Goal: Task Accomplishment & Management: Manage account settings

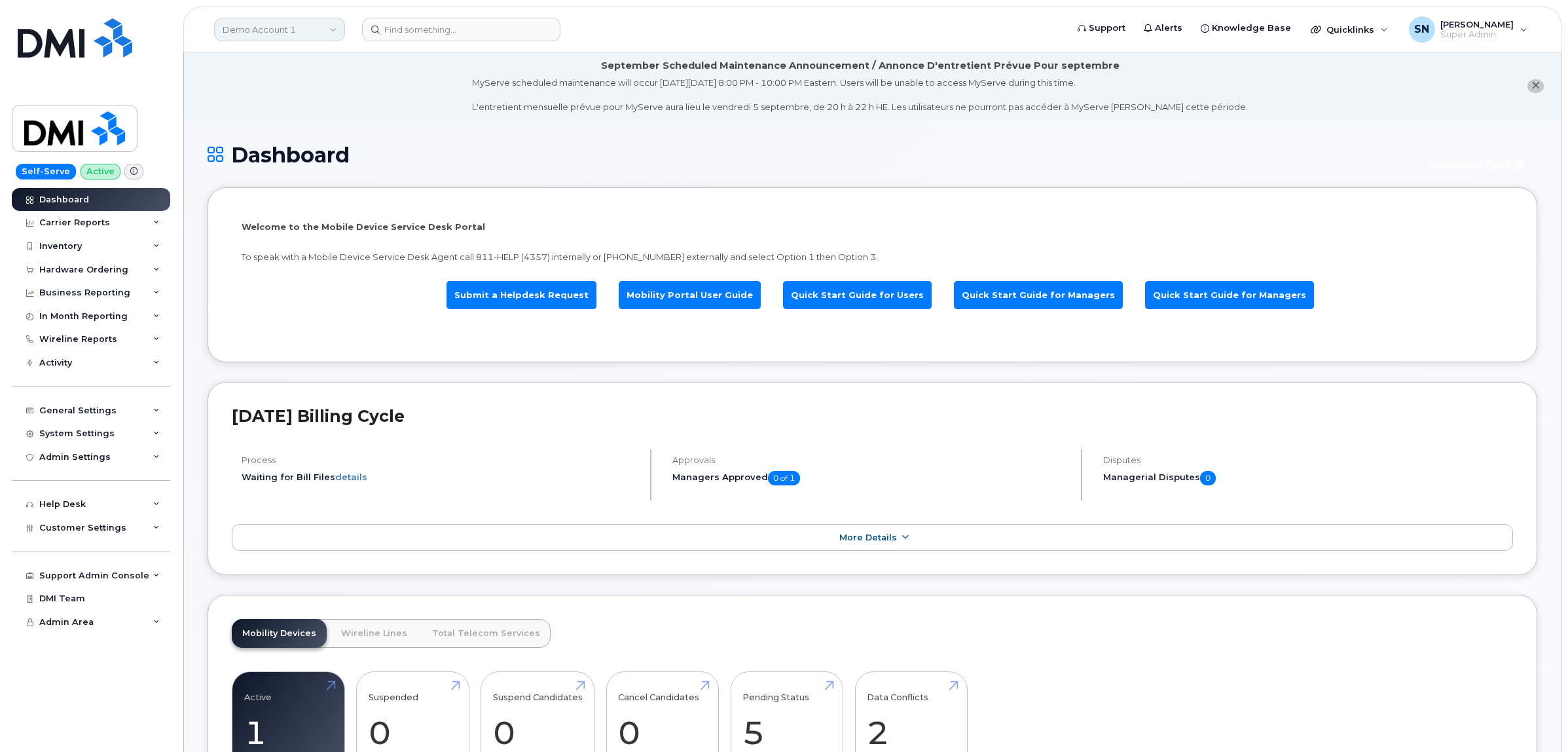
click at [233, 32] on link "Demo Account 1" at bounding box center [280, 29] width 131 height 23
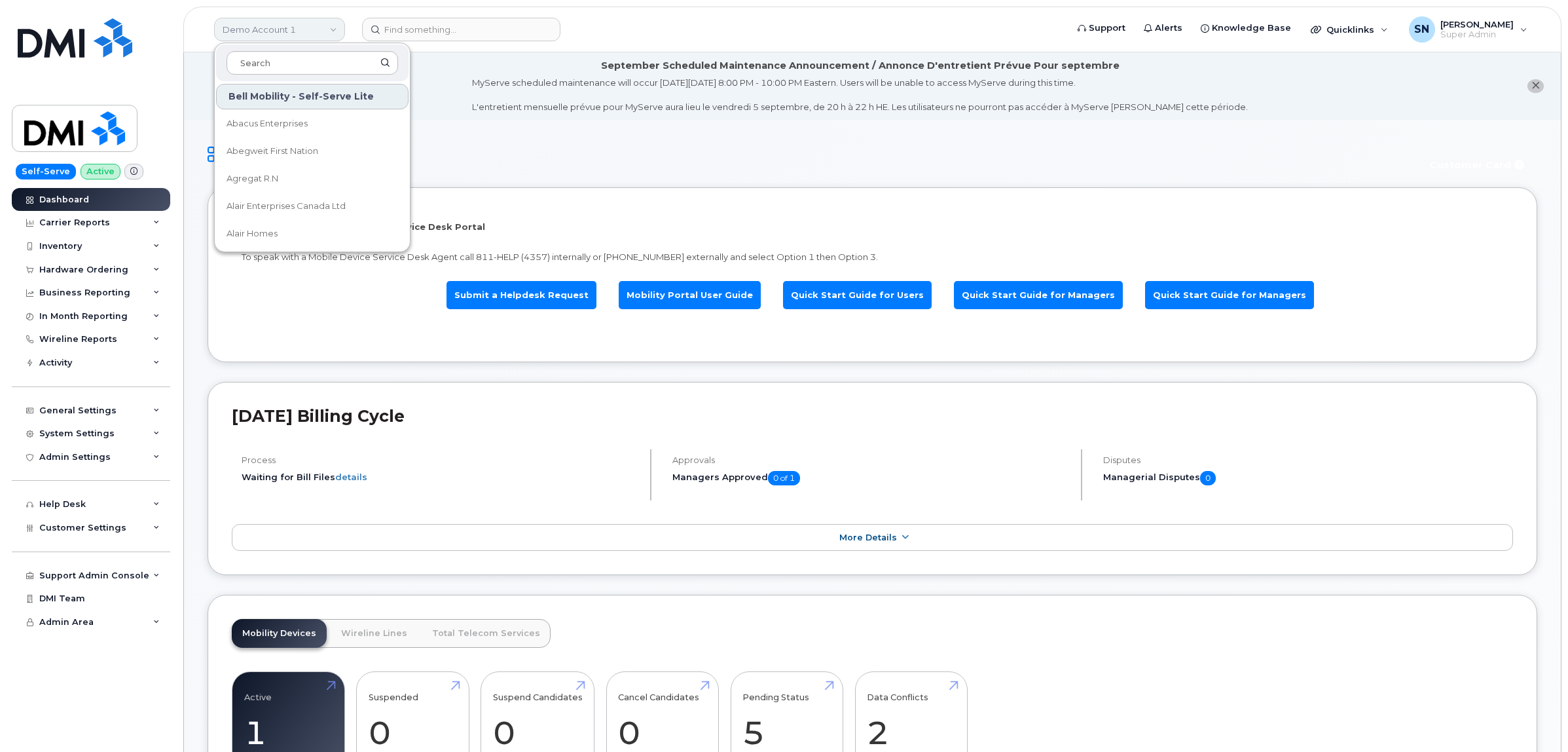
type input "l"
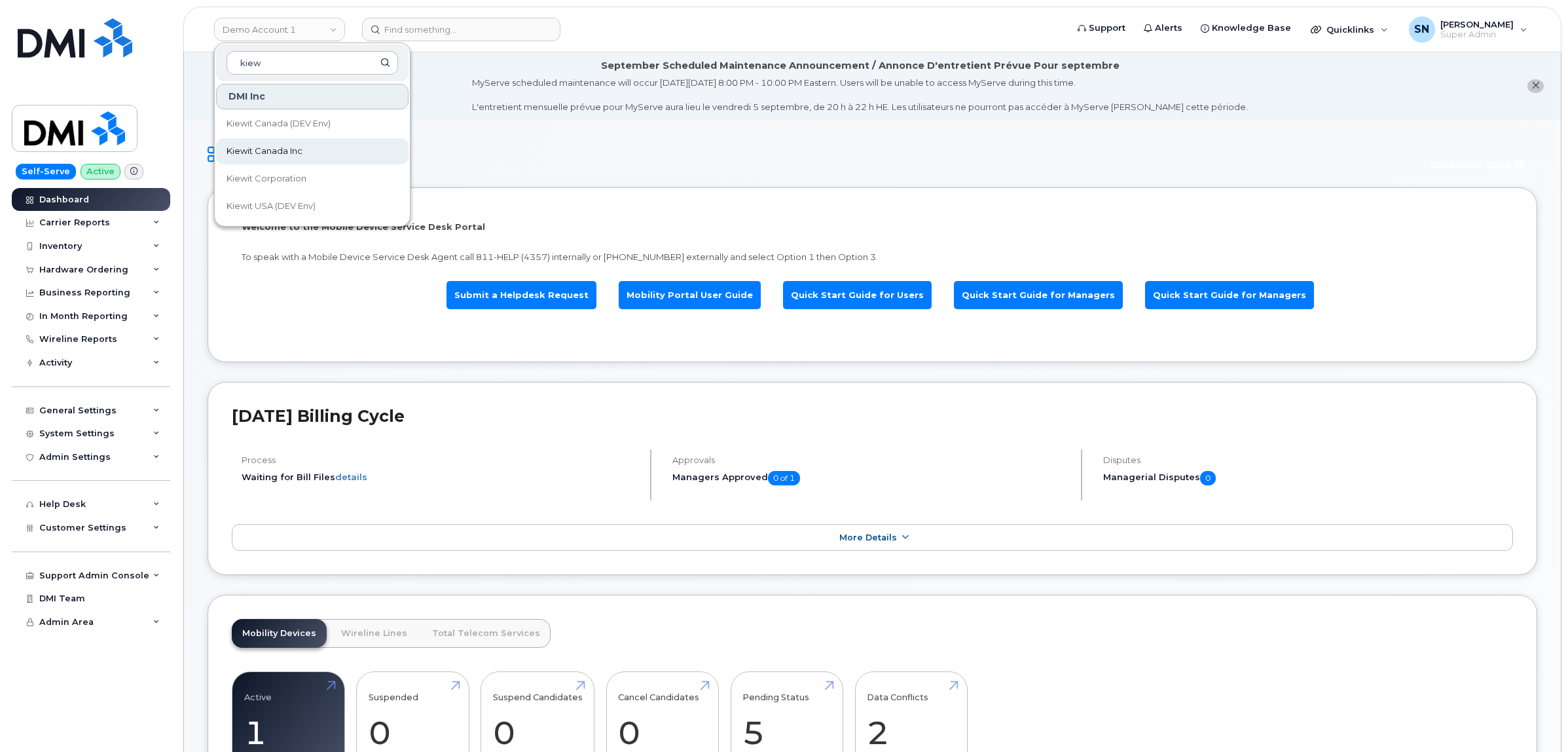
type input "kiew"
click at [272, 145] on span "Kiewit Canada Inc" at bounding box center [264, 151] width 76 height 13
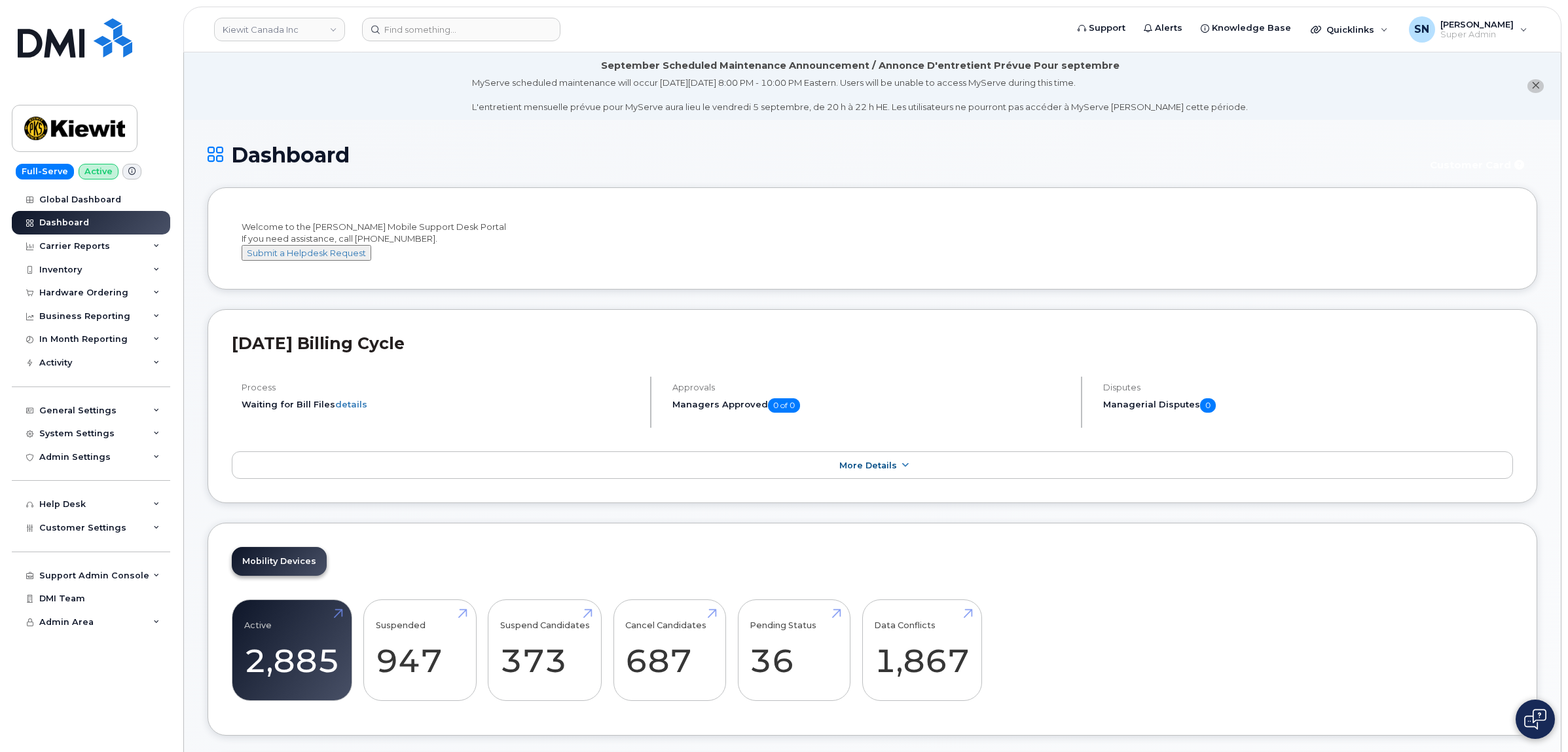
click at [1534, 87] on icon "close notification" at bounding box center [1536, 86] width 8 height 8
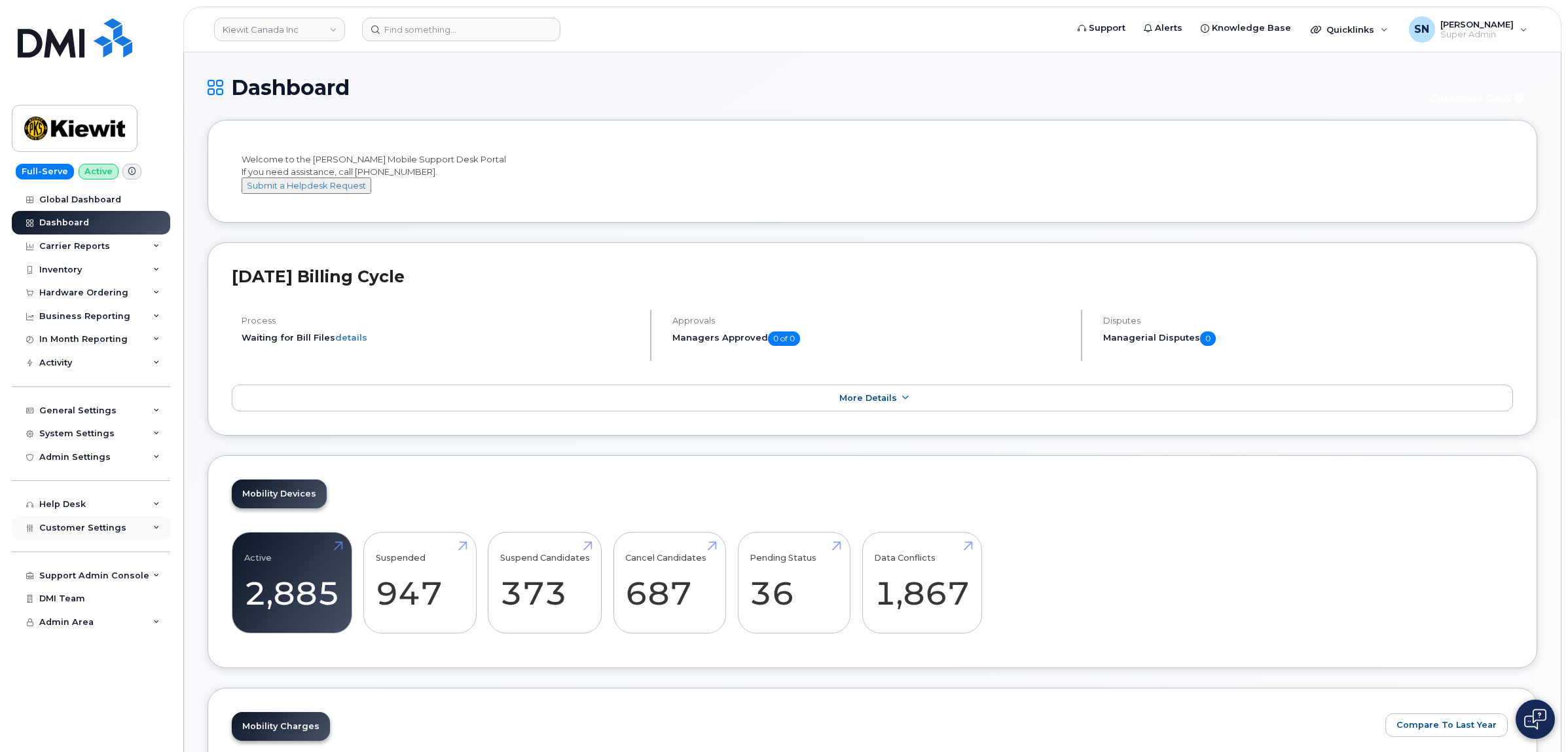
click at [106, 522] on div "Customer Settings" at bounding box center [91, 528] width 159 height 23
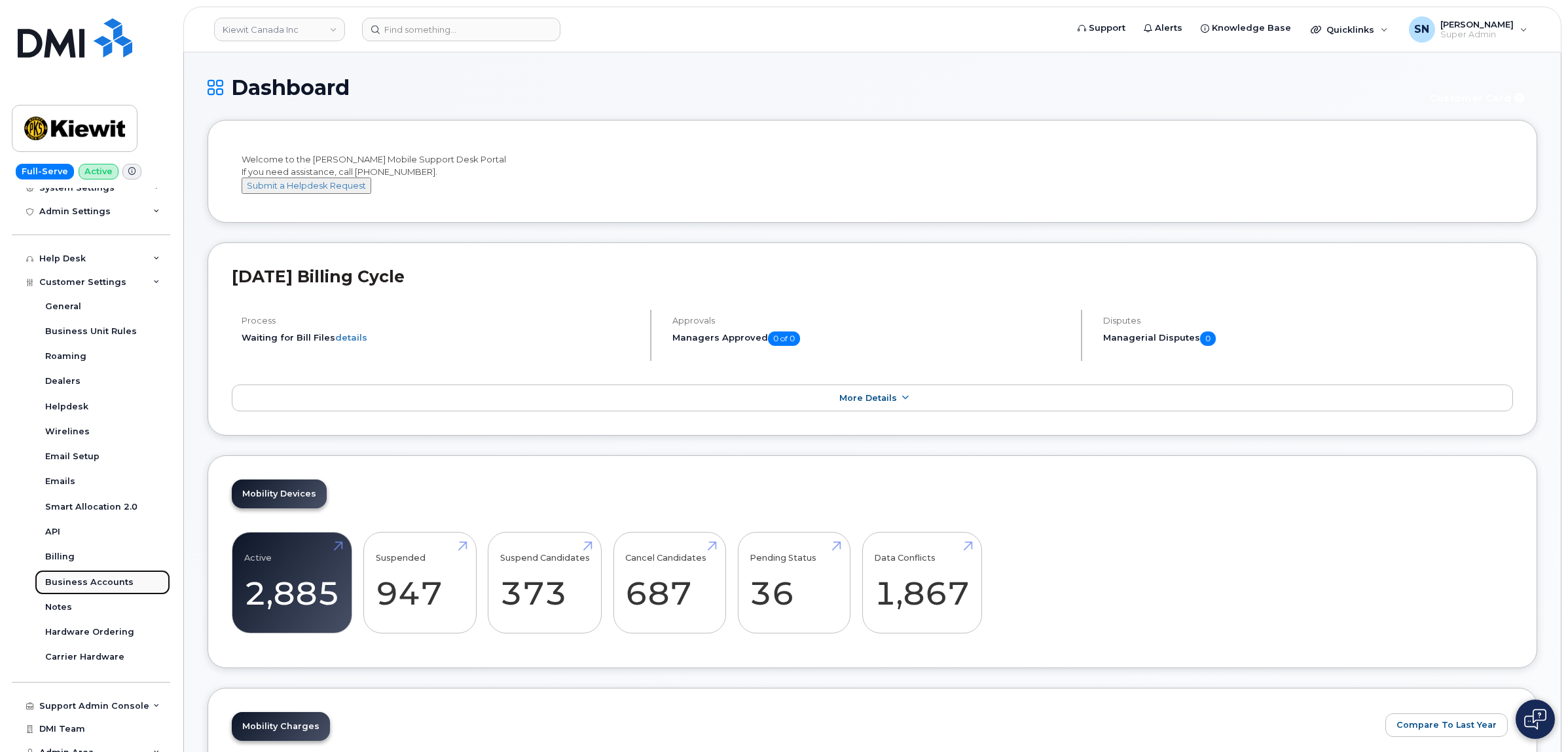
click at [116, 584] on div "Business Accounts" at bounding box center [89, 582] width 88 height 12
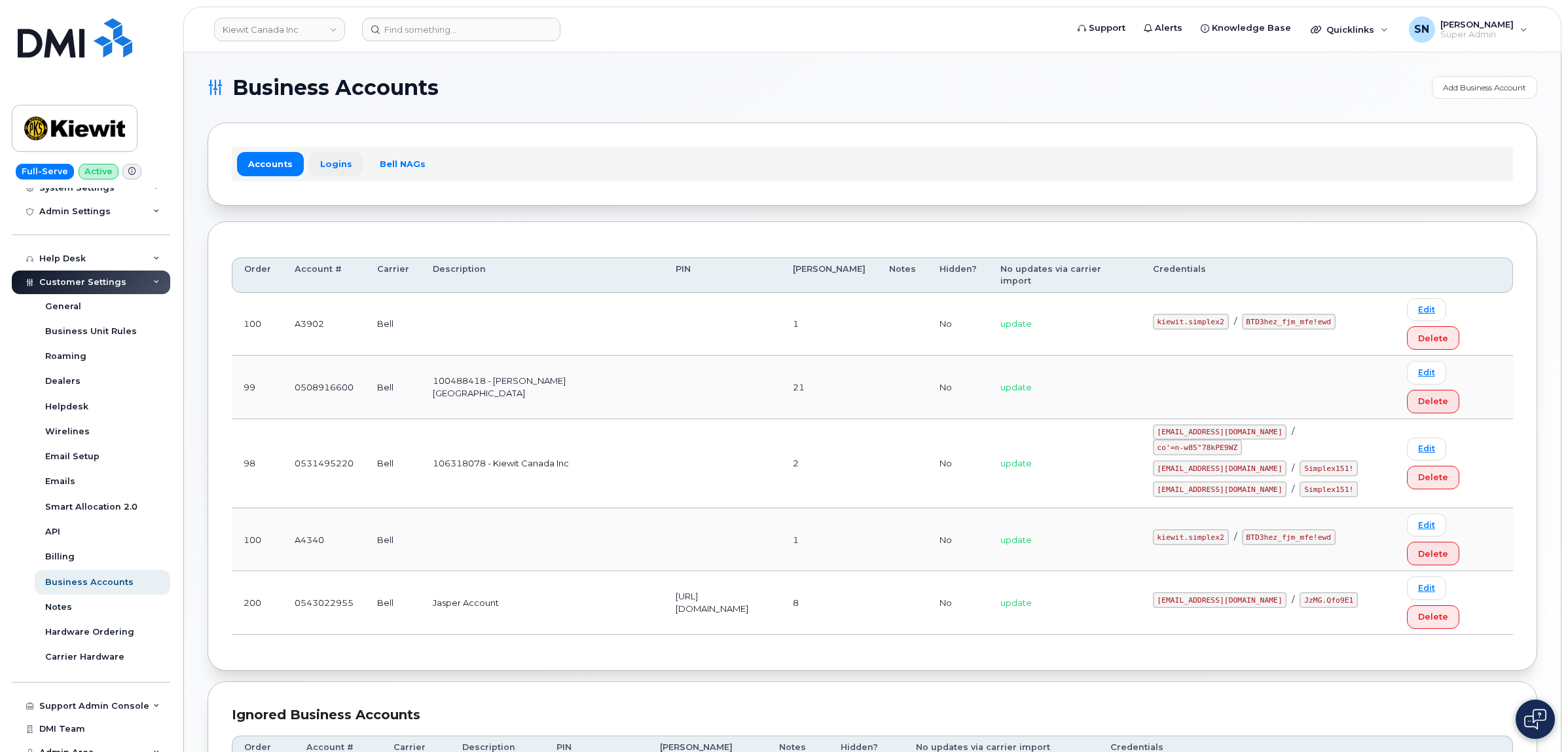
click at [326, 162] on link "Logins" at bounding box center [336, 164] width 54 height 23
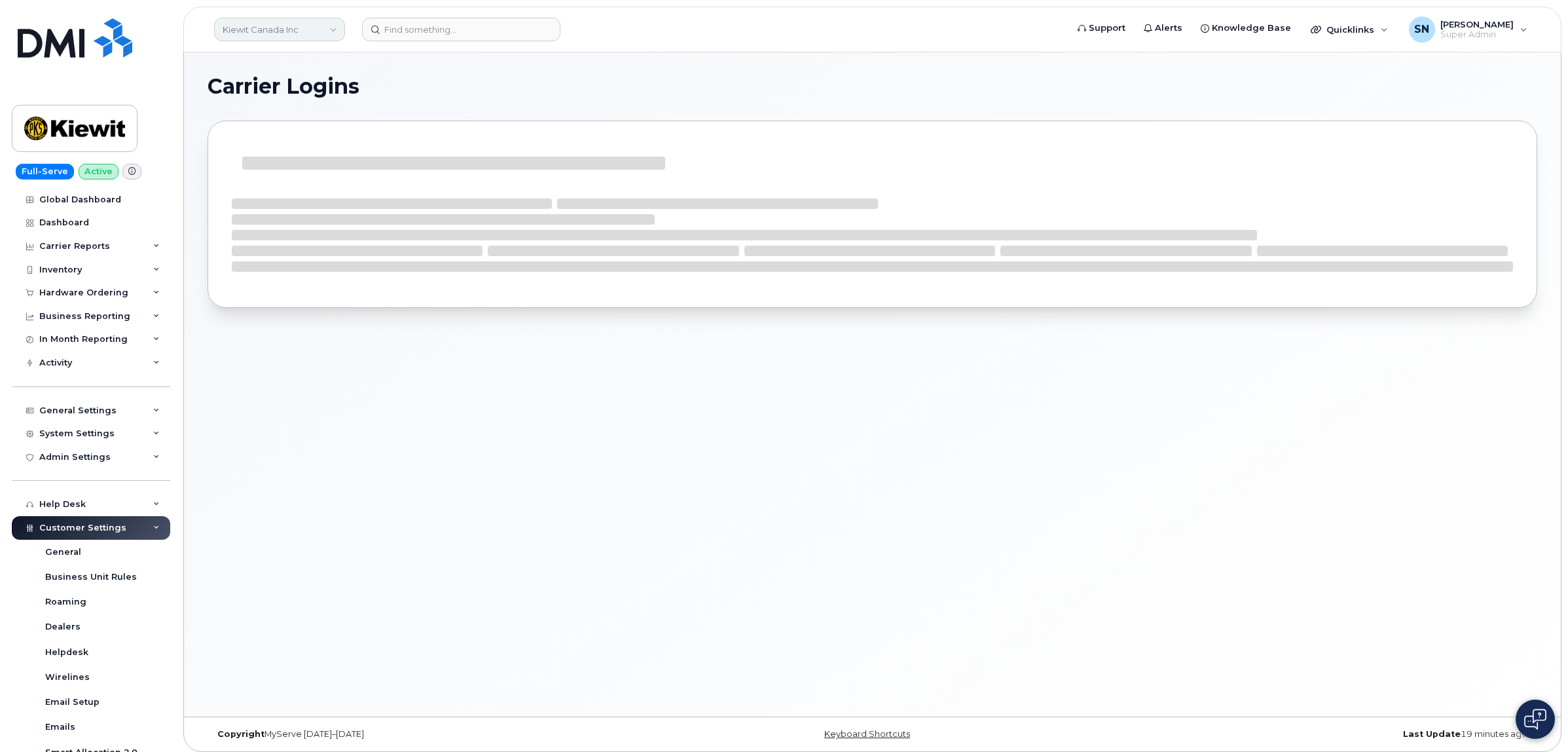
click at [283, 34] on link "Kiewit Canada Inc" at bounding box center [280, 29] width 131 height 23
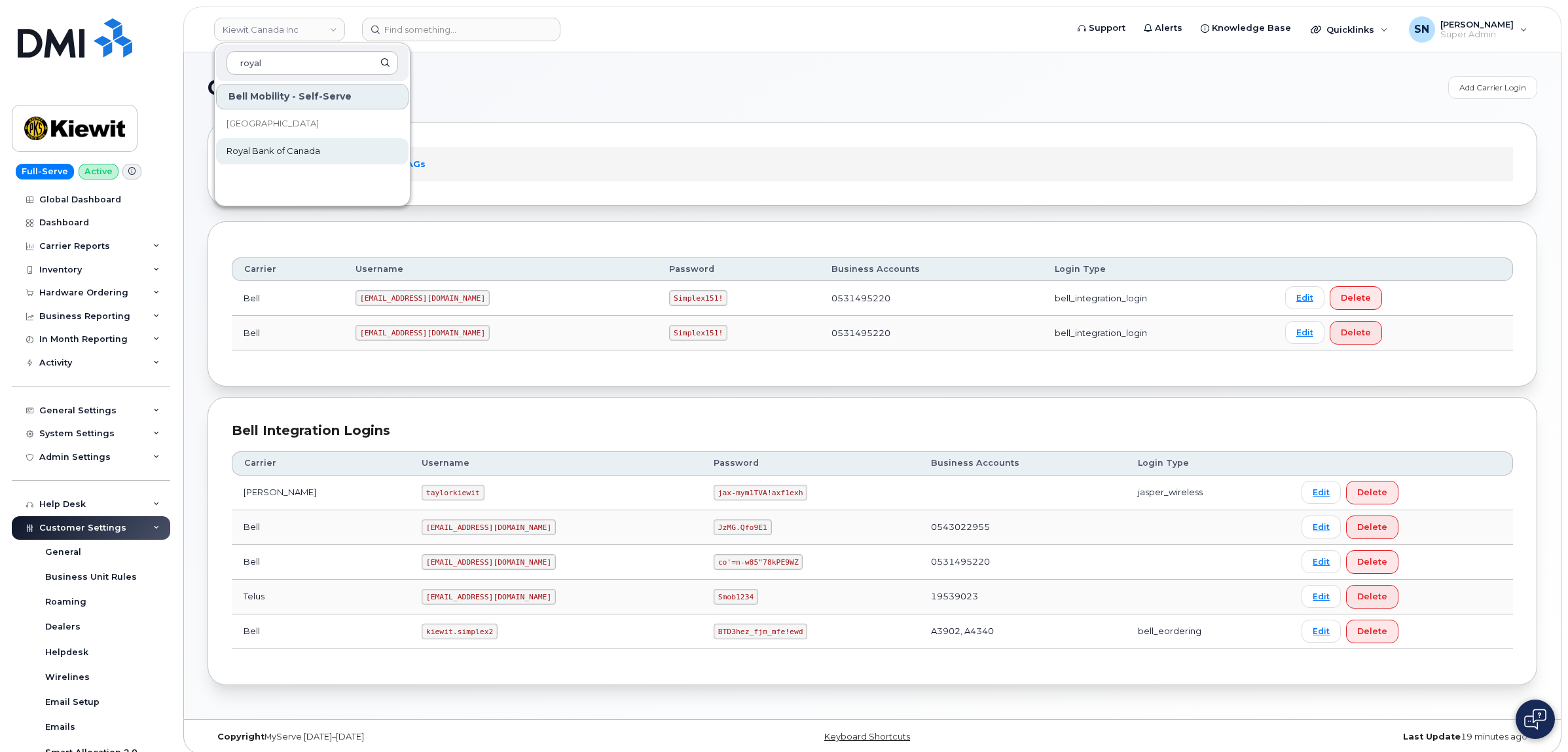
type input "royal"
click at [277, 149] on span "Royal Bank of Canada" at bounding box center [273, 151] width 94 height 13
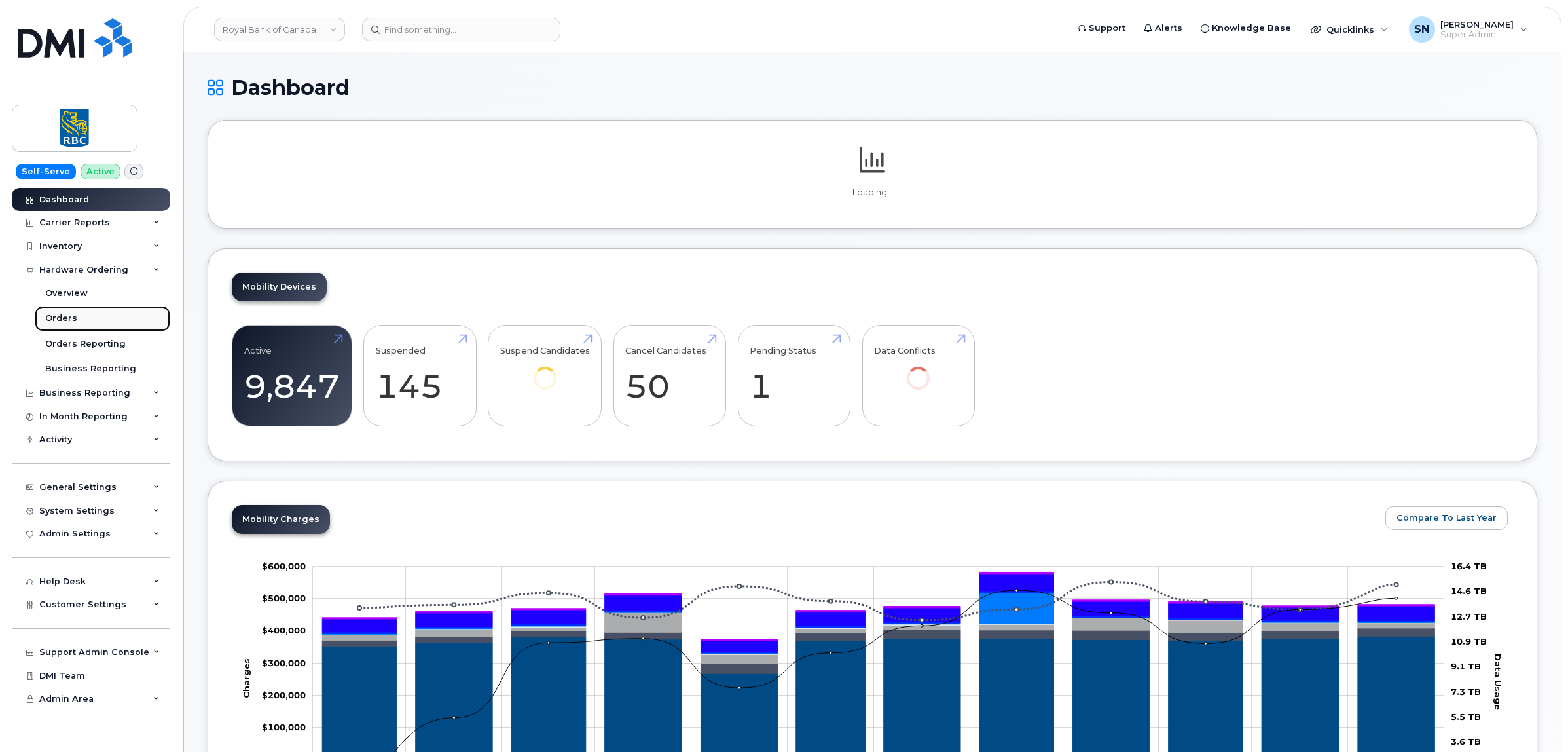
click at [79, 316] on link "Orders" at bounding box center [102, 318] width 135 height 25
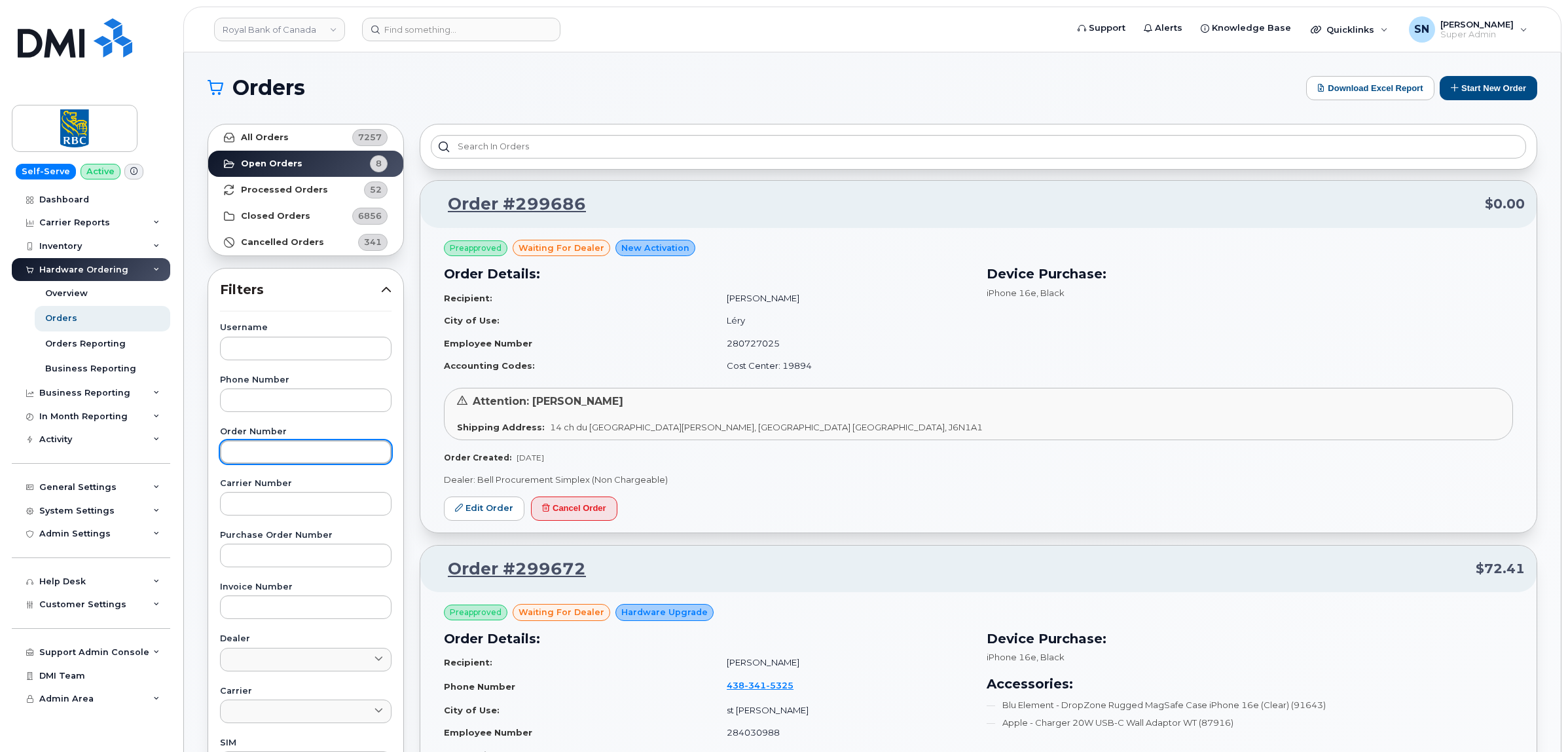
click at [283, 460] on input "text" at bounding box center [306, 452] width 172 height 23
paste input "6500211680"
type input "6500211680"
click at [287, 132] on link "All Orders 7257" at bounding box center [306, 138] width 195 height 27
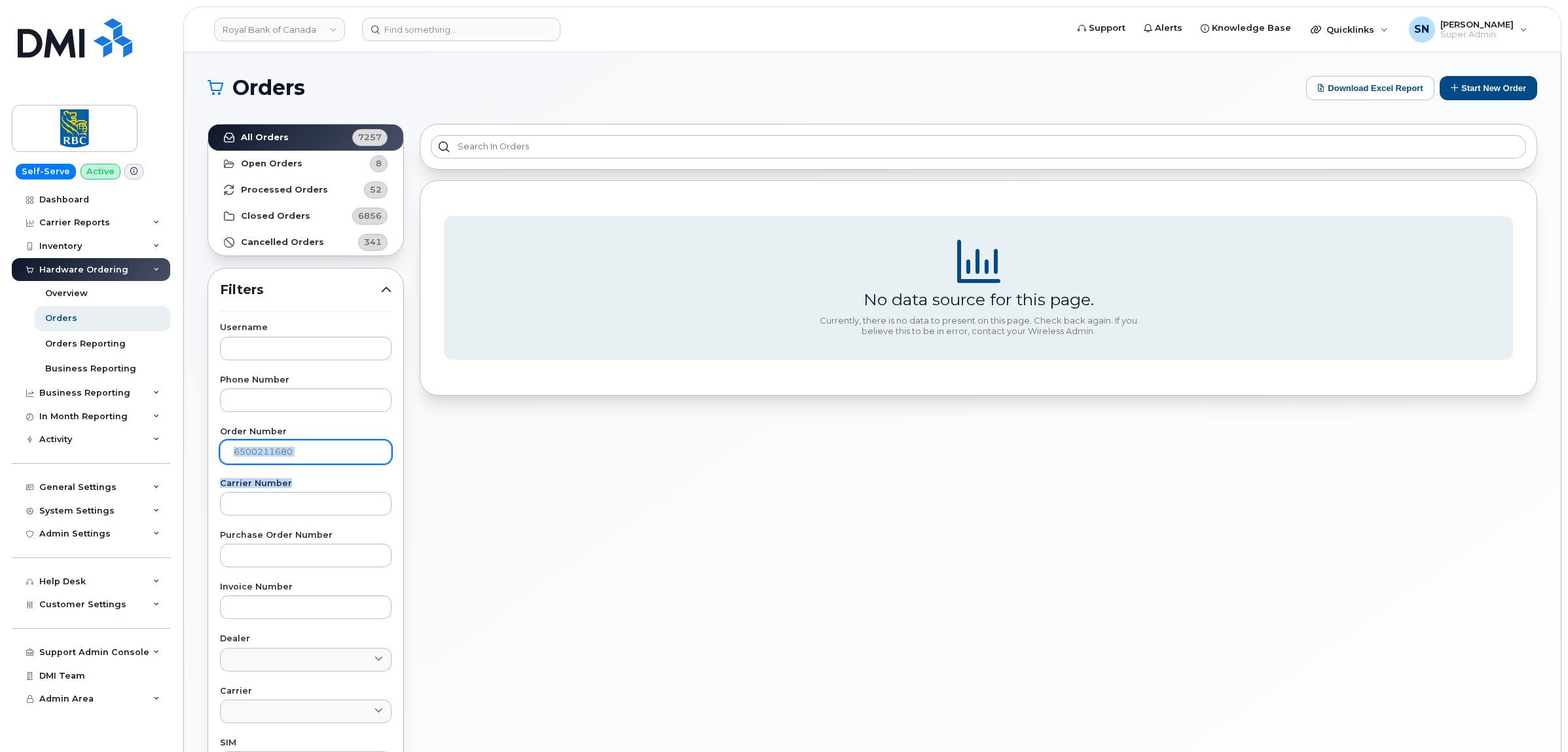
click at [308, 463] on div "Username Phone Number Order Number 6500211680 Carrier Number Purchase Order Num…" at bounding box center [306, 627] width 203 height 607
drag, startPoint x: 308, startPoint y: 452, endPoint x: 135, endPoint y: 450, distance: 173.0
click at [184, 450] on div "Royal Bank of Canada Support Alerts Knowledge Base Quicklinks Suspend / Cancel …" at bounding box center [873, 552] width 1377 height 1000
click at [328, 557] on input "text" at bounding box center [306, 555] width 172 height 23
paste input "6500211680"
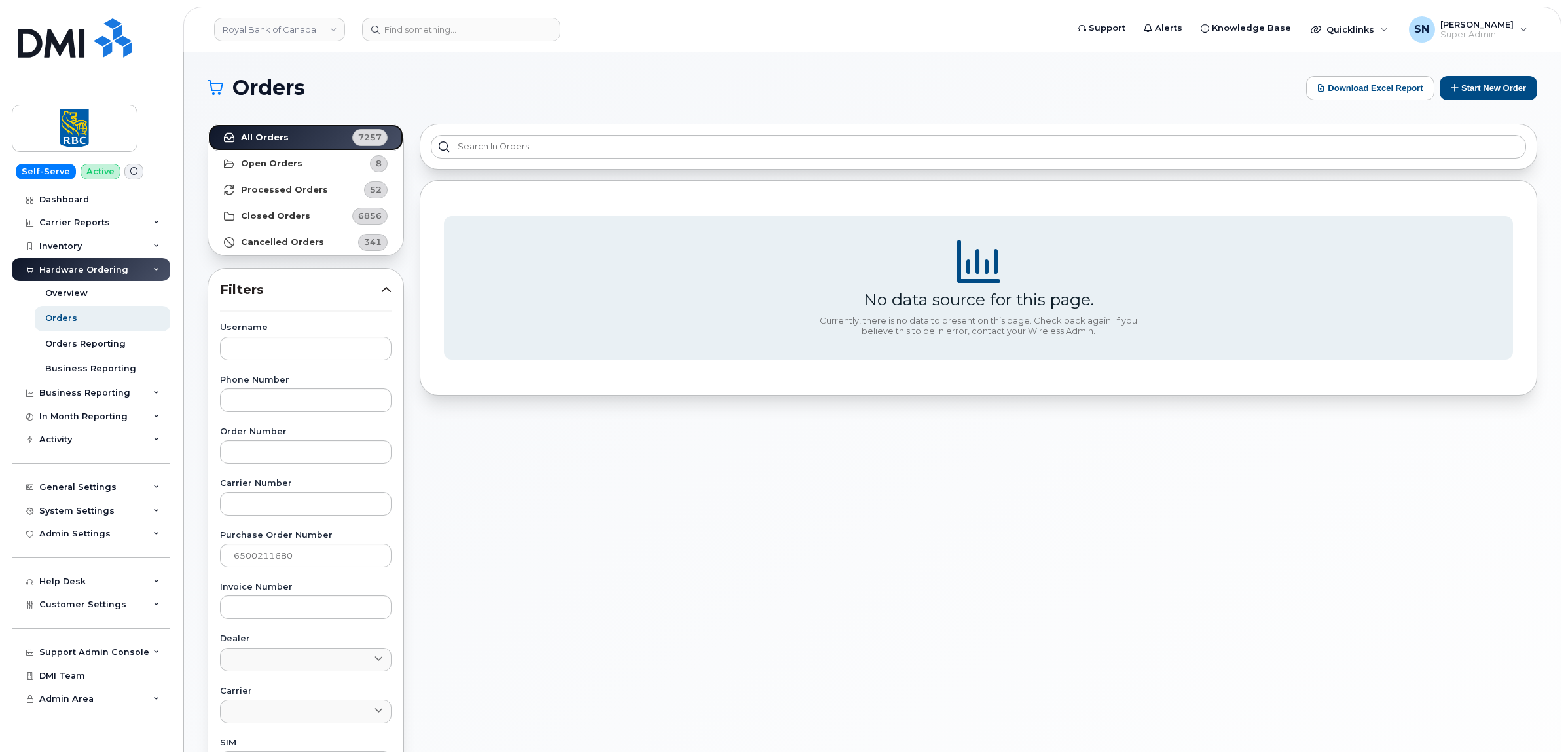
click at [266, 129] on link "All Orders 7257" at bounding box center [306, 138] width 195 height 27
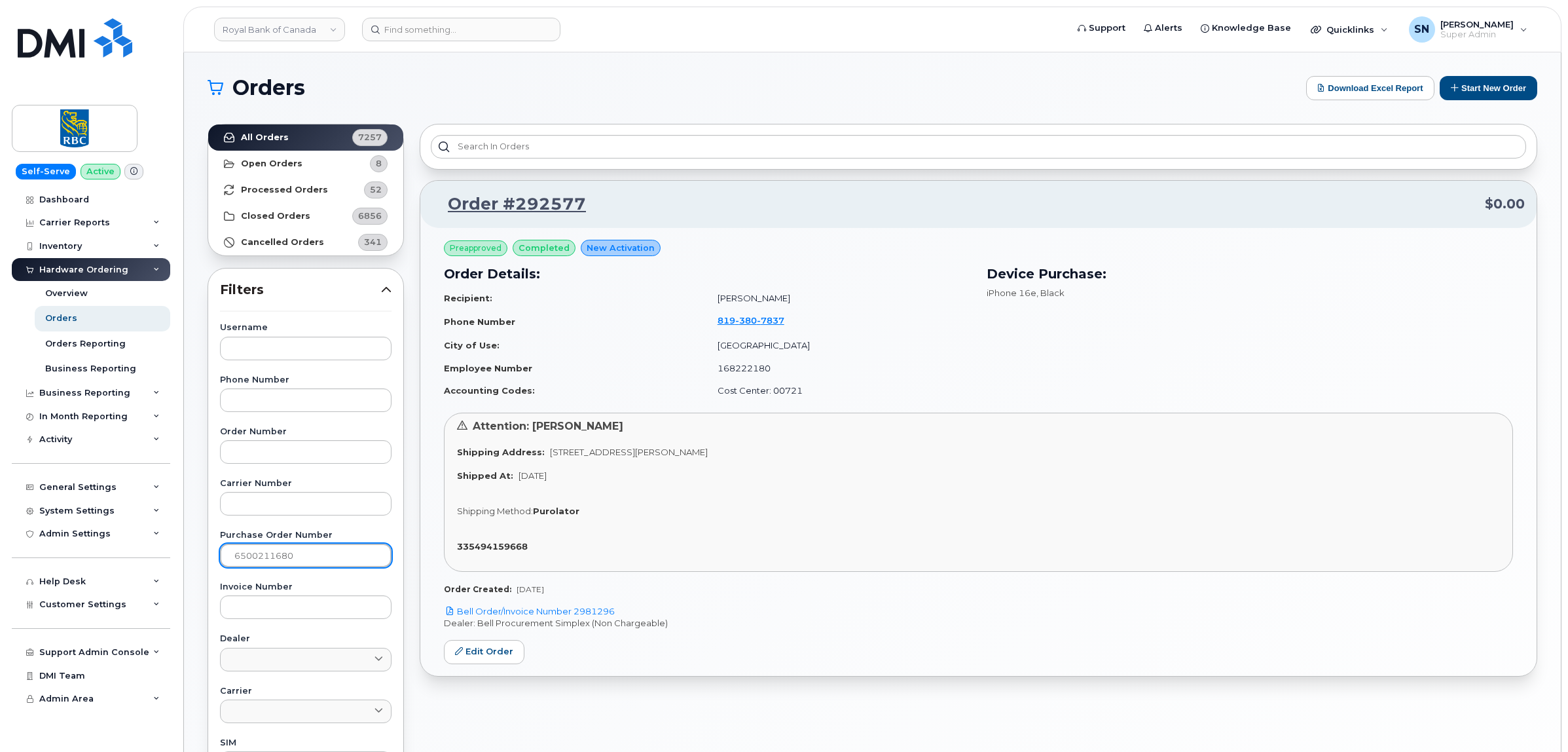
drag, startPoint x: 300, startPoint y: 560, endPoint x: 154, endPoint y: 553, distance: 146.2
click at [184, 553] on div "Royal Bank of Canada Support Alerts Knowledge Base Quicklinks Suspend / Cancel …" at bounding box center [873, 552] width 1377 height 1000
paste input "2134"
type input "6500212134"
click at [308, 126] on link "All Orders 7257" at bounding box center [306, 138] width 195 height 27
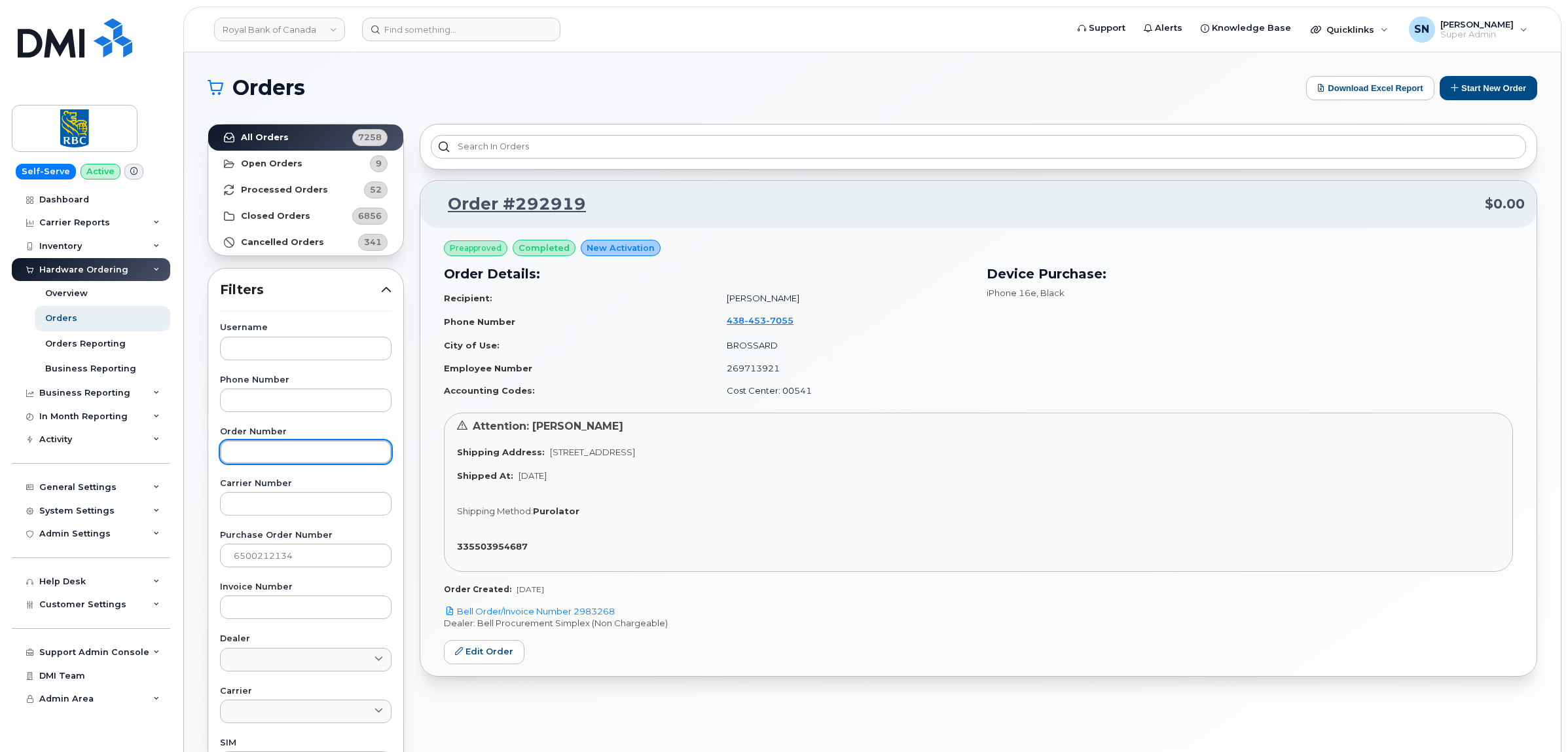
click at [317, 456] on input "text" at bounding box center [306, 452] width 172 height 23
paste input "6500213988"
type input "6500213988"
drag, startPoint x: 298, startPoint y: 450, endPoint x: 110, endPoint y: 457, distance: 188.1
click at [184, 457] on div "Royal Bank of Canada Support Alerts Knowledge Base Quicklinks Suspend / Cancel …" at bounding box center [873, 552] width 1377 height 1000
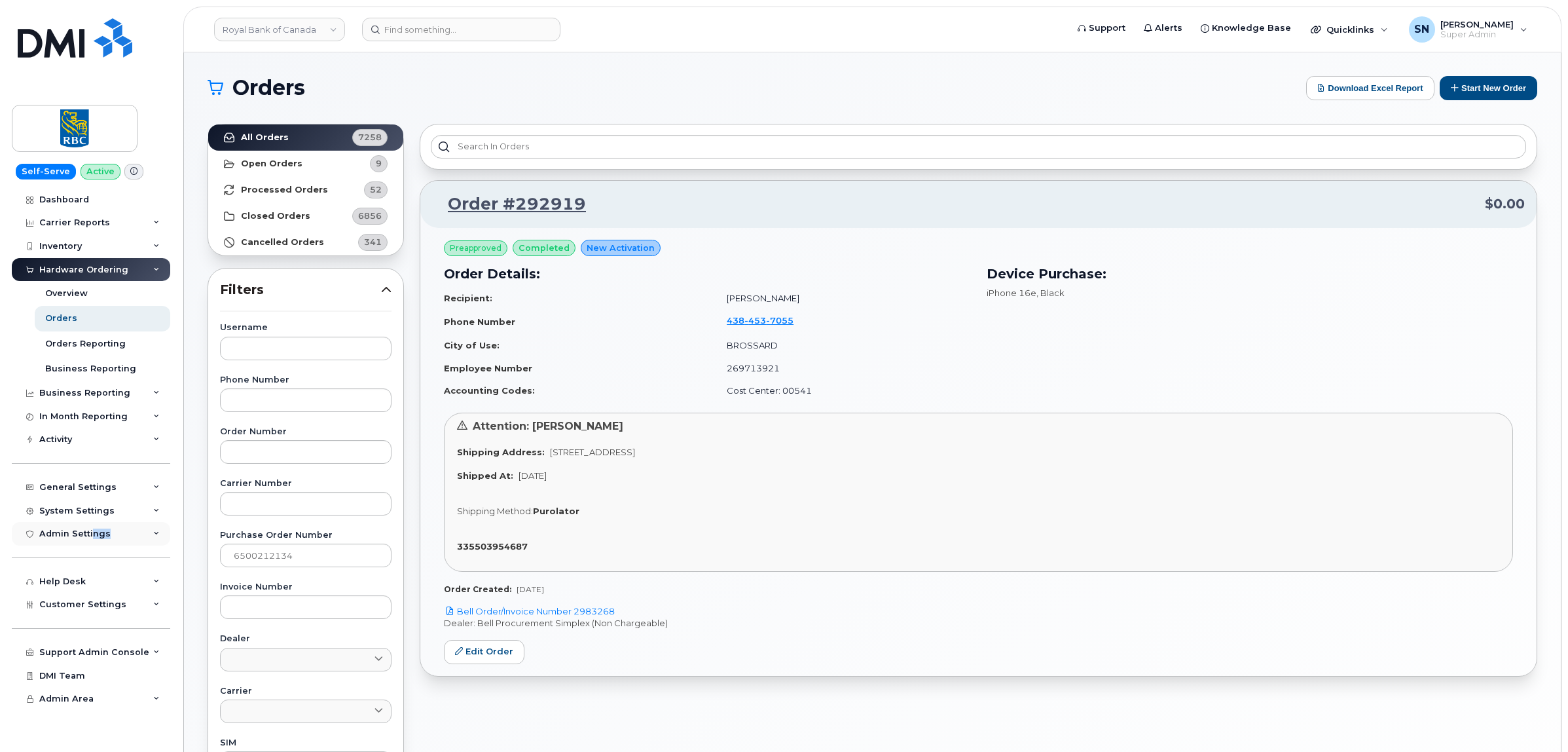
drag, startPoint x: 129, startPoint y: 547, endPoint x: 91, endPoint y: 548, distance: 38.0
click at [91, 546] on div "Admin Settings" at bounding box center [91, 533] width 159 height 23
drag, startPoint x: 312, startPoint y: 557, endPoint x: 131, endPoint y: 551, distance: 181.1
click at [184, 551] on div "Royal Bank of Canada Support Alerts Knowledge Base Quicklinks Suspend / Cancel …" at bounding box center [873, 552] width 1377 height 1000
paste input "3988"
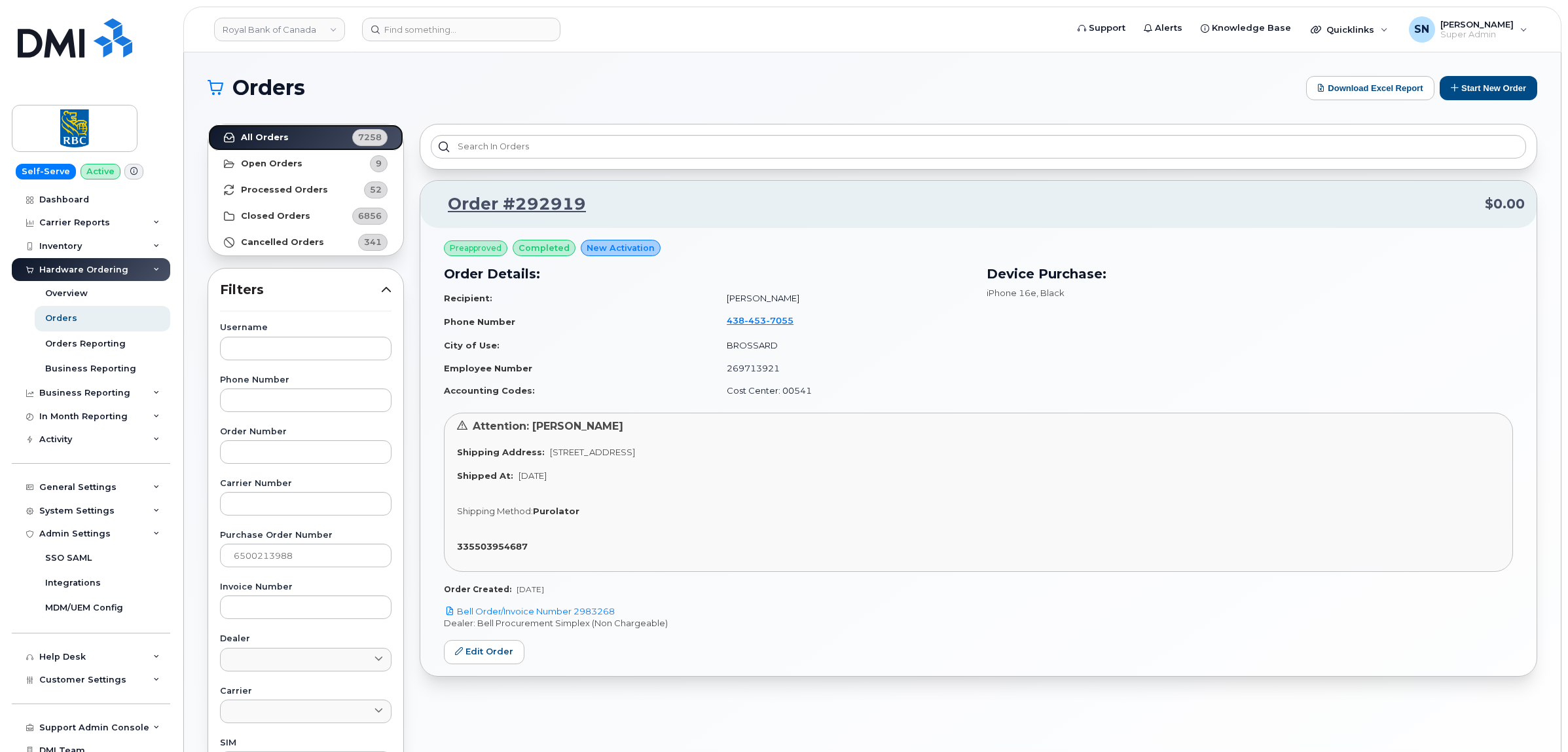
click at [312, 141] on link "All Orders 7258" at bounding box center [306, 138] width 195 height 27
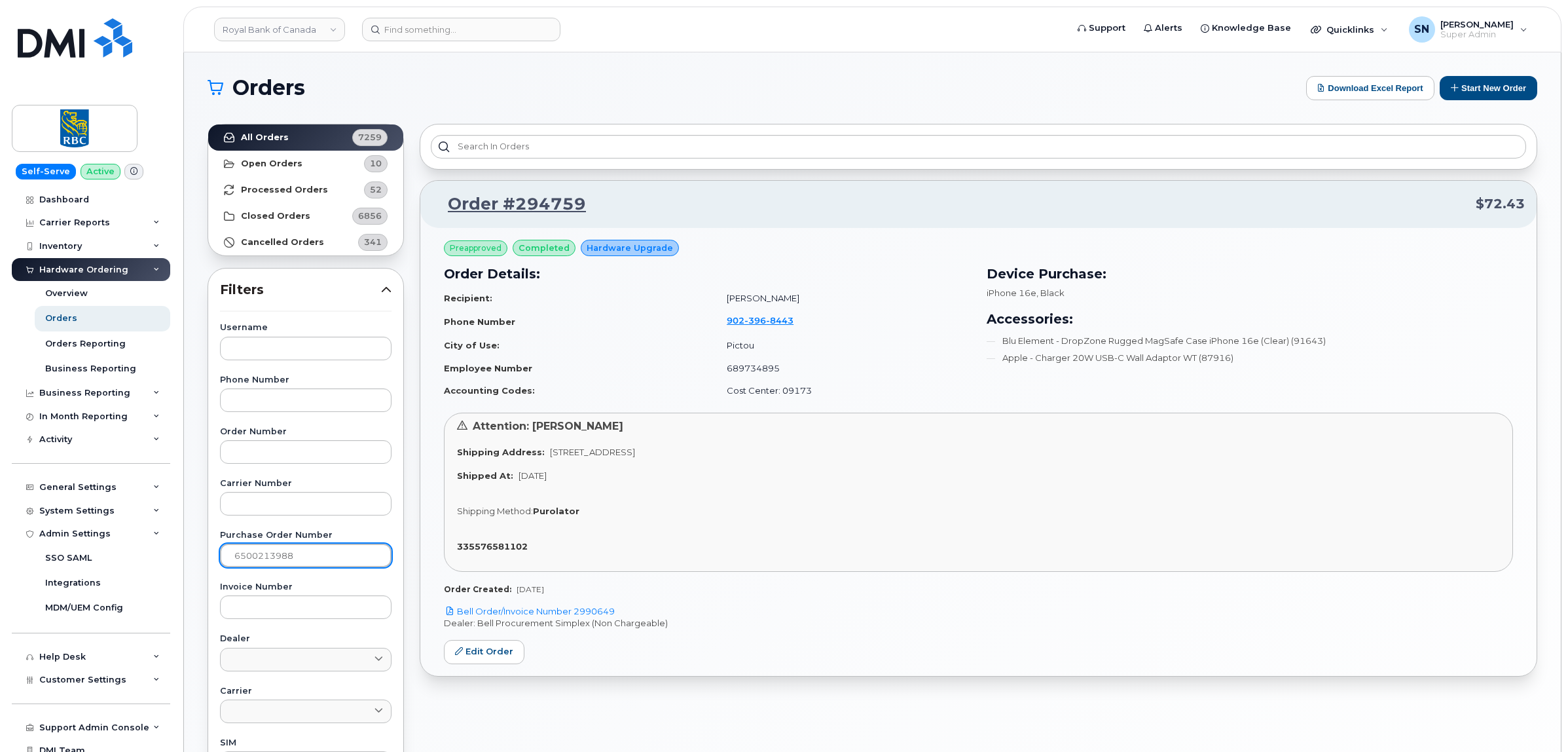
drag, startPoint x: 312, startPoint y: 550, endPoint x: 168, endPoint y: 543, distance: 144.2
click at [184, 543] on div "Royal Bank of Canada Support Alerts Knowledge Base Quicklinks Suspend / Cancel …" at bounding box center [873, 552] width 1377 height 1000
paste input "53"
click at [261, 128] on link "All Orders 7259" at bounding box center [306, 138] width 195 height 27
drag, startPoint x: 318, startPoint y: 553, endPoint x: 189, endPoint y: 554, distance: 129.0
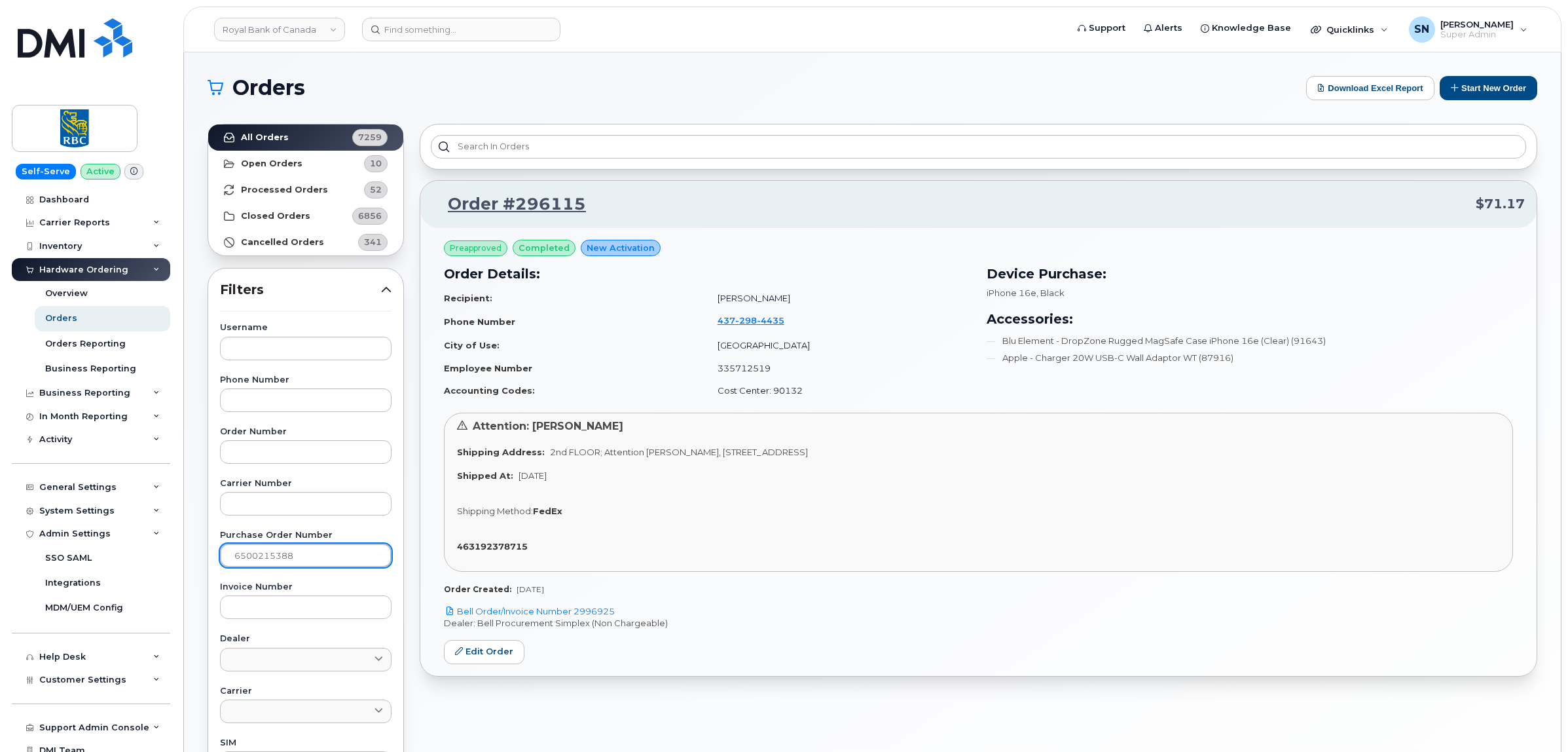
click at [194, 554] on div "Orders Download Excel Report Start New Order All Orders 7259 Open Orders 10 Pro…" at bounding box center [873, 552] width 1377 height 1000
paste input "462"
type input "6500215462"
click at [273, 139] on strong "All Orders" at bounding box center [265, 137] width 48 height 11
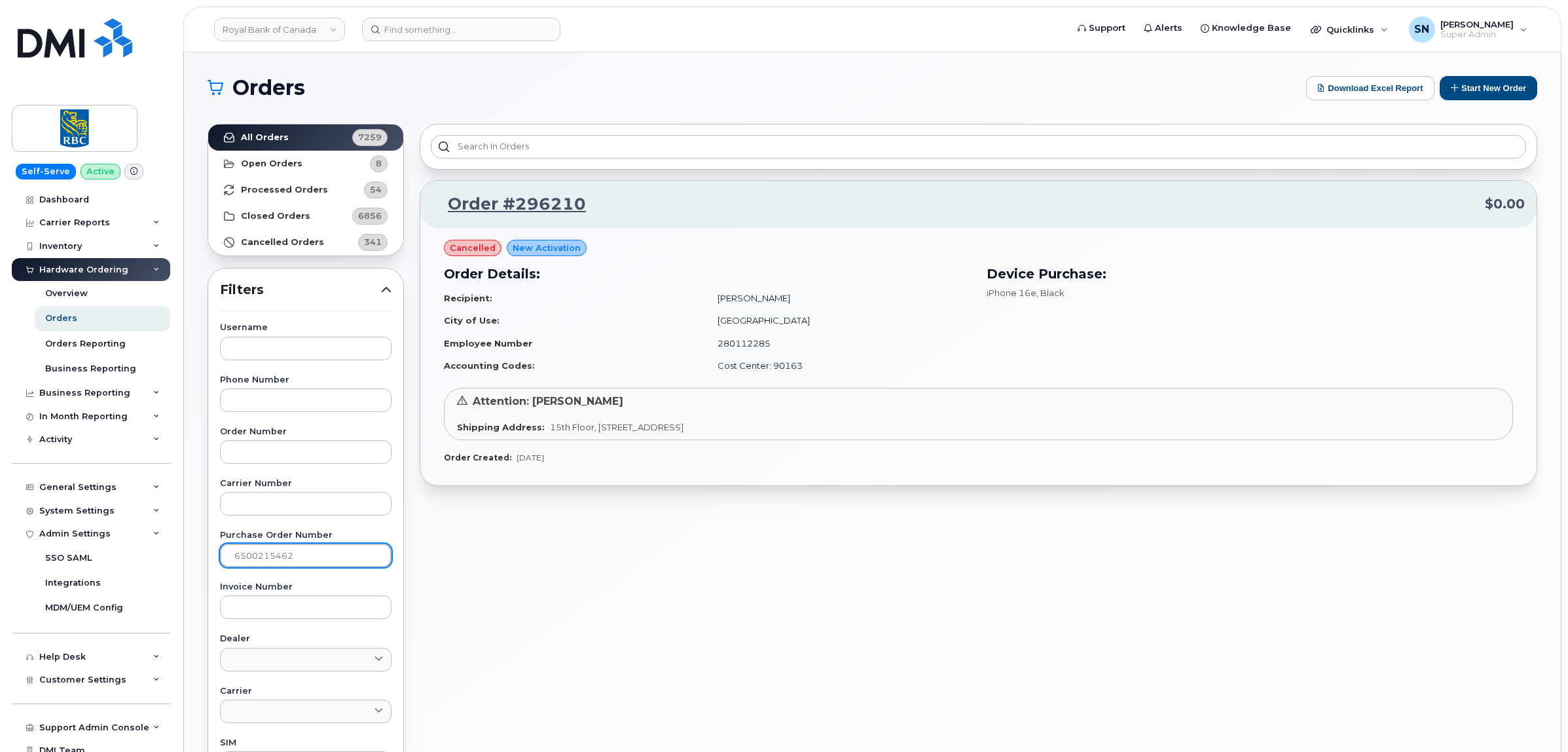
drag, startPoint x: 302, startPoint y: 551, endPoint x: 213, endPoint y: 550, distance: 89.0
click at [213, 550] on div "Username Phone Number Order Number Carrier Number Purchase Order Number 6500215…" at bounding box center [306, 627] width 203 height 607
paste input "6500215618"
click at [271, 140] on strong "All Orders" at bounding box center [265, 137] width 48 height 11
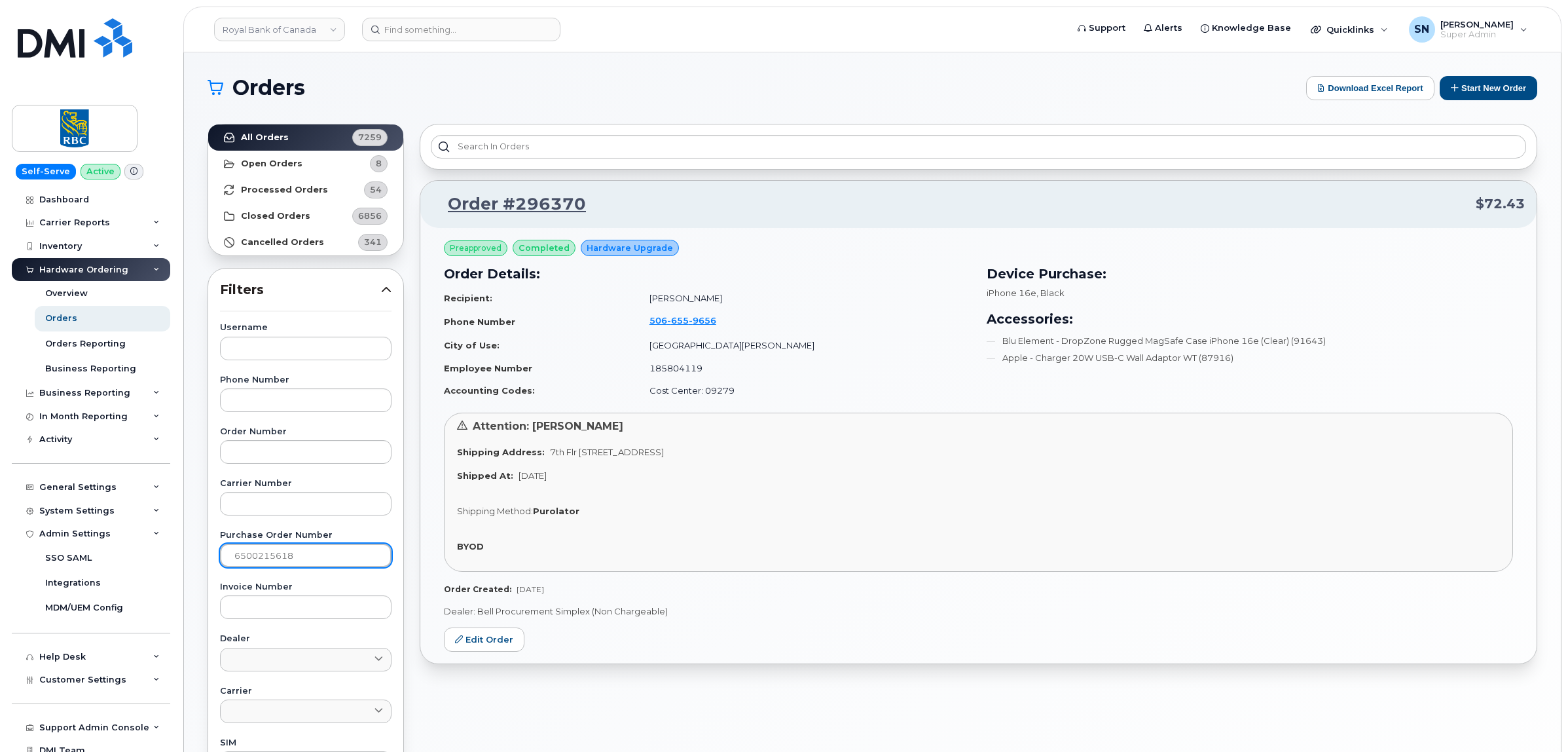
drag, startPoint x: 301, startPoint y: 553, endPoint x: 197, endPoint y: 549, distance: 104.1
click at [197, 549] on div "Orders Download Excel Report Start New Order All Orders 7259 Open Orders 8 Proc…" at bounding box center [873, 552] width 1377 height 1000
click at [259, 558] on div "Username Phone Number Order Number Carrier Number Purchase Order Number 6500215…" at bounding box center [306, 627] width 203 height 607
drag, startPoint x: 329, startPoint y: 553, endPoint x: 175, endPoint y: 564, distance: 154.4
click at [190, 563] on div "Orders Download Excel Report Start New Order All Orders 7259 Open Orders 8 Proc…" at bounding box center [873, 552] width 1377 height 1000
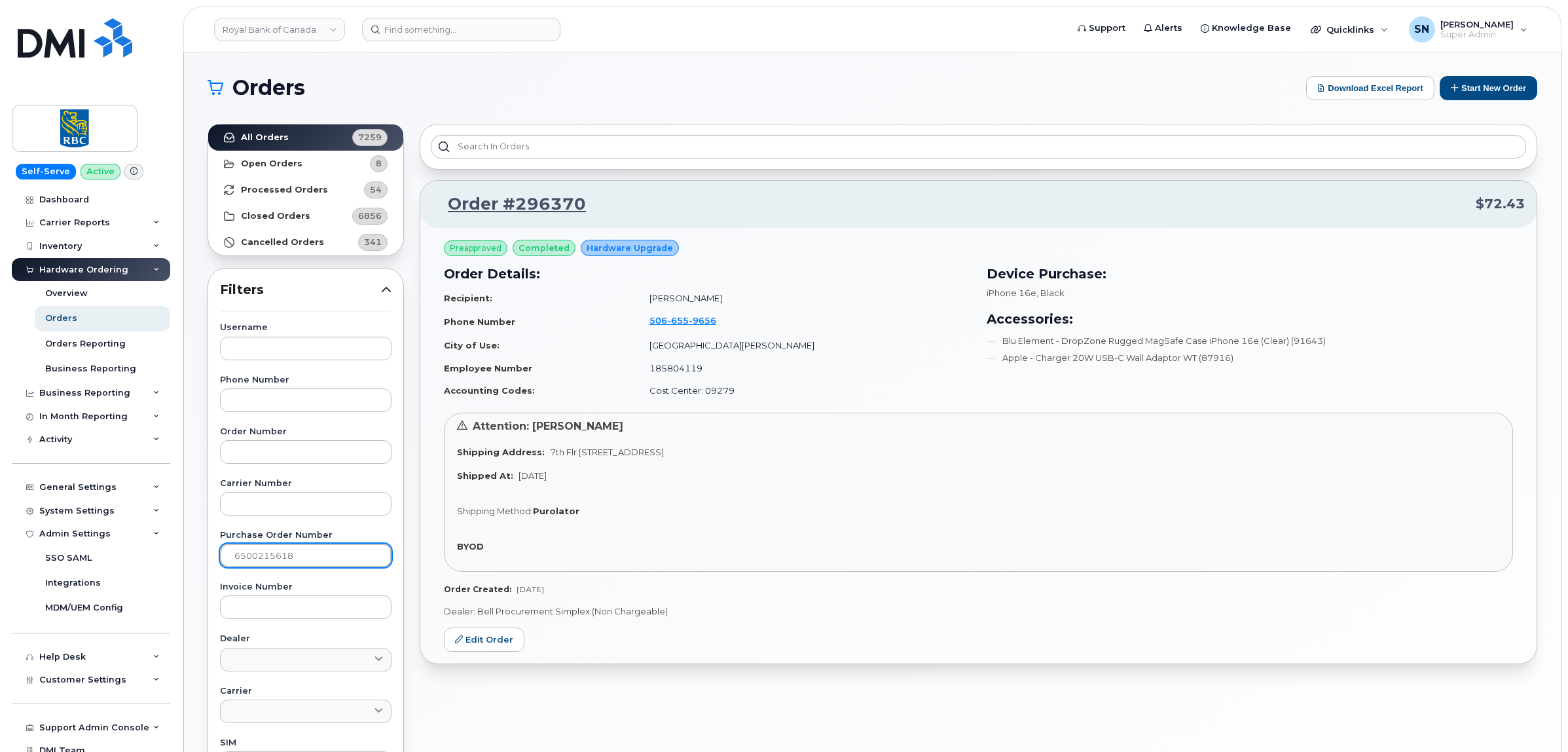
paste input "6317"
click at [270, 141] on strong "All Orders" at bounding box center [265, 137] width 48 height 11
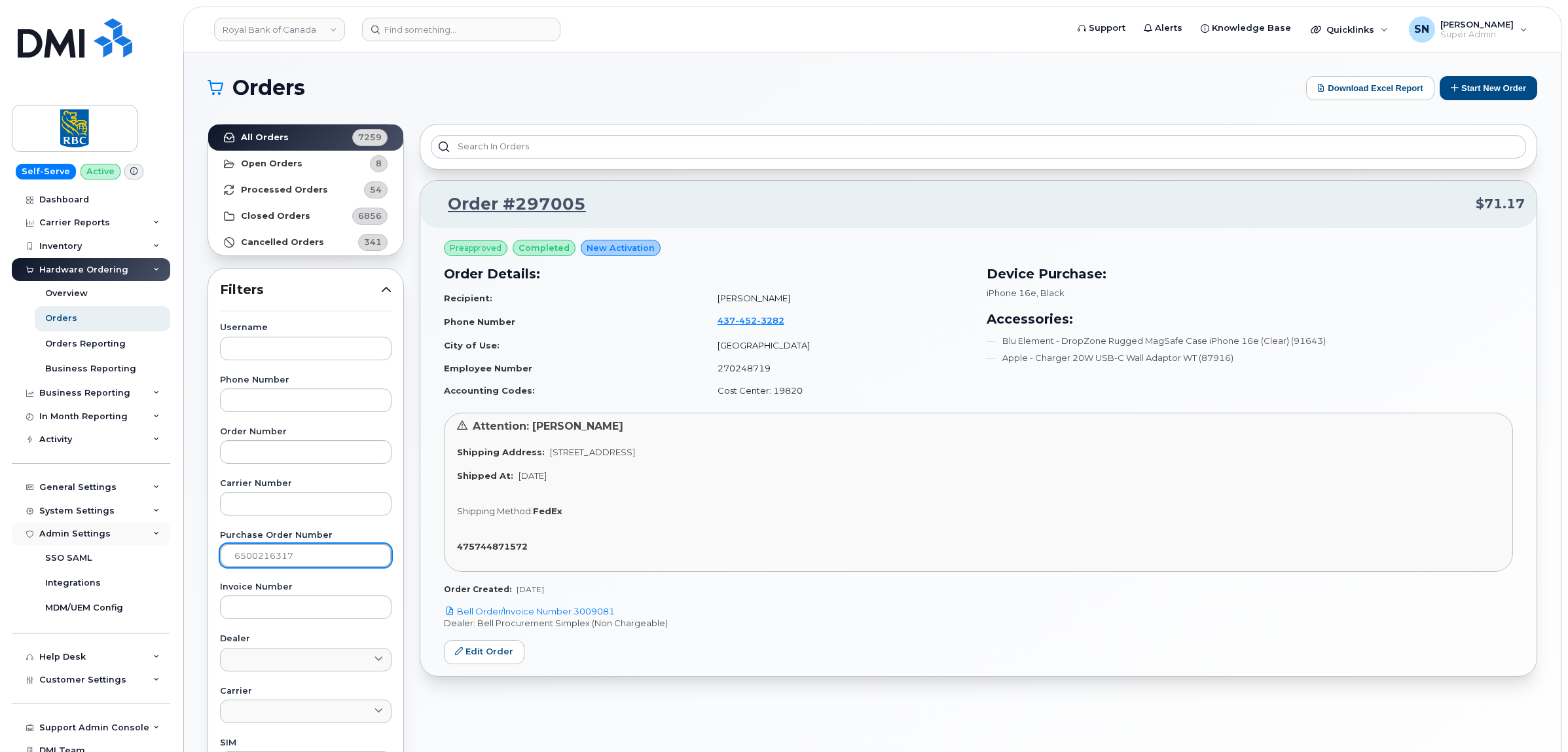
drag, startPoint x: 322, startPoint y: 557, endPoint x: 154, endPoint y: 543, distance: 168.6
click at [184, 544] on div "Royal Bank of Canada Support Alerts Knowledge Base Quicklinks Suspend / Cancel …" at bounding box center [873, 552] width 1377 height 1000
paste input "78"
click at [300, 131] on link "All Orders 7259" at bounding box center [306, 138] width 195 height 27
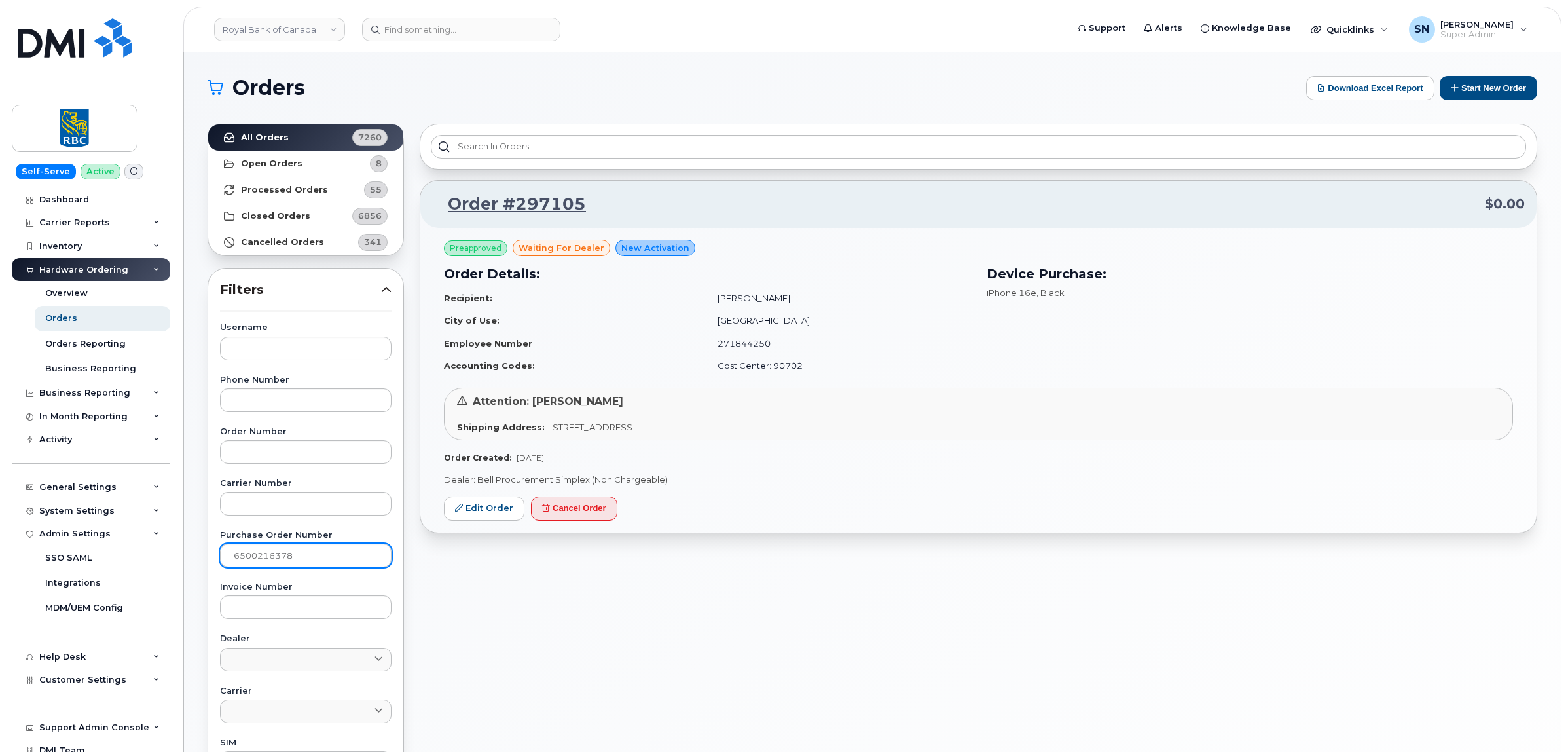
click at [345, 543] on div "Purchase Order Number 6500216378" at bounding box center [306, 548] width 172 height 36
drag, startPoint x: 339, startPoint y: 550, endPoint x: 187, endPoint y: 550, distance: 152.0
click at [187, 550] on div "Orders Download Excel Report Start New Order All Orders 7260 Open Orders 8 Proc…" at bounding box center [873, 552] width 1377 height 1000
paste input "634"
click at [289, 135] on link "All Orders 7260" at bounding box center [306, 138] width 195 height 27
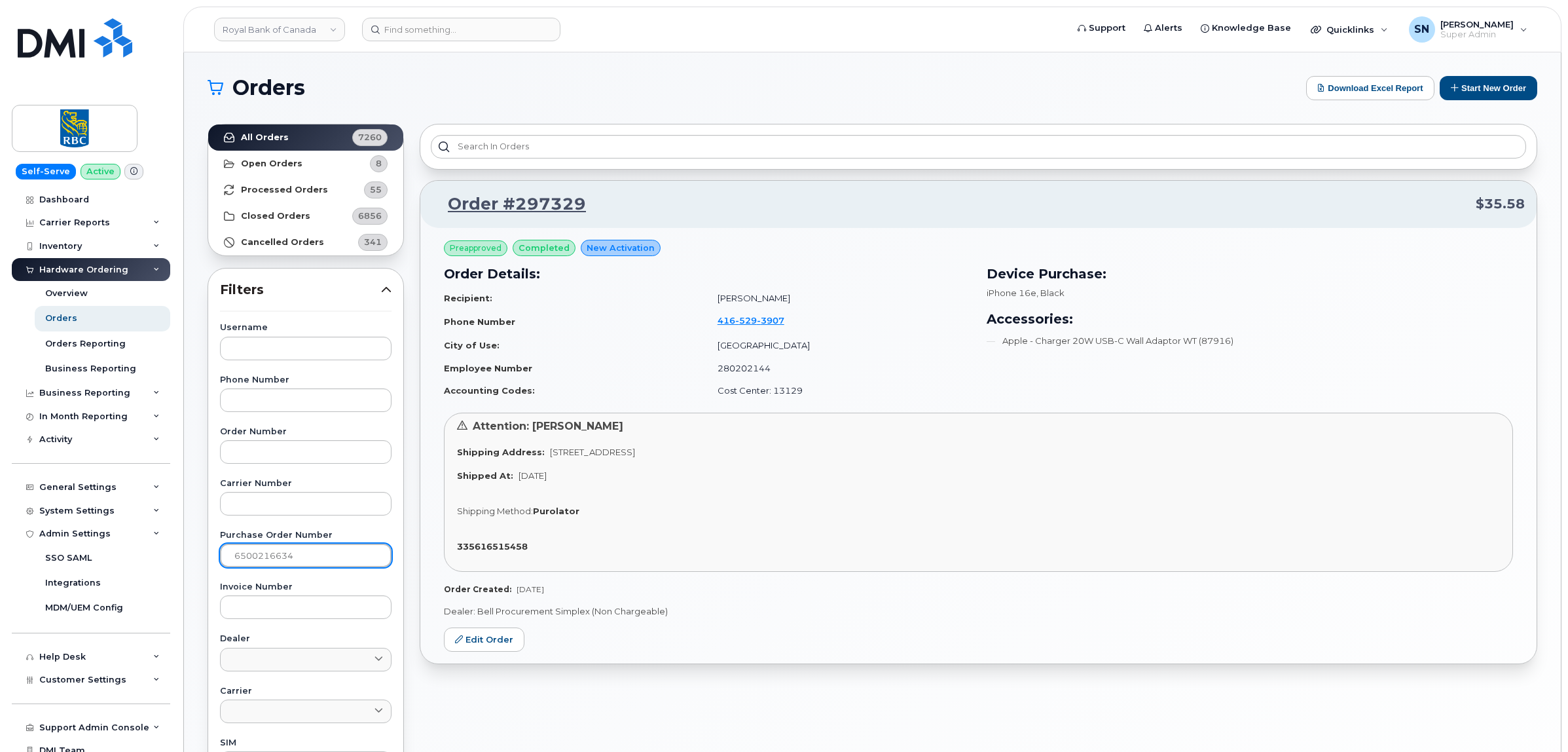
drag, startPoint x: 311, startPoint y: 554, endPoint x: 216, endPoint y: 546, distance: 95.3
click at [218, 546] on div "Username Phone Number Order Number Carrier Number Purchase Order Number 6500216…" at bounding box center [306, 627] width 203 height 607
paste input "7070"
type input "6500217070"
click at [306, 135] on link "All Orders 7260" at bounding box center [306, 138] width 195 height 27
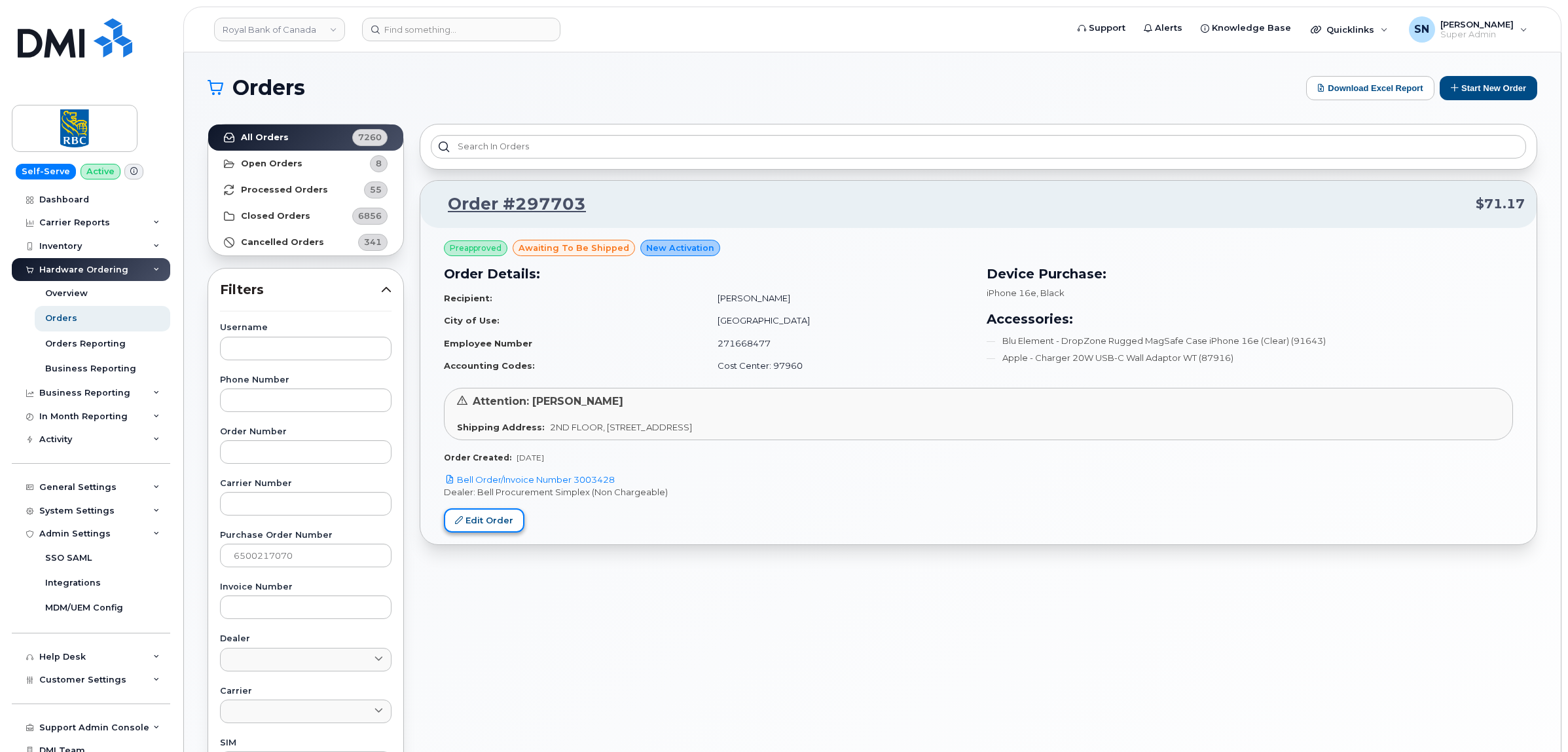
click at [496, 519] on link "Edit Order" at bounding box center [484, 520] width 81 height 24
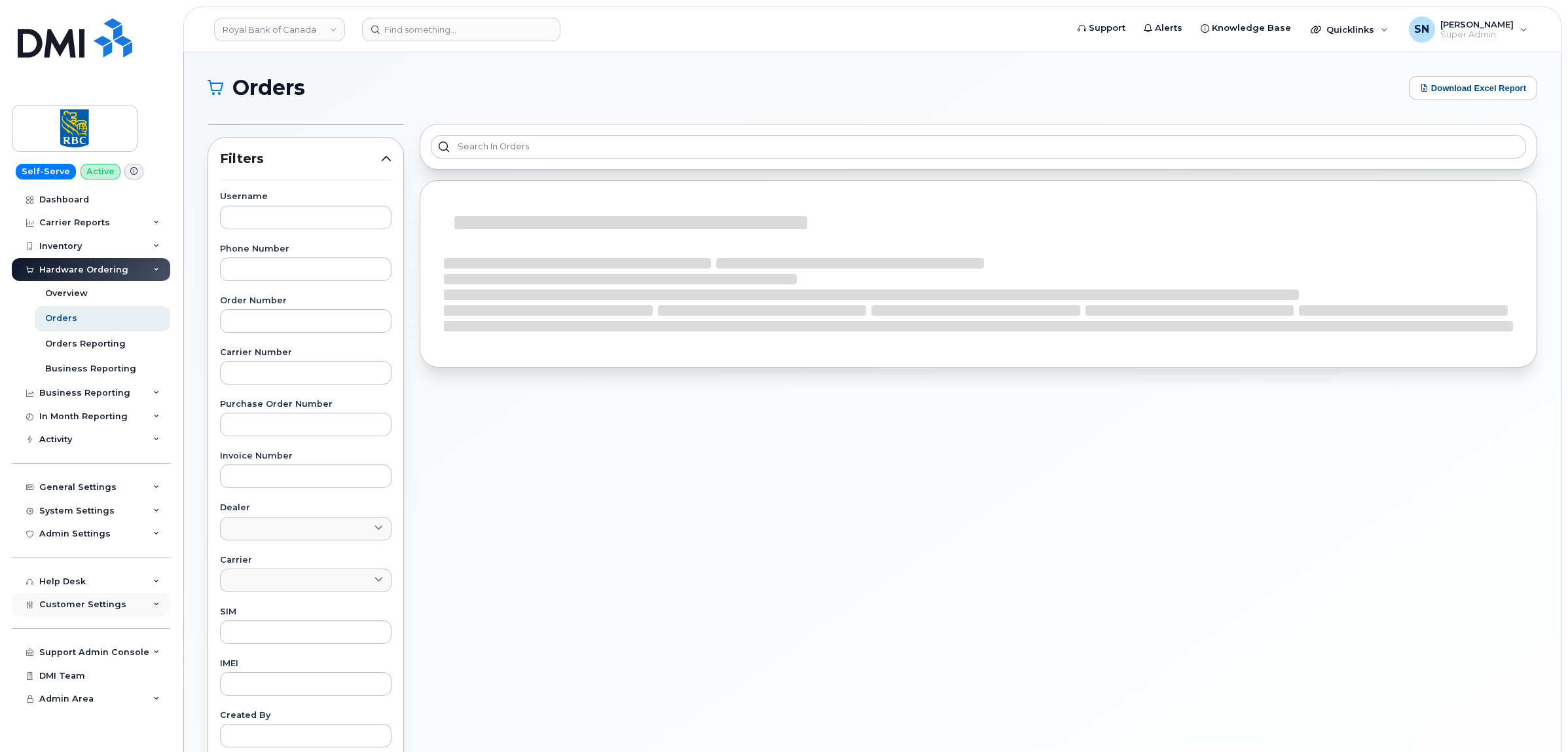
click at [125, 614] on div "Customer Settings" at bounding box center [91, 605] width 159 height 23
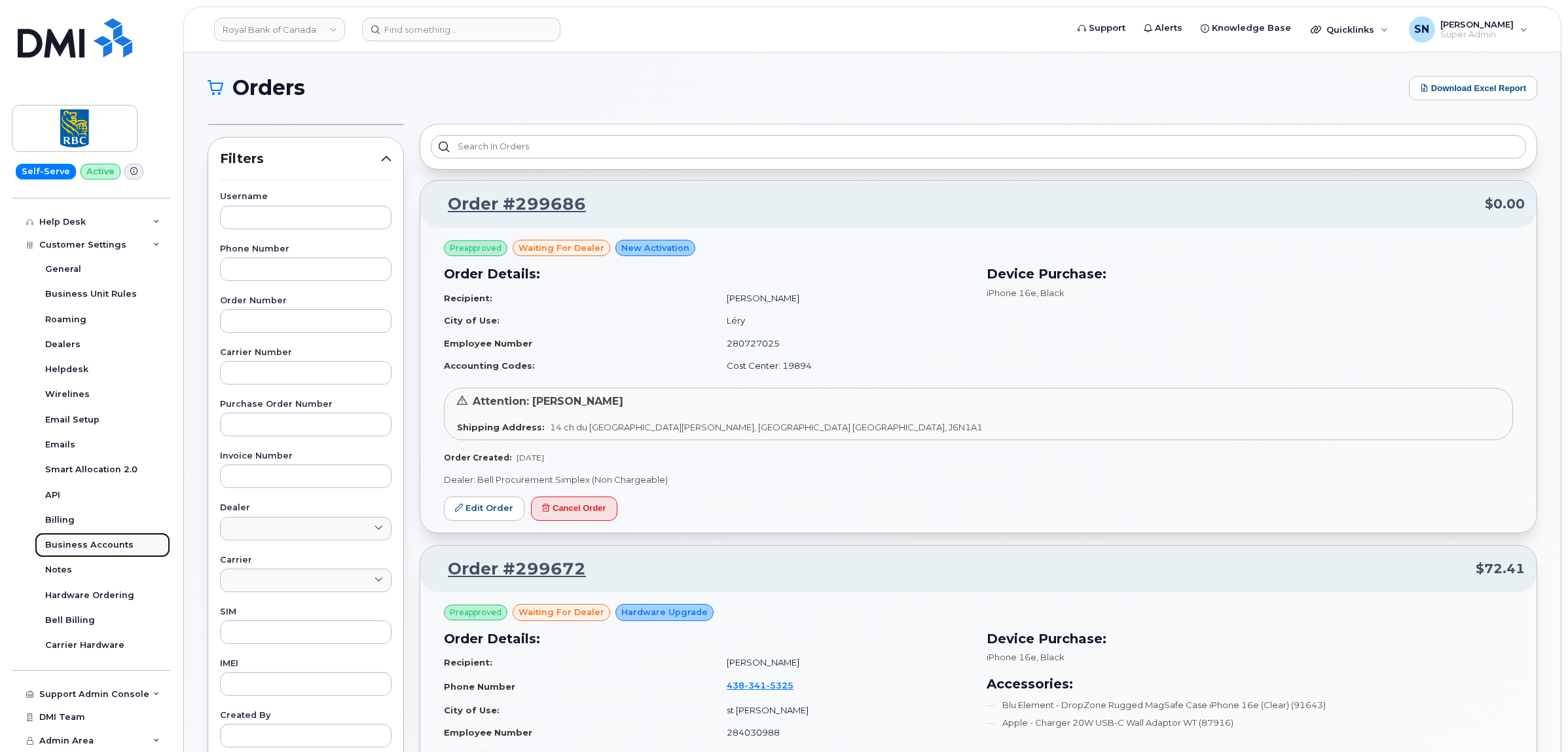
click at [102, 543] on div "Business Accounts" at bounding box center [89, 545] width 88 height 12
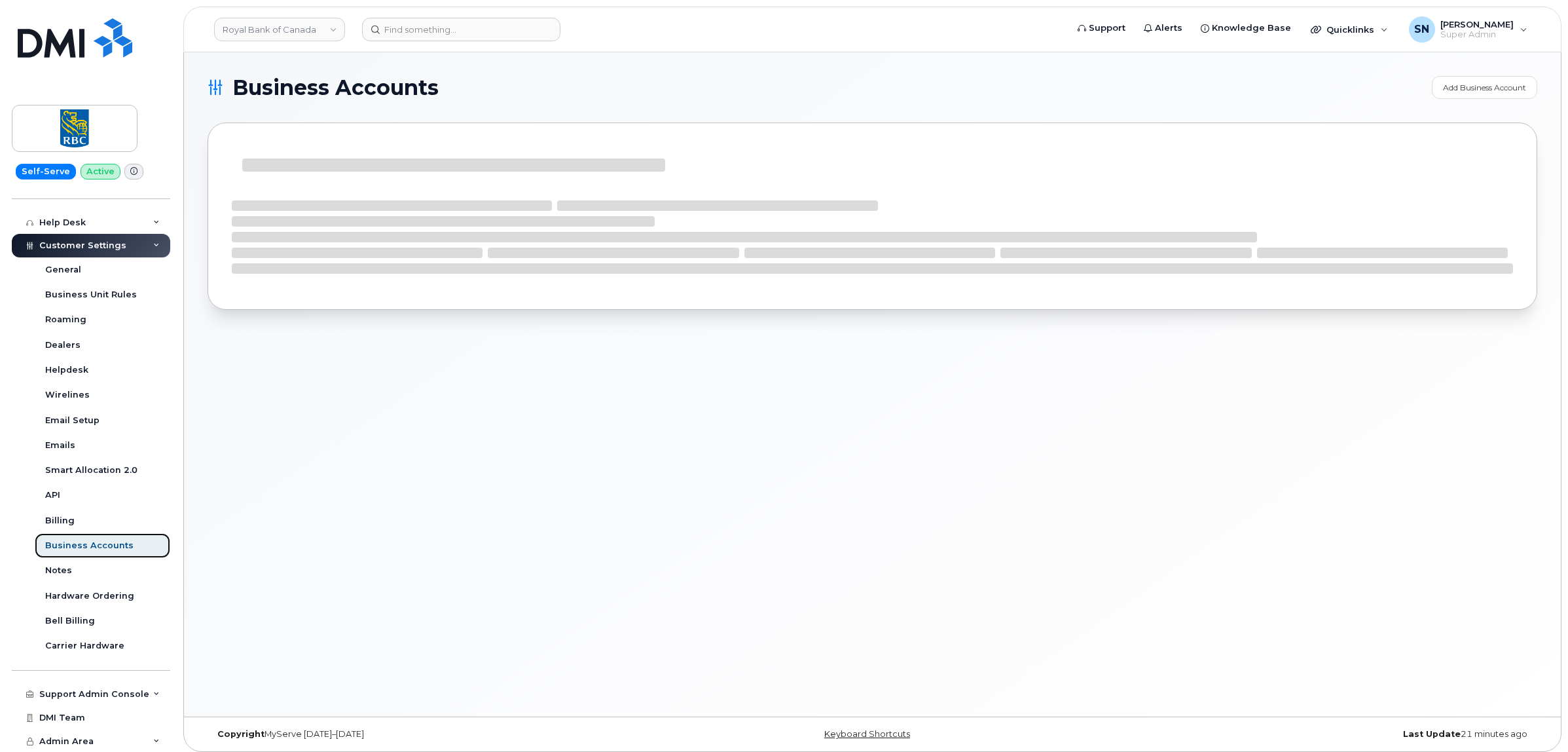
scroll to position [264, 0]
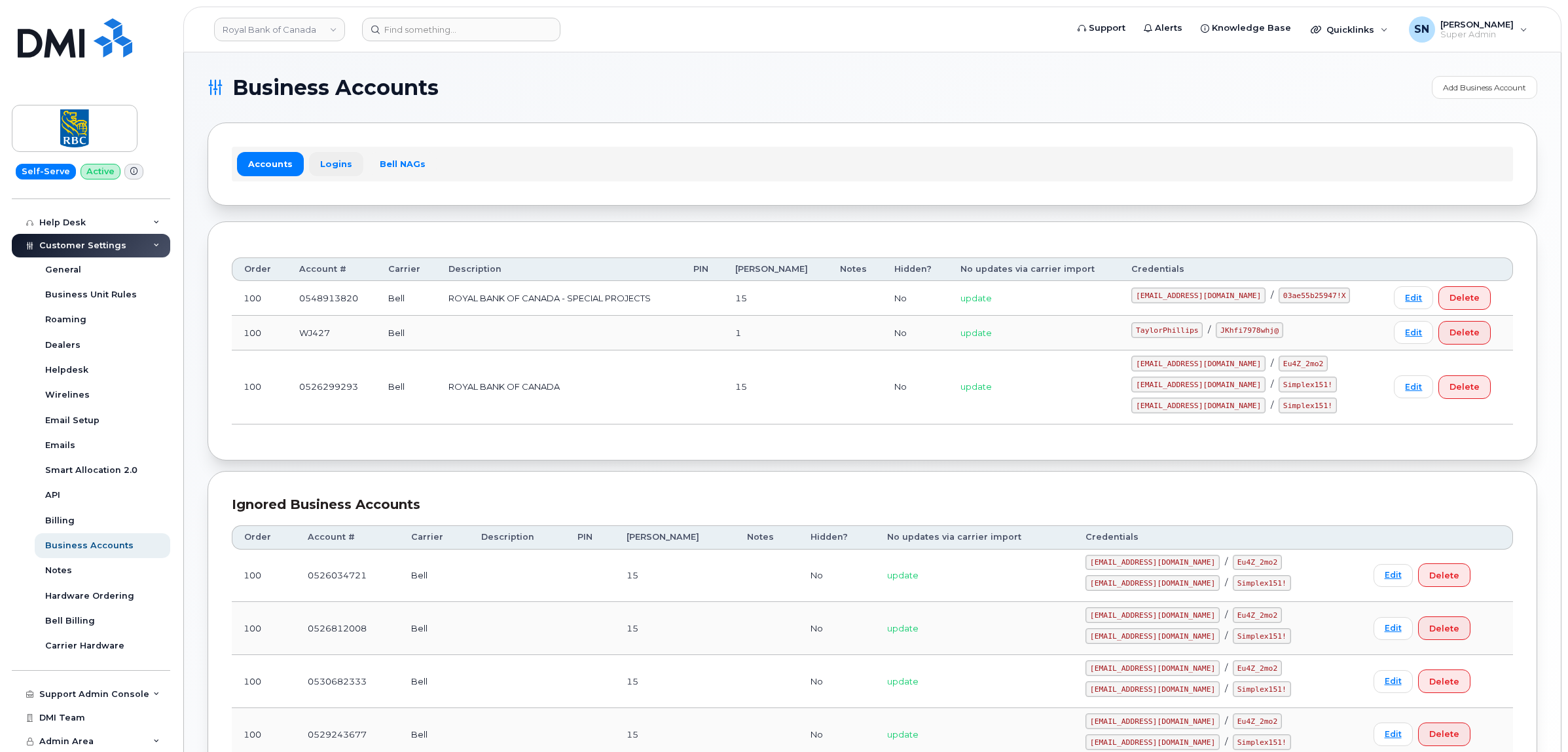
click at [315, 157] on link "Logins" at bounding box center [336, 164] width 54 height 23
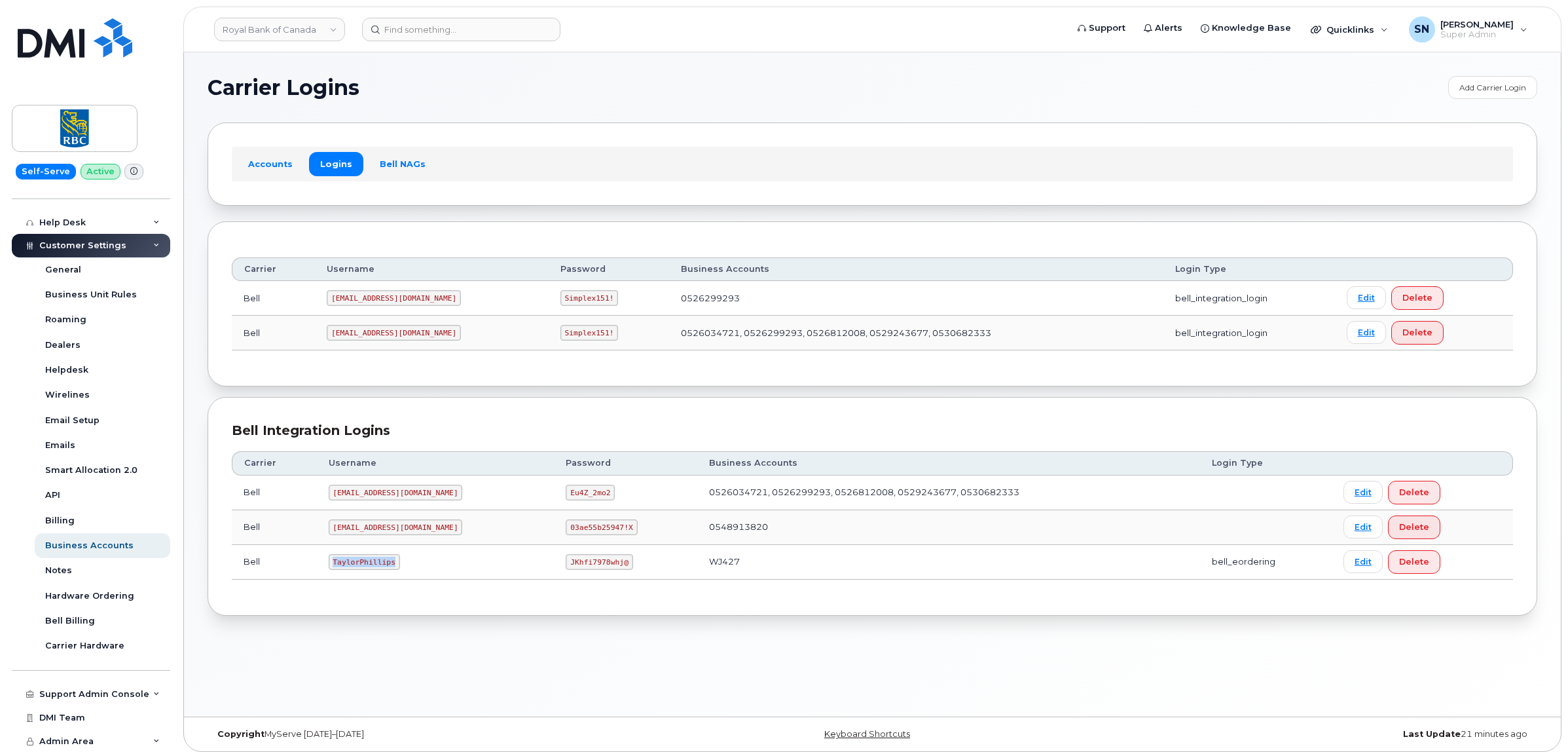
drag, startPoint x: 331, startPoint y: 567, endPoint x: 390, endPoint y: 568, distance: 59.0
click at [390, 568] on code "TaylorPhillips" at bounding box center [365, 562] width 71 height 16
copy code "TaylorPhillips"
drag, startPoint x: 525, startPoint y: 564, endPoint x: 591, endPoint y: 568, distance: 66.1
click at [591, 568] on td "JKhfi7978whj@" at bounding box center [625, 563] width 144 height 35
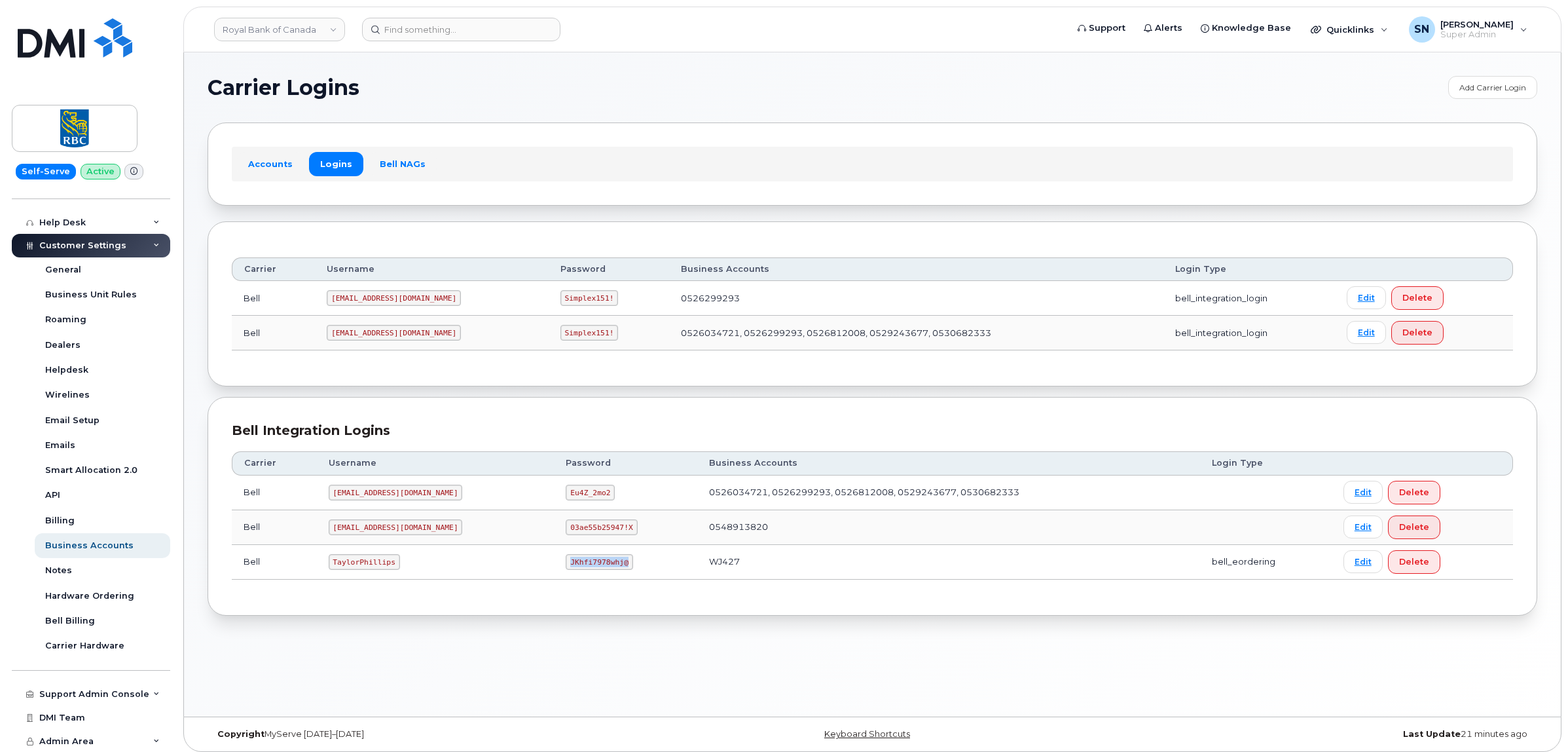
copy code "JKhfi7978whj@"
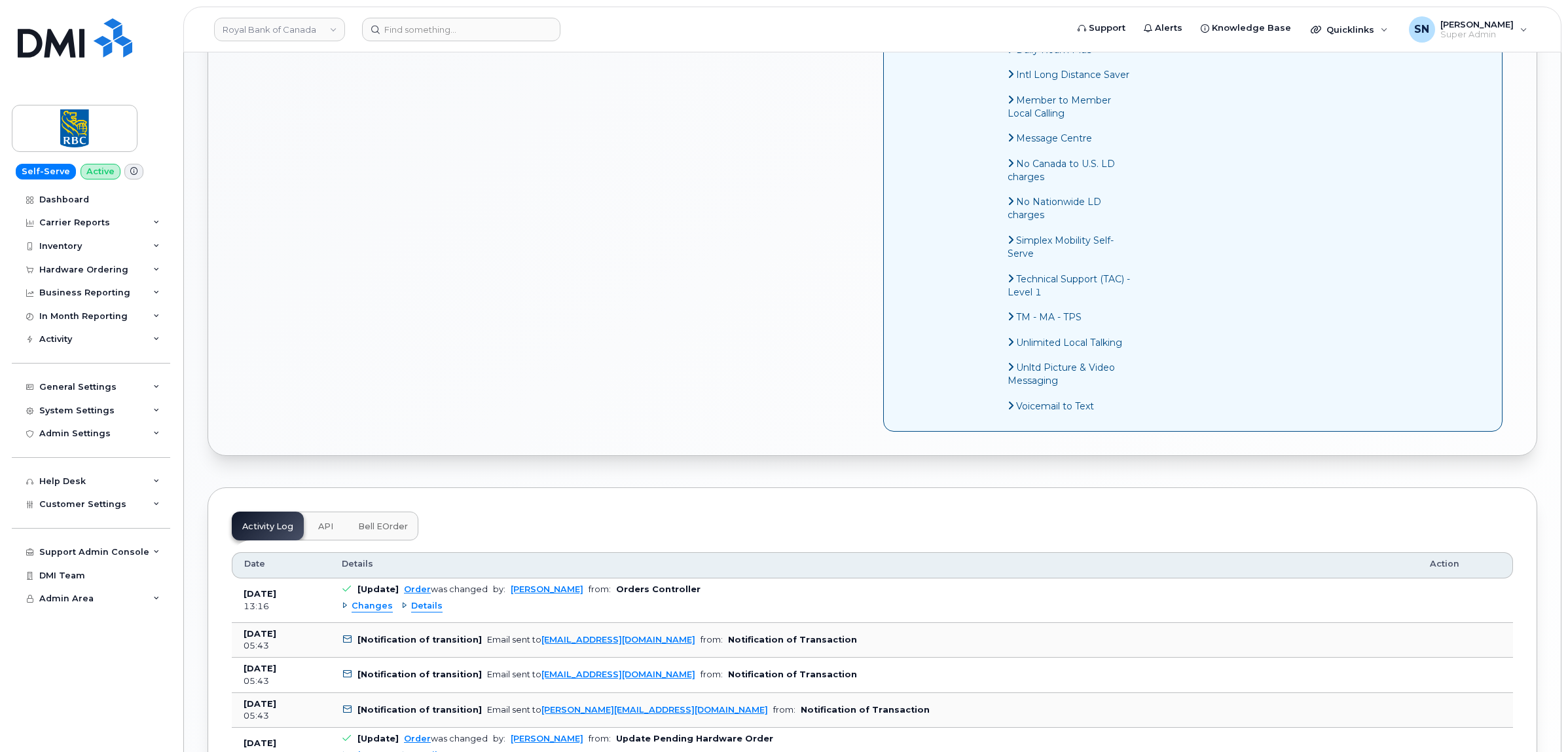
scroll to position [1147, 0]
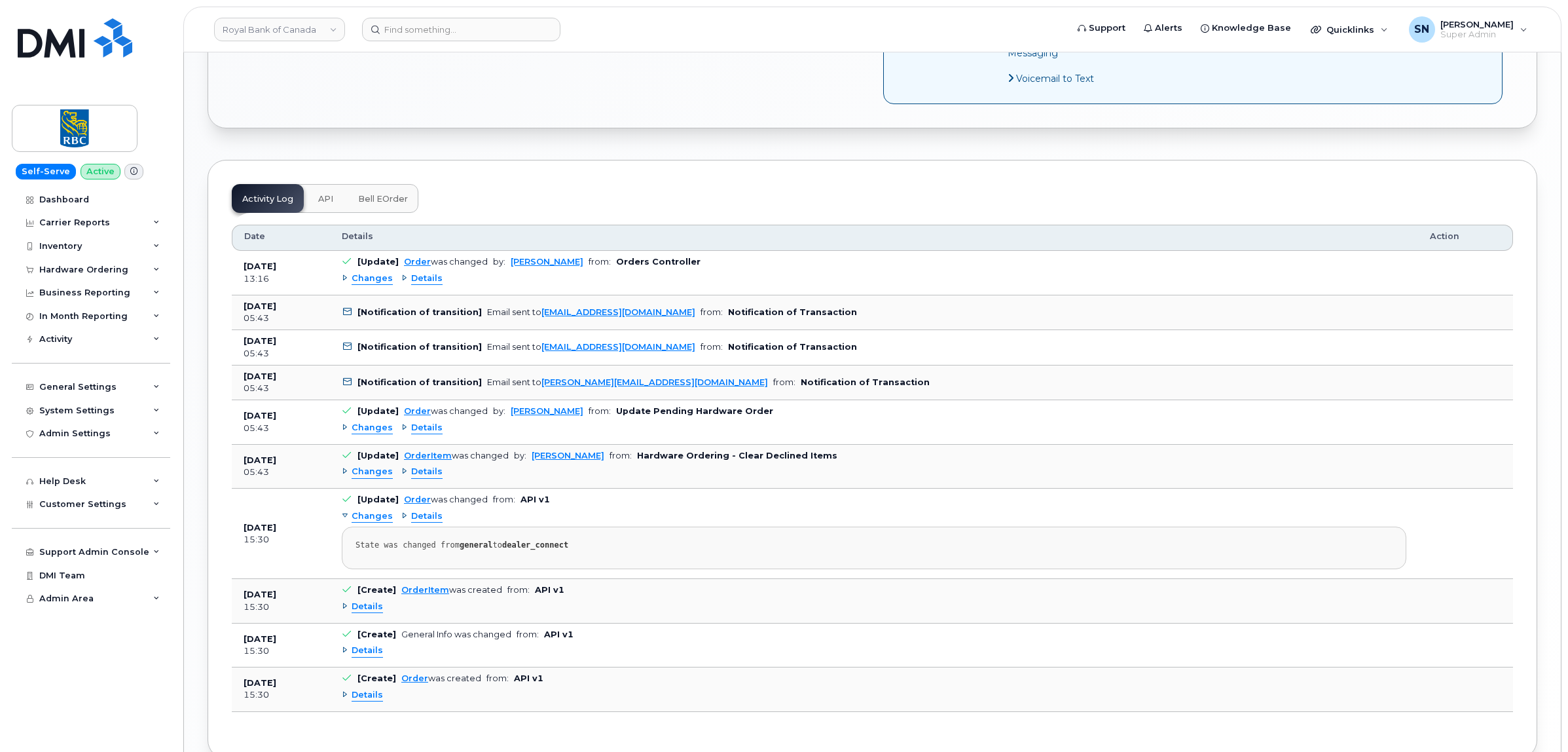
click at [367, 285] on span "Changes" at bounding box center [372, 278] width 42 height 12
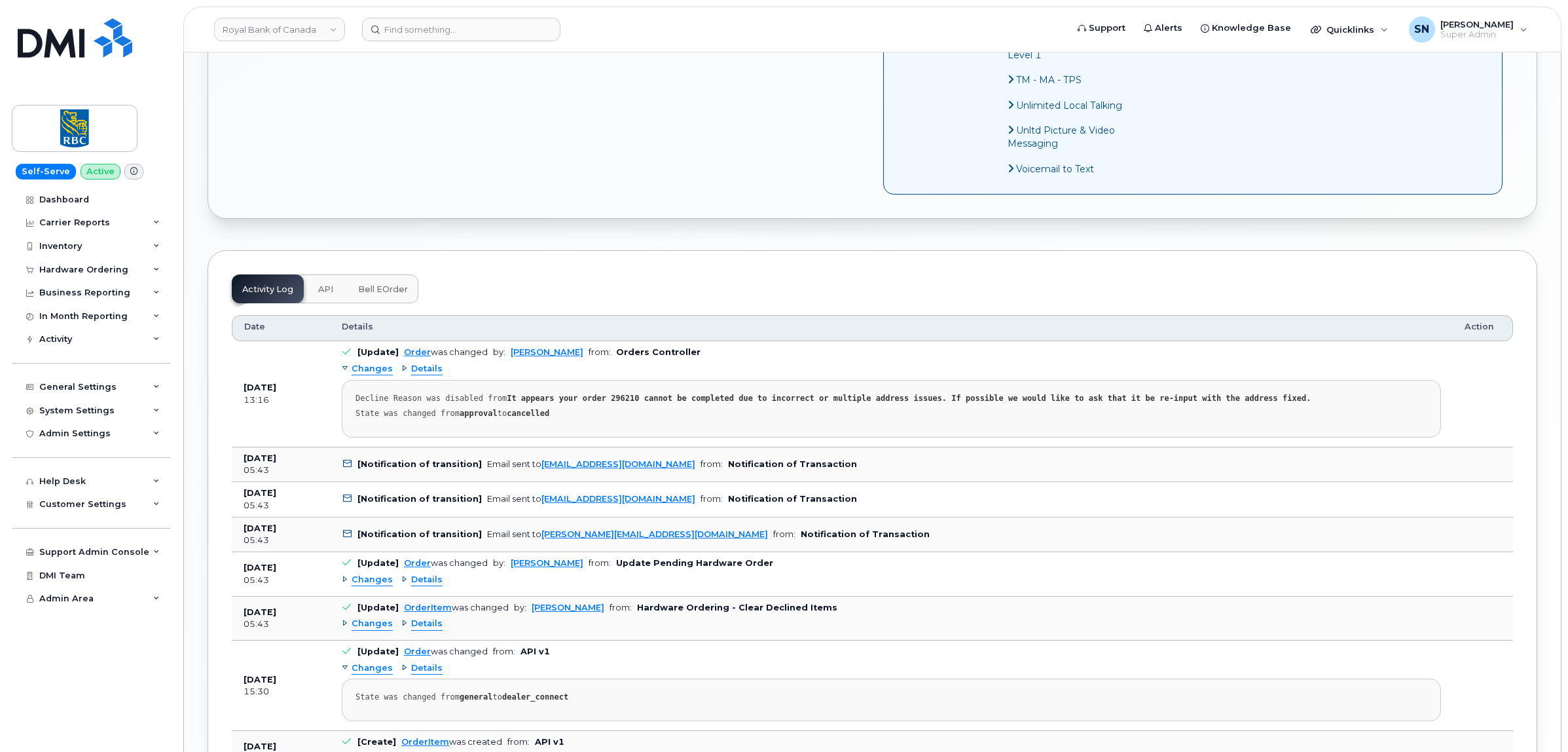
scroll to position [1064, 0]
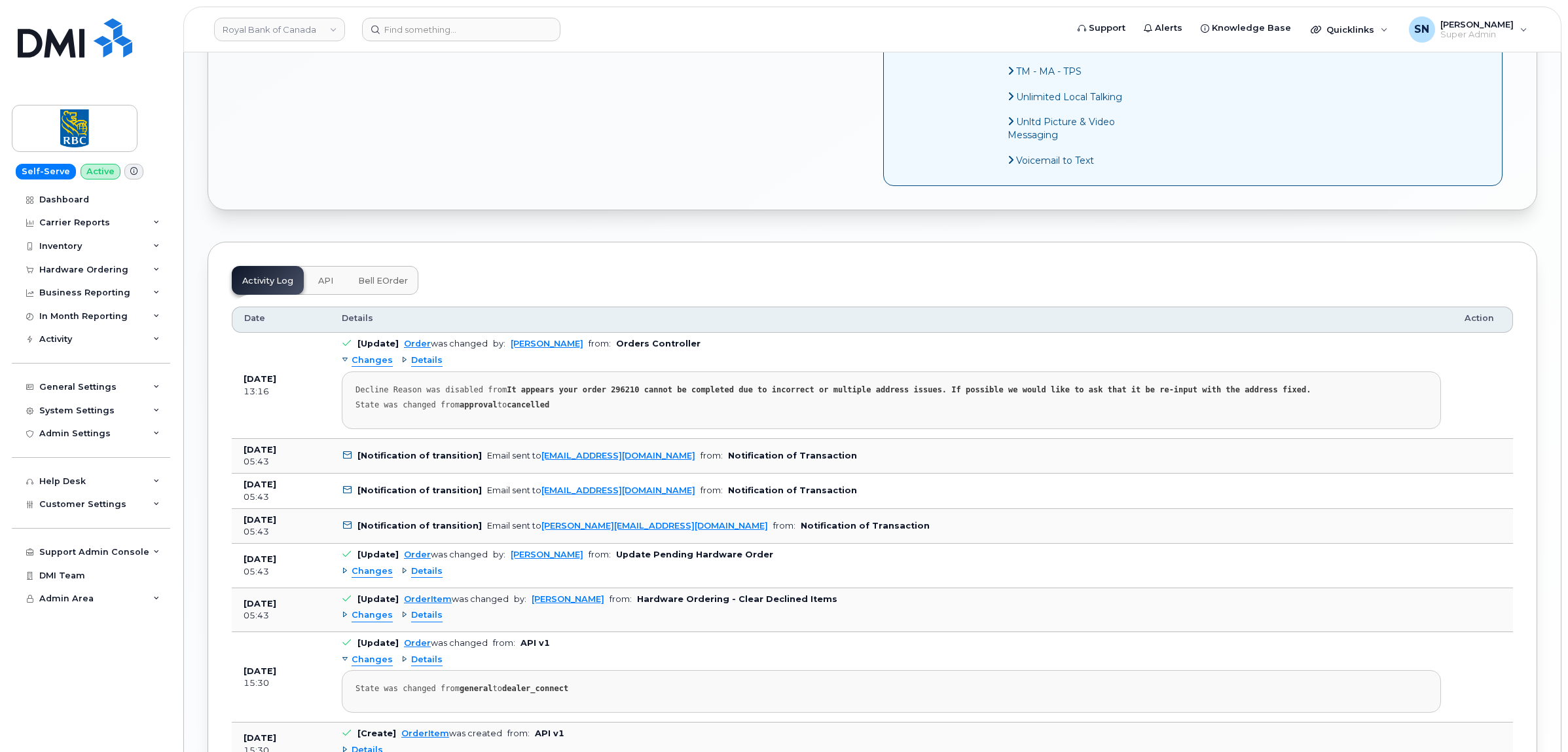
click at [375, 578] on span "Changes" at bounding box center [372, 571] width 42 height 12
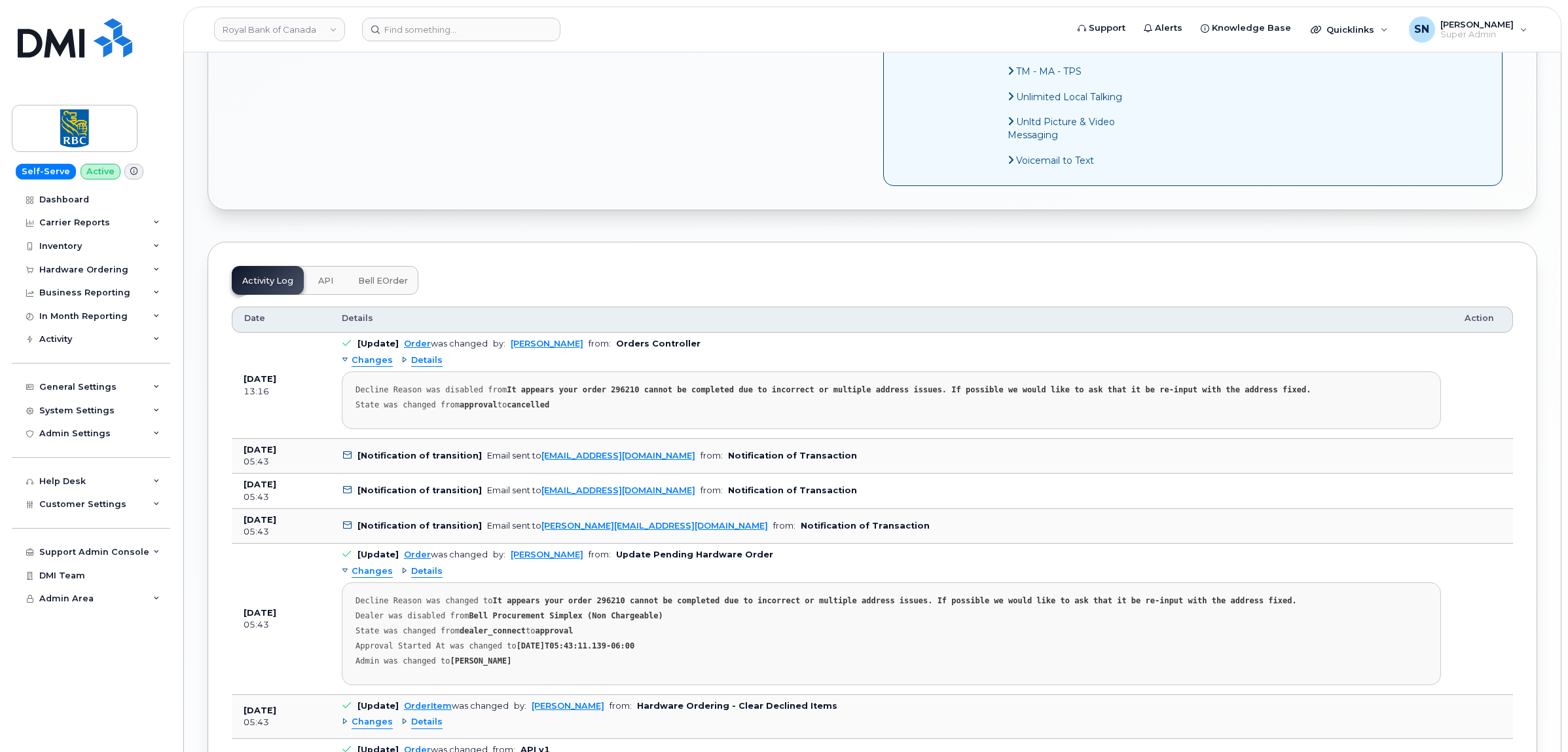
click at [374, 578] on span "Changes" at bounding box center [372, 571] width 42 height 12
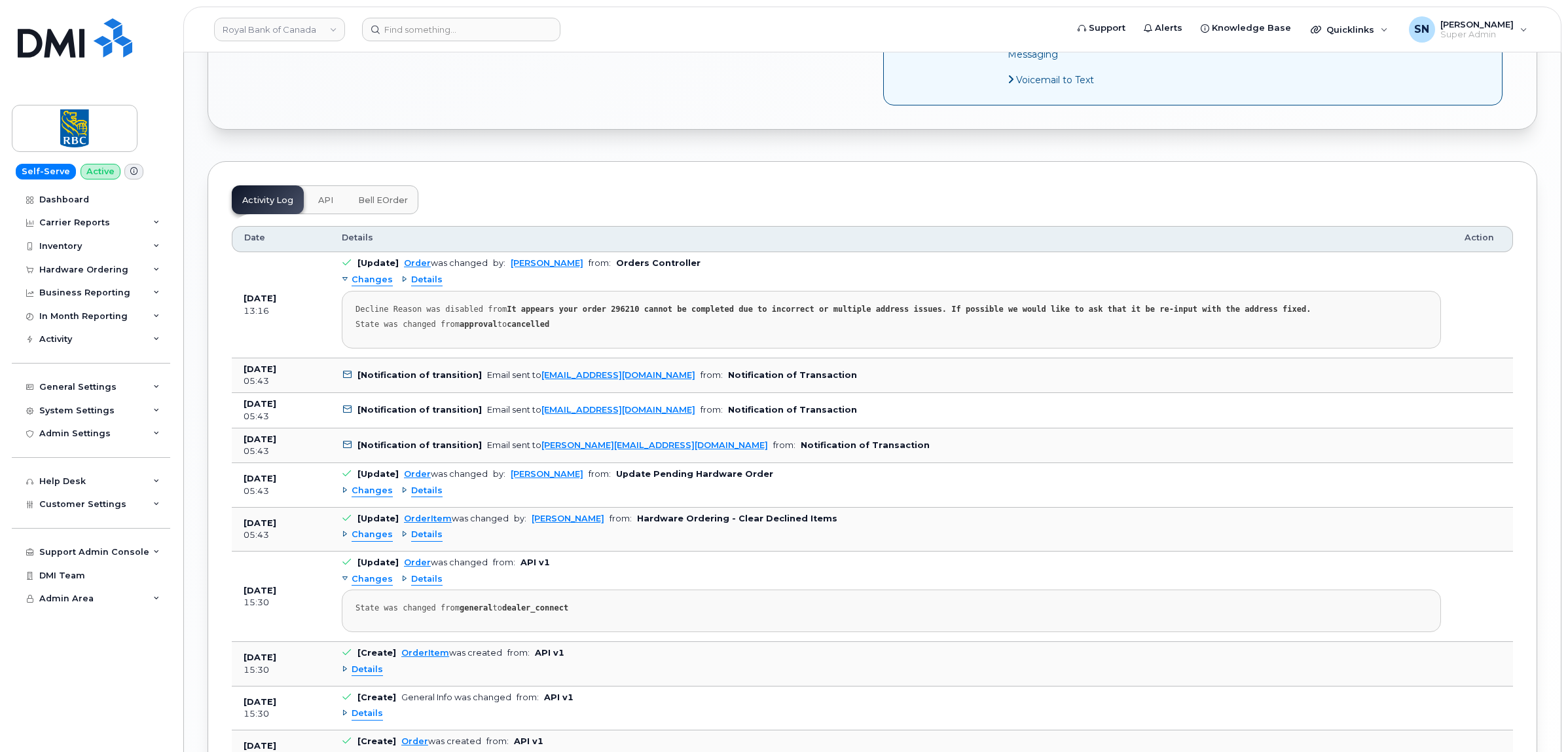
scroll to position [1147, 0]
click at [371, 540] on span "Changes" at bounding box center [372, 533] width 42 height 12
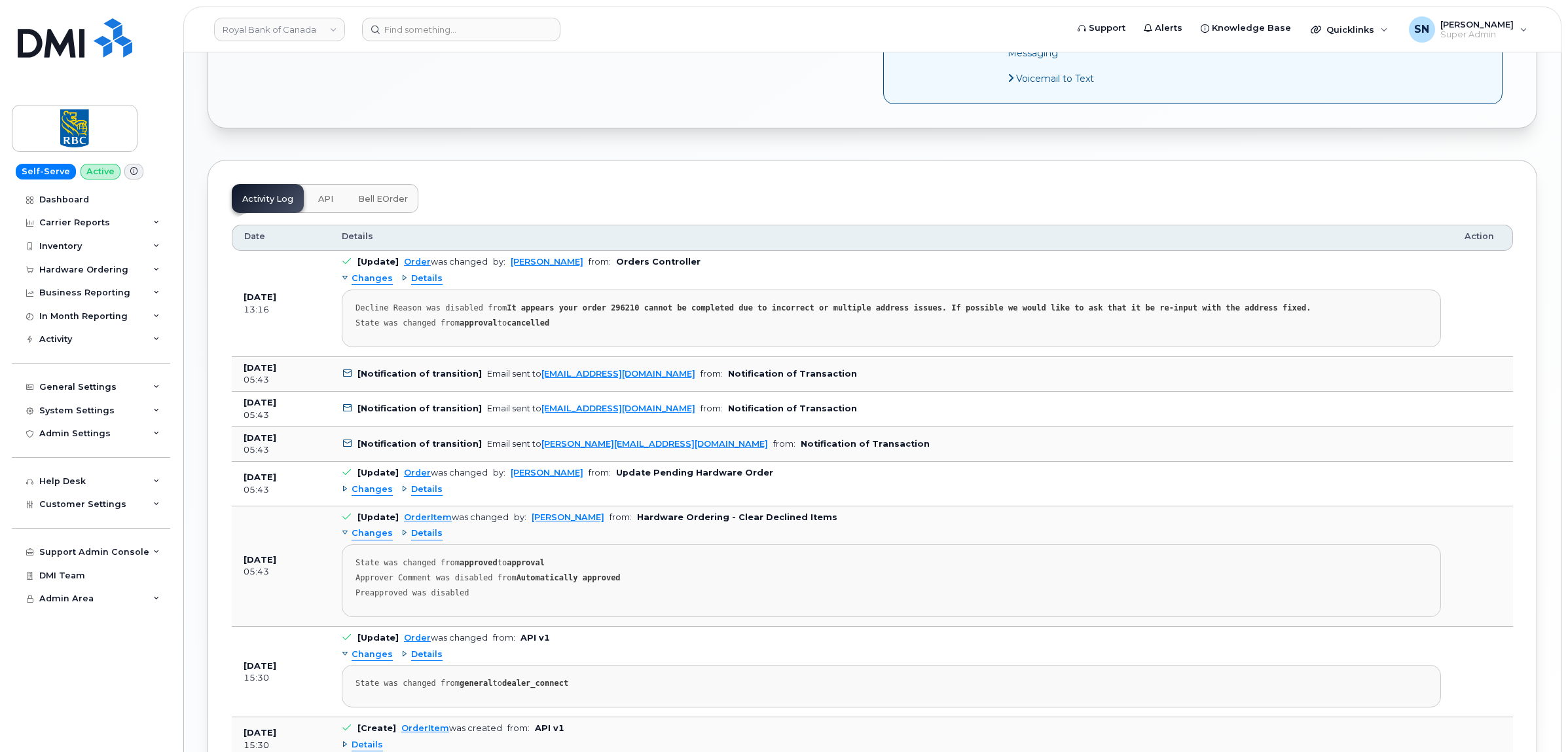
click at [371, 540] on span "Changes" at bounding box center [372, 533] width 42 height 12
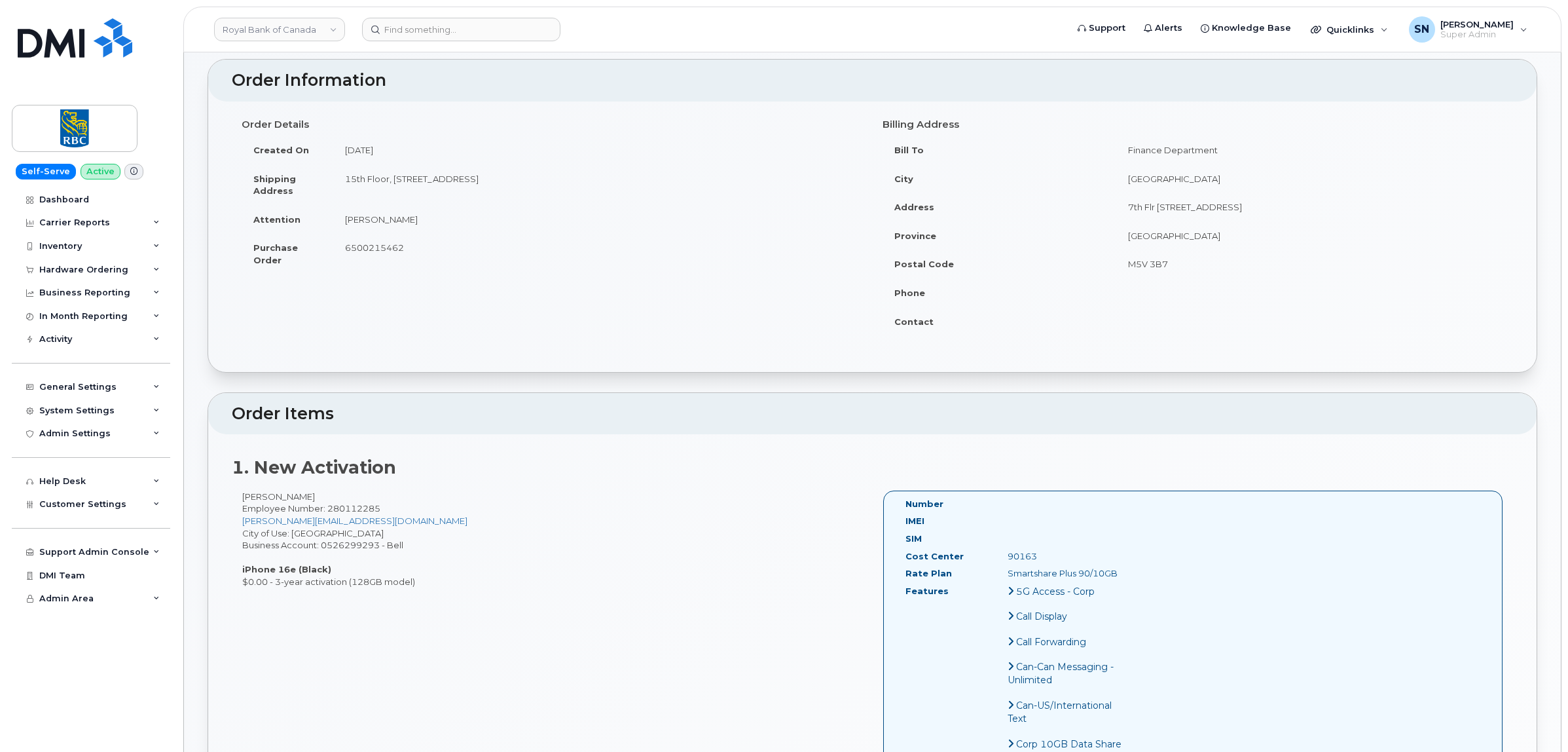
scroll to position [0, 0]
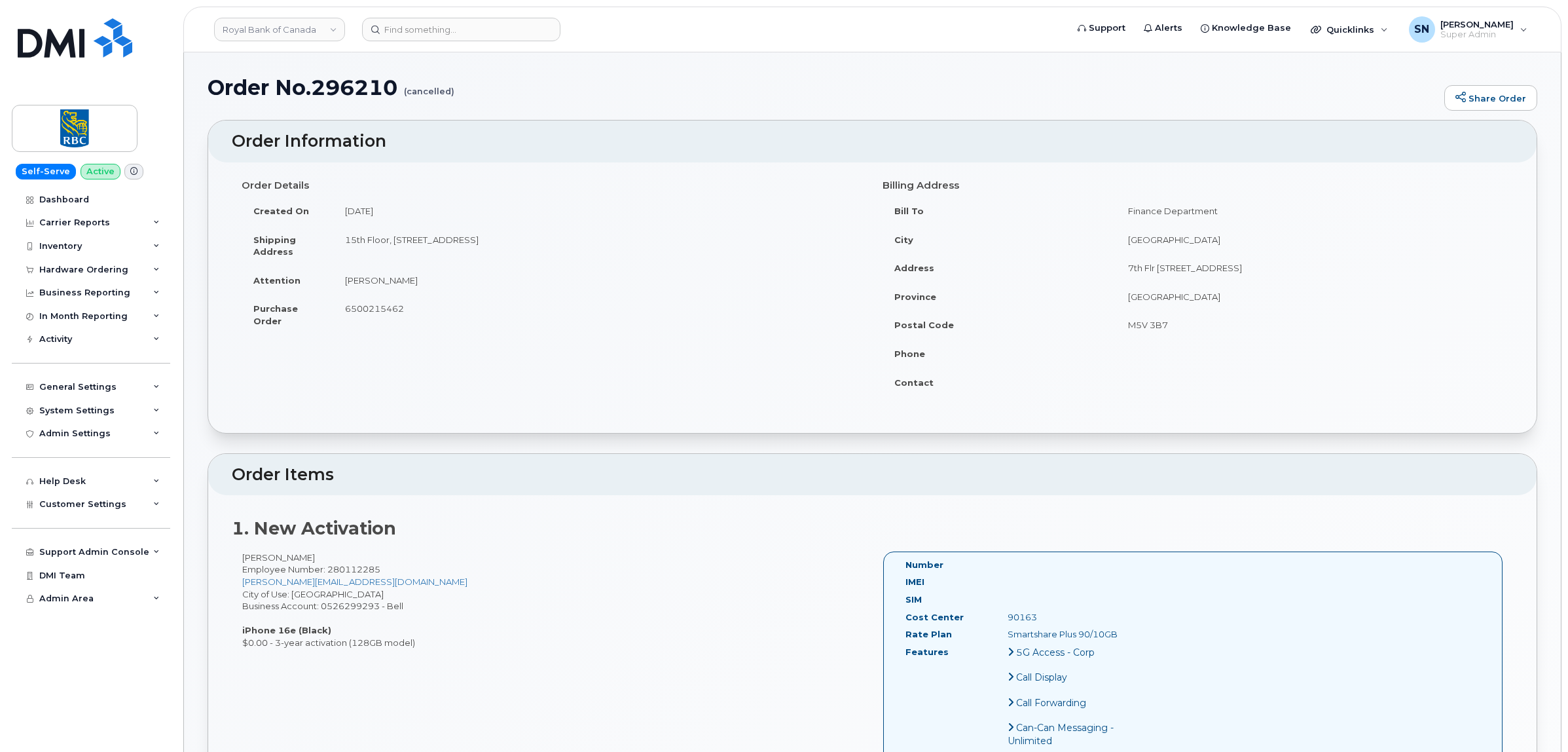
click at [446, 335] on td "6500215462" at bounding box center [598, 314] width 530 height 41
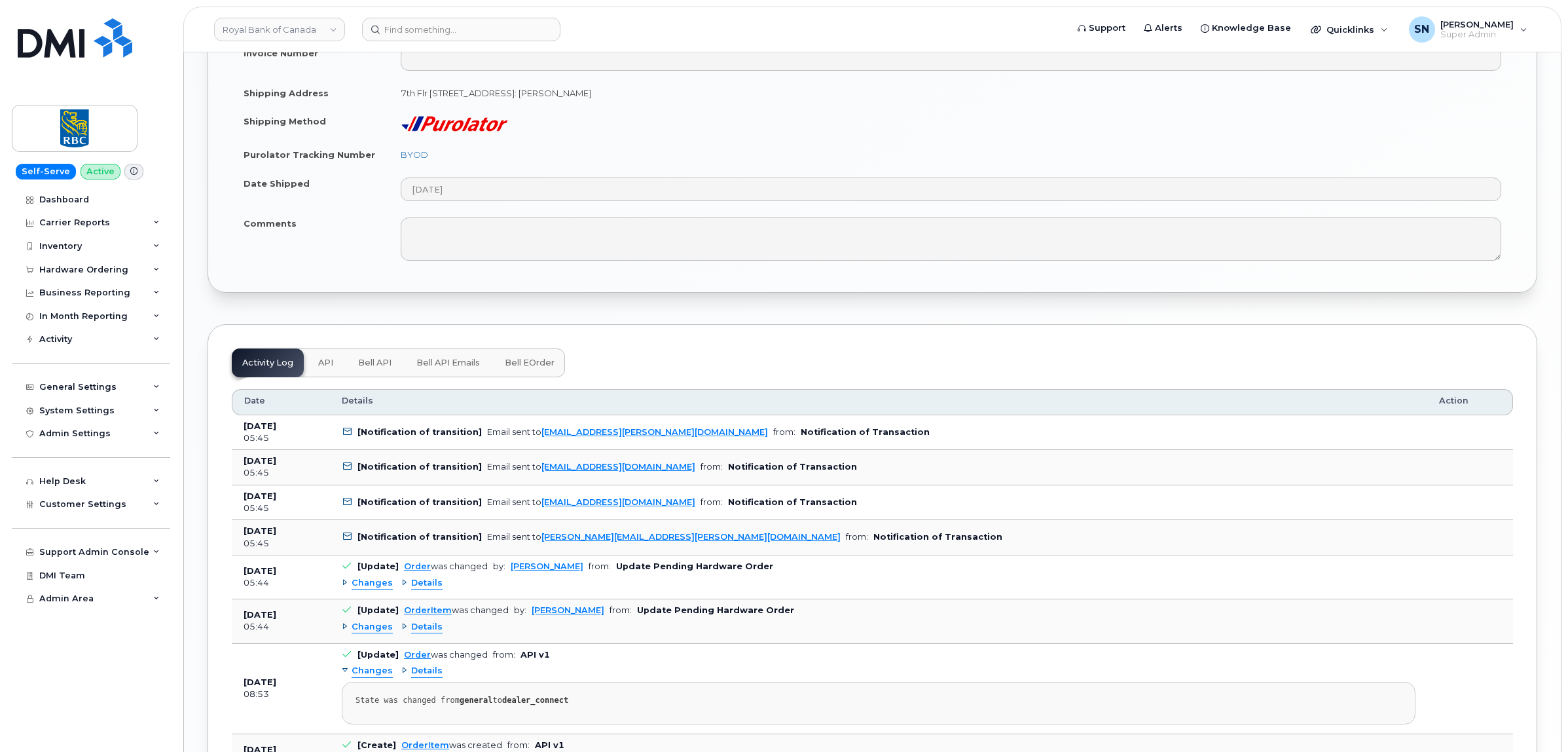
scroll to position [1556, 0]
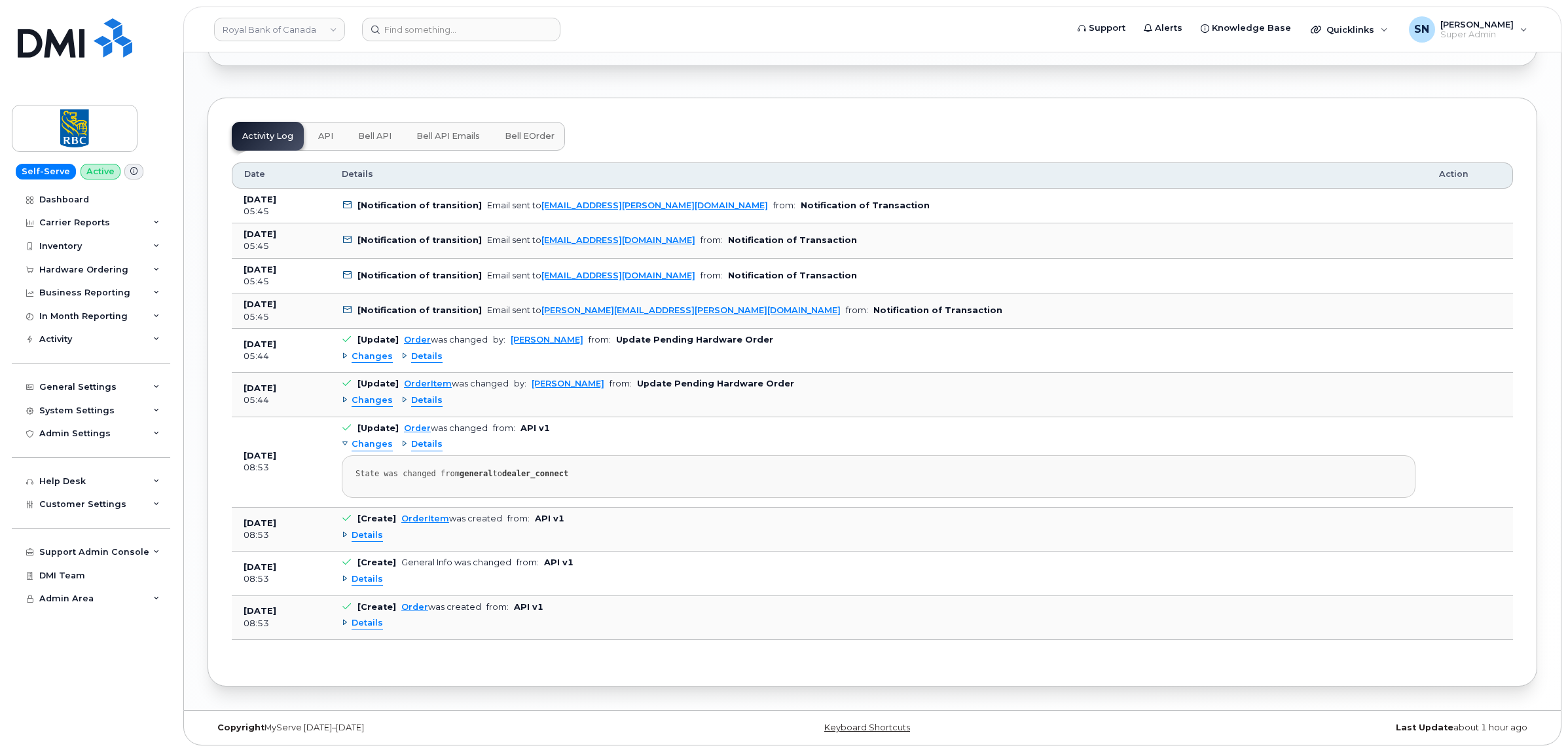
click at [360, 363] on span "Changes" at bounding box center [372, 356] width 42 height 12
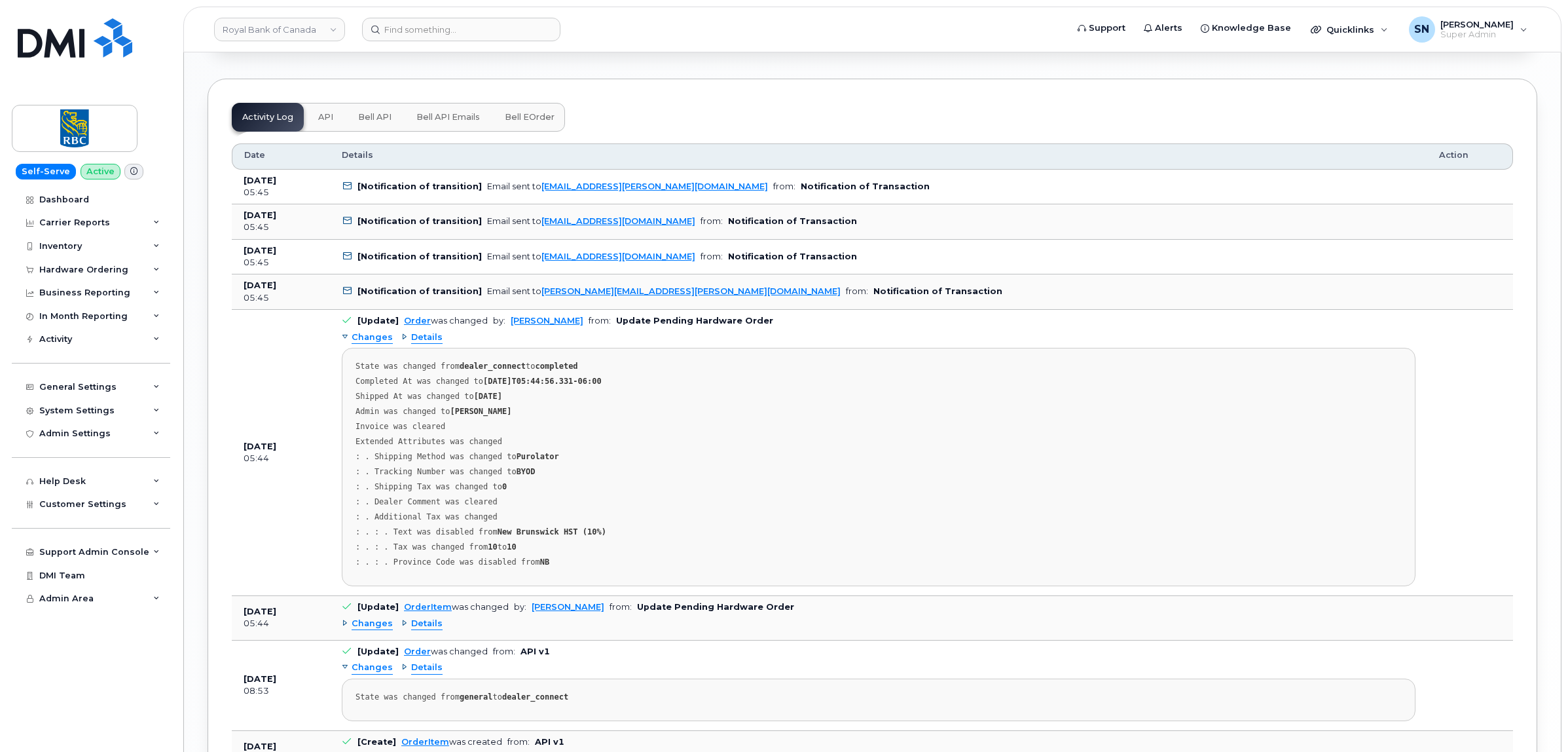
click at [360, 344] on span "Changes" at bounding box center [372, 337] width 42 height 12
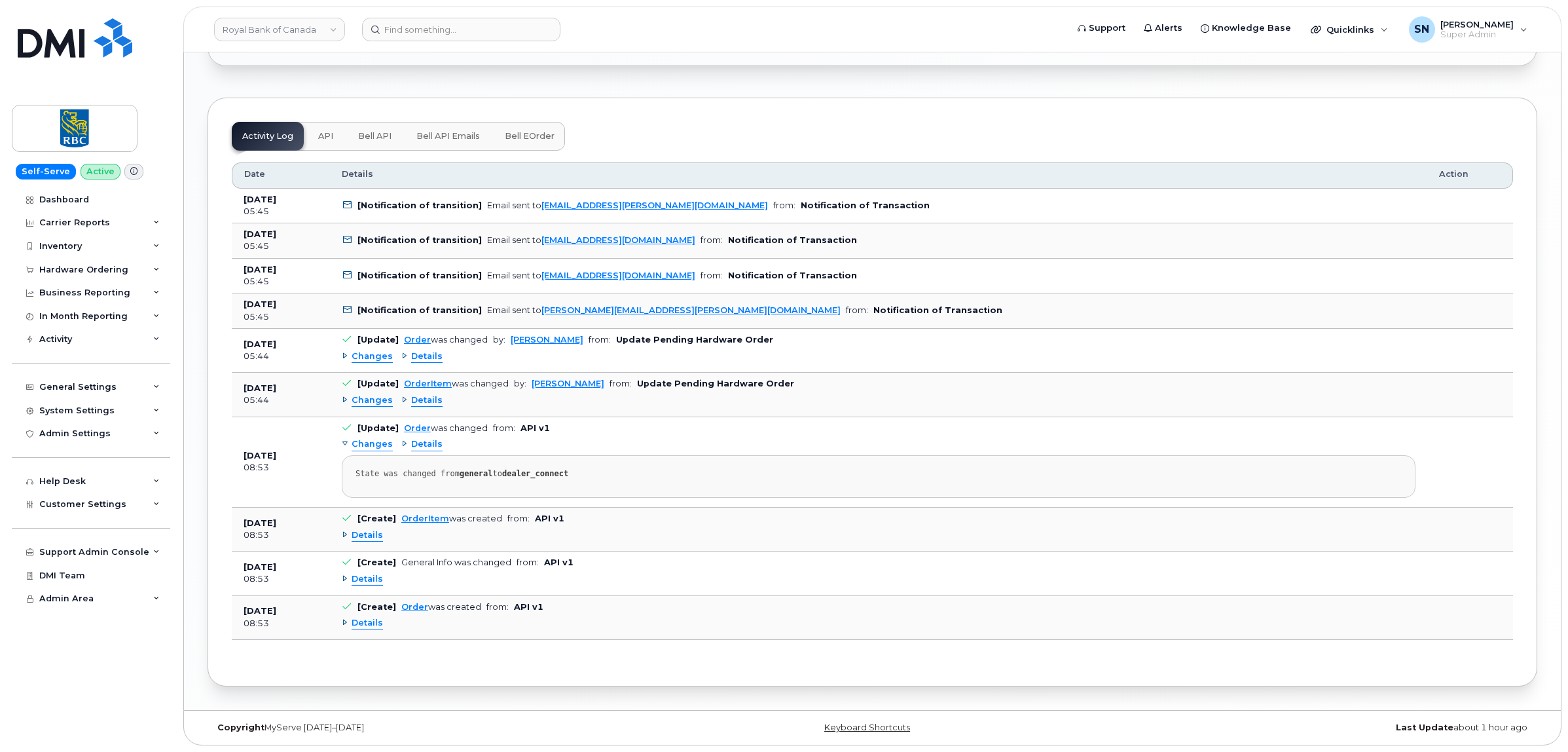
click at [377, 407] on span "Changes" at bounding box center [372, 401] width 42 height 12
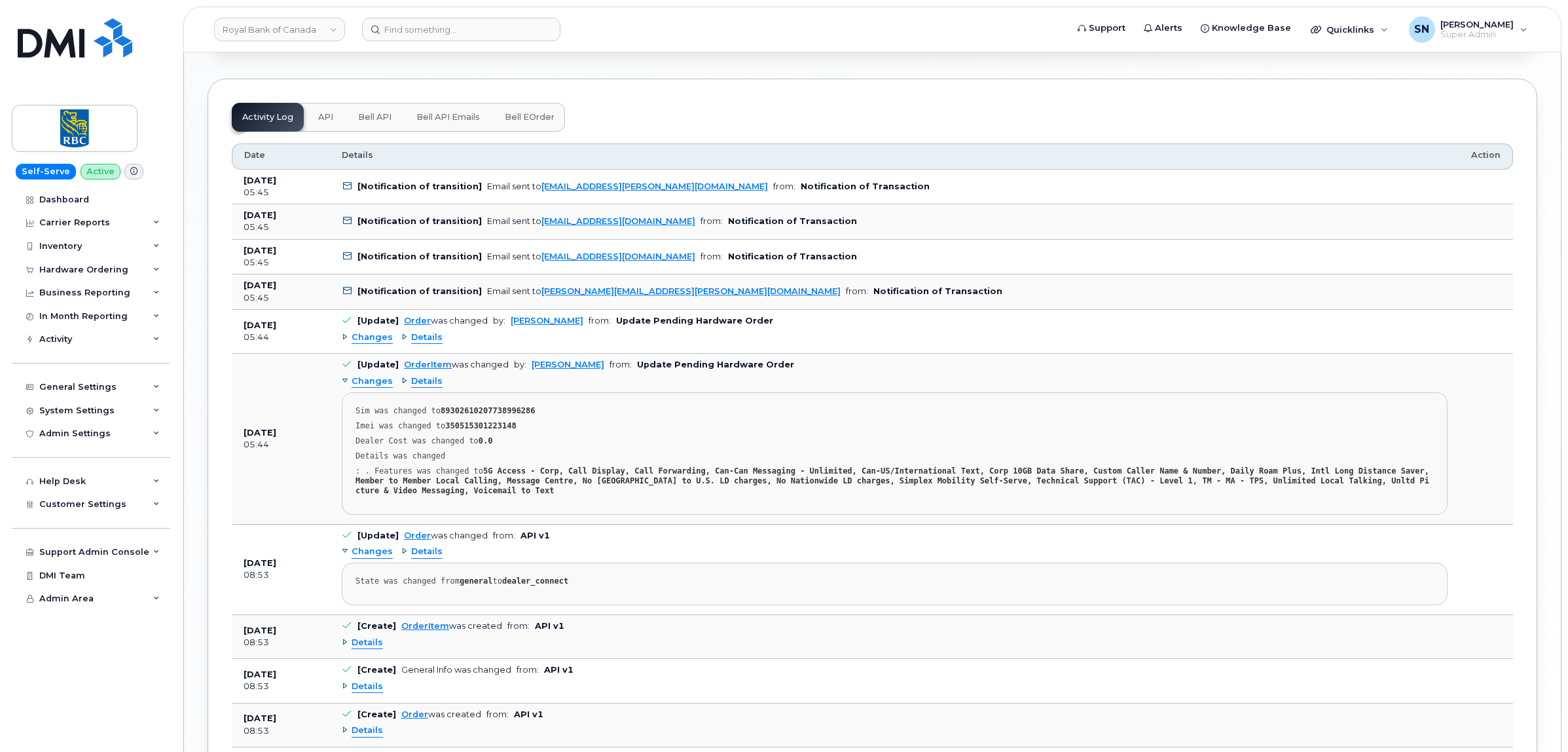
click at [376, 388] on span "Changes" at bounding box center [372, 381] width 42 height 12
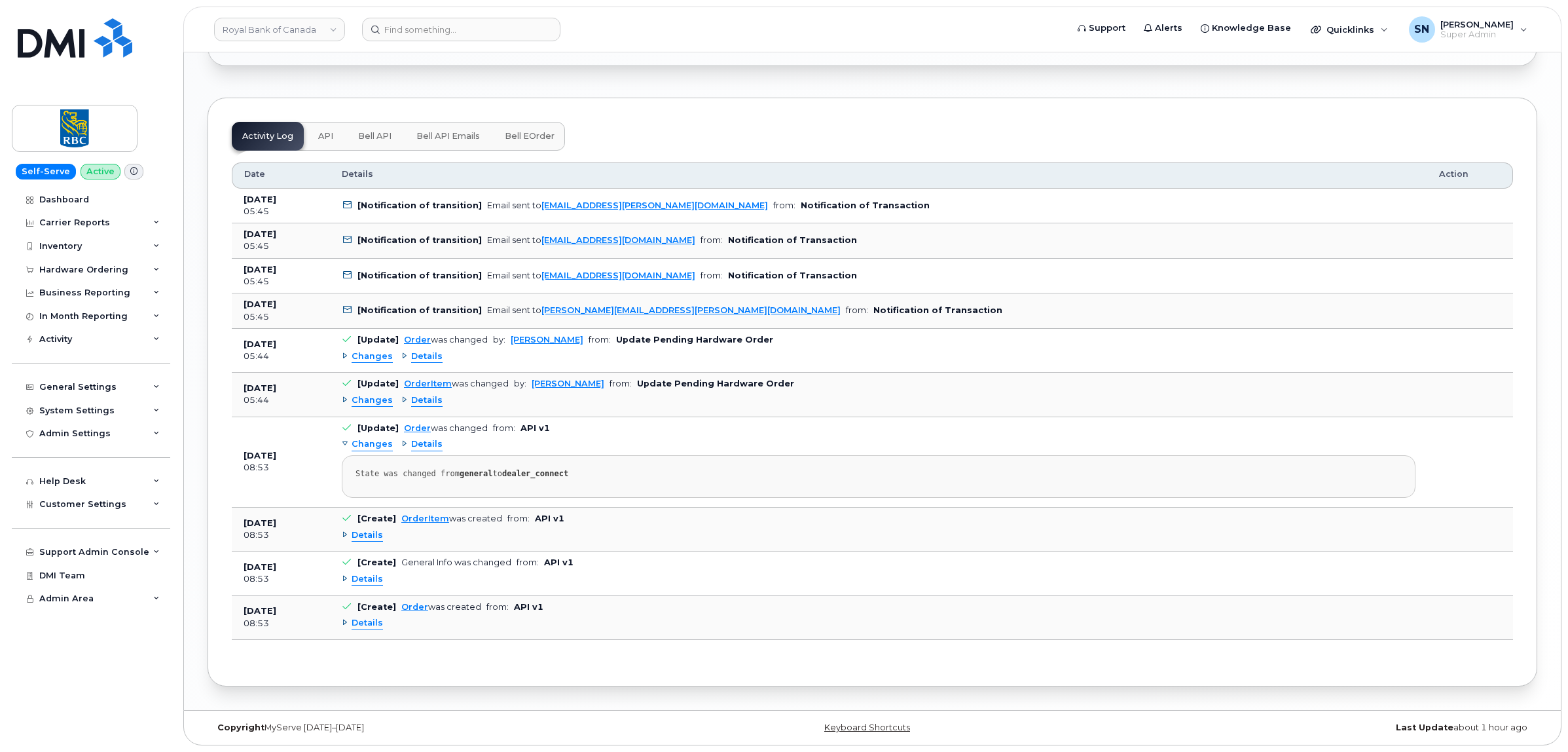
click at [379, 450] on span "Changes" at bounding box center [372, 444] width 42 height 12
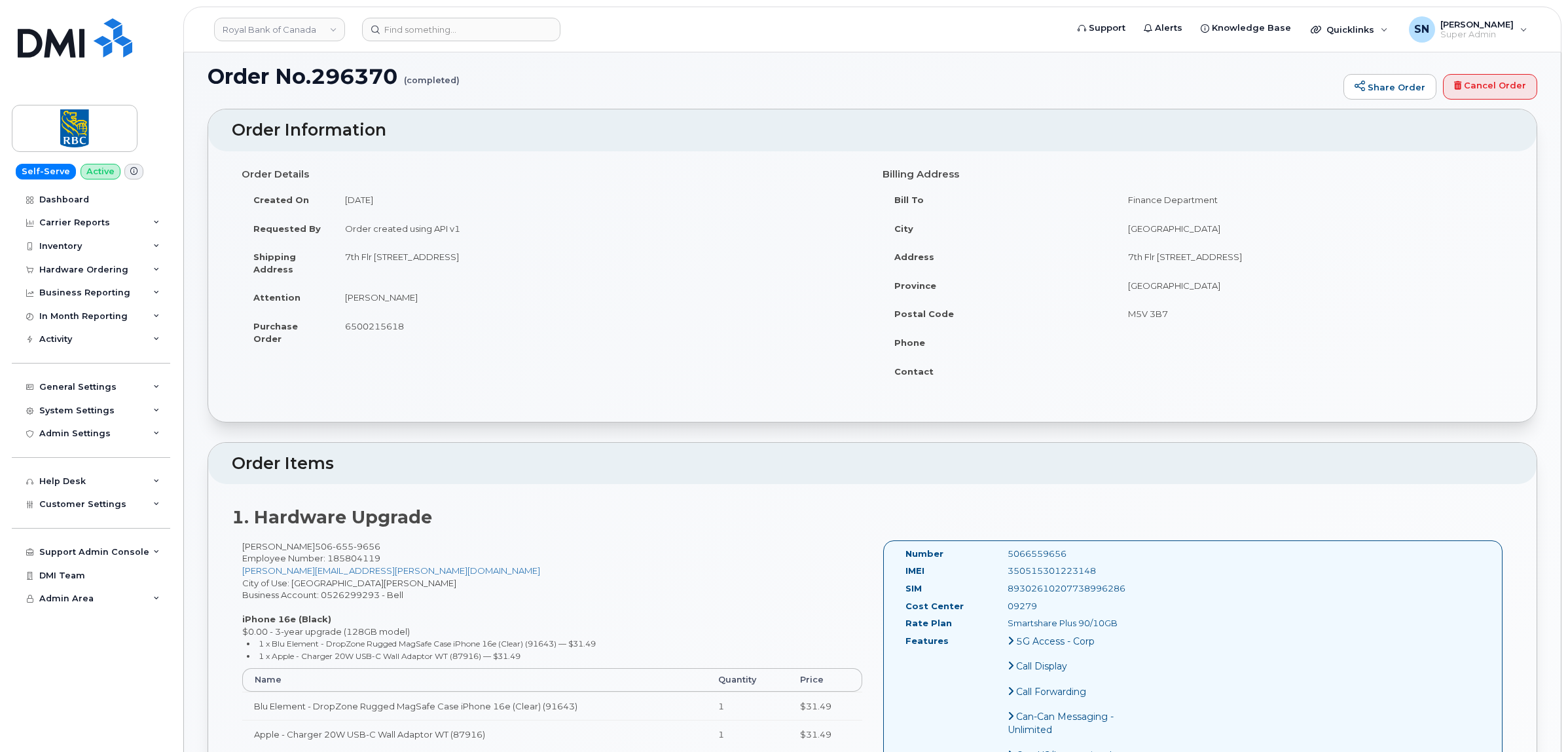
scroll to position [0, 0]
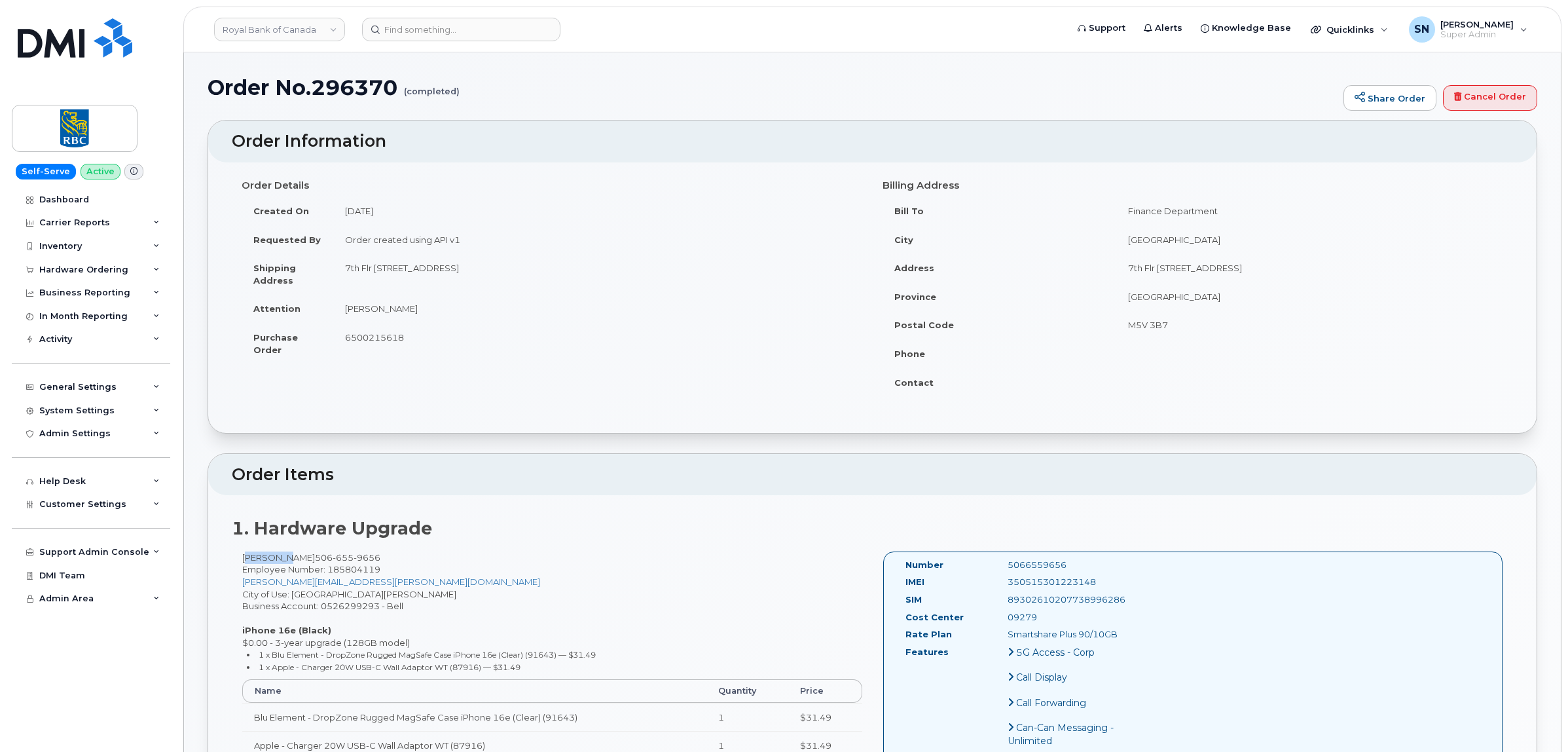
drag, startPoint x: 243, startPoint y: 556, endPoint x: 277, endPoint y: 561, distance: 34.4
click at [277, 561] on div "Julie Roy 506 655 9656 Employee Number: 185804119 julie.roy@rbc.com City of Use…" at bounding box center [552, 661] width 641 height 220
click at [1066, 583] on div "350515301223148" at bounding box center [1070, 582] width 144 height 12
copy div "350515301223148"
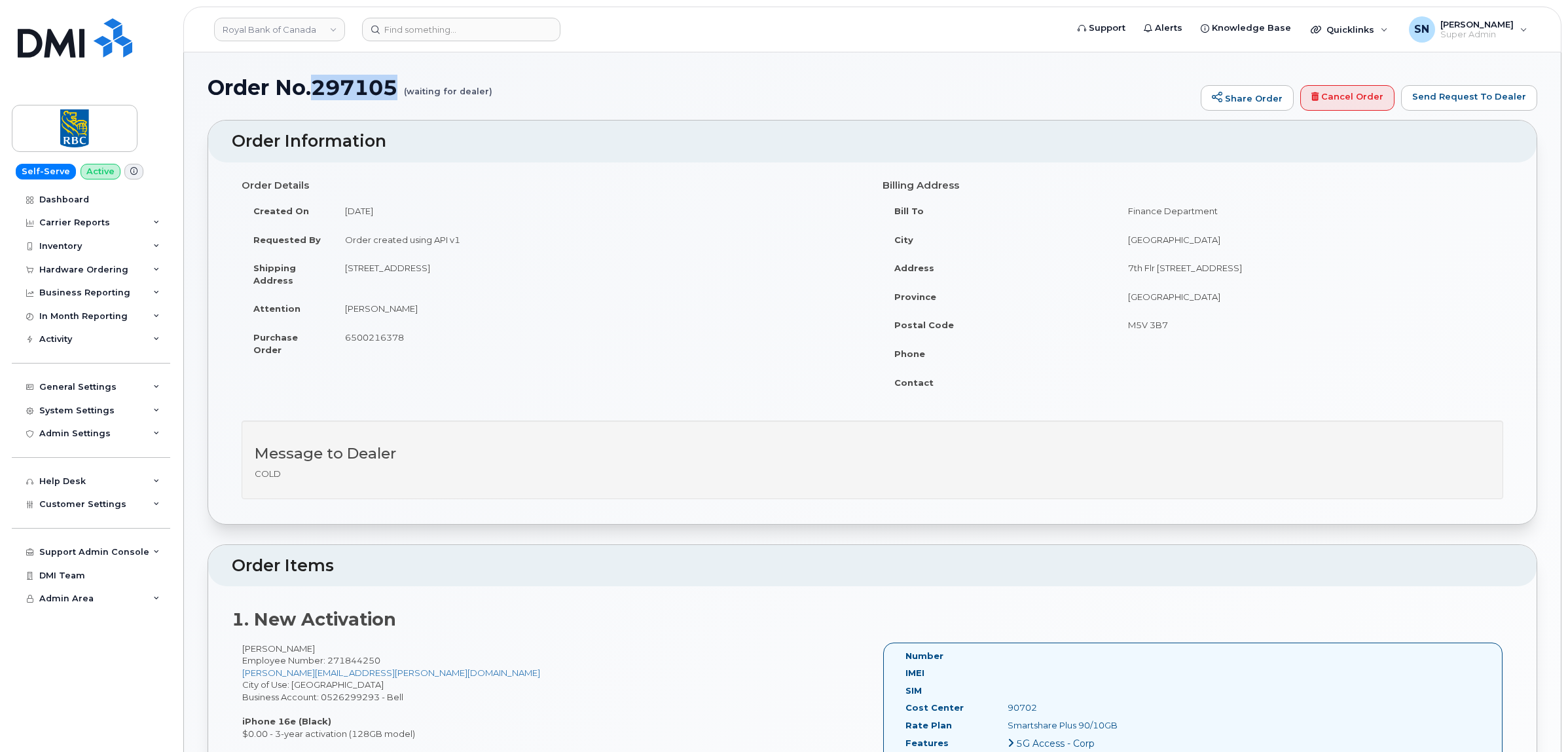
drag, startPoint x: 320, startPoint y: 81, endPoint x: 394, endPoint y: 91, distance: 74.7
click at [394, 91] on h1 "Order No.297105 (waiting for dealer)" at bounding box center [701, 87] width 987 height 23
copy h1 "297105"
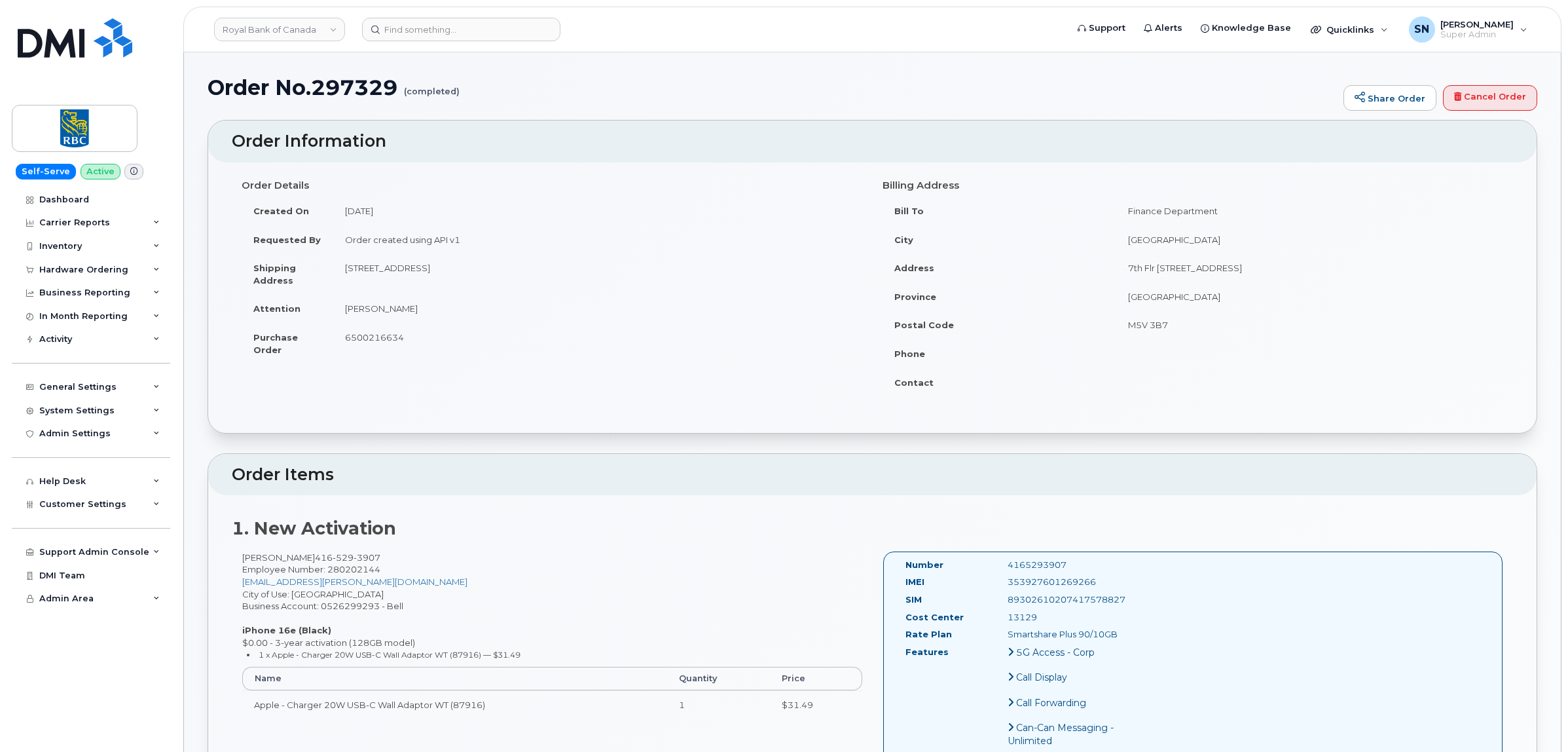
click at [1032, 587] on div "353927601269266" at bounding box center [1070, 582] width 144 height 12
copy div "353927601269266"
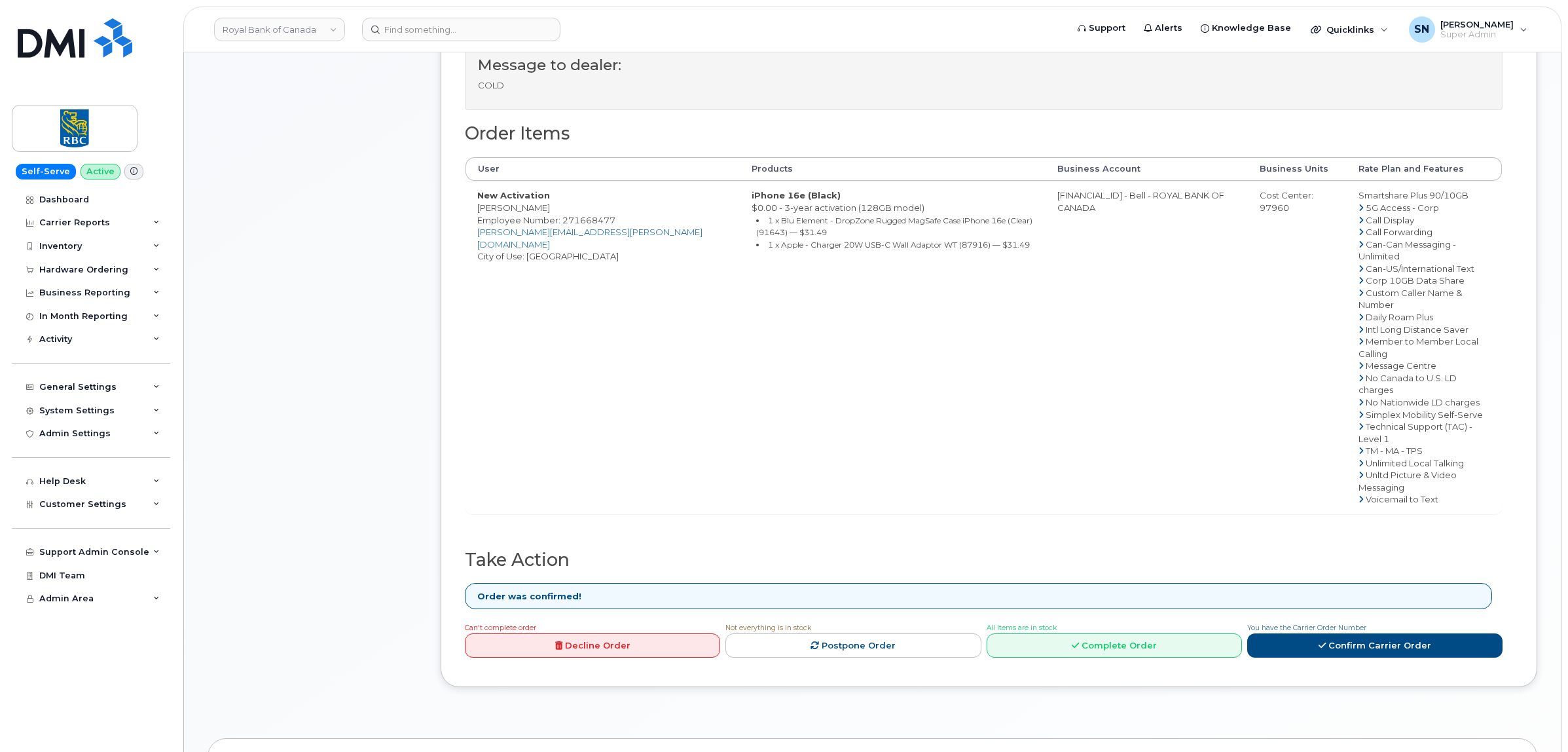
scroll to position [491, 0]
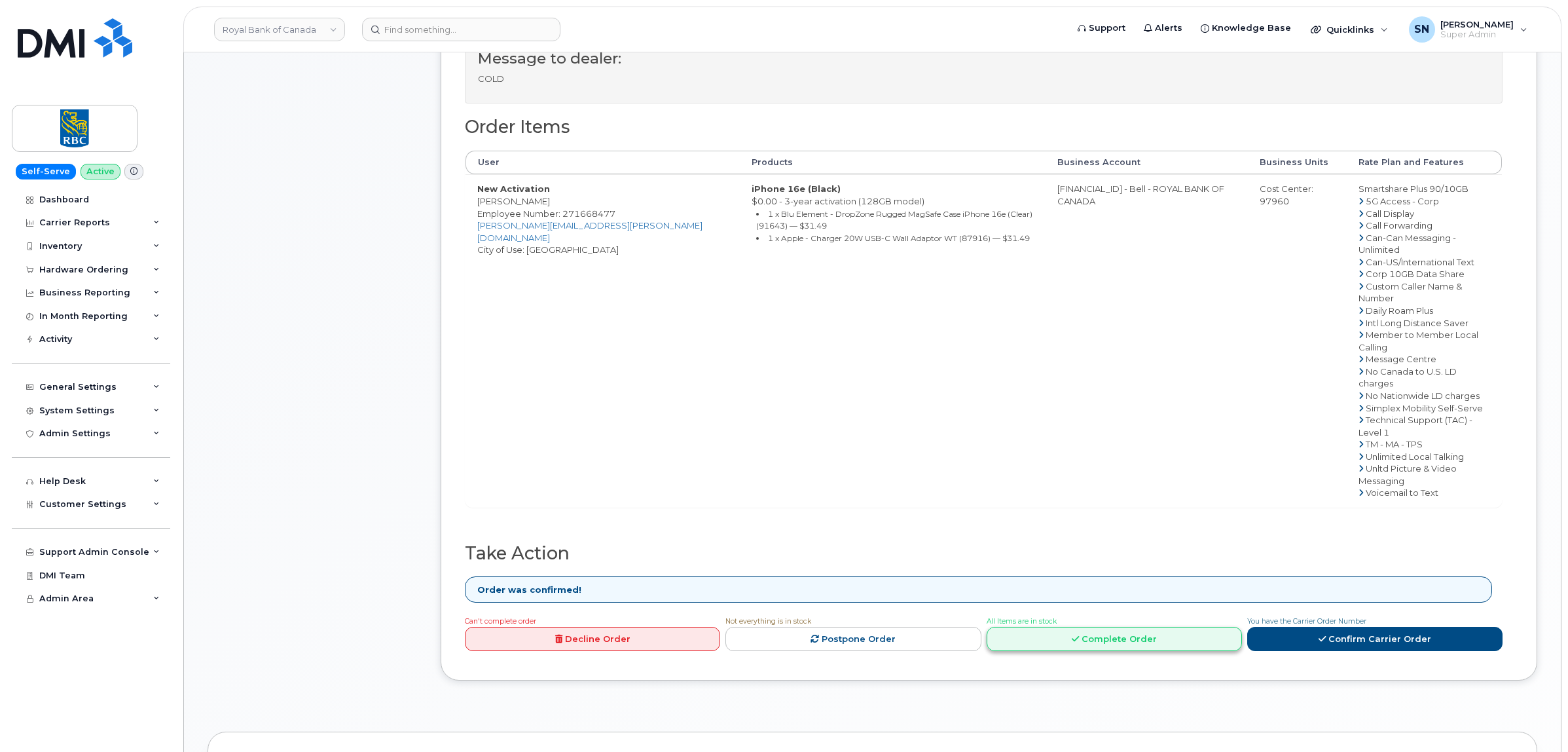
click at [1119, 627] on link "Complete Order" at bounding box center [1114, 639] width 255 height 24
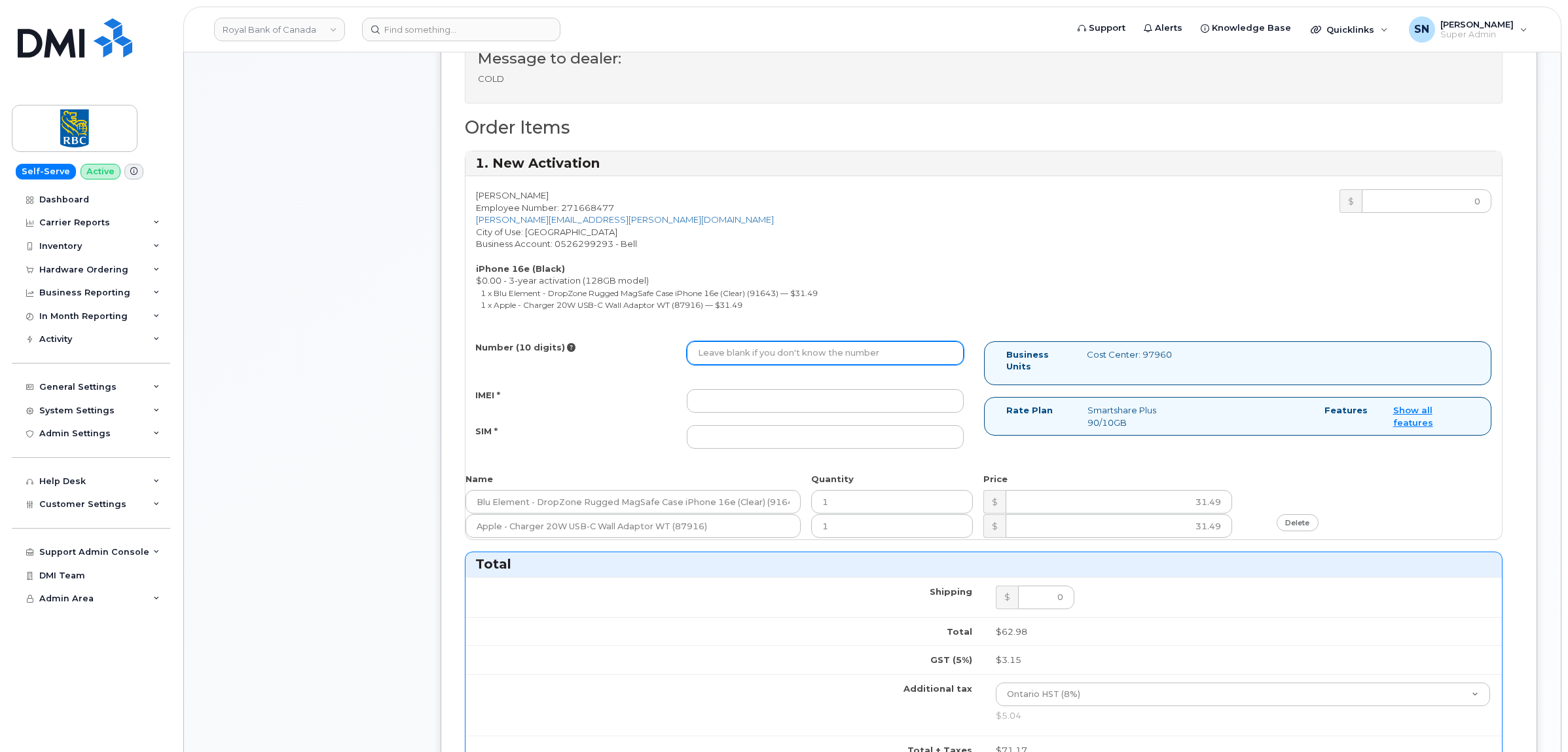
click at [752, 355] on input "Number (10 digits)" at bounding box center [825, 353] width 277 height 23
paste input "4167792384"
type input "4167792384"
click at [763, 416] on div "IMEI * SIM *" at bounding box center [720, 419] width 508 height 60
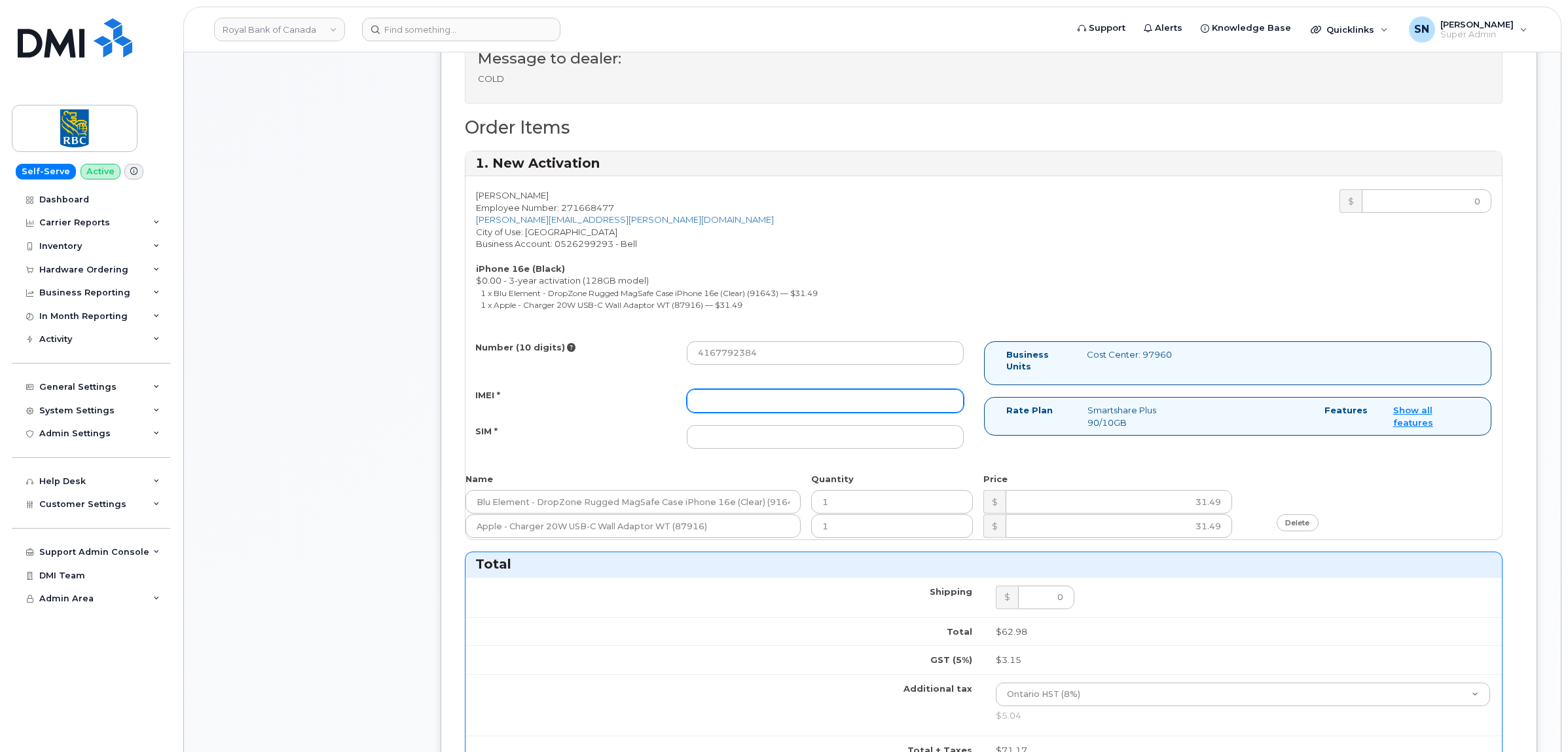
click at [760, 410] on input "IMEI *" at bounding box center [825, 401] width 277 height 23
paste input "354216331082747"
type input "354216331082747"
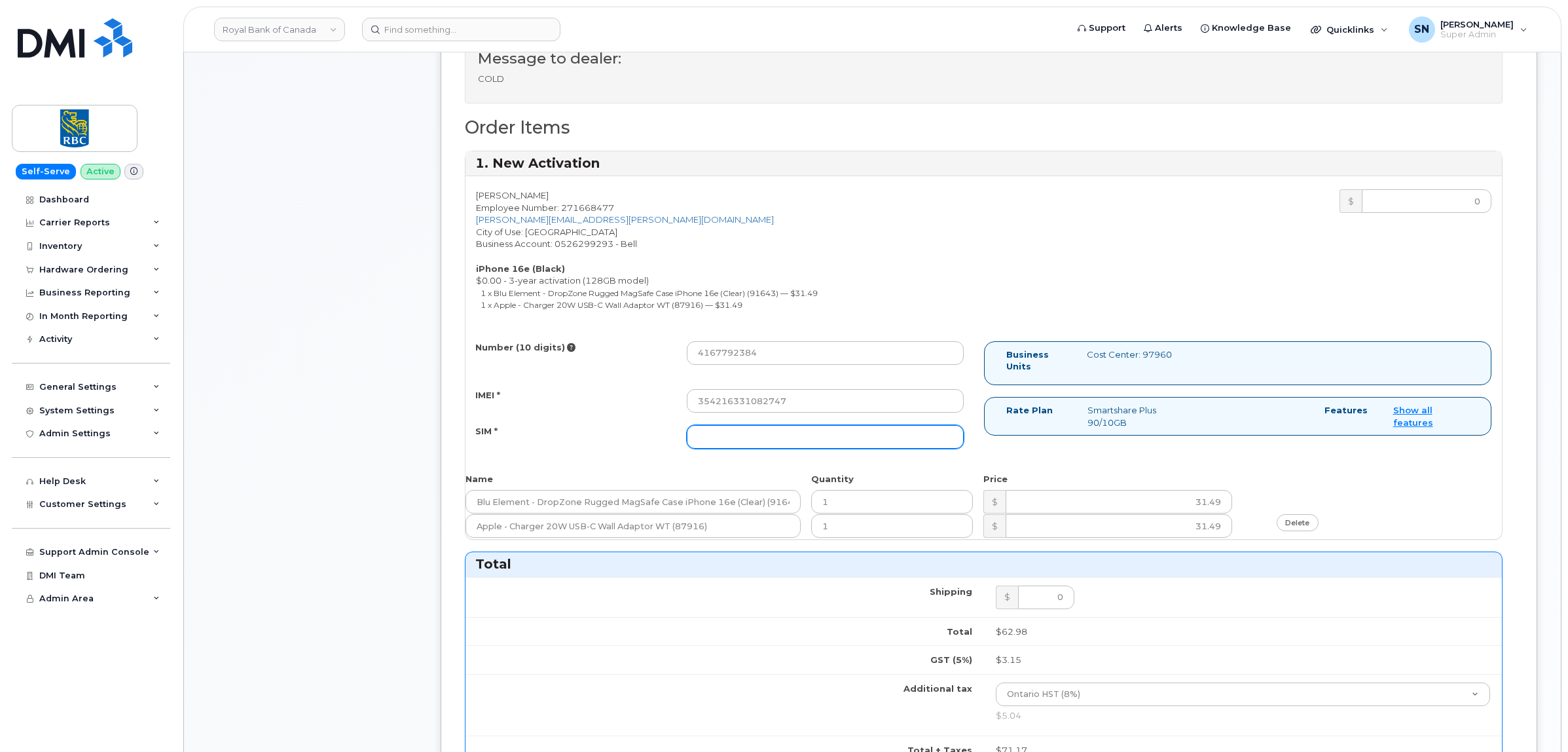
click at [733, 437] on input "SIM *" at bounding box center [825, 437] width 277 height 23
paste input "89302610207734730267"
type input "89302610207734730267"
click at [633, 406] on div "IMEI *" at bounding box center [571, 397] width 212 height 17
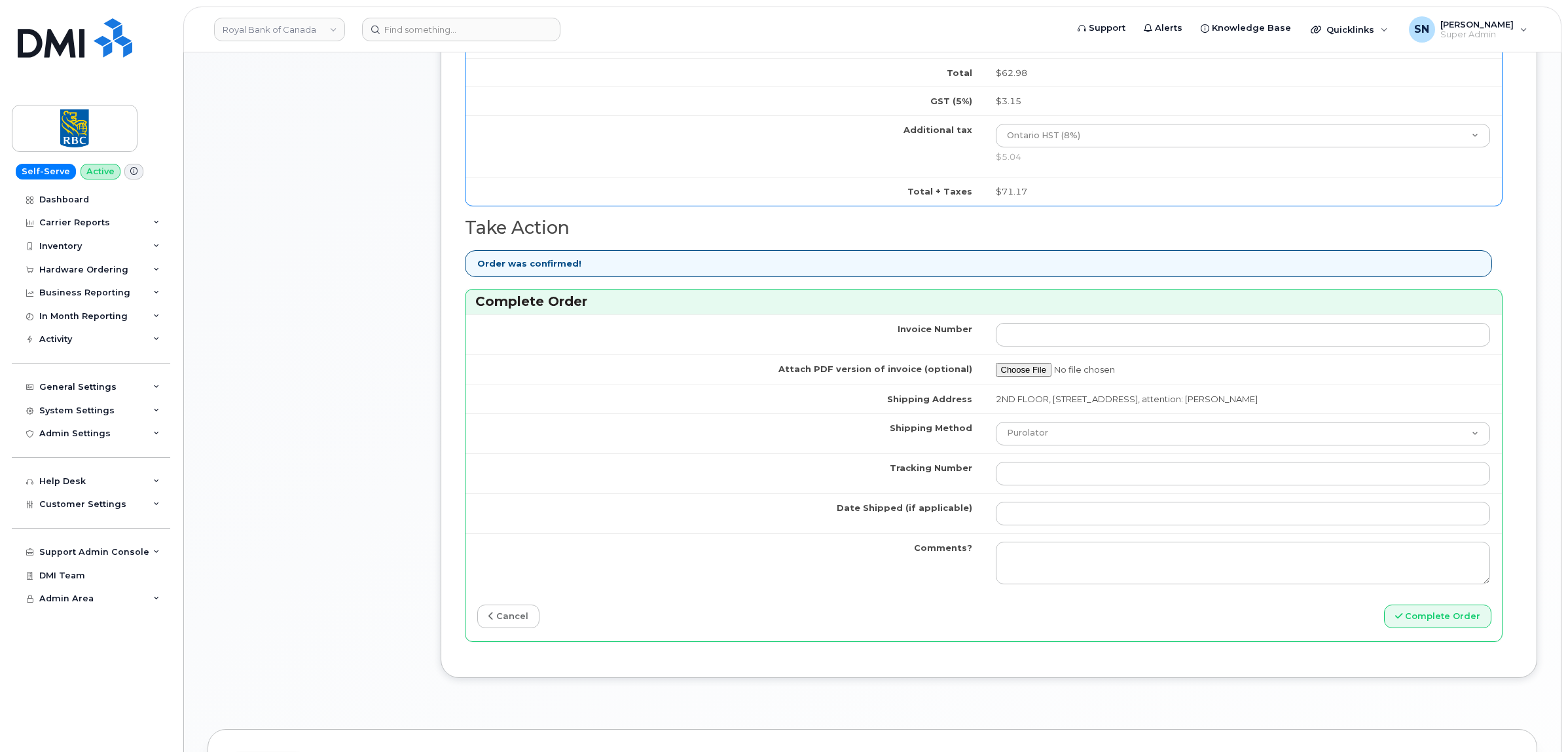
scroll to position [1064, 0]
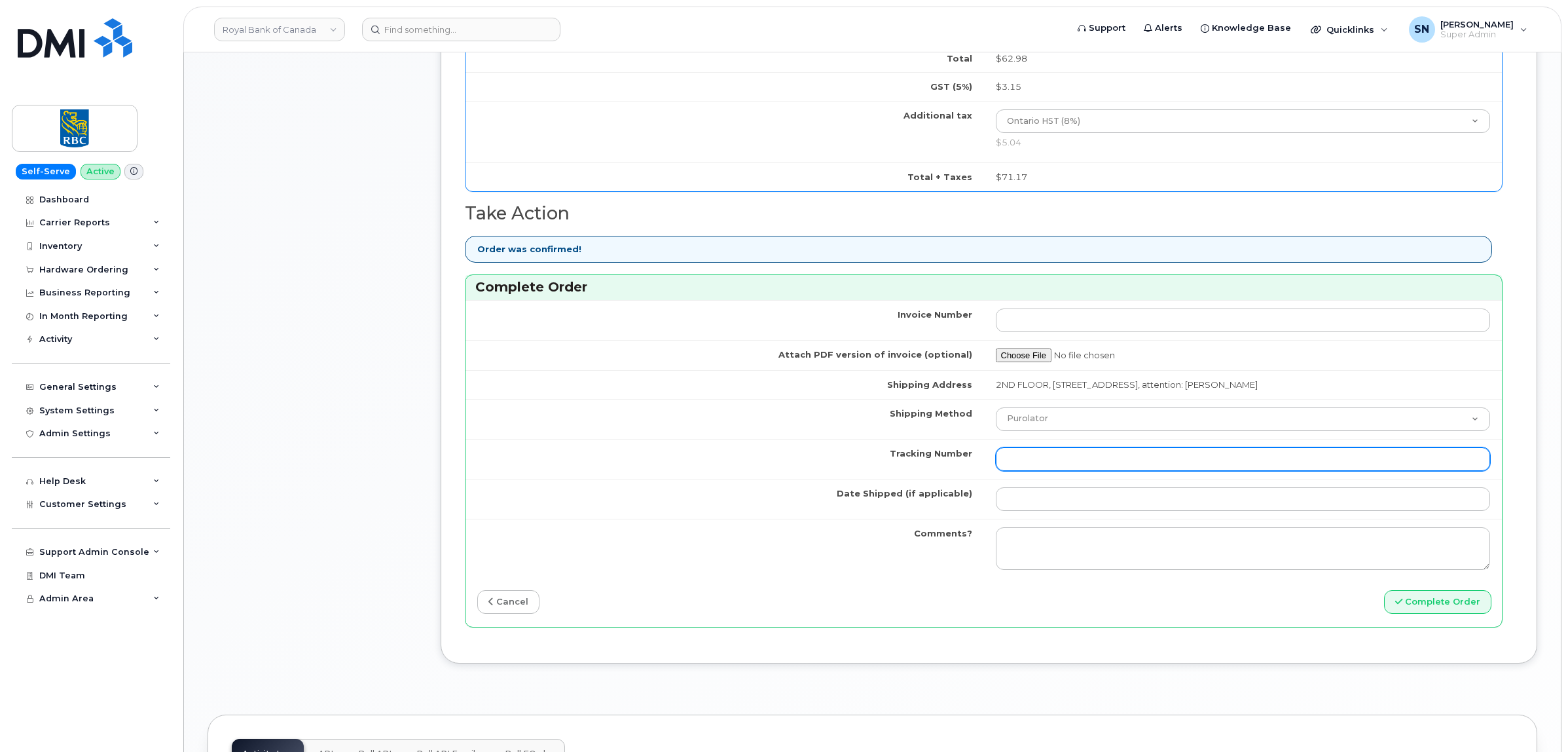
click at [1032, 464] on input "Tracking Number" at bounding box center [1243, 459] width 495 height 23
paste input "520031007377"
type input "520031007377"
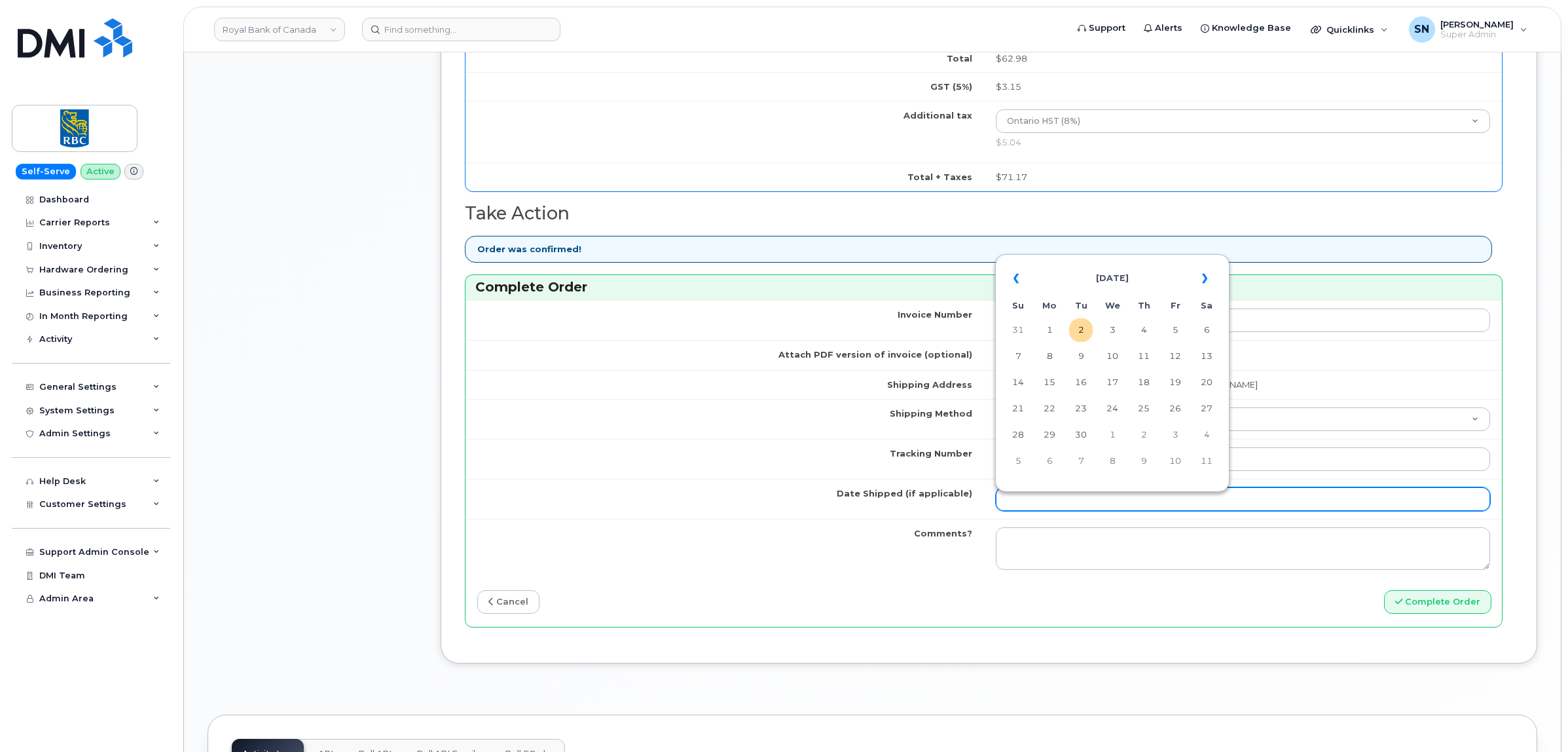
click at [1048, 504] on input "Date Shipped (if applicable)" at bounding box center [1243, 499] width 495 height 23
click at [1008, 276] on th "«" at bounding box center [1018, 278] width 23 height 32
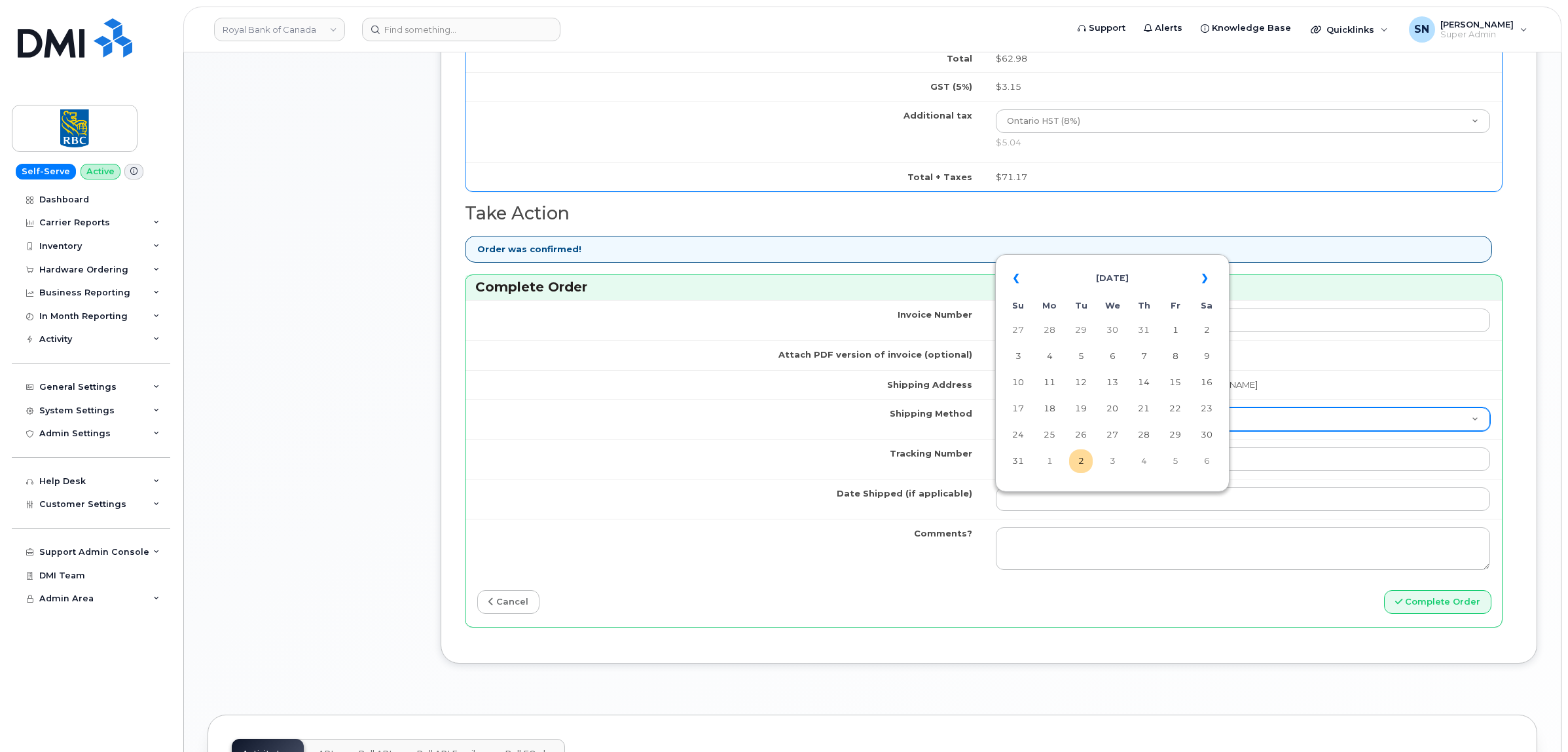
click at [1153, 431] on td "28" at bounding box center [1144, 435] width 23 height 23
type input "2025-08-28"
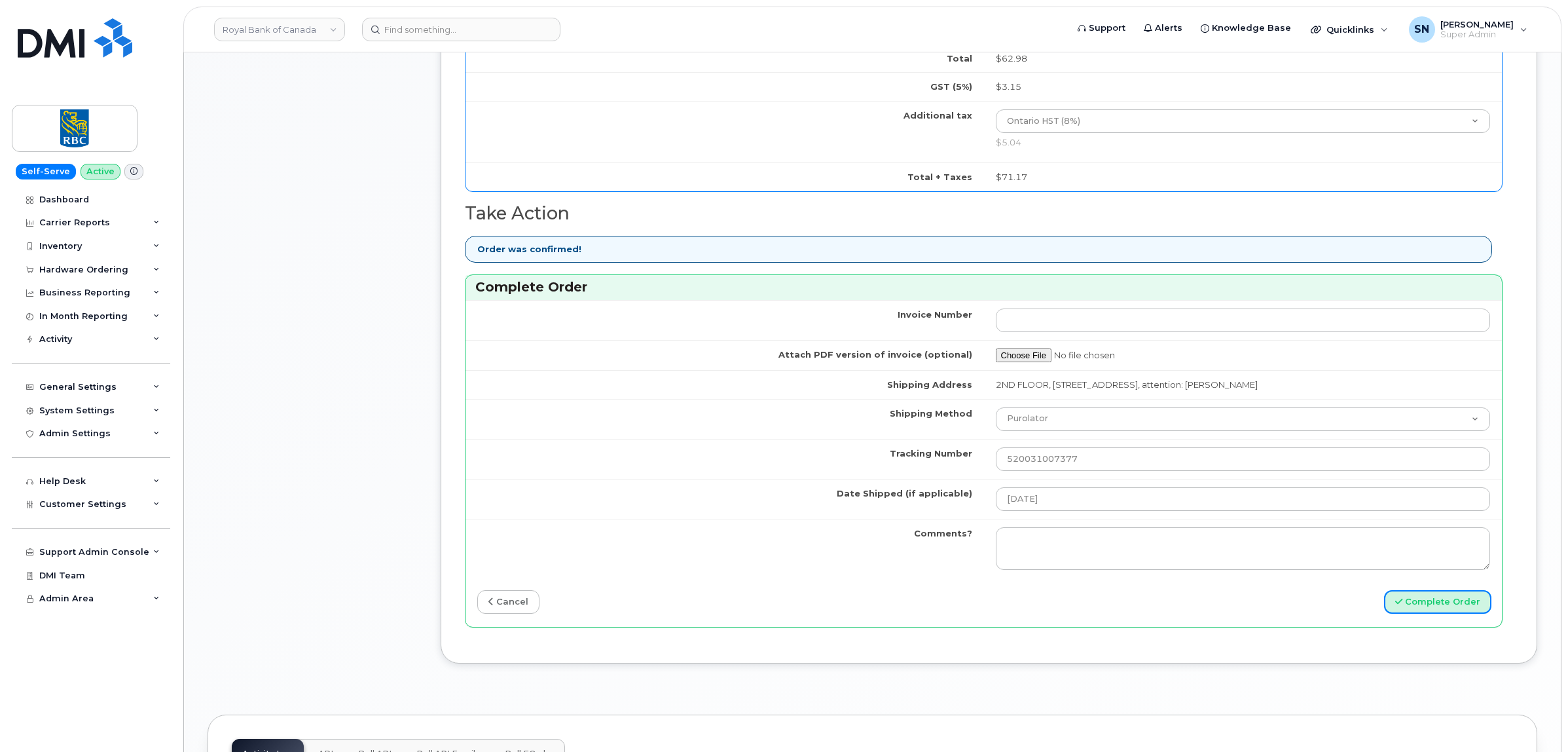
drag, startPoint x: 1413, startPoint y: 606, endPoint x: 1020, endPoint y: 617, distance: 393.2
click at [1414, 606] on button "Complete Order" at bounding box center [1438, 602] width 107 height 24
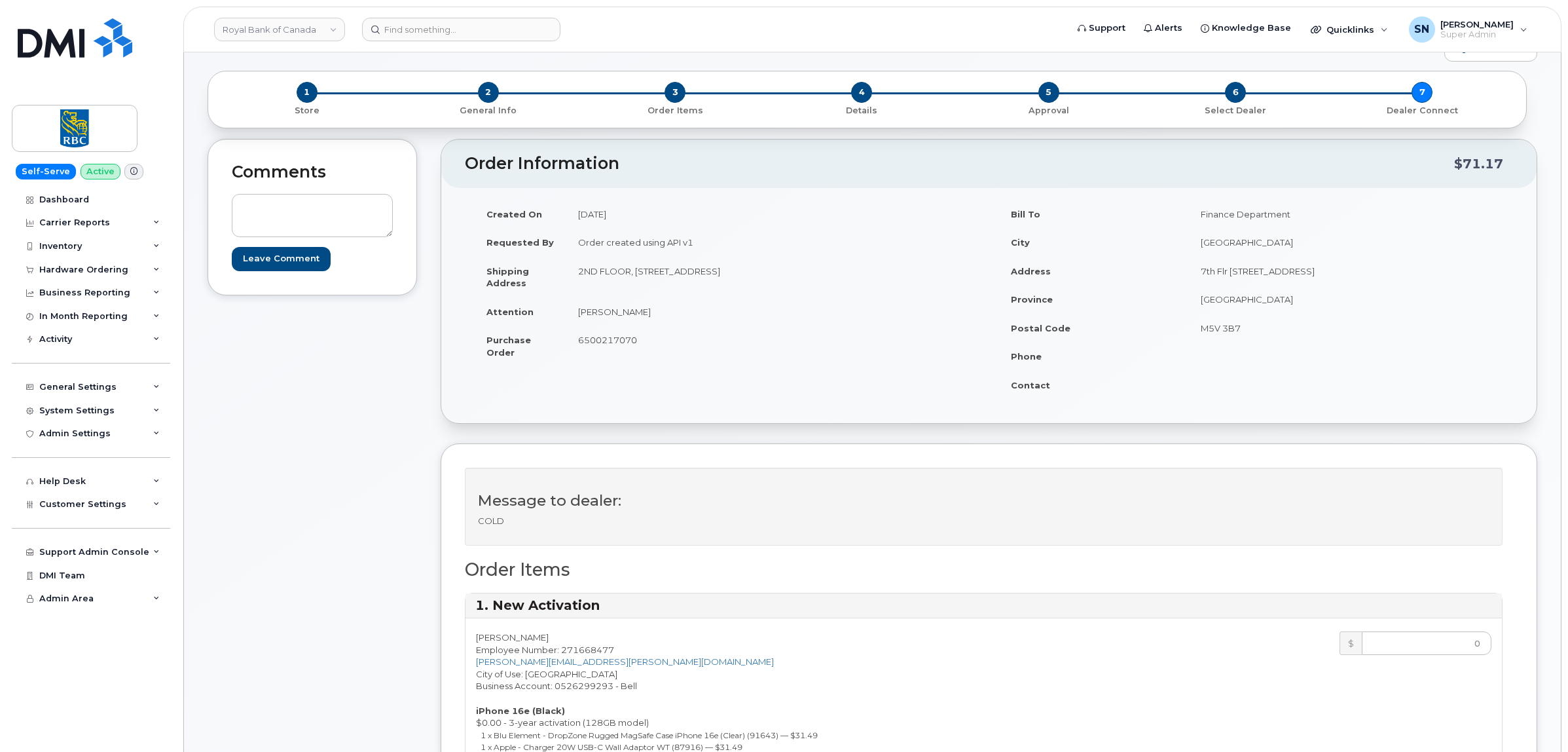
scroll to position [0, 0]
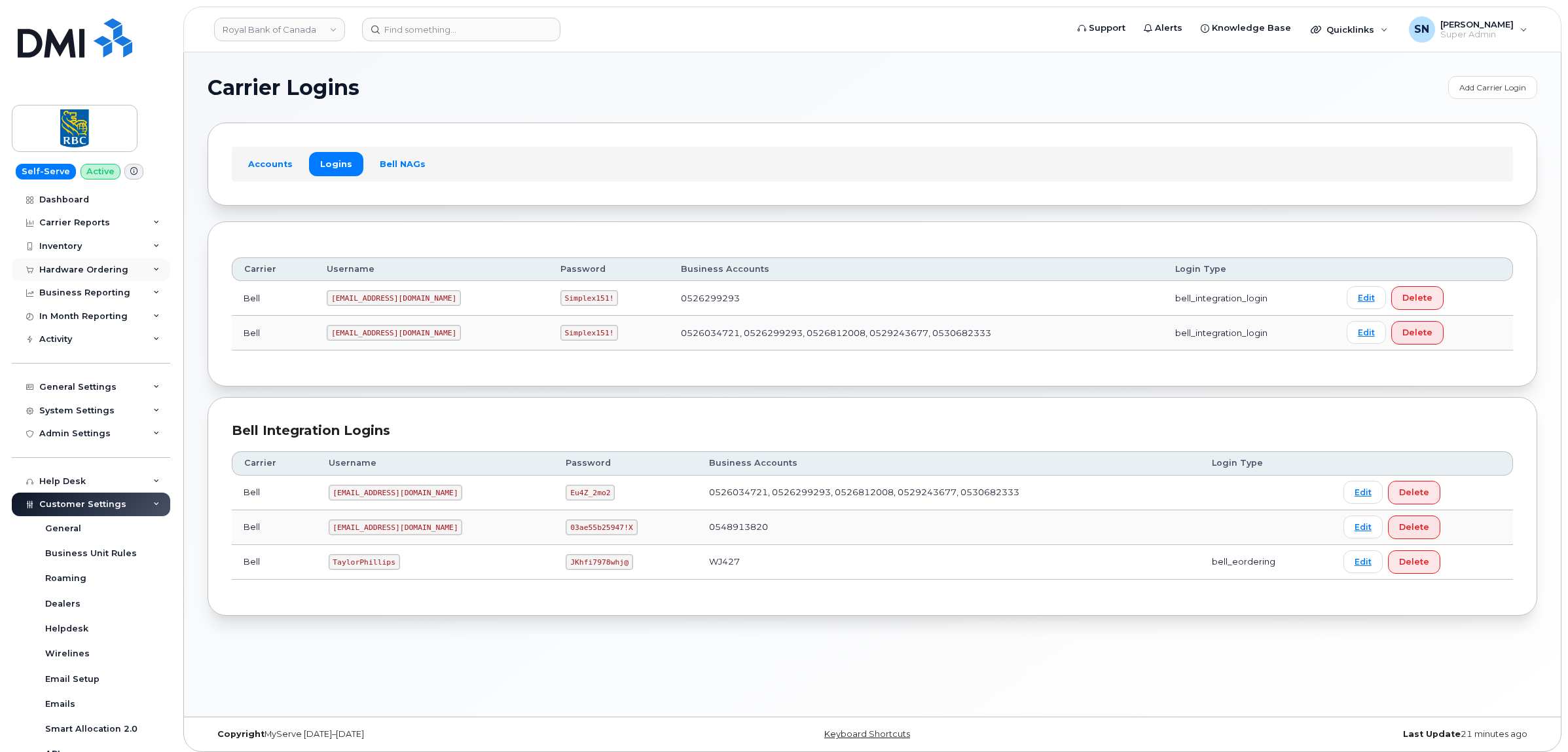
click at [93, 266] on div "Hardware Ordering" at bounding box center [83, 270] width 89 height 11
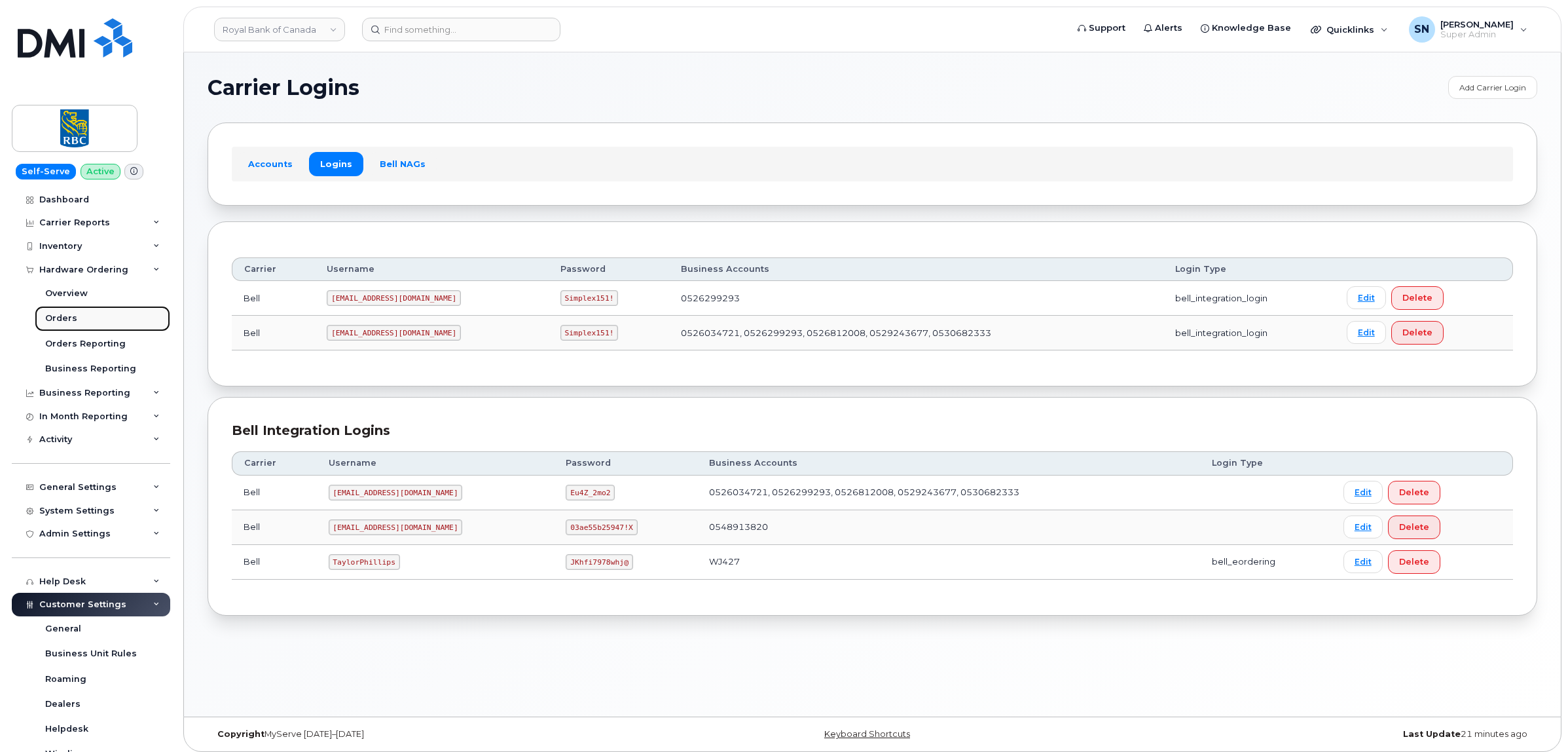
click at [67, 316] on div "Orders" at bounding box center [61, 318] width 32 height 12
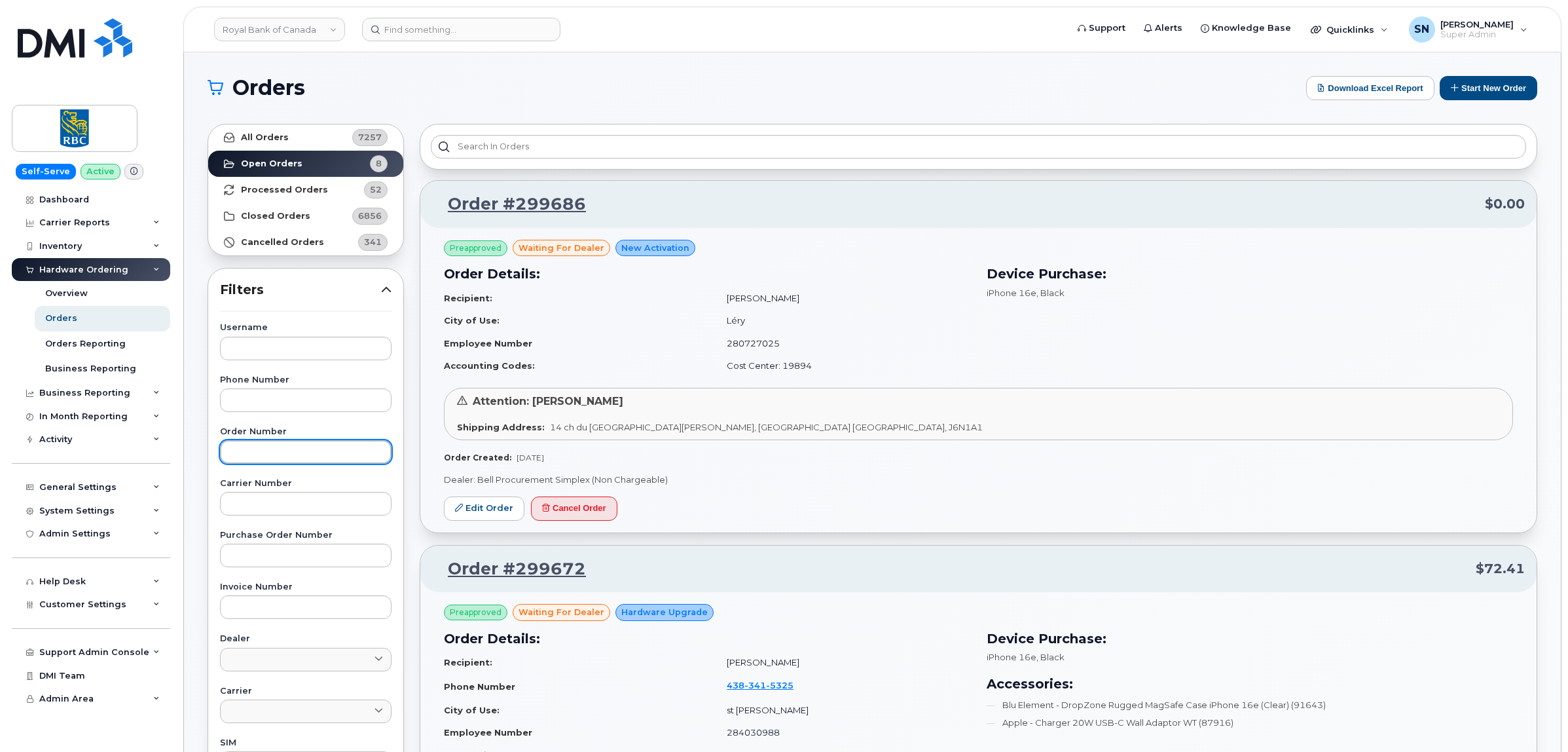
paste input "6500218692"
click at [335, 456] on input "text" at bounding box center [306, 452] width 172 height 23
type input "6500218692"
click at [293, 135] on link "All Orders 7257" at bounding box center [306, 138] width 195 height 27
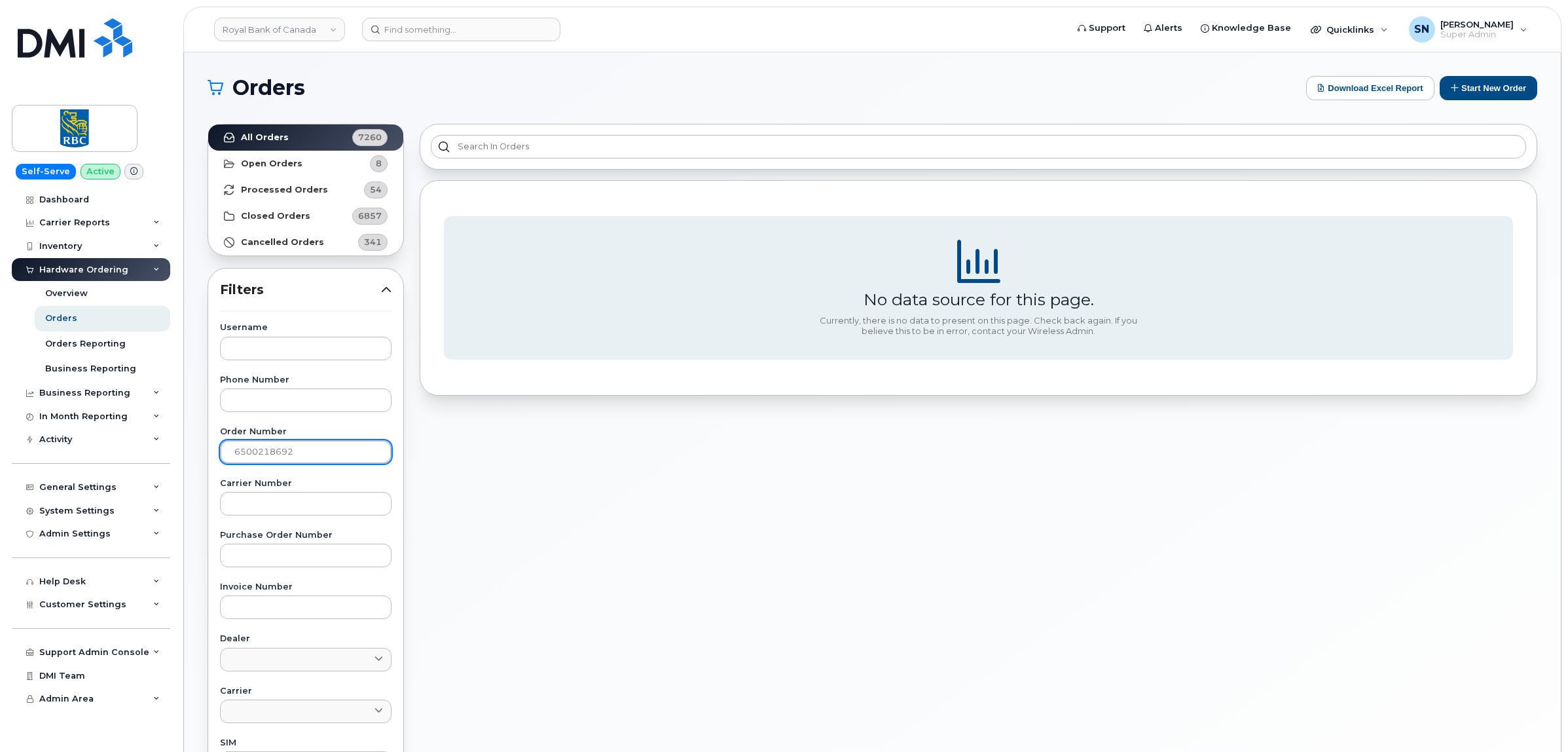
drag, startPoint x: 332, startPoint y: 450, endPoint x: 5, endPoint y: 444, distance: 327.1
click at [184, 444] on div "Royal Bank of Canada Support Alerts Knowledge Base Quicklinks Suspend / Cancel …" at bounding box center [873, 552] width 1377 height 1000
click at [279, 548] on input "text" at bounding box center [306, 555] width 172 height 23
paste input "6500218692"
click at [296, 131] on link "All Orders 7260" at bounding box center [306, 138] width 195 height 27
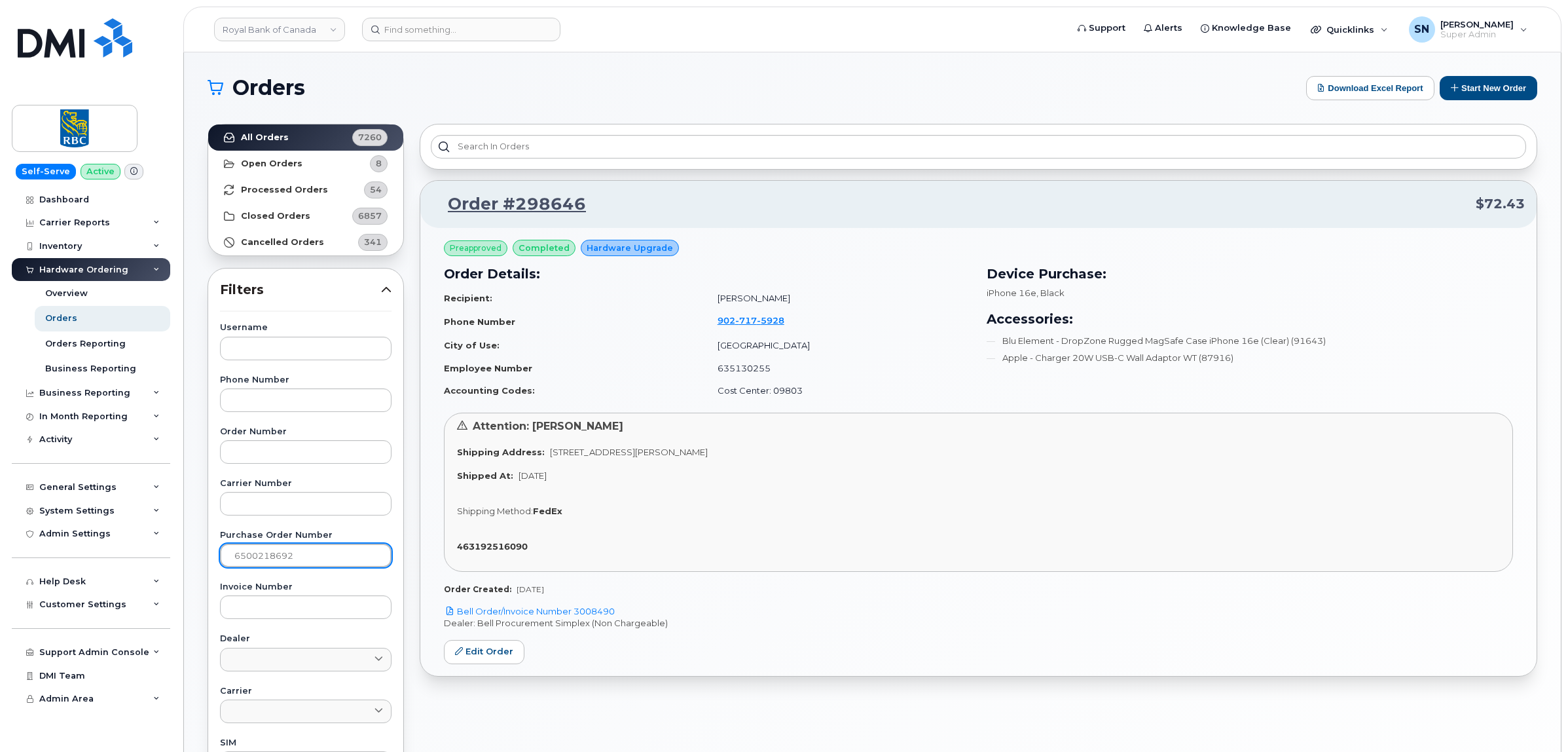
drag, startPoint x: 311, startPoint y: 559, endPoint x: 181, endPoint y: 552, distance: 130.2
click at [187, 553] on div "Orders Download Excel Report Start New Order All Orders 7260 Open Orders 8 Proc…" at bounding box center [873, 552] width 1377 height 1000
paste input "995"
click at [256, 132] on strong "All Orders" at bounding box center [265, 137] width 48 height 11
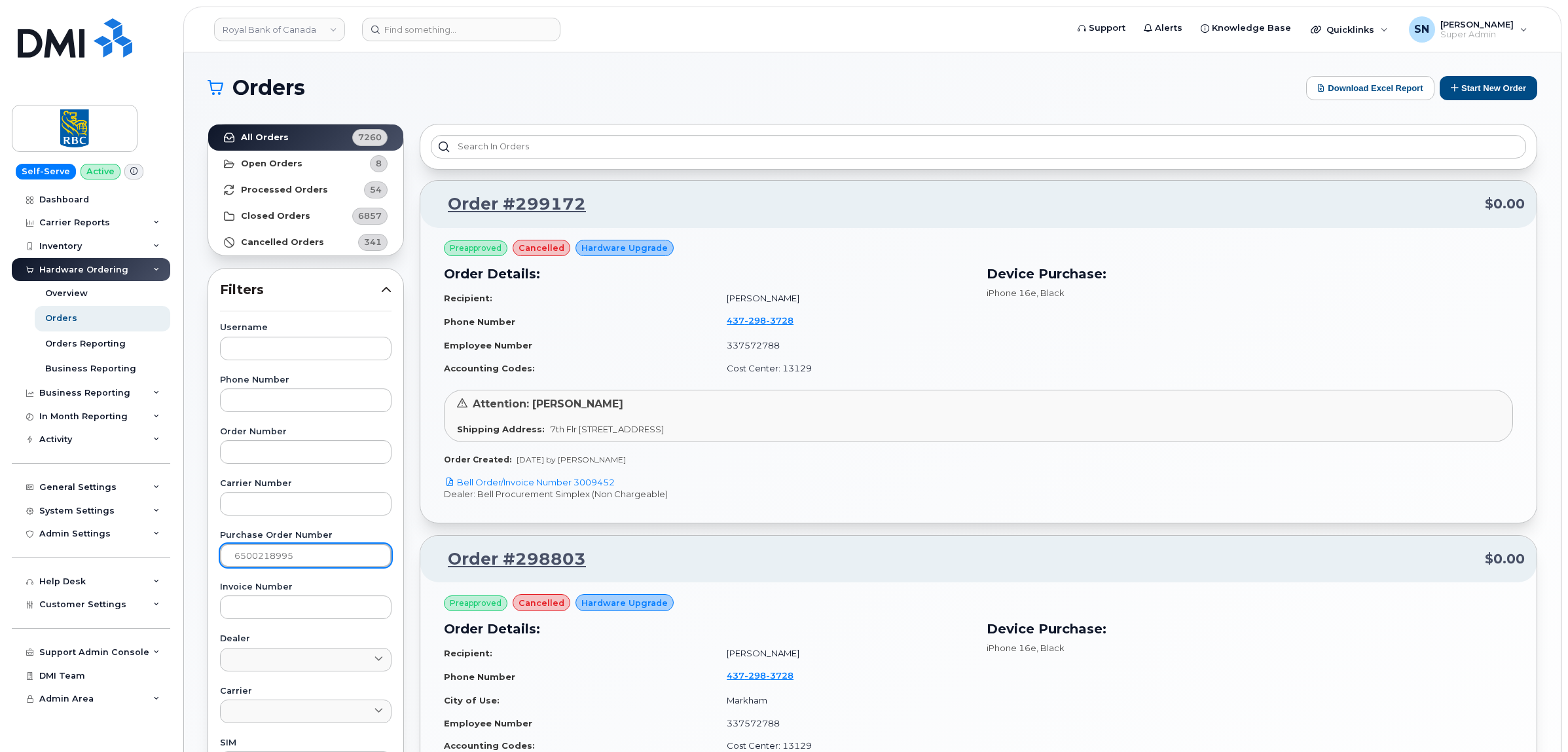
drag, startPoint x: 305, startPoint y: 556, endPoint x: 156, endPoint y: 553, distance: 149.0
click div "Royal Bank of Canada Support Alerts Knowledge Base Quicklinks Suspend / Cancel …"
paste input "6378"
type input "6500216378"
click strong "All Orders"
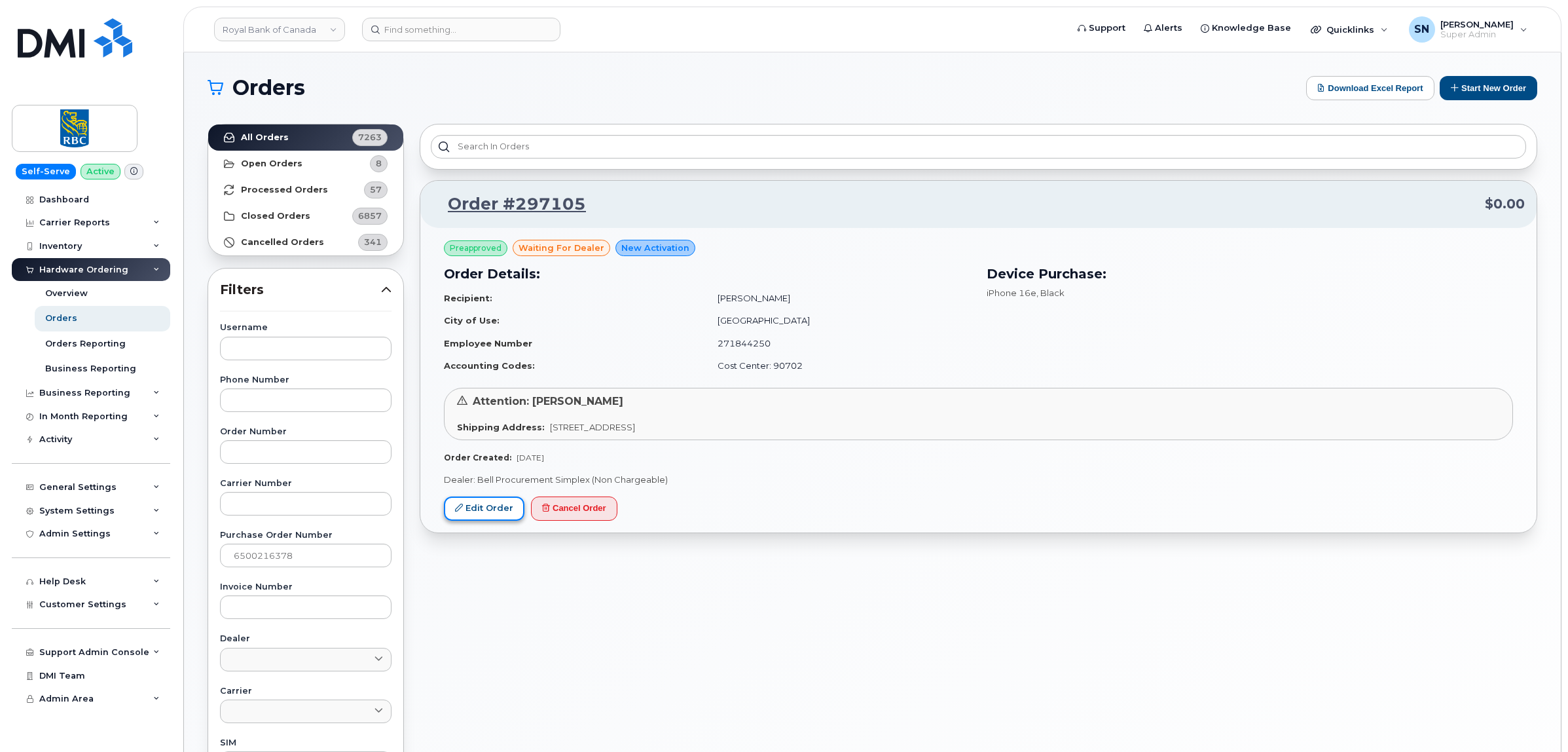
click link "Edit Order"
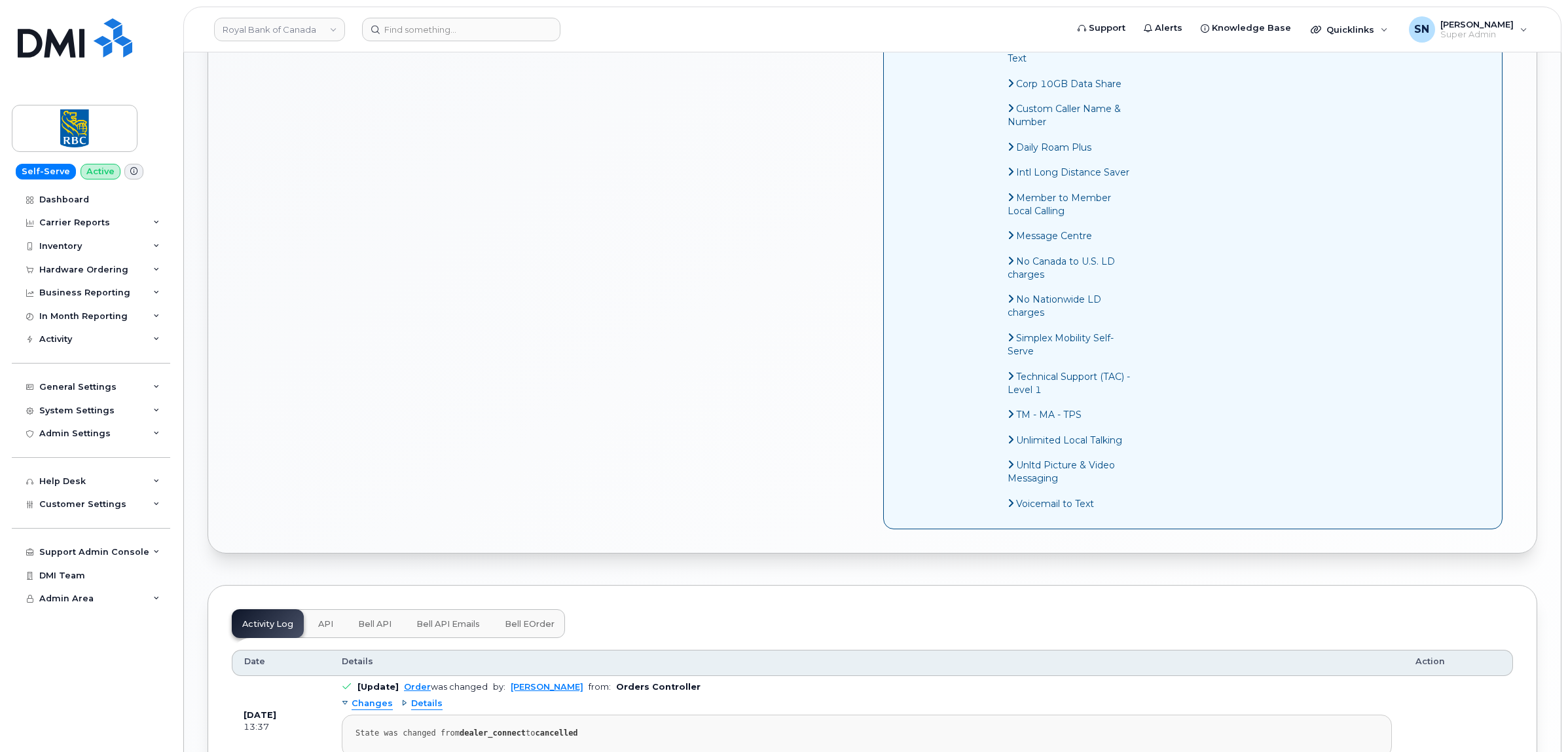
scroll to position [983, 0]
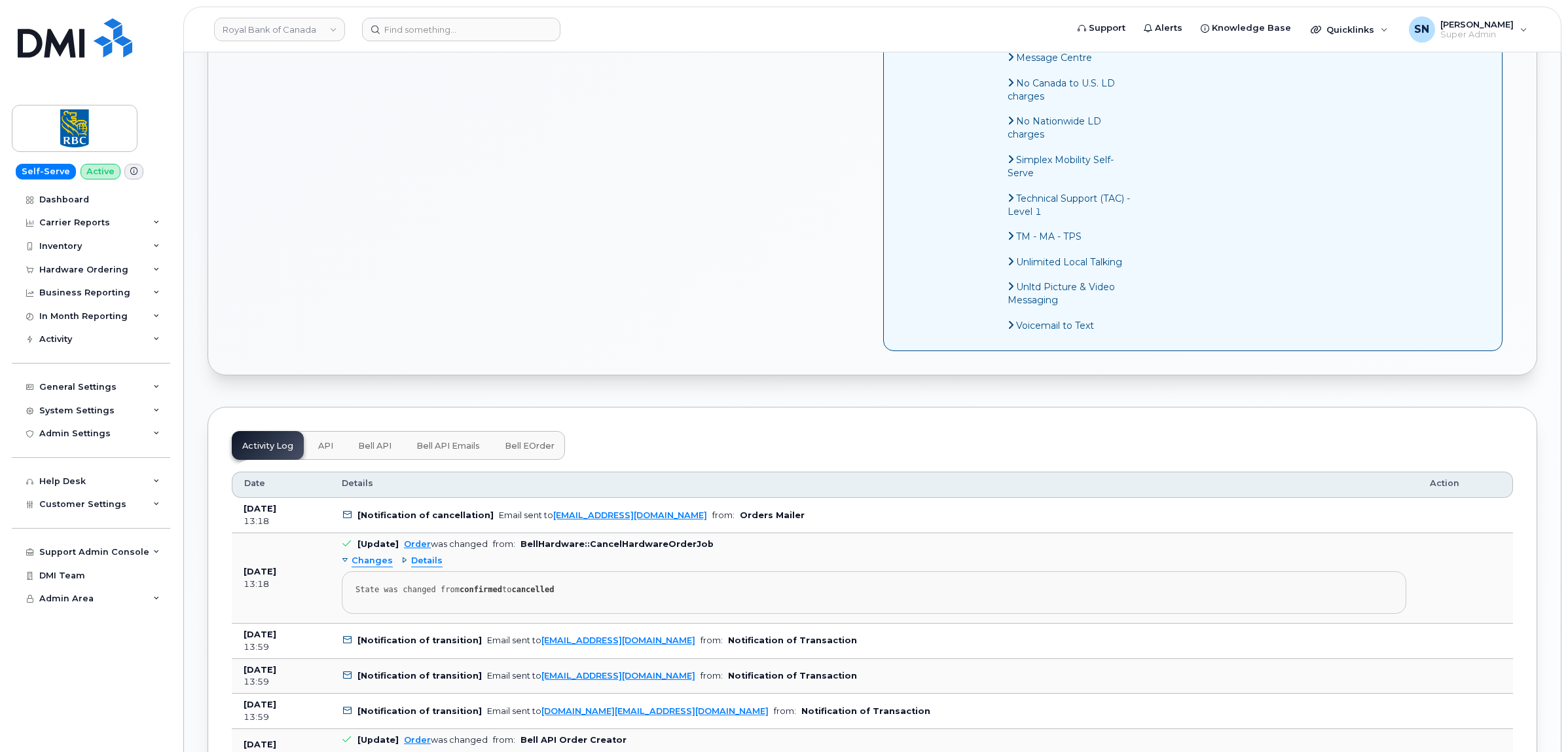
scroll to position [1147, 0]
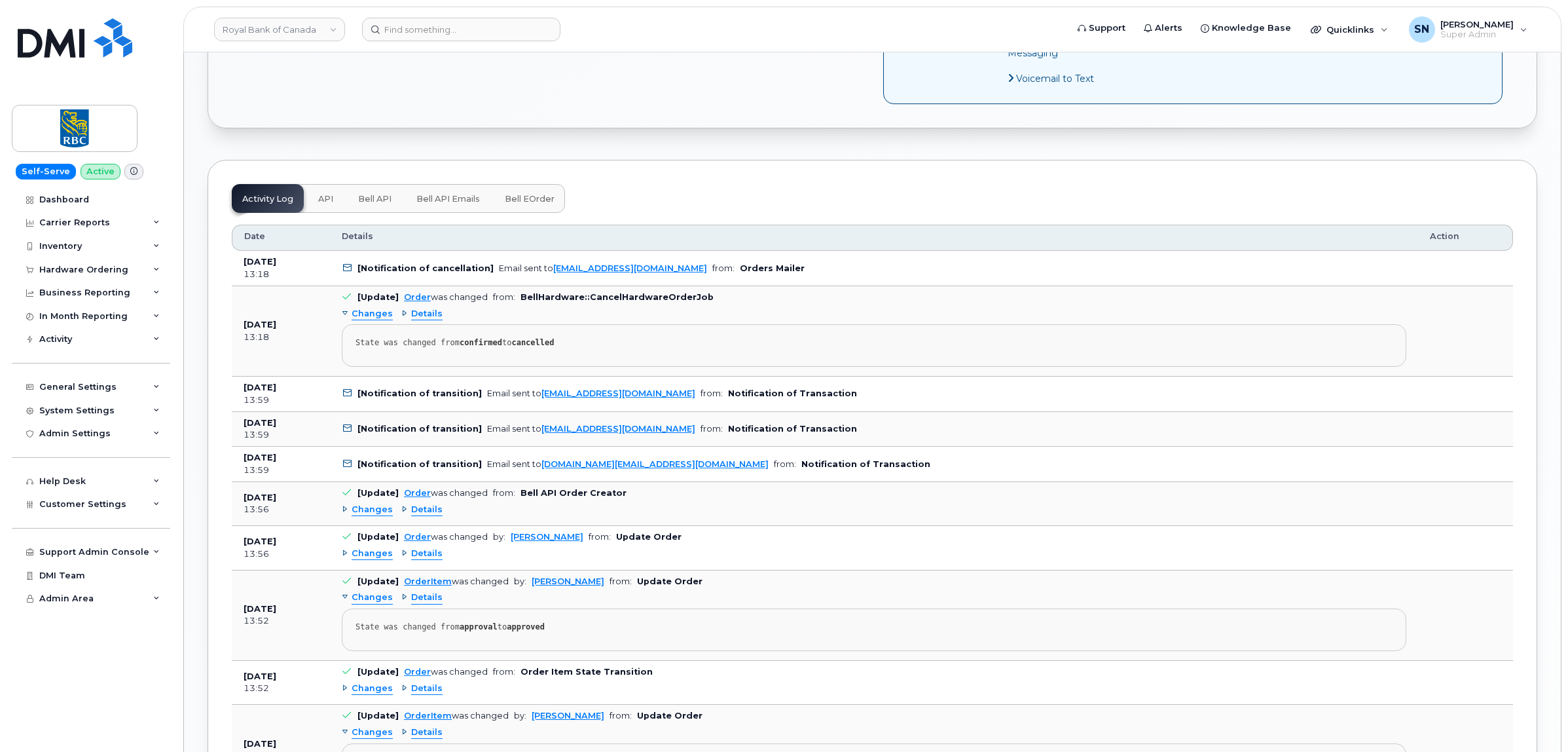
click at [372, 520] on div "Changes Details" at bounding box center [875, 509] width 1065 height 21
click at [370, 516] on span "Changes" at bounding box center [372, 509] width 42 height 12
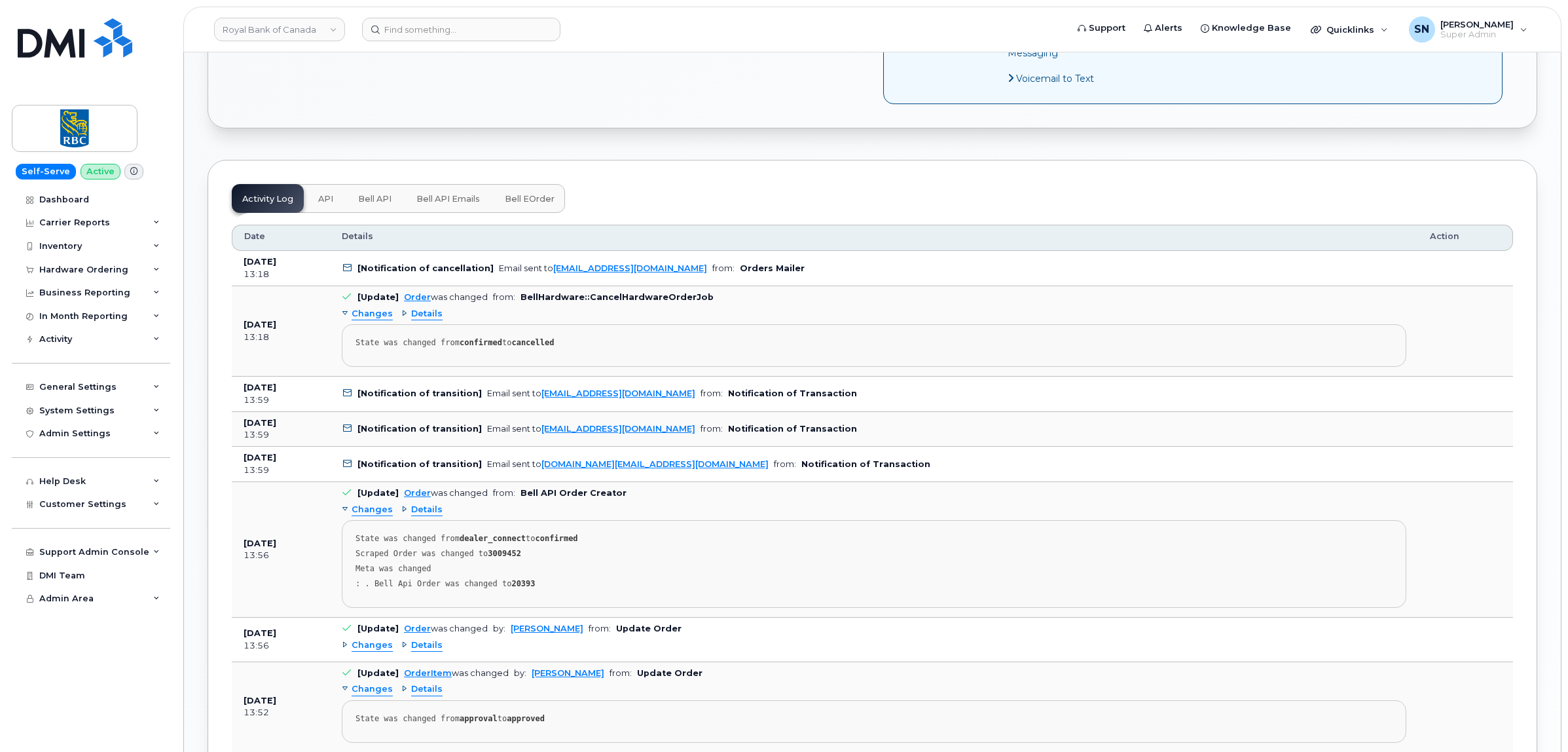
click at [492, 558] on strong "3009452" at bounding box center [504, 553] width 33 height 9
copy strong "3009452"
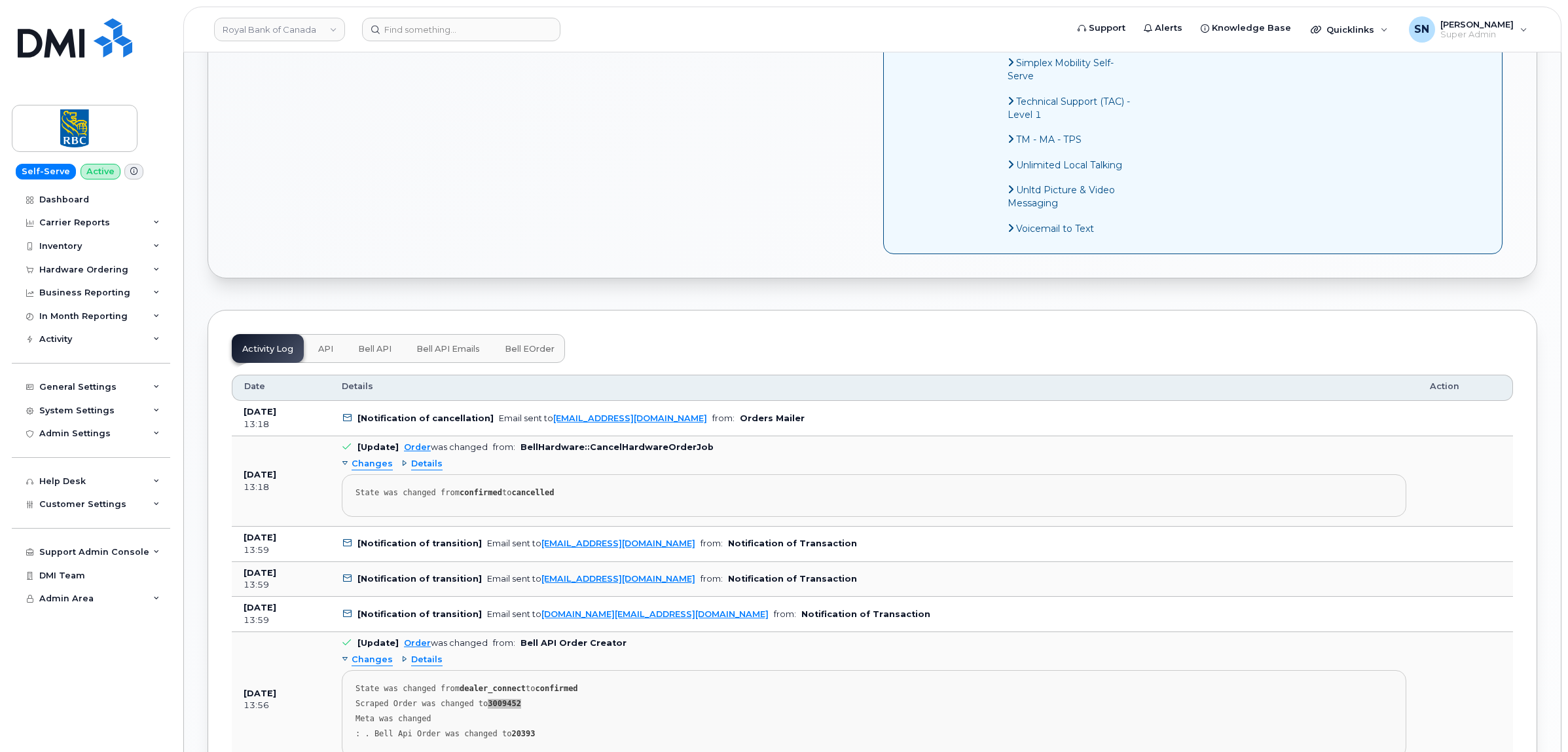
scroll to position [1228, 0]
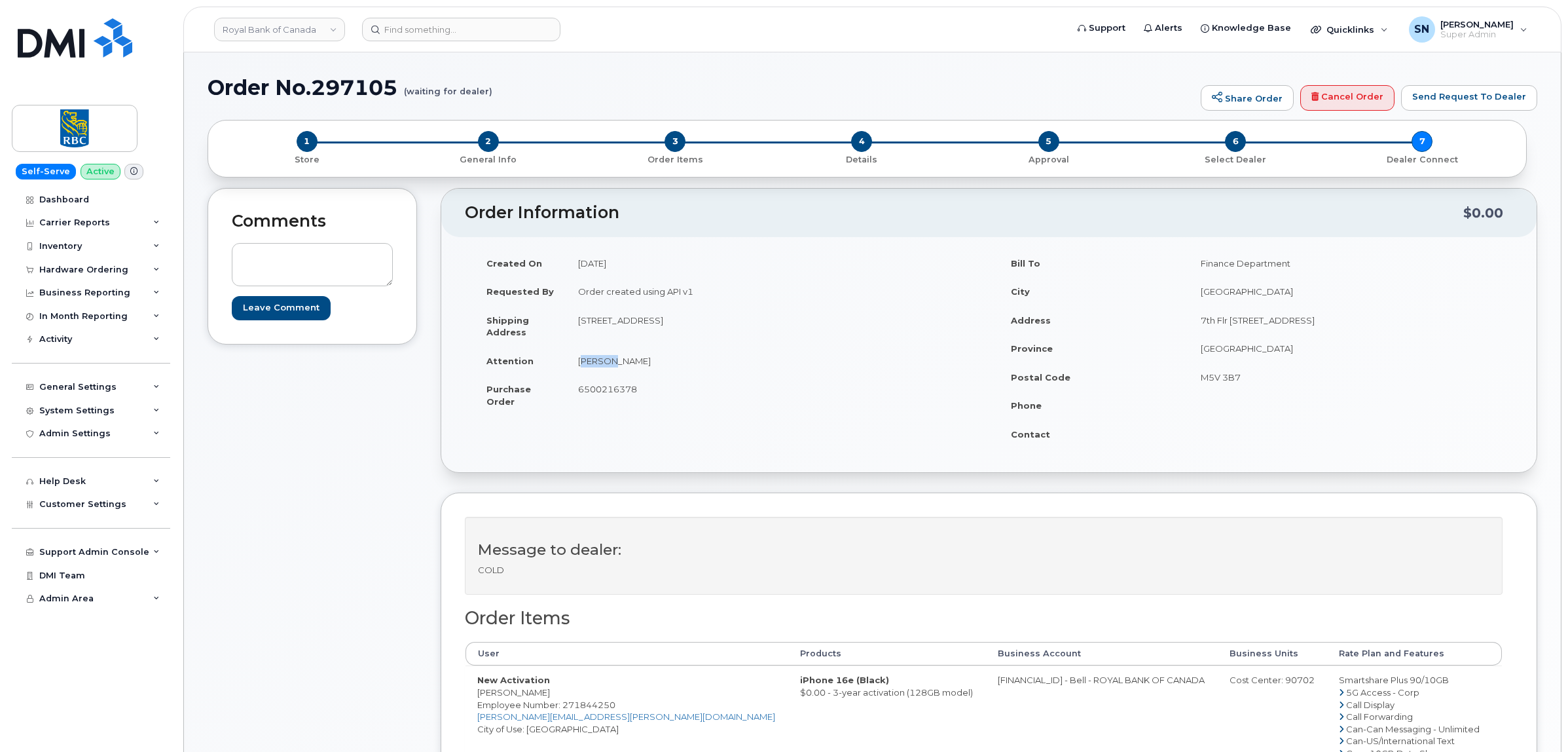
drag, startPoint x: 578, startPoint y: 361, endPoint x: 609, endPoint y: 367, distance: 31.6
click at [609, 367] on td "[PERSON_NAME]" at bounding box center [773, 361] width 414 height 29
copy td "Annika"
drag, startPoint x: 478, startPoint y: 692, endPoint x: 565, endPoint y: 700, distance: 87.4
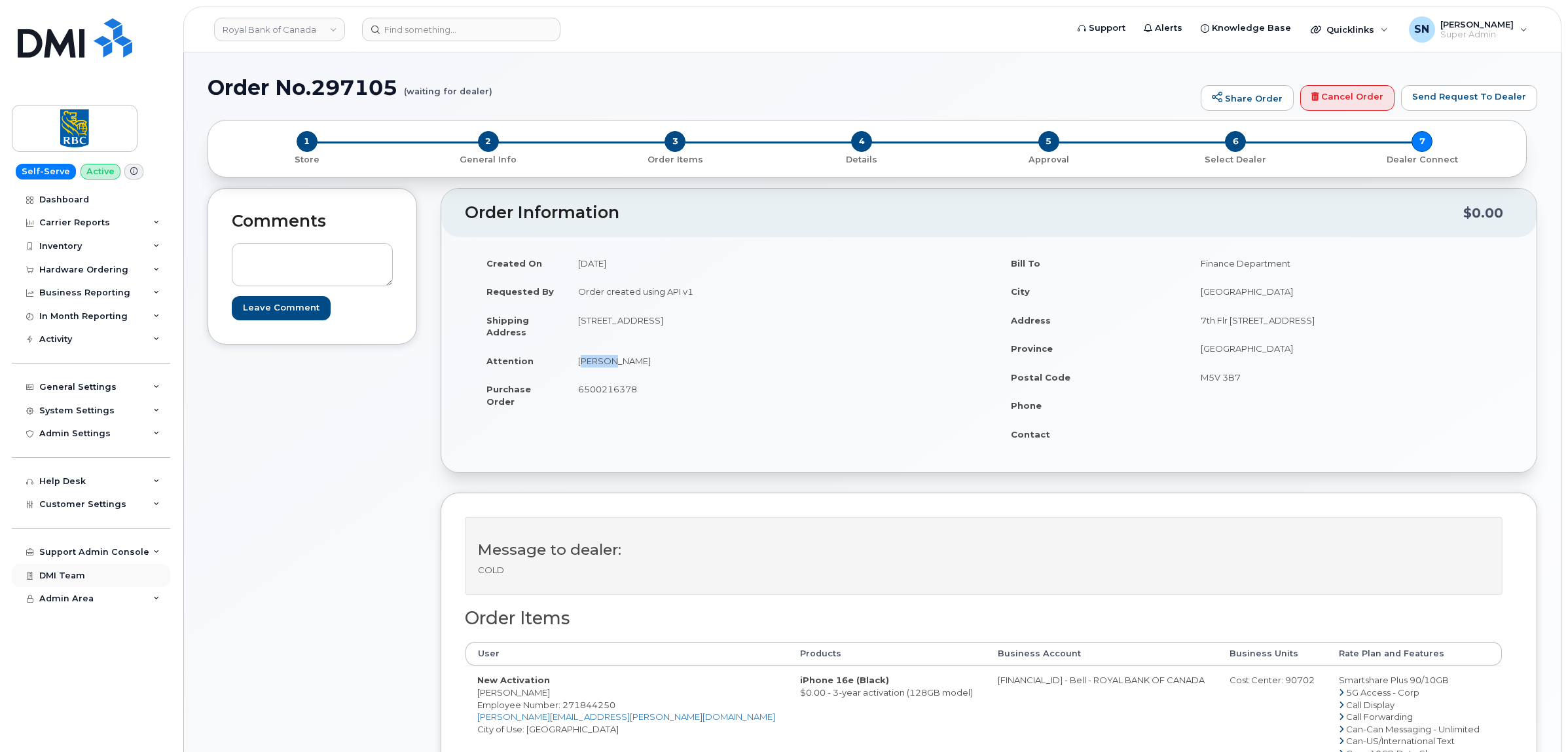
copy td "[PERSON_NAME]"
drag, startPoint x: 580, startPoint y: 321, endPoint x: 827, endPoint y: 325, distance: 247.0
click at [827, 325] on td "[STREET_ADDRESS]" at bounding box center [773, 326] width 414 height 41
copy td "[STREET_ADDRESS]"
click at [703, 367] on td "[PERSON_NAME]" at bounding box center [773, 361] width 414 height 29
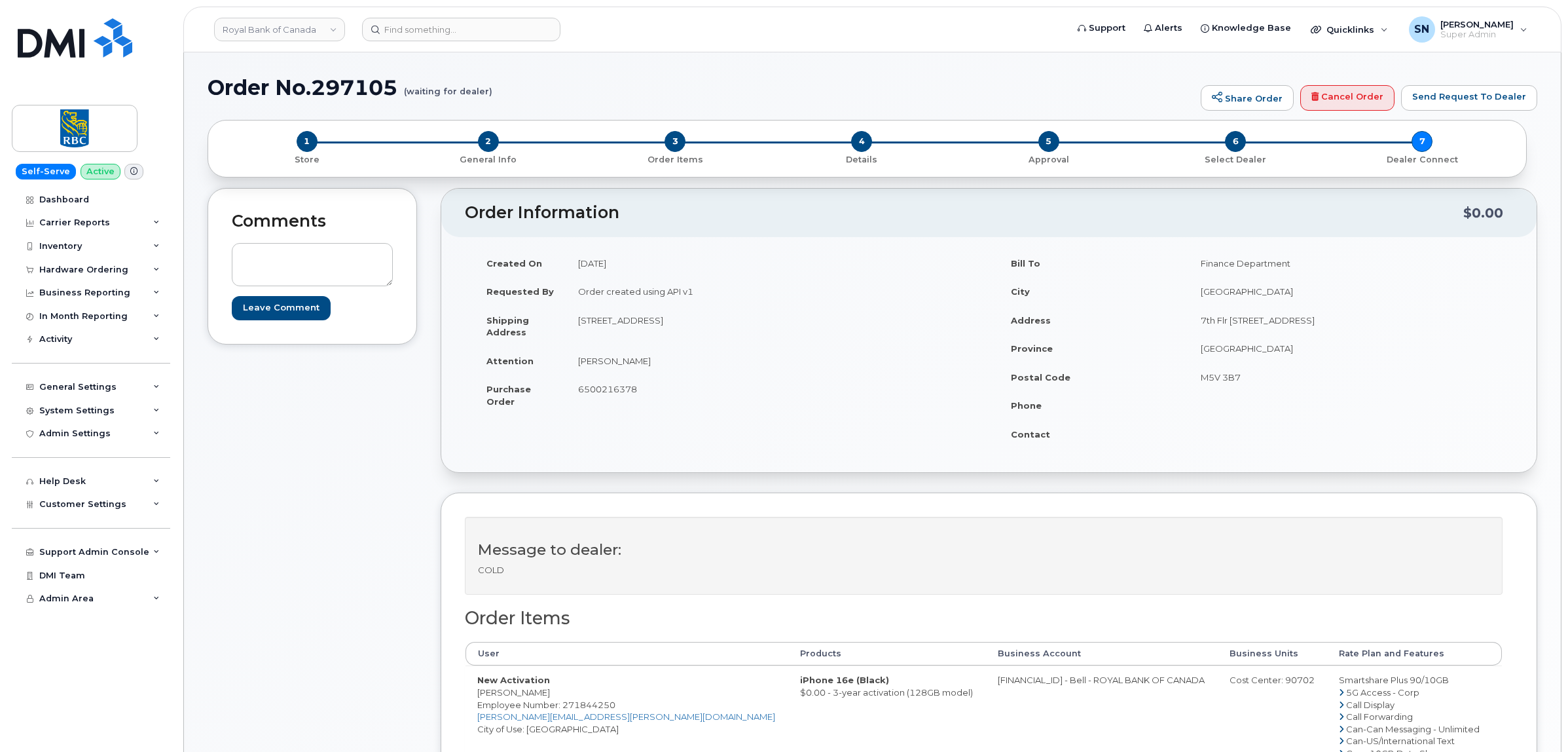
drag, startPoint x: 791, startPoint y: 317, endPoint x: 828, endPoint y: 319, distance: 37.1
click at [828, 319] on td "[STREET_ADDRESS]" at bounding box center [773, 326] width 414 height 41
copy td "T2R 1N3"
drag, startPoint x: 573, startPoint y: 390, endPoint x: 573, endPoint y: 382, distance: 8.0
click at [574, 390] on td "6500216378" at bounding box center [773, 395] width 414 height 41
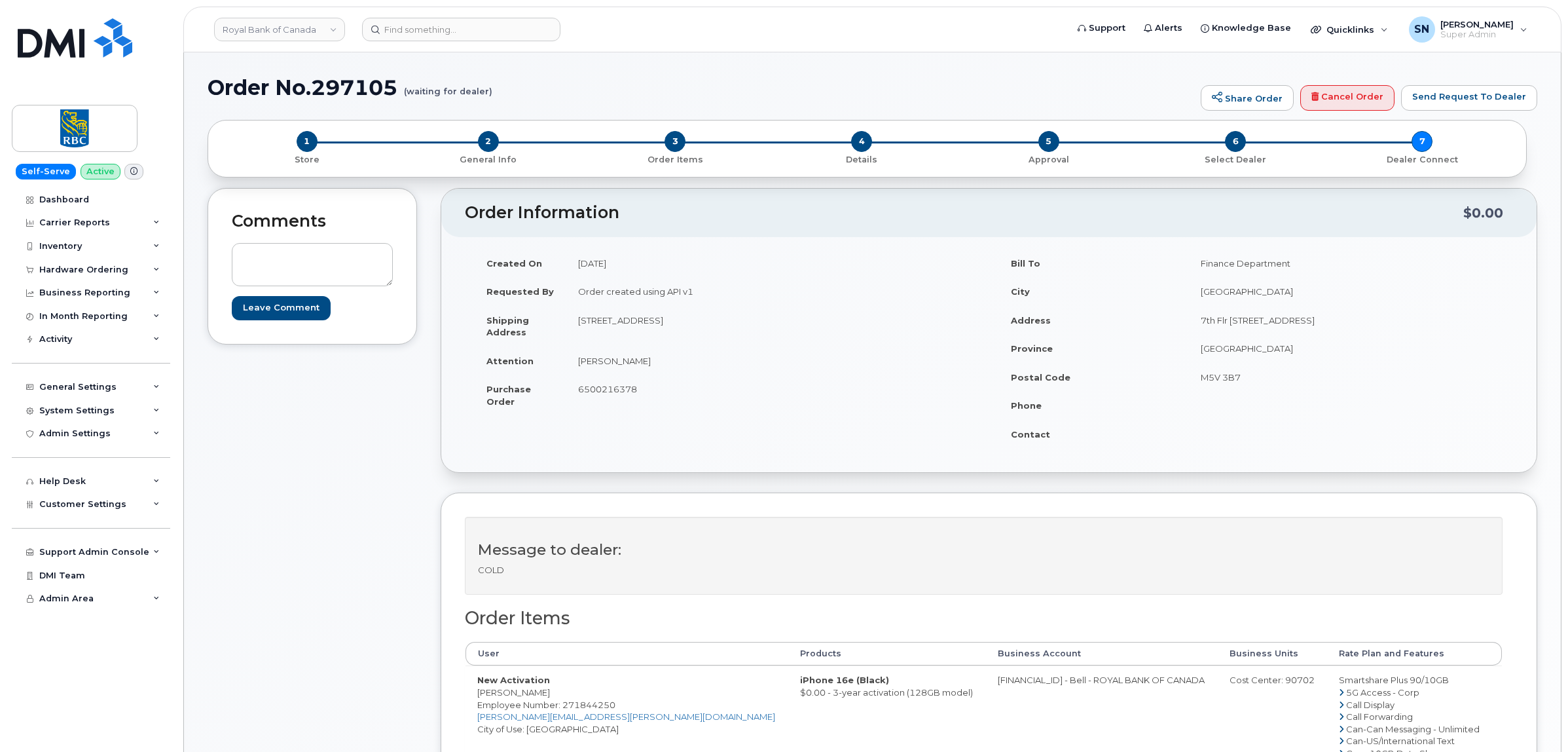
drag, startPoint x: 577, startPoint y: 361, endPoint x: 657, endPoint y: 362, distance: 80.0
click at [657, 362] on td "[PERSON_NAME]" at bounding box center [773, 361] width 414 height 29
copy td "[PERSON_NAME]"
click at [367, 590] on div "Comments Leave Comment" at bounding box center [312, 634] width 209 height 893
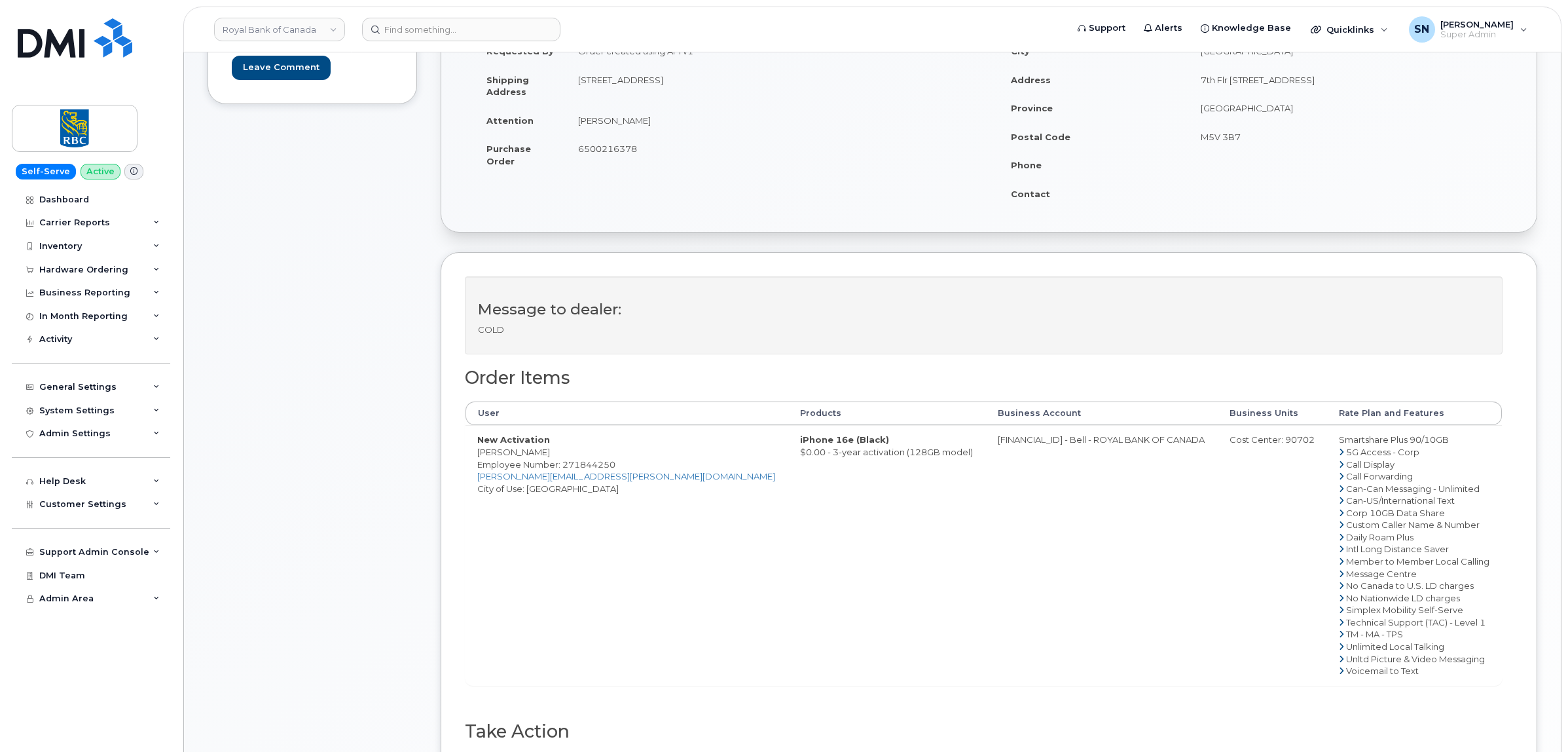
scroll to position [246, 0]
drag, startPoint x: 479, startPoint y: 450, endPoint x: 561, endPoint y: 454, distance: 82.1
click at [561, 454] on td "New Activation [PERSON_NAME] Employee Number: 271844250 [PERSON_NAME][EMAIL_ADD…" at bounding box center [627, 549] width 323 height 259
copy td "[PERSON_NAME]"
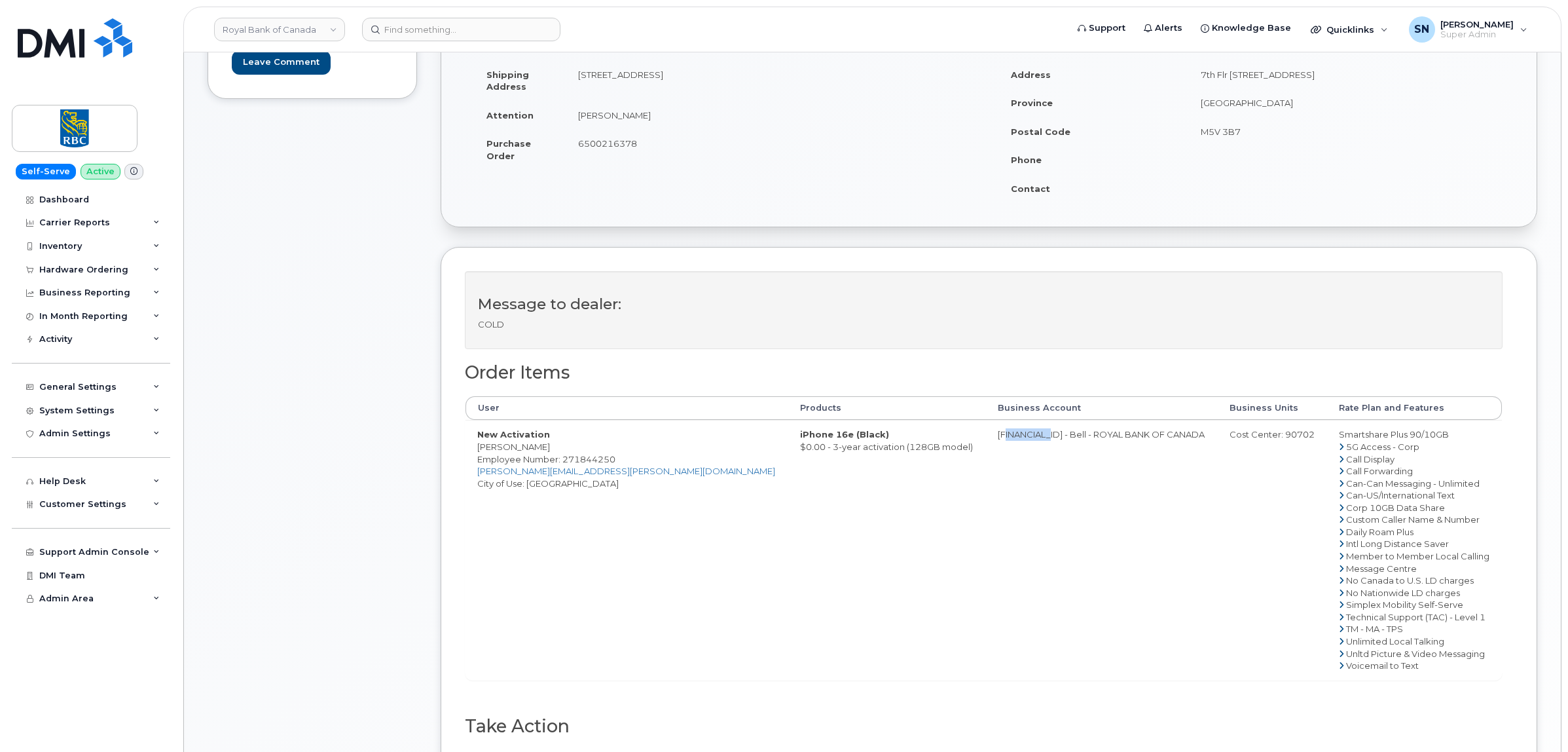
drag, startPoint x: 911, startPoint y: 435, endPoint x: 964, endPoint y: 444, distance: 53.8
click at [986, 444] on td "[FINANCIAL_ID] - Bell - ROYAL BANK OF CANADA" at bounding box center [1101, 549] width 232 height 259
copy td "526299293"
click at [1233, 439] on div "Cost Center: 90702" at bounding box center [1272, 435] width 86 height 12
click at [1233, 438] on div "Cost Center: 90702" at bounding box center [1272, 435] width 86 height 12
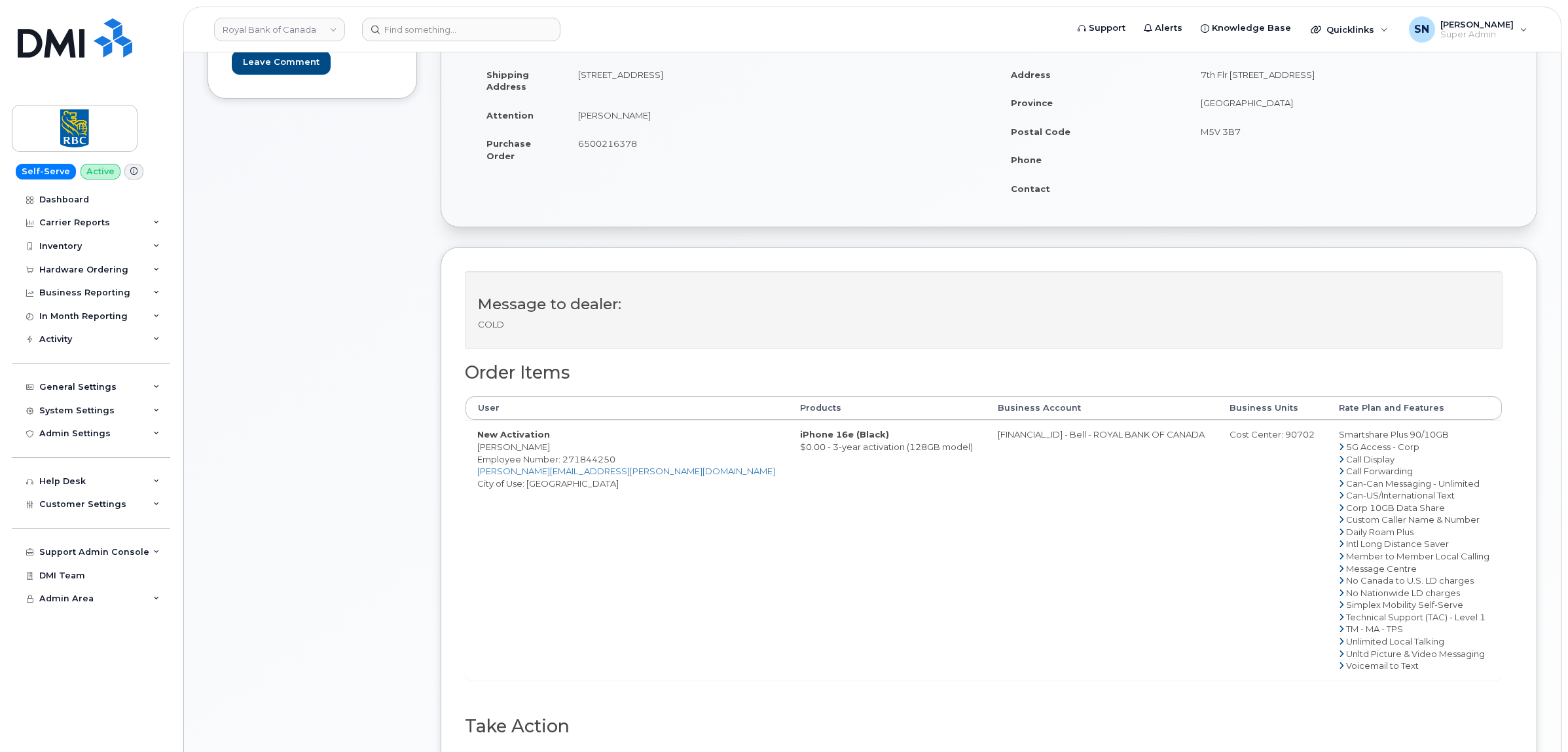
copy div "90702"
click at [587, 457] on span "Employee Number: 271844250" at bounding box center [546, 459] width 138 height 11
copy span "271844250"
click at [339, 561] on div "Comments Leave Comment" at bounding box center [312, 389] width 209 height 893
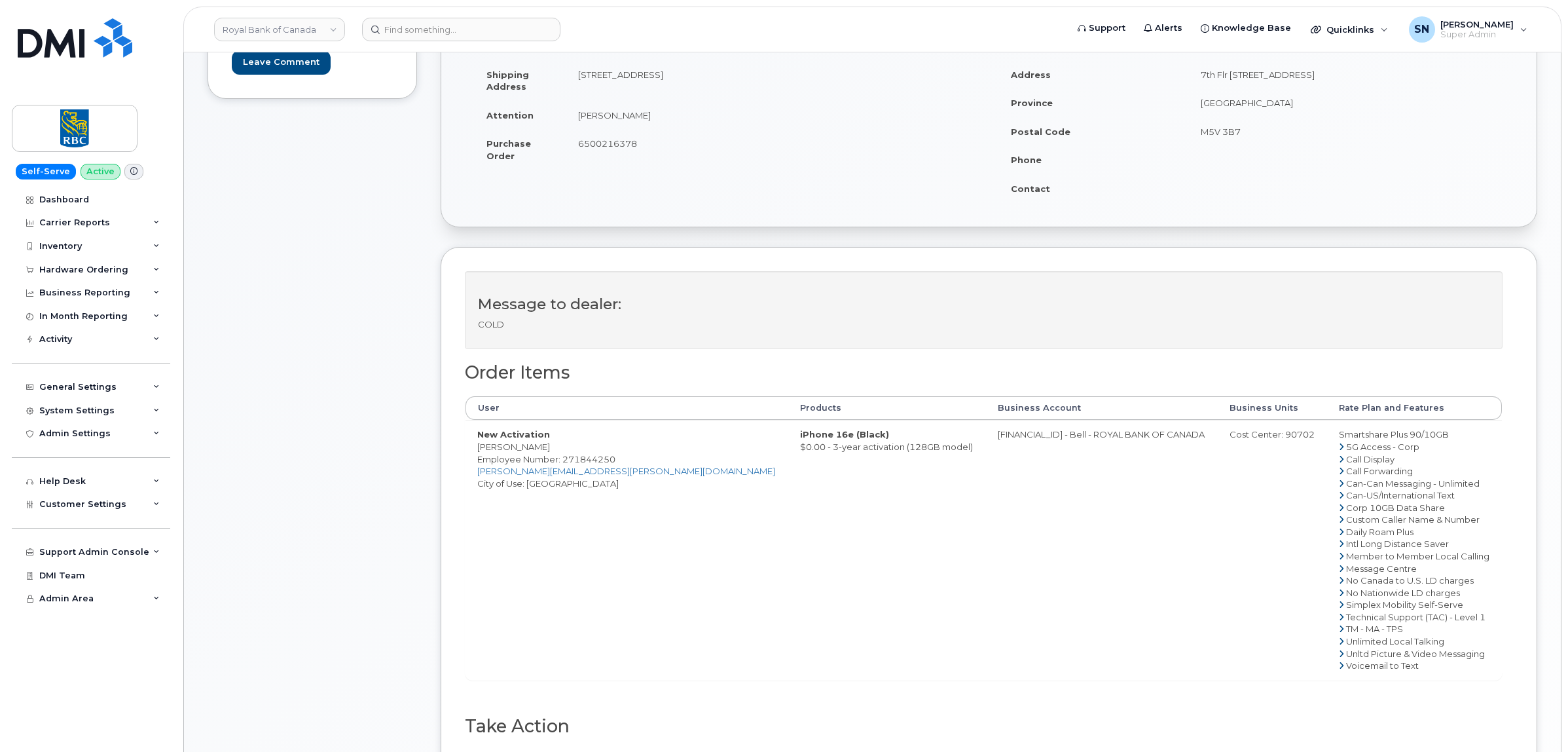
drag, startPoint x: 478, startPoint y: 445, endPoint x: 563, endPoint y: 452, distance: 85.3
click at [563, 452] on td "New Activation Annika Klausmann Employee Number: 271844250 annika.klausmann@rbc…" at bounding box center [627, 549] width 323 height 259
copy td "[PERSON_NAME]"
click at [601, 141] on span "6500216378" at bounding box center [607, 143] width 59 height 11
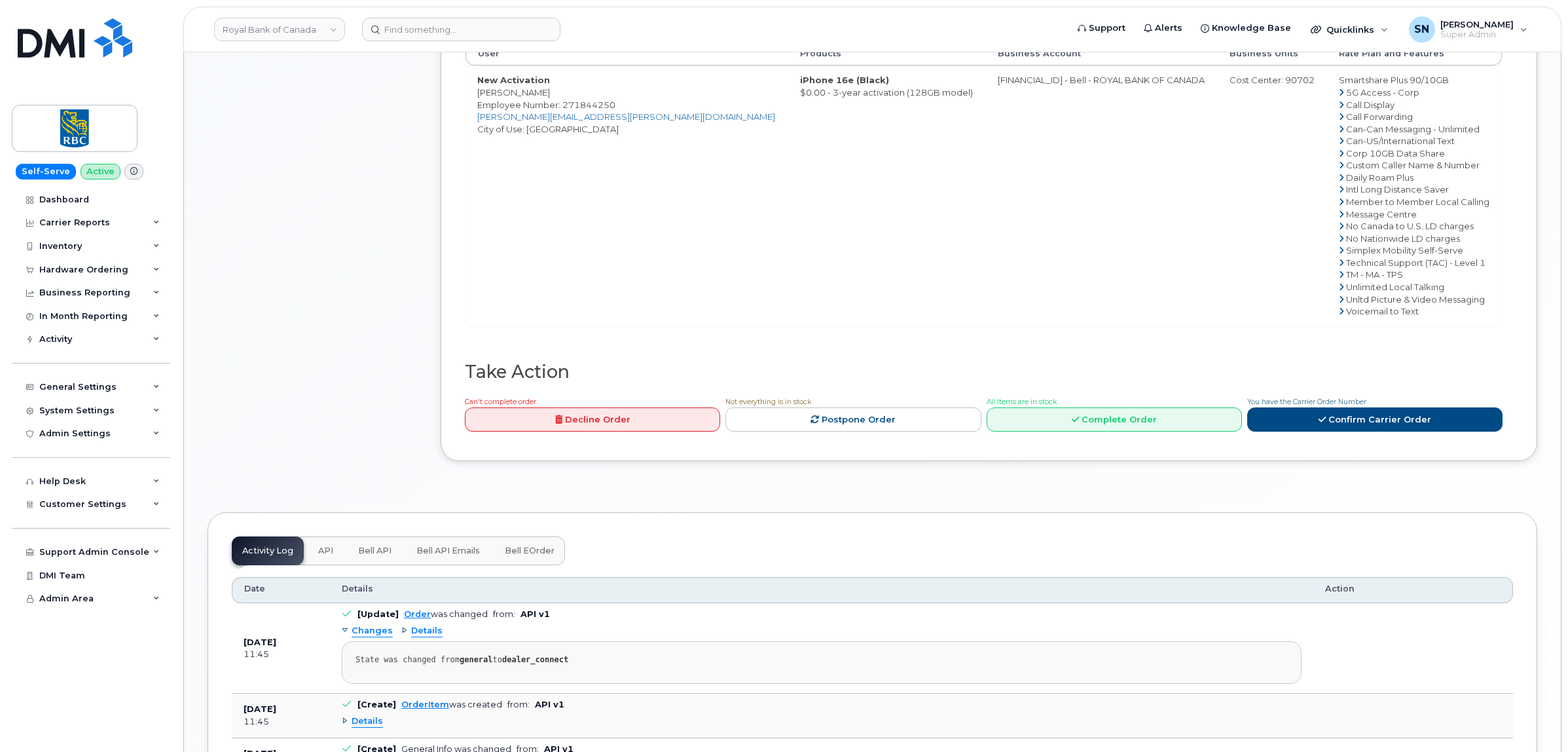
scroll to position [793, 0]
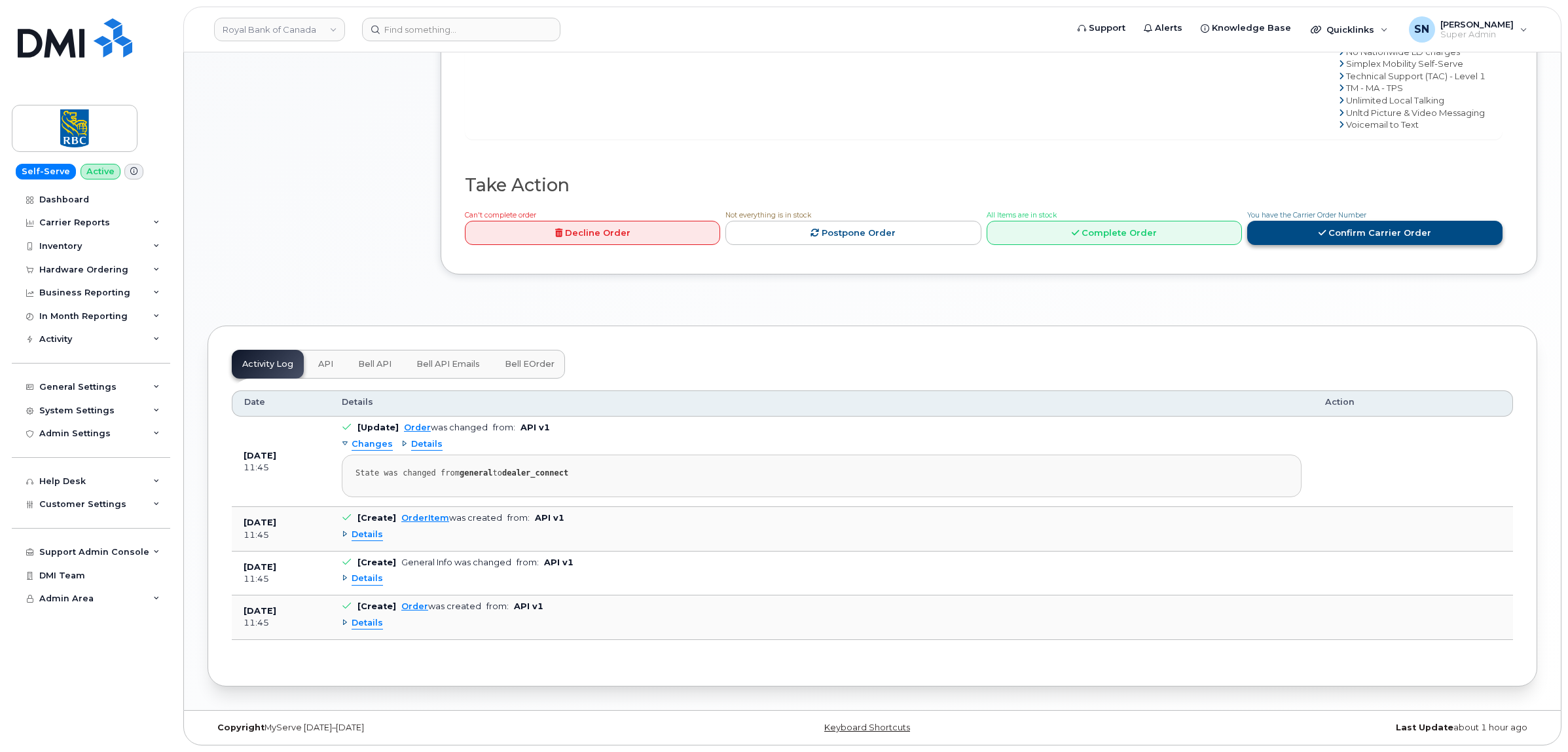
click at [1396, 221] on link "Confirm Carrier Order" at bounding box center [1374, 233] width 255 height 24
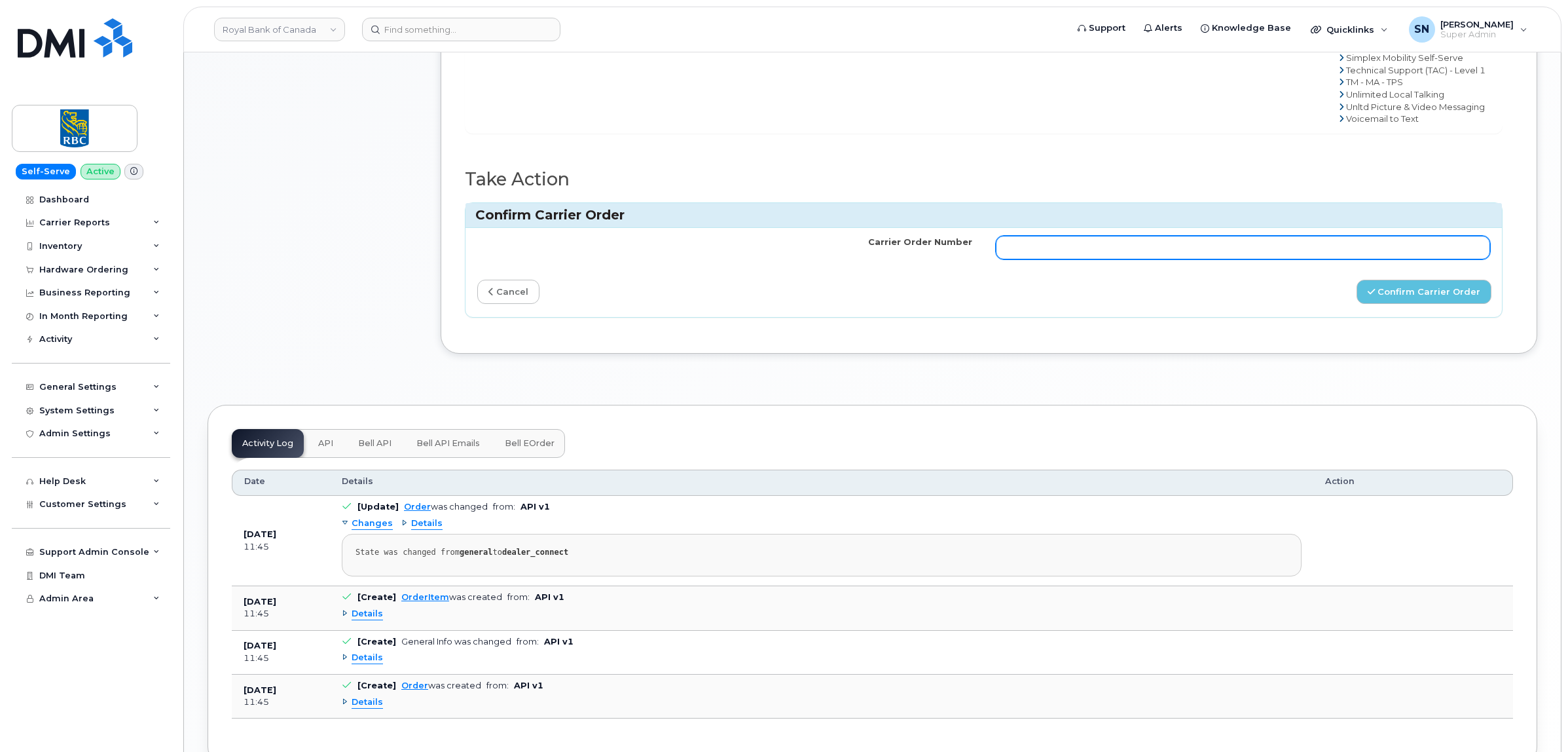
click at [1296, 247] on input "Carrier Order Number" at bounding box center [1243, 248] width 495 height 23
paste input "3011574"
type input "3011574"
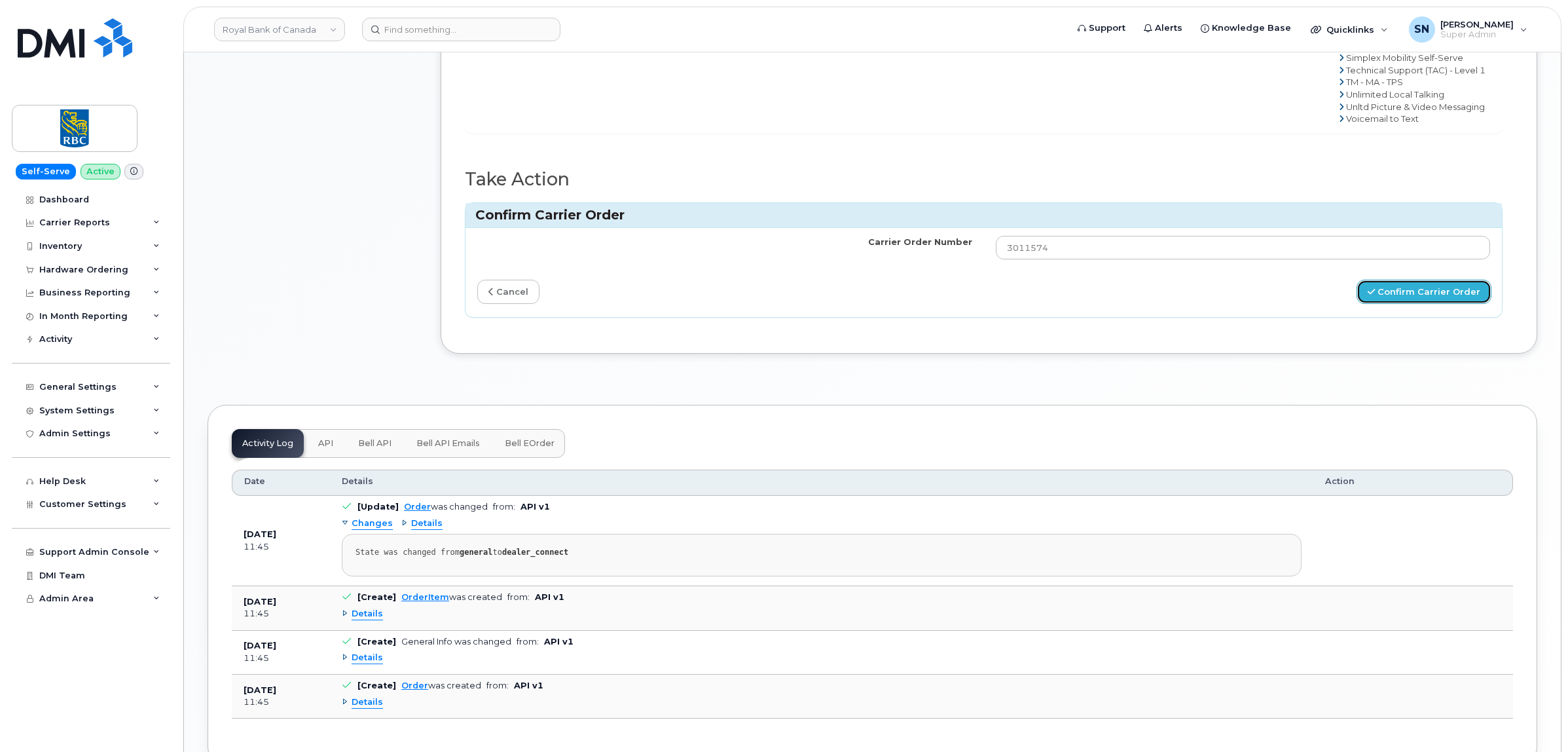
click at [1416, 292] on button "Confirm Carrier Order" at bounding box center [1424, 292] width 135 height 24
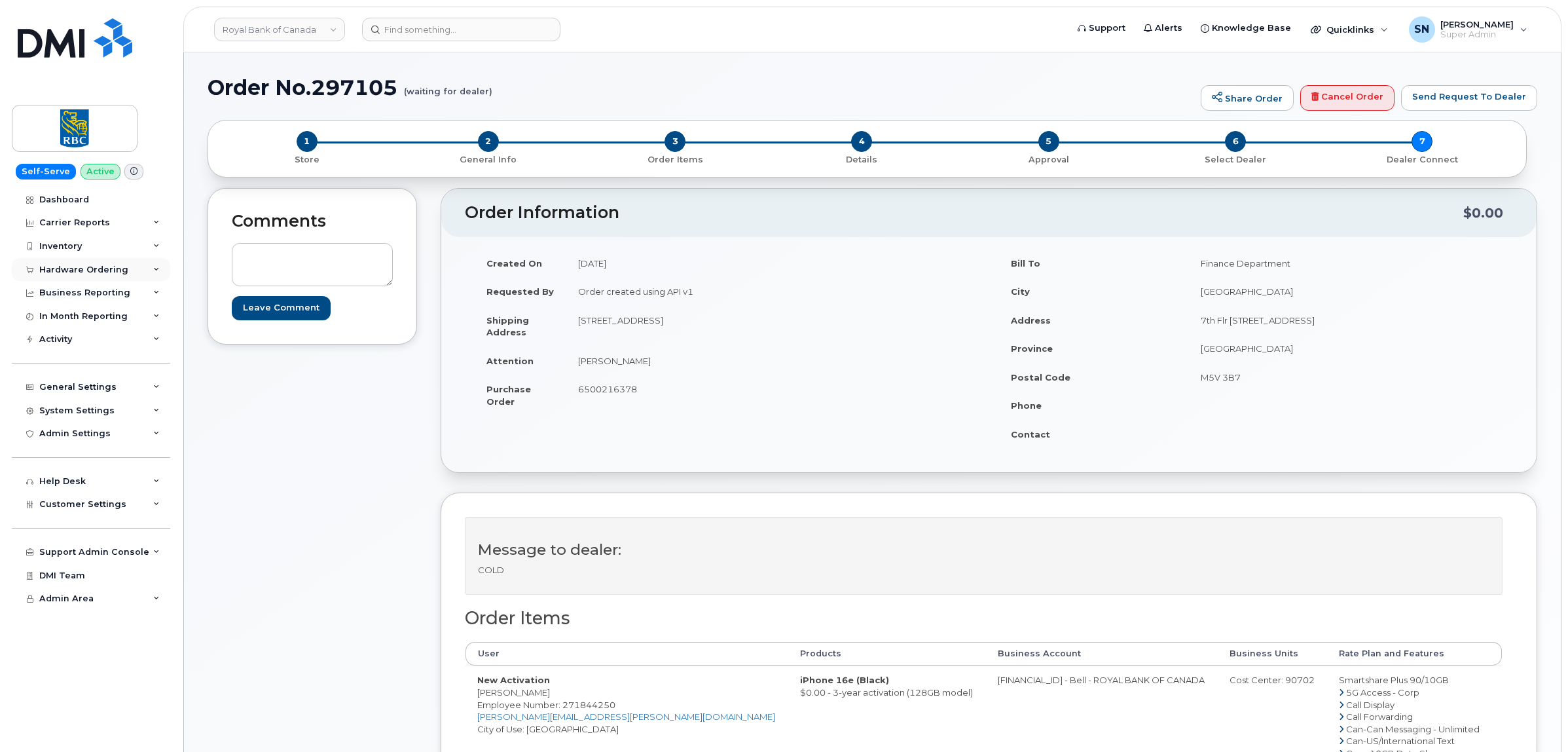
click at [93, 274] on div "Hardware Ordering" at bounding box center [83, 270] width 89 height 11
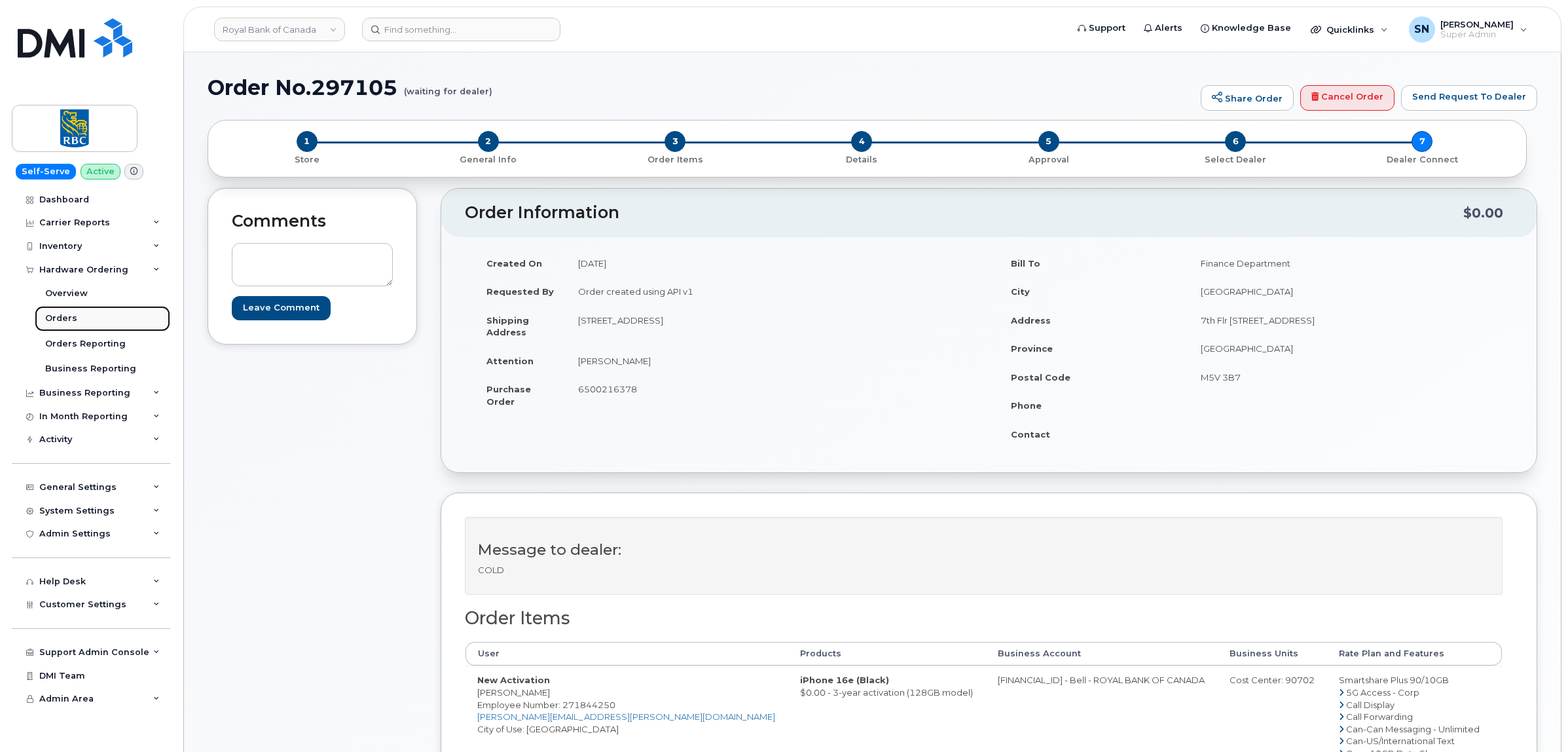
click at [96, 317] on link "Orders" at bounding box center [102, 318] width 135 height 25
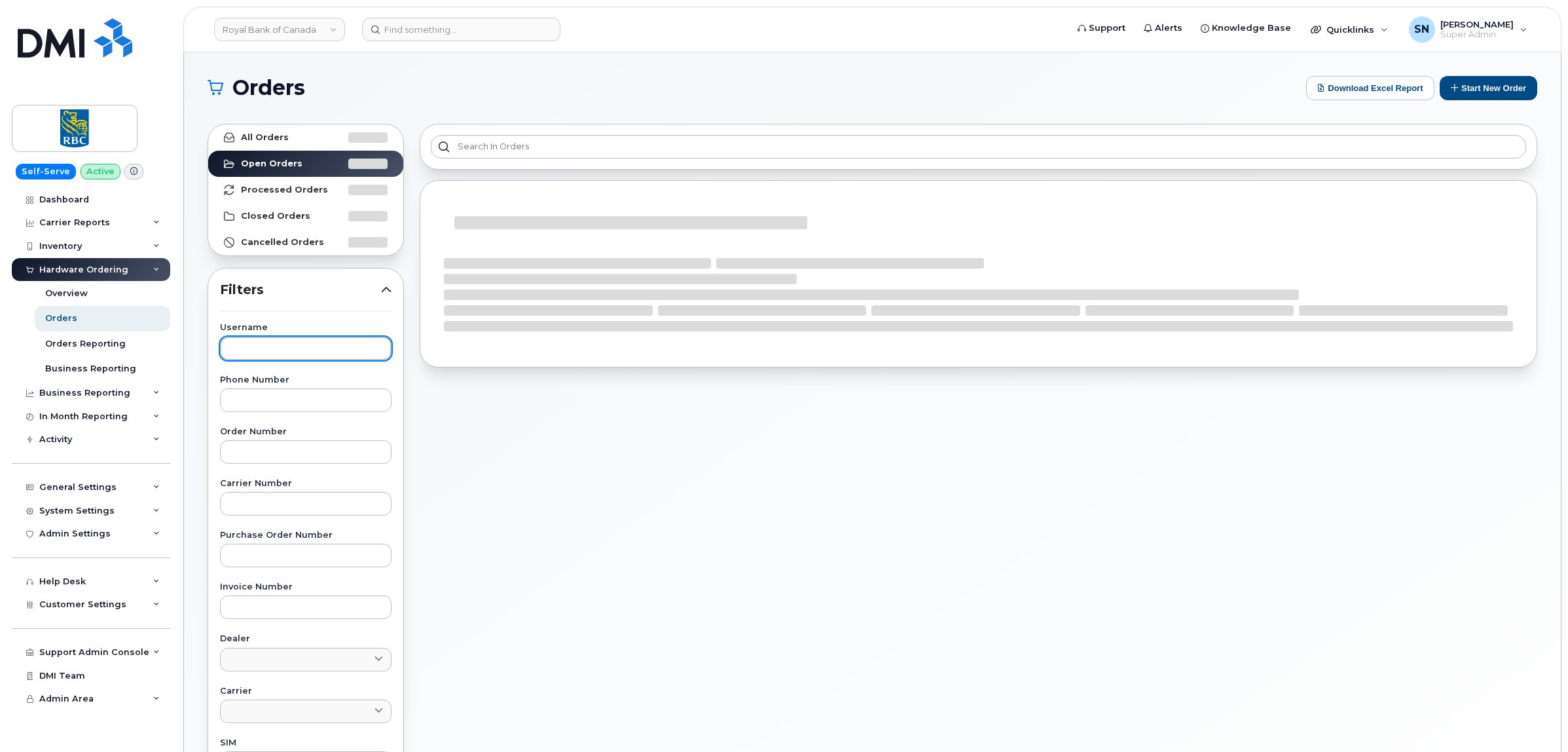
click at [296, 349] on input "text" at bounding box center [306, 348] width 172 height 23
paste input "Annika"
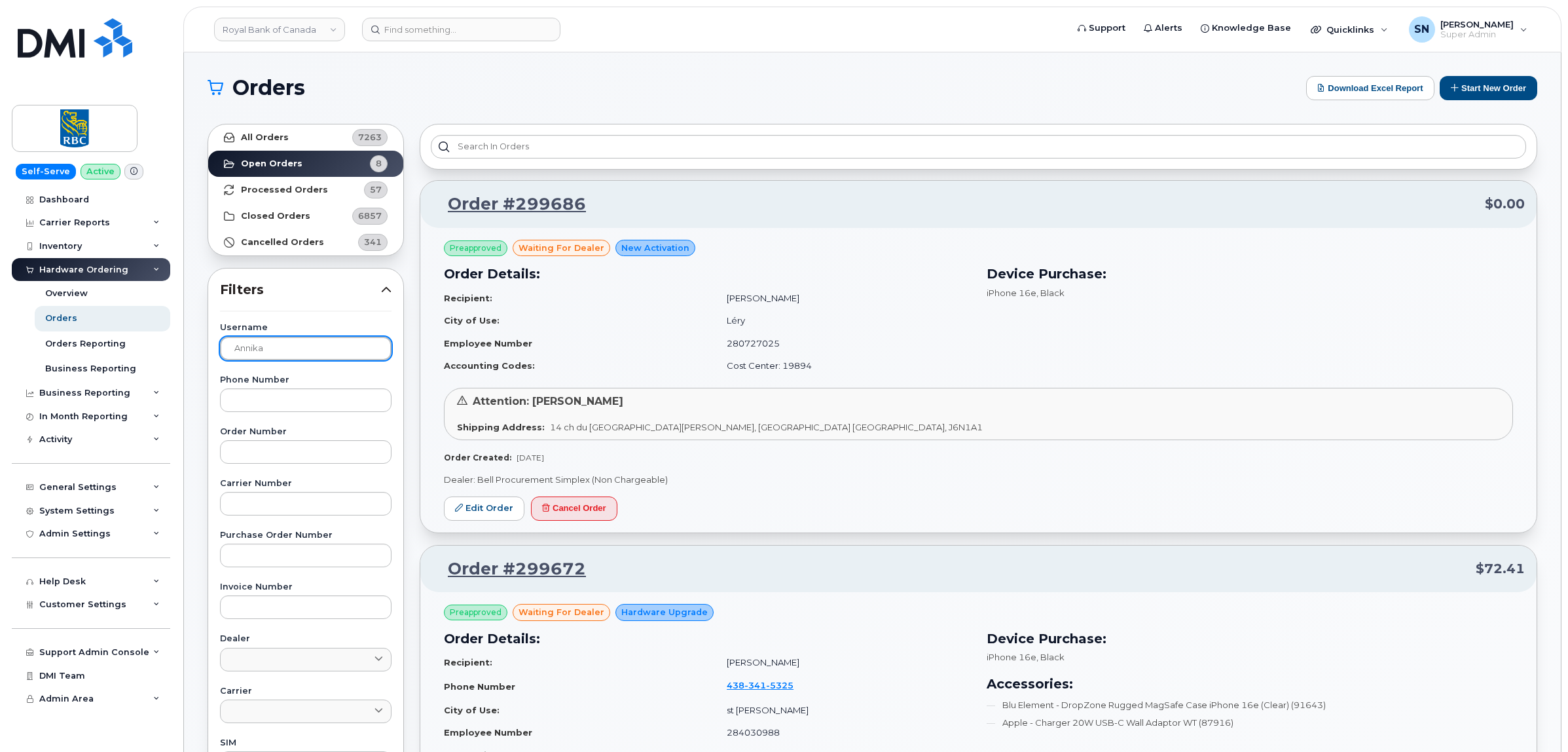
type input "Annika"
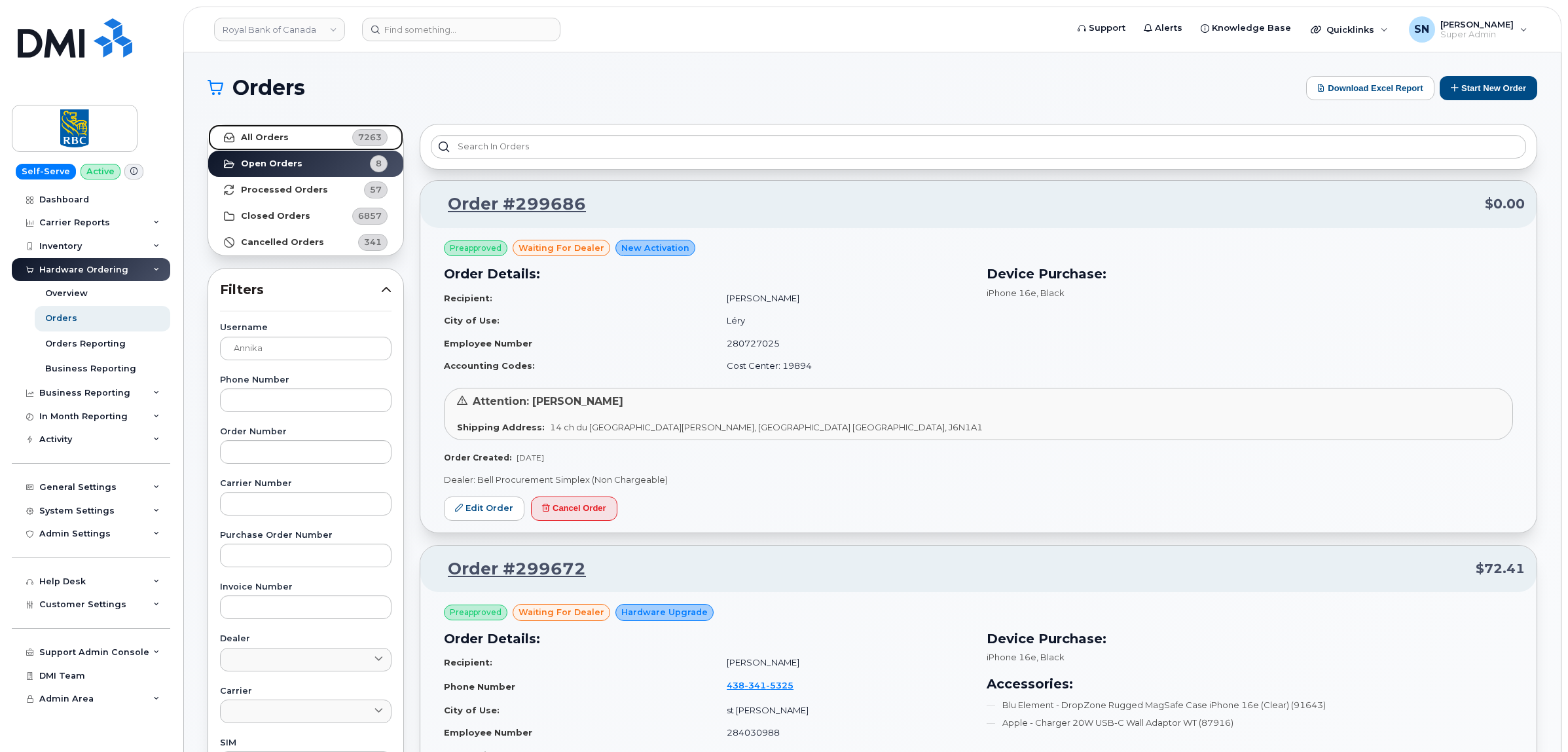
click at [268, 147] on link "All Orders 7263" at bounding box center [306, 138] width 195 height 27
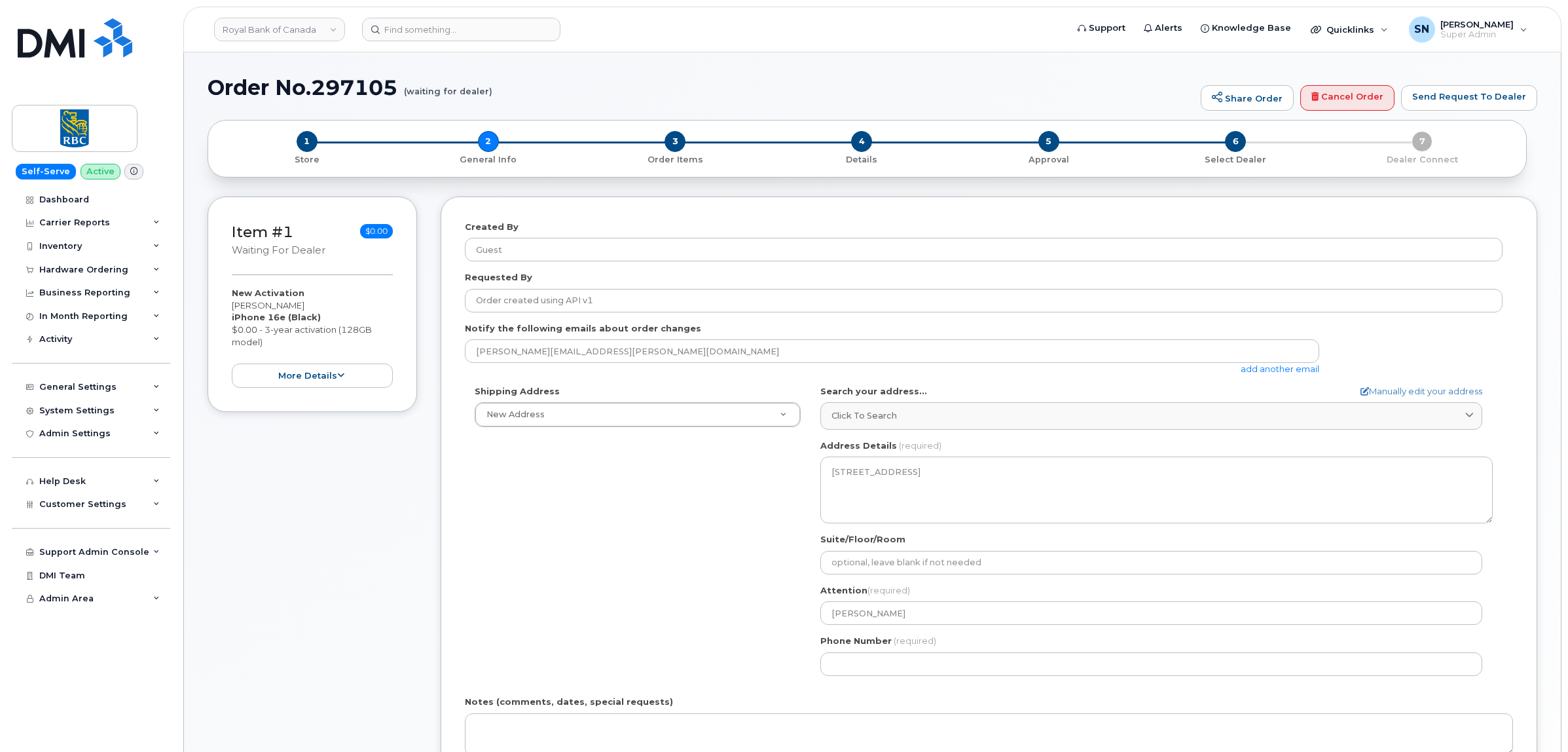
select select
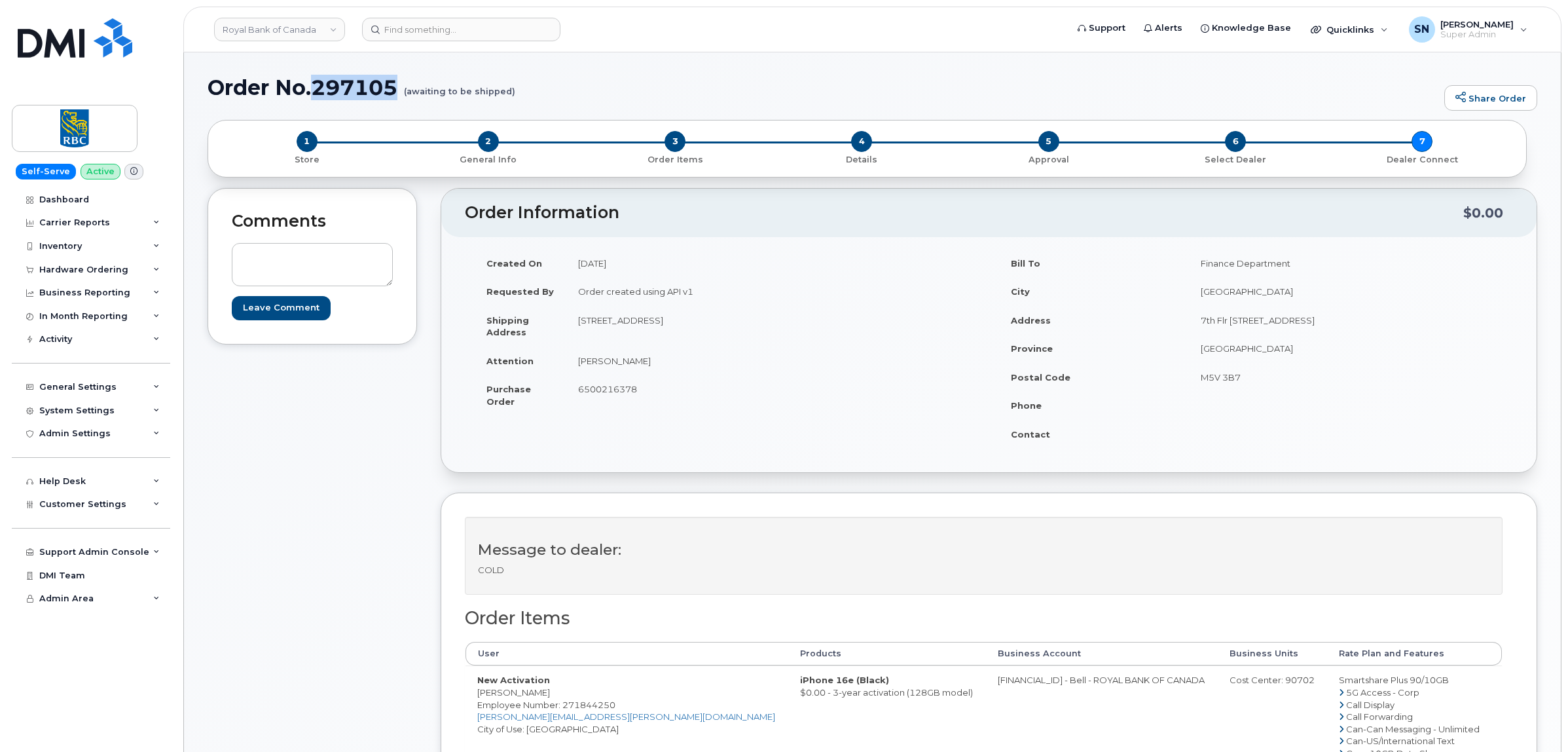
drag, startPoint x: 316, startPoint y: 82, endPoint x: 394, endPoint y: 86, distance: 78.1
click at [394, 86] on h1 "Order No.297105 (awaiting to be shipped)" at bounding box center [822, 87] width 1230 height 23
copy h1 "297105"
click at [1170, 470] on div "Created On July 30, 2025 Requested By Order created using API v1 Shipping Addre…" at bounding box center [988, 354] width 1095 height 235
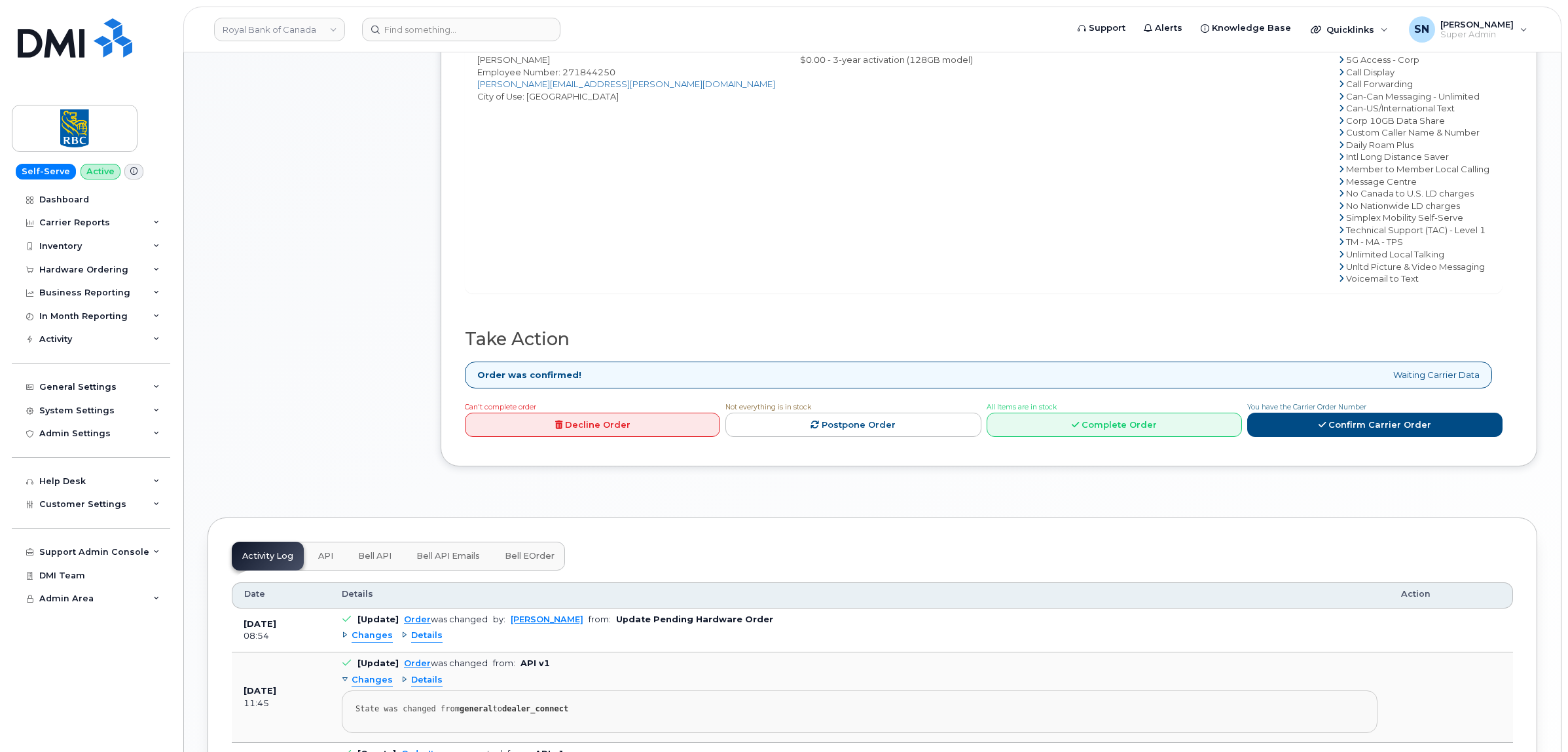
scroll to position [819, 0]
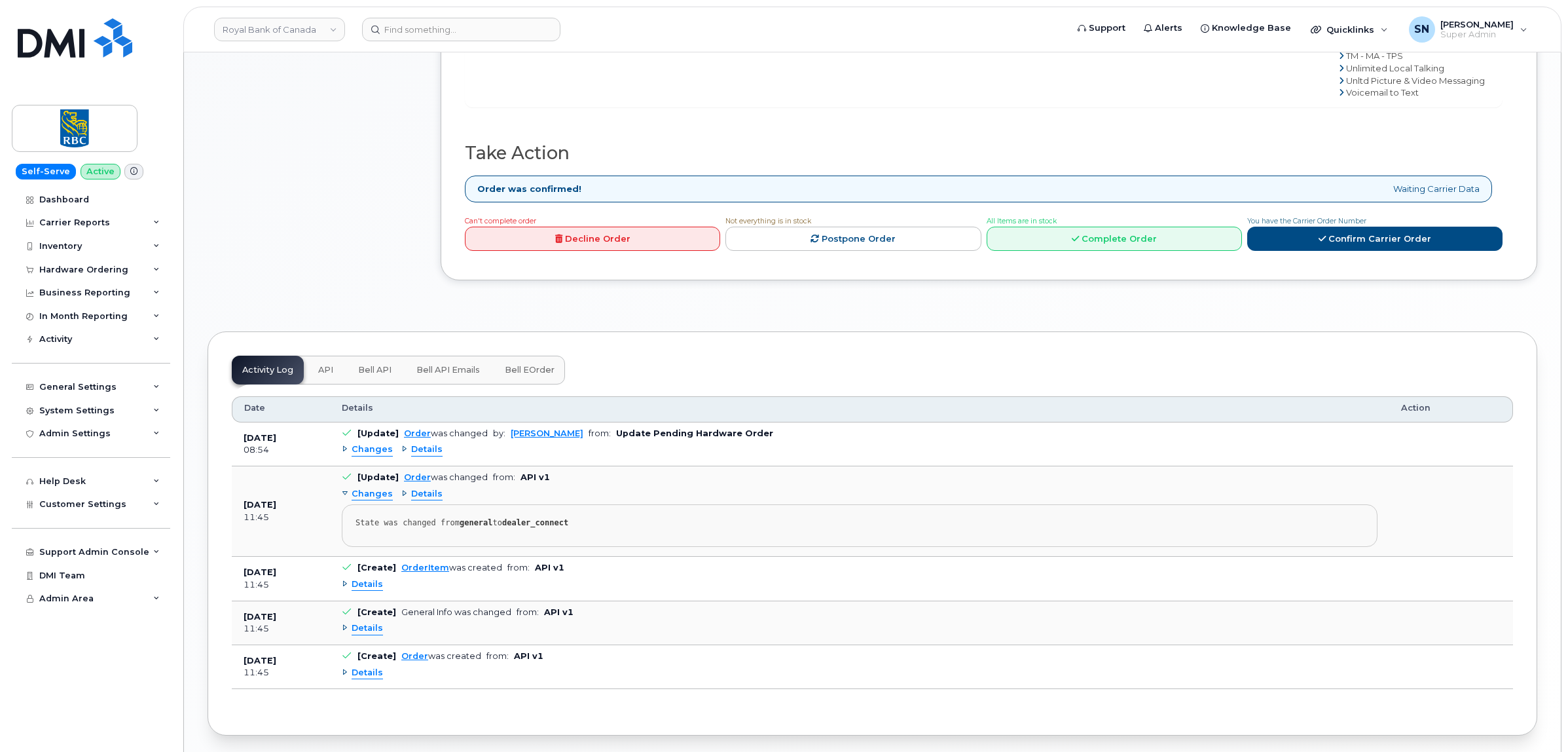
drag, startPoint x: 376, startPoint y: 452, endPoint x: 349, endPoint y: 462, distance: 28.8
click span "Changes"
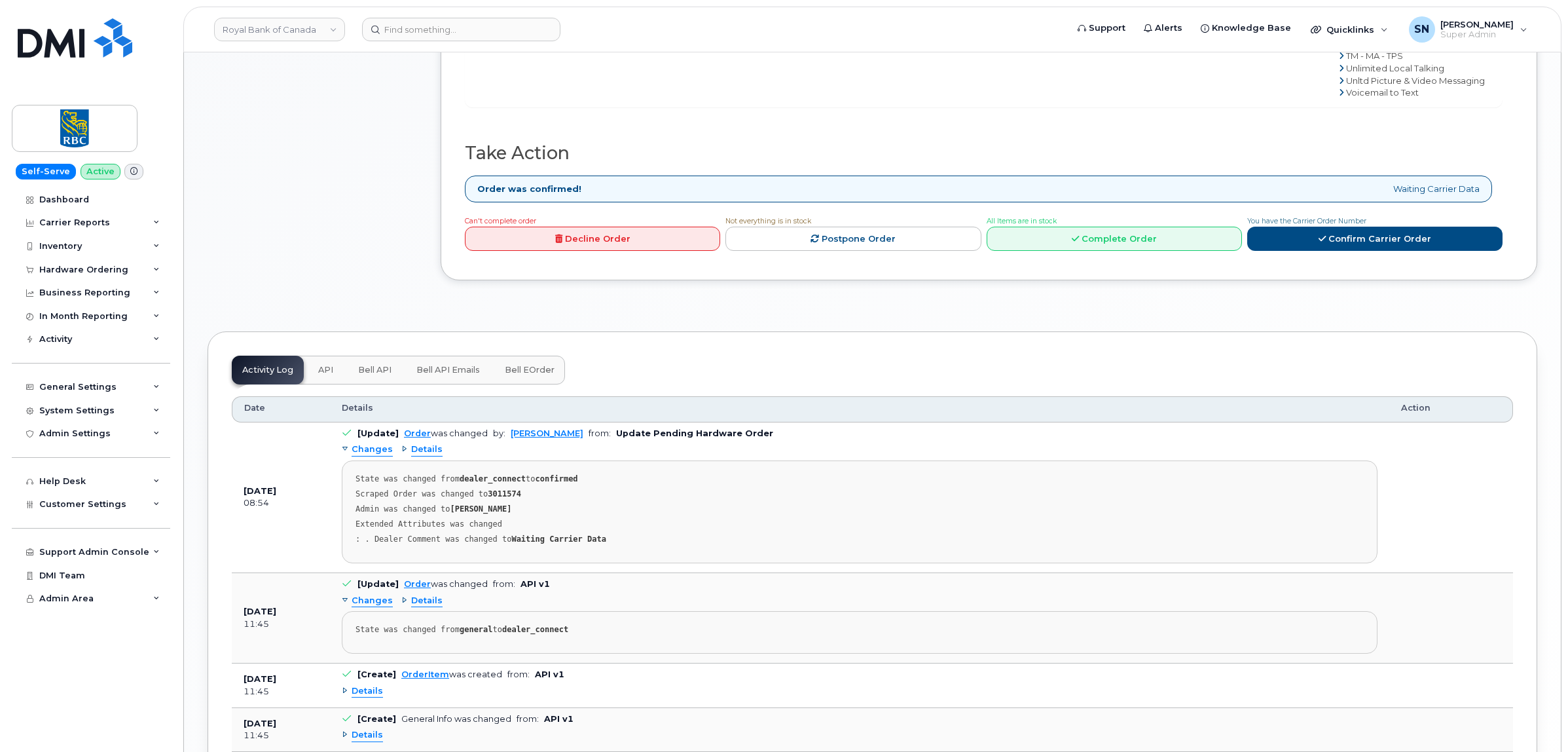
click div "Comments Leave Comment"
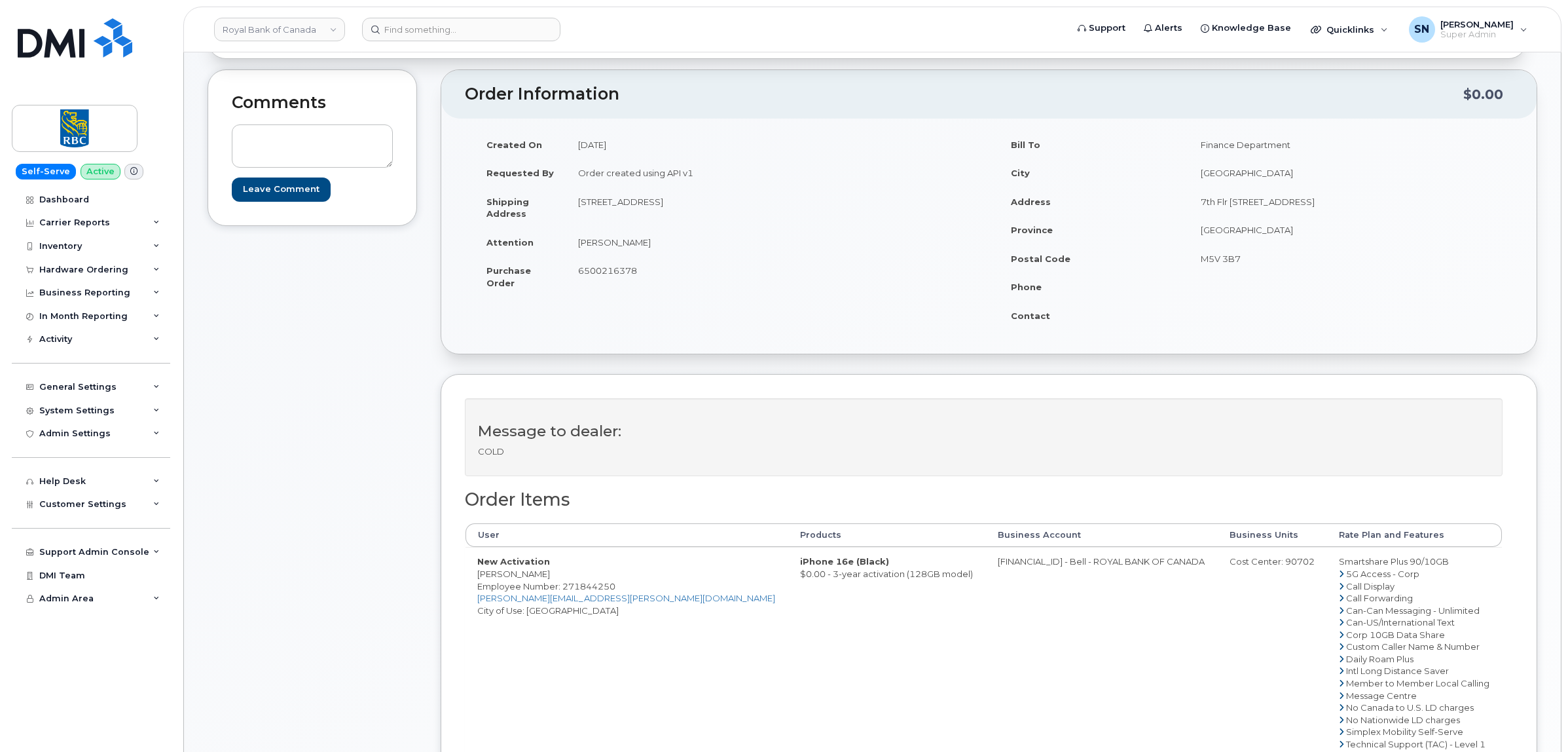
scroll to position [0, 0]
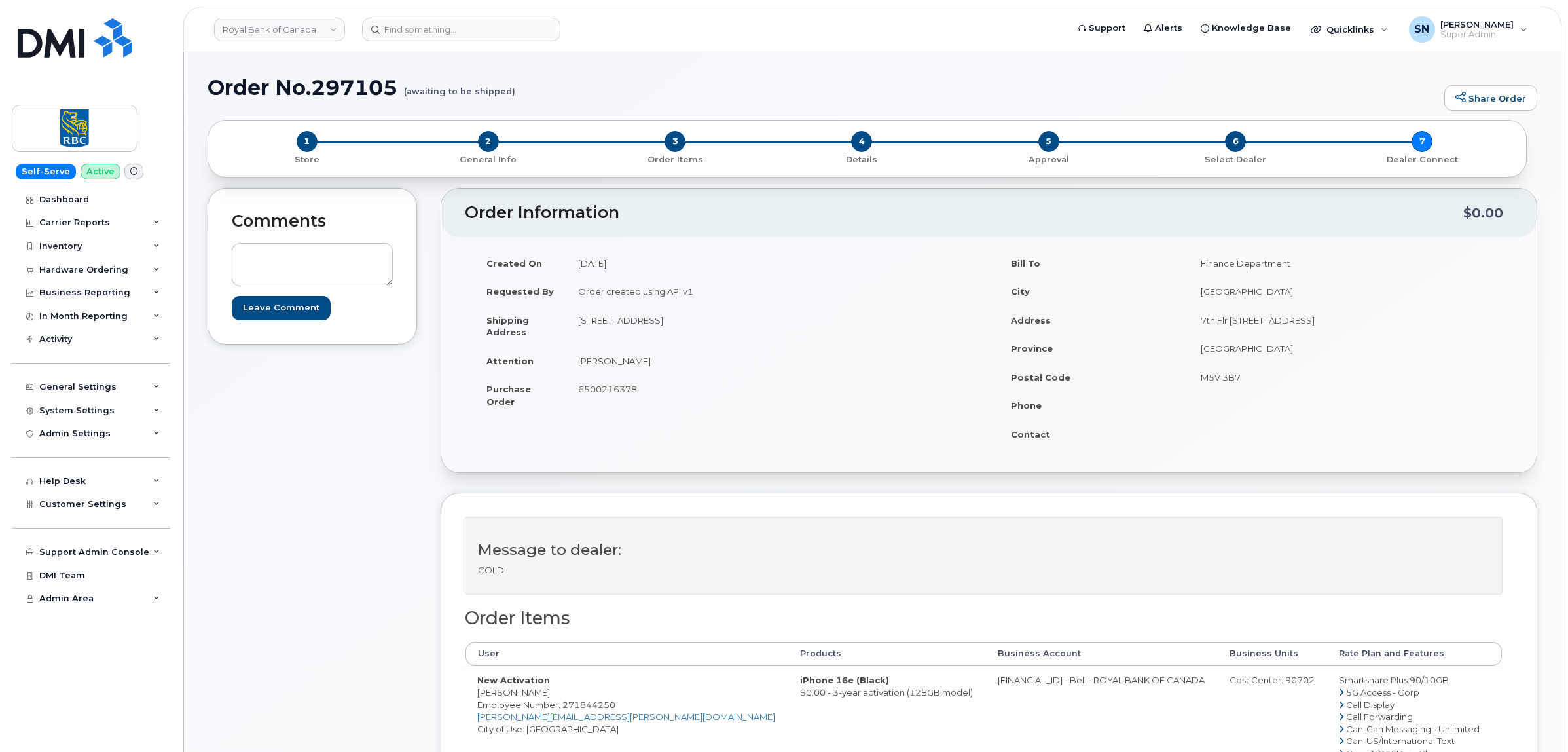
click header "Royal Bank of Canada Support Alerts Knowledge Base Quicklinks Suspend / Cancel …"
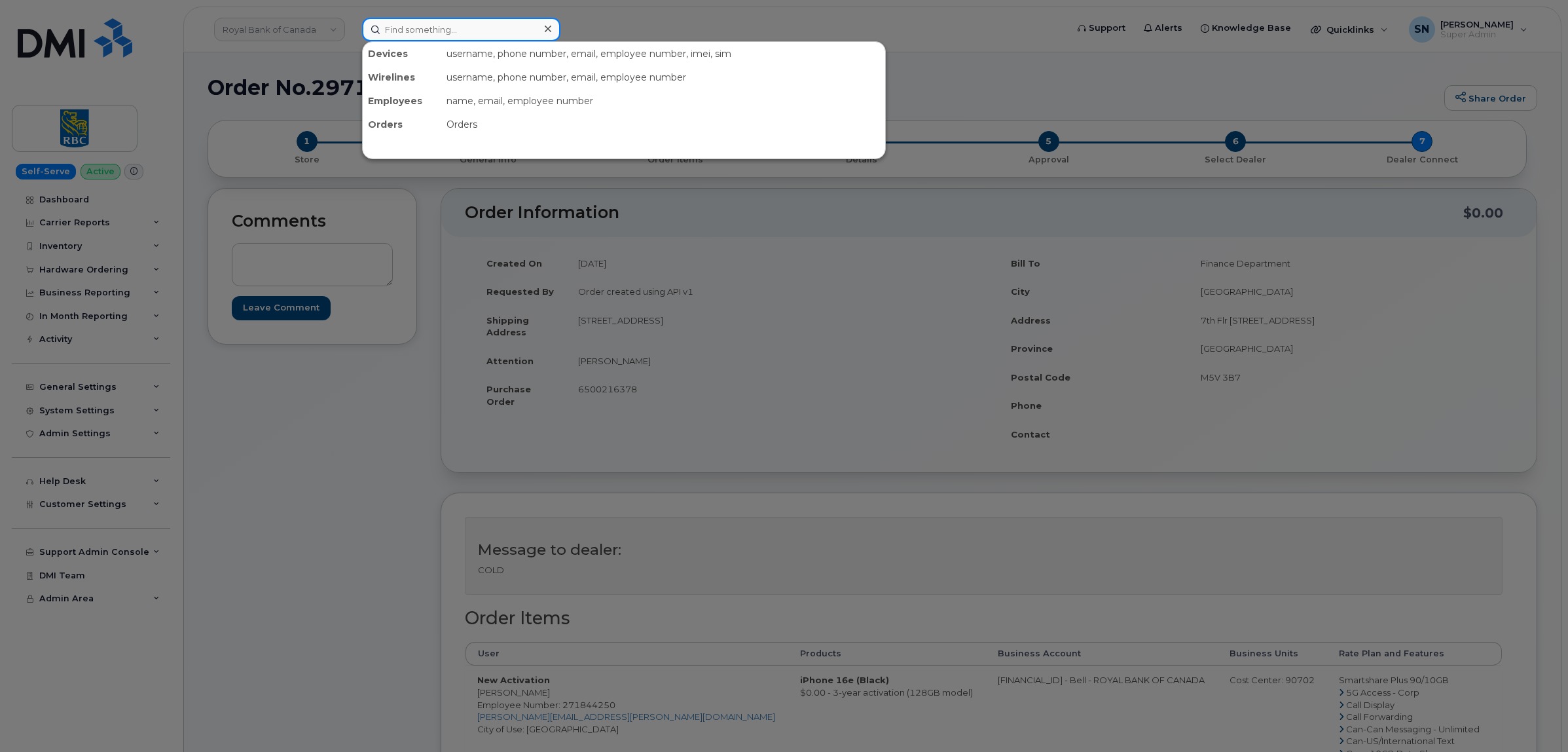
click div "Devices username, phone number, email, employee number, imei, sim Wirelines use…"
paste input "4383367388"
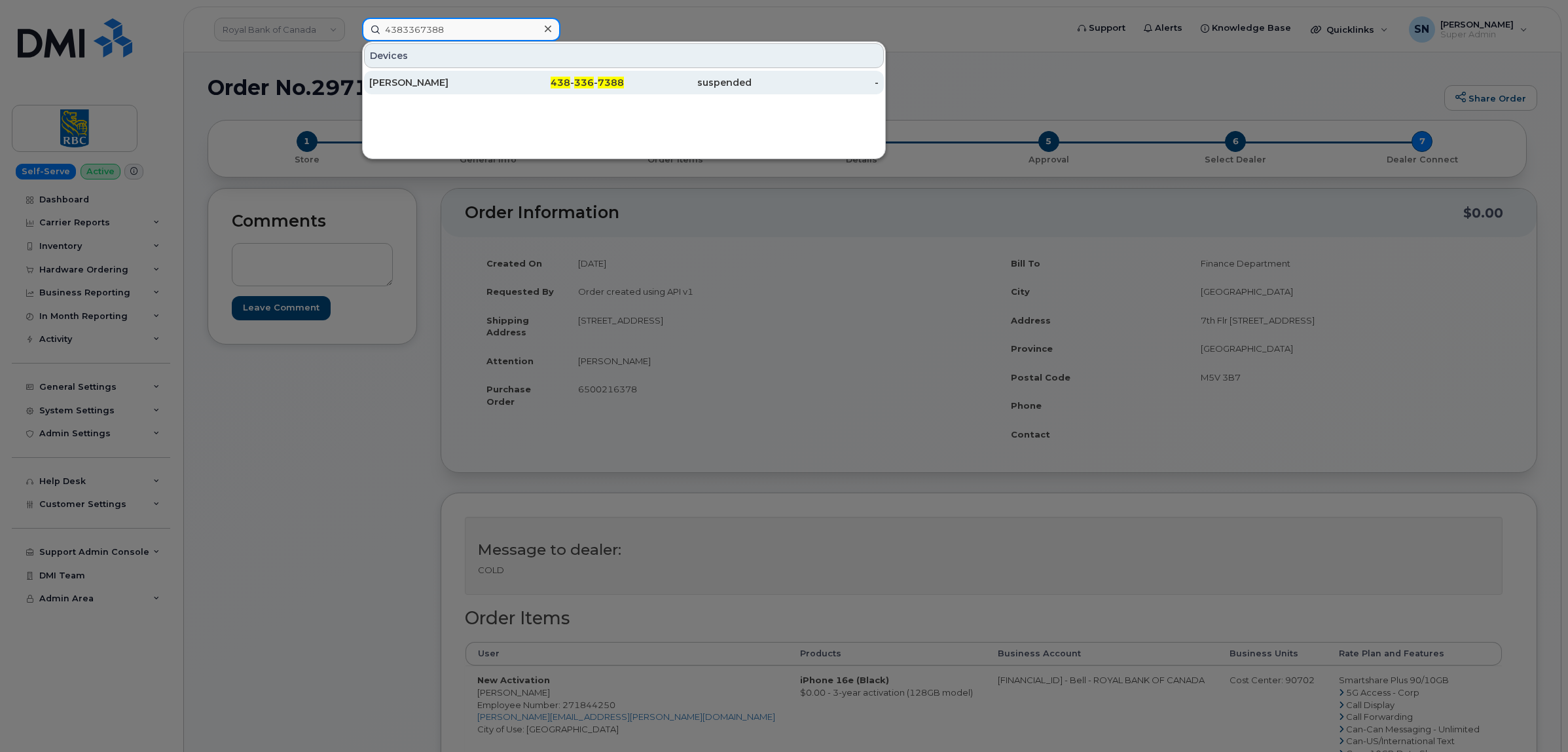
type input "4383367388"
click div "[PERSON_NAME]"
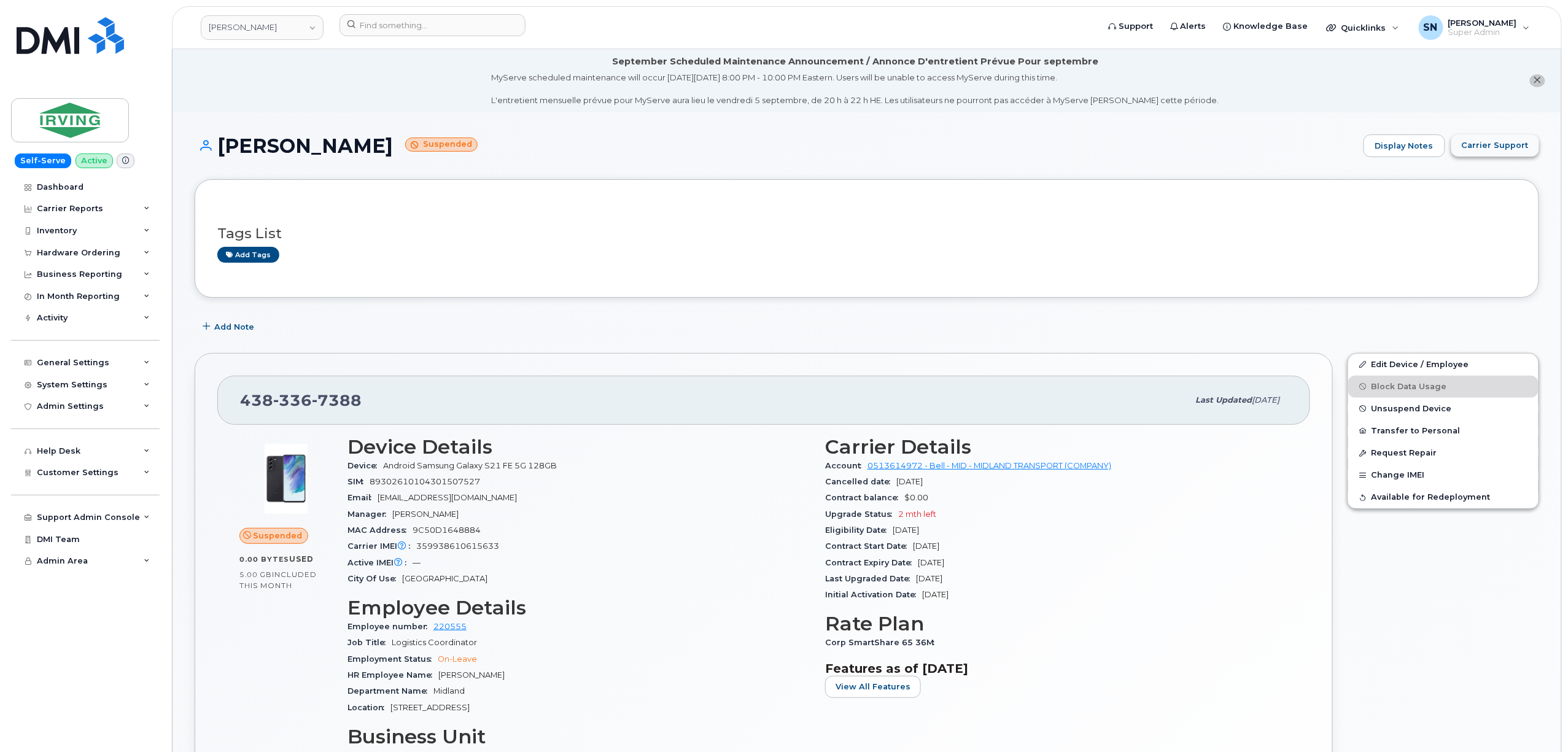
click at [1510, 155] on button "Carrier Support" at bounding box center [1495, 146] width 88 height 22
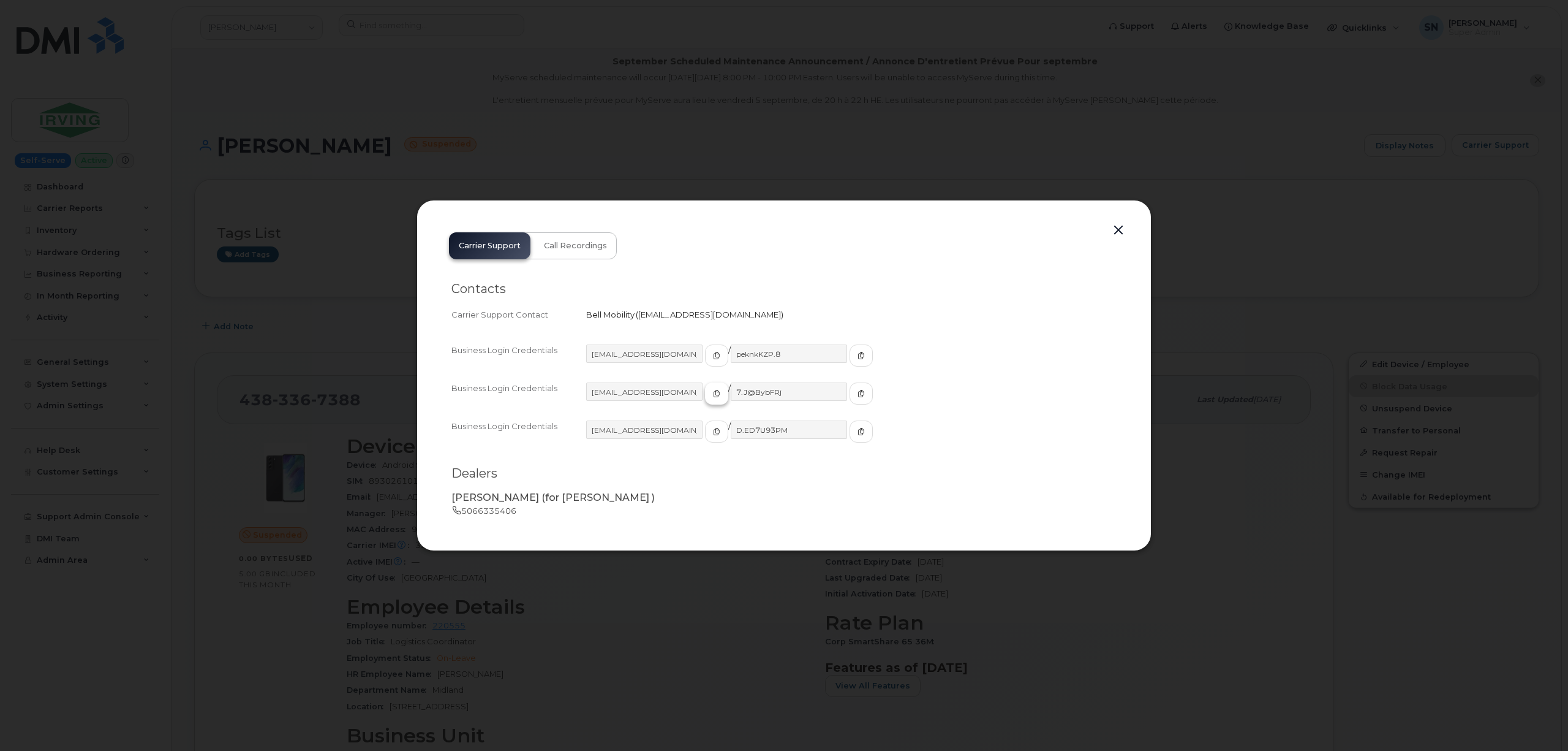
click at [705, 398] on button "button" at bounding box center [716, 393] width 23 height 22
click at [850, 400] on button "button" at bounding box center [862, 393] width 23 height 22
drag, startPoint x: 1121, startPoint y: 226, endPoint x: 1100, endPoint y: 236, distance: 23.3
click at [1121, 226] on button "button" at bounding box center [1119, 230] width 19 height 17
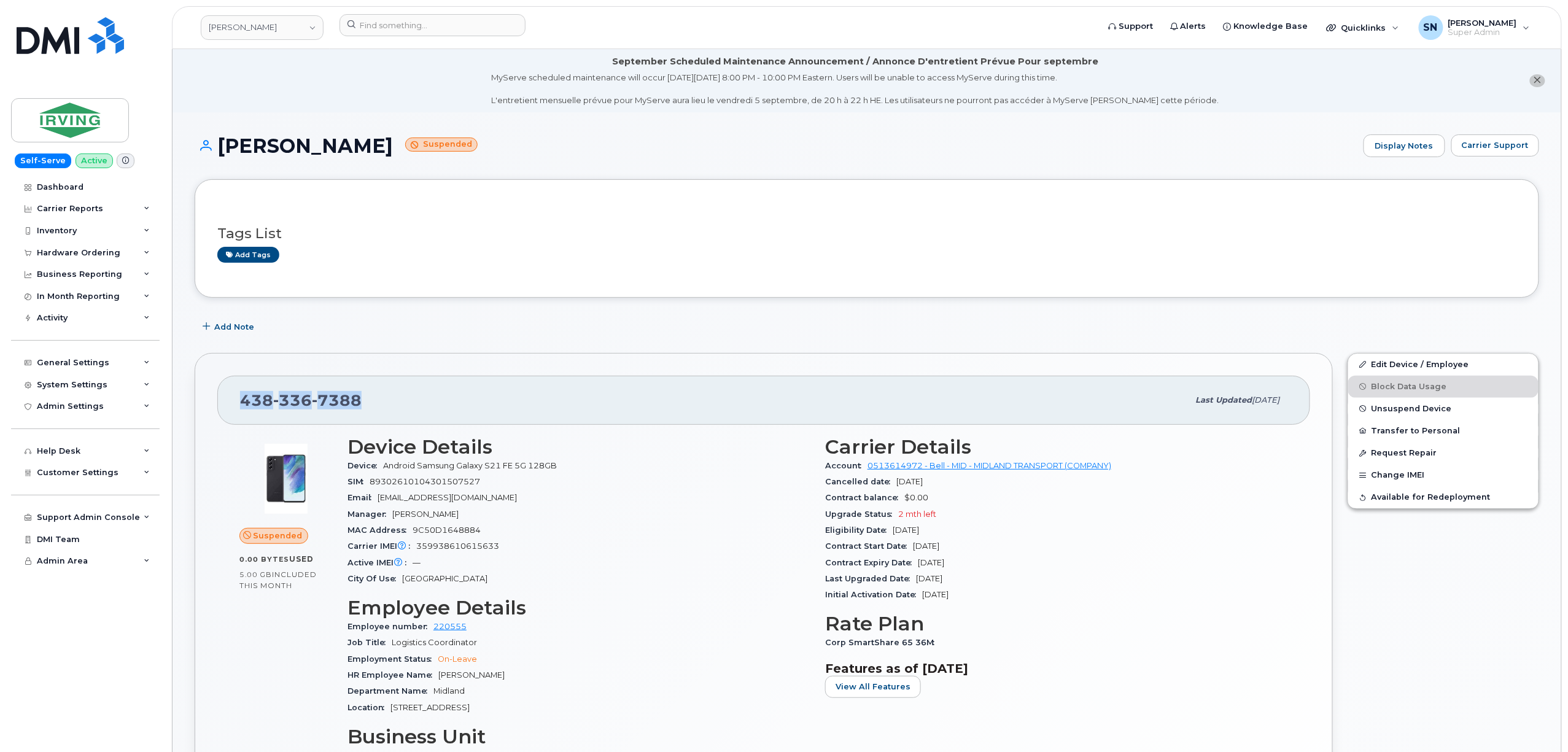
drag, startPoint x: 244, startPoint y: 394, endPoint x: 374, endPoint y: 402, distance: 130.2
click at [374, 402] on div "438 336 7388" at bounding box center [714, 400] width 948 height 26
copy span "438 336 7388"
drag, startPoint x: 1441, startPoint y: 364, endPoint x: 1420, endPoint y: 367, distance: 21.2
click at [1441, 364] on link "Edit Device / Employee" at bounding box center [1443, 364] width 190 height 22
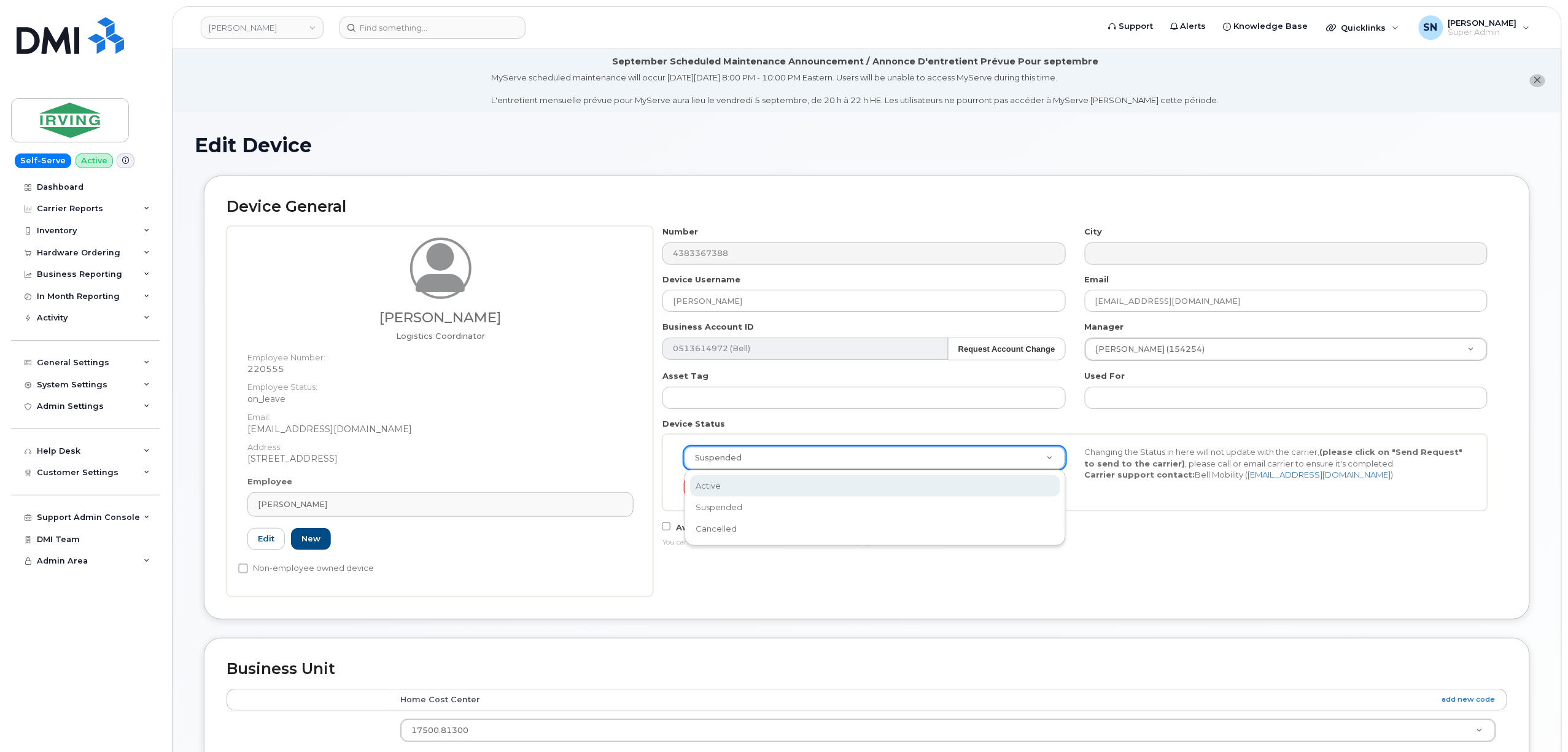
scroll to position [0, 4]
select select "active"
click at [870, 580] on div "Number 4383367388 City Device Username Mahjabin Khan Email khan.mahjabin@midlan…" at bounding box center [1080, 411] width 854 height 371
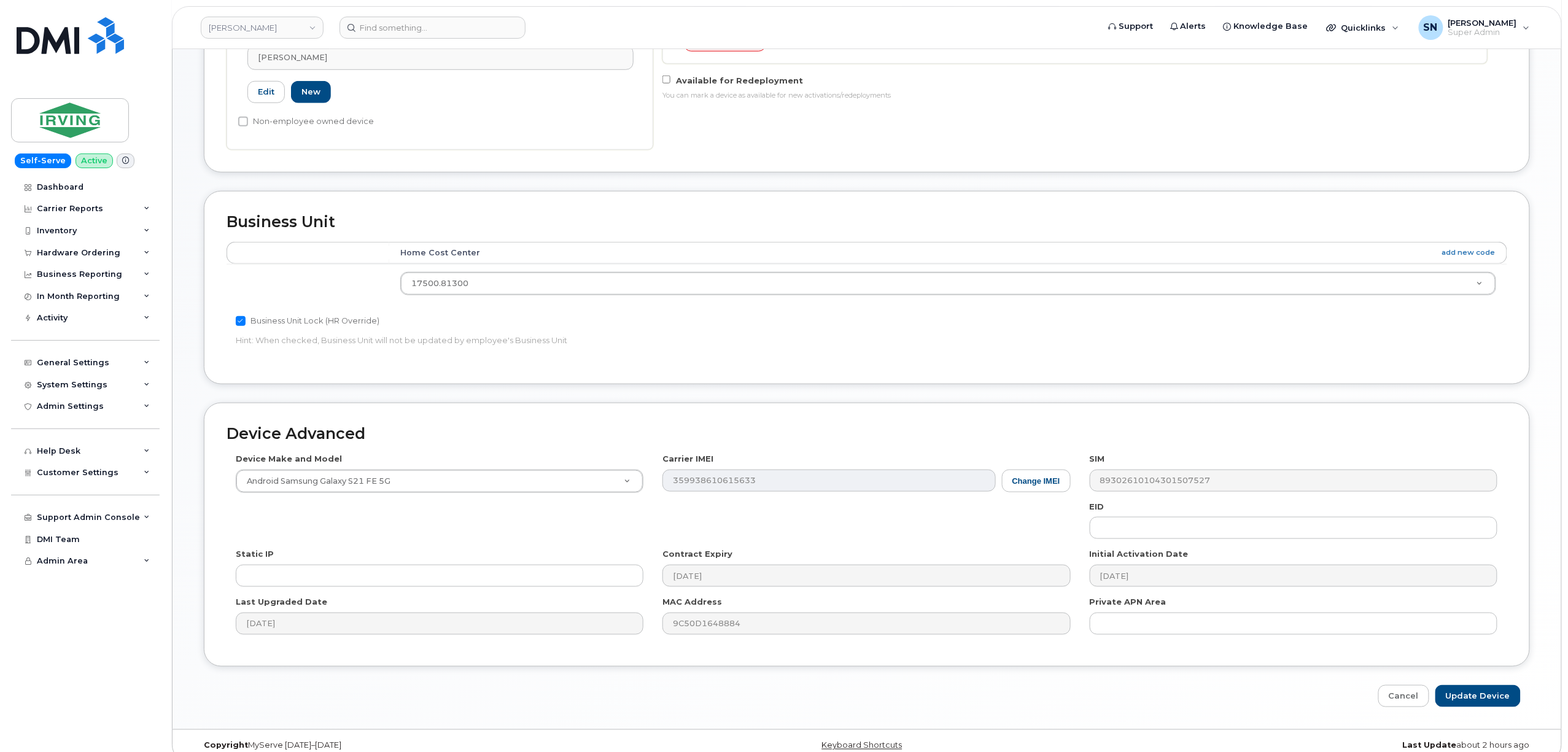
scroll to position [467, 0]
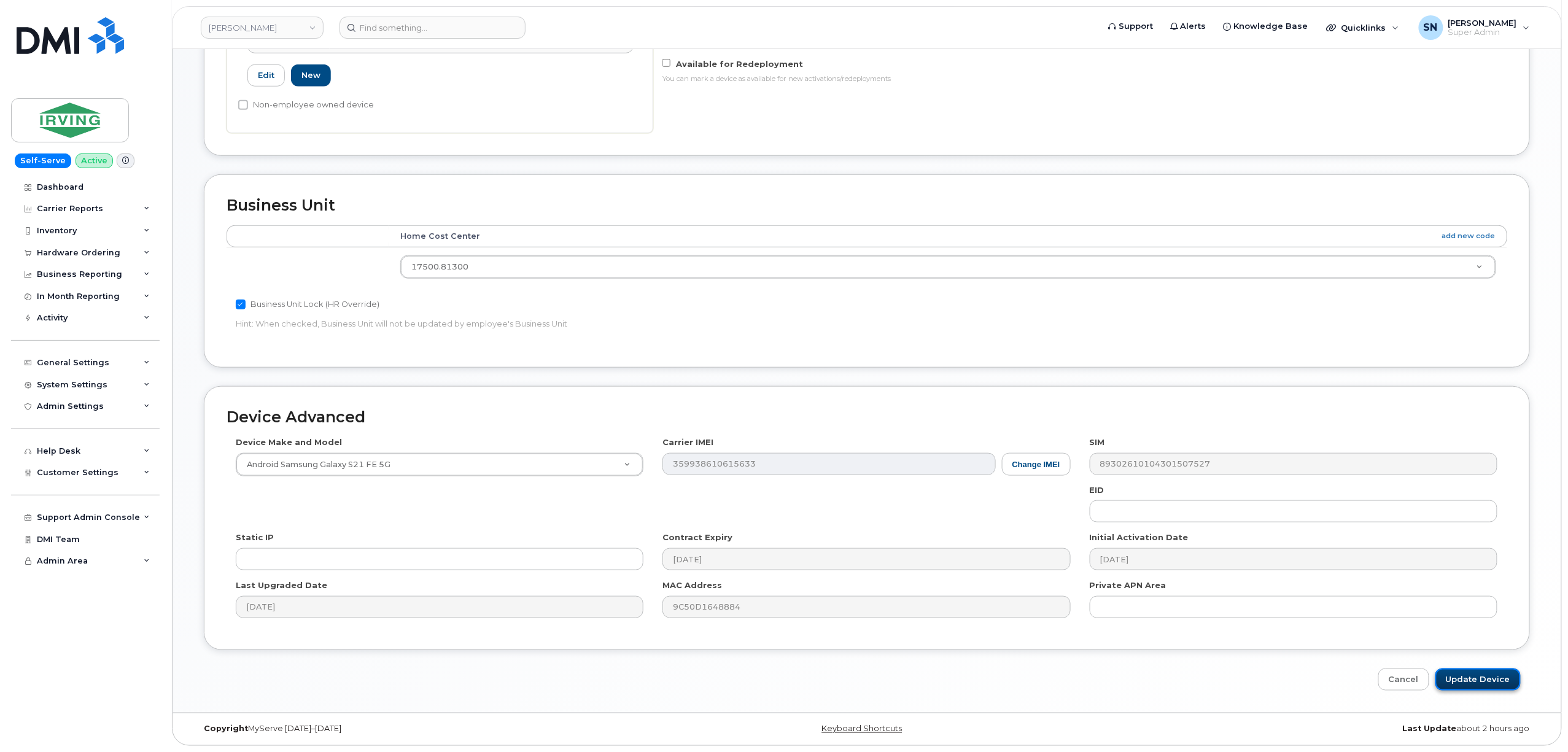
click at [1499, 680] on input "Update Device" at bounding box center [1478, 680] width 86 height 23
type input "Saving..."
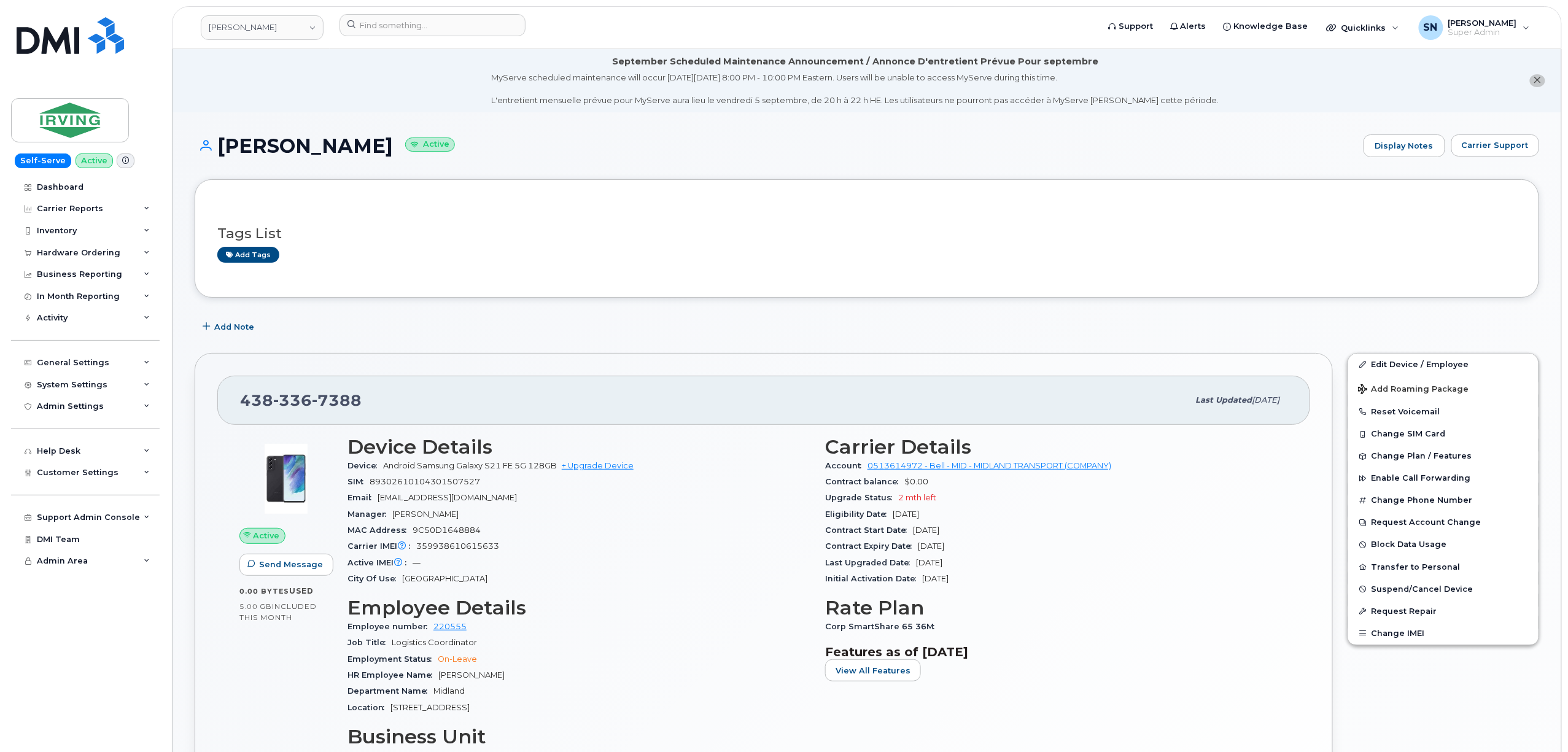
click at [1535, 79] on icon "close notification" at bounding box center [1538, 80] width 8 height 8
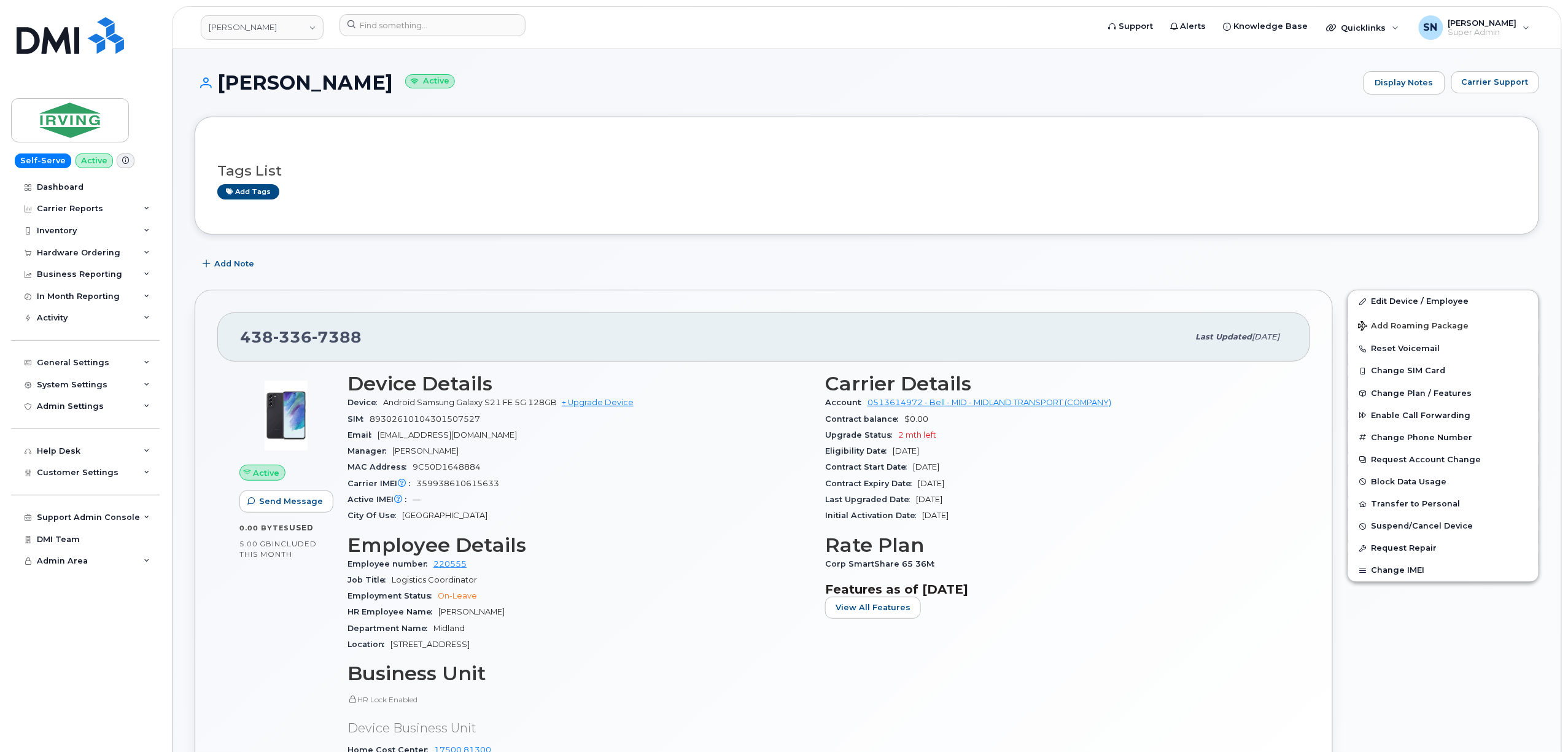
drag, startPoint x: 221, startPoint y: 79, endPoint x: 371, endPoint y: 91, distance: 150.5
click at [371, 91] on h1 "Mahjabin Khan Active" at bounding box center [775, 83] width 1162 height 22
copy h1 "Mahjabin Khan"
click at [403, 37] on div at bounding box center [714, 27] width 770 height 27
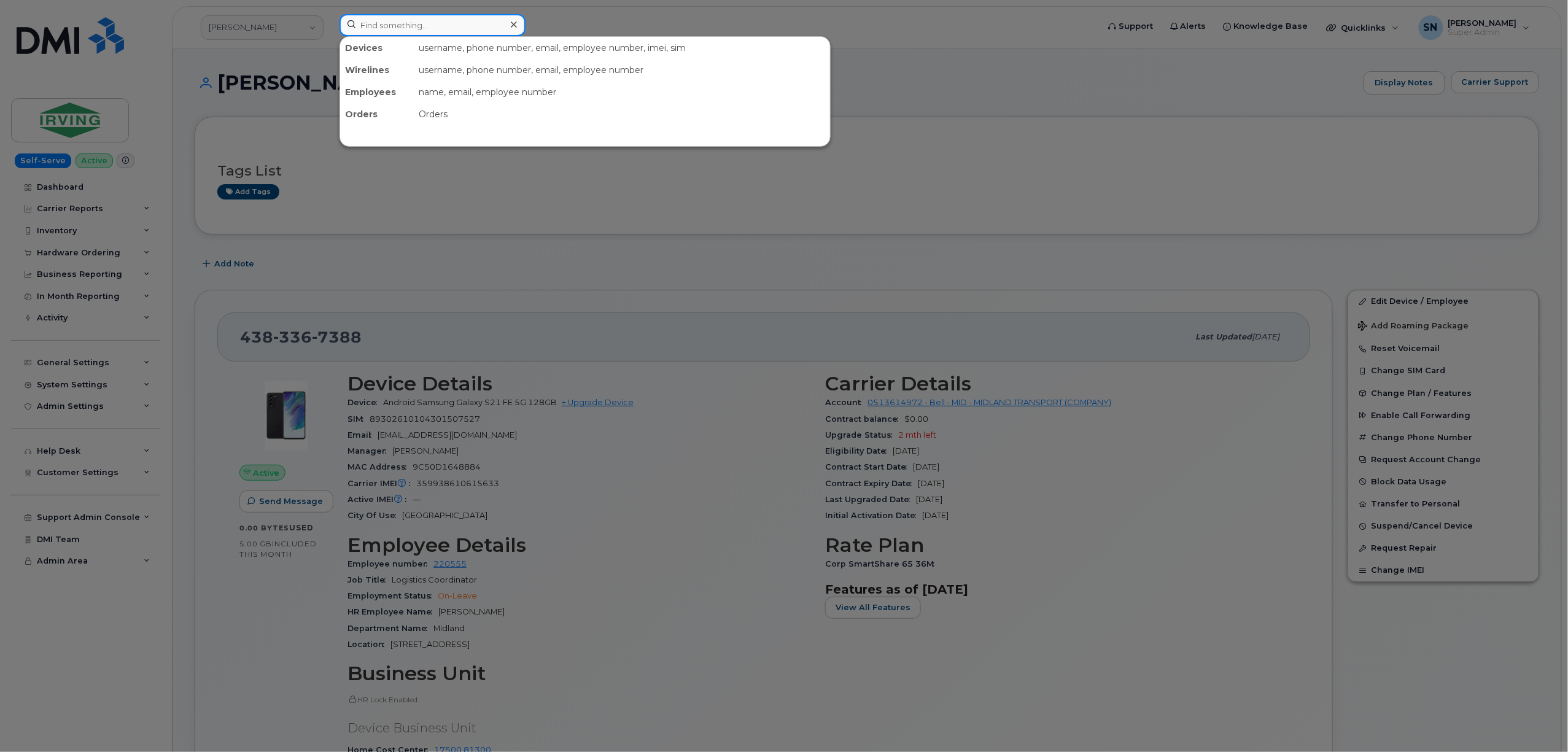
click at [404, 26] on input at bounding box center [432, 25] width 186 height 22
paste input "5063813515"
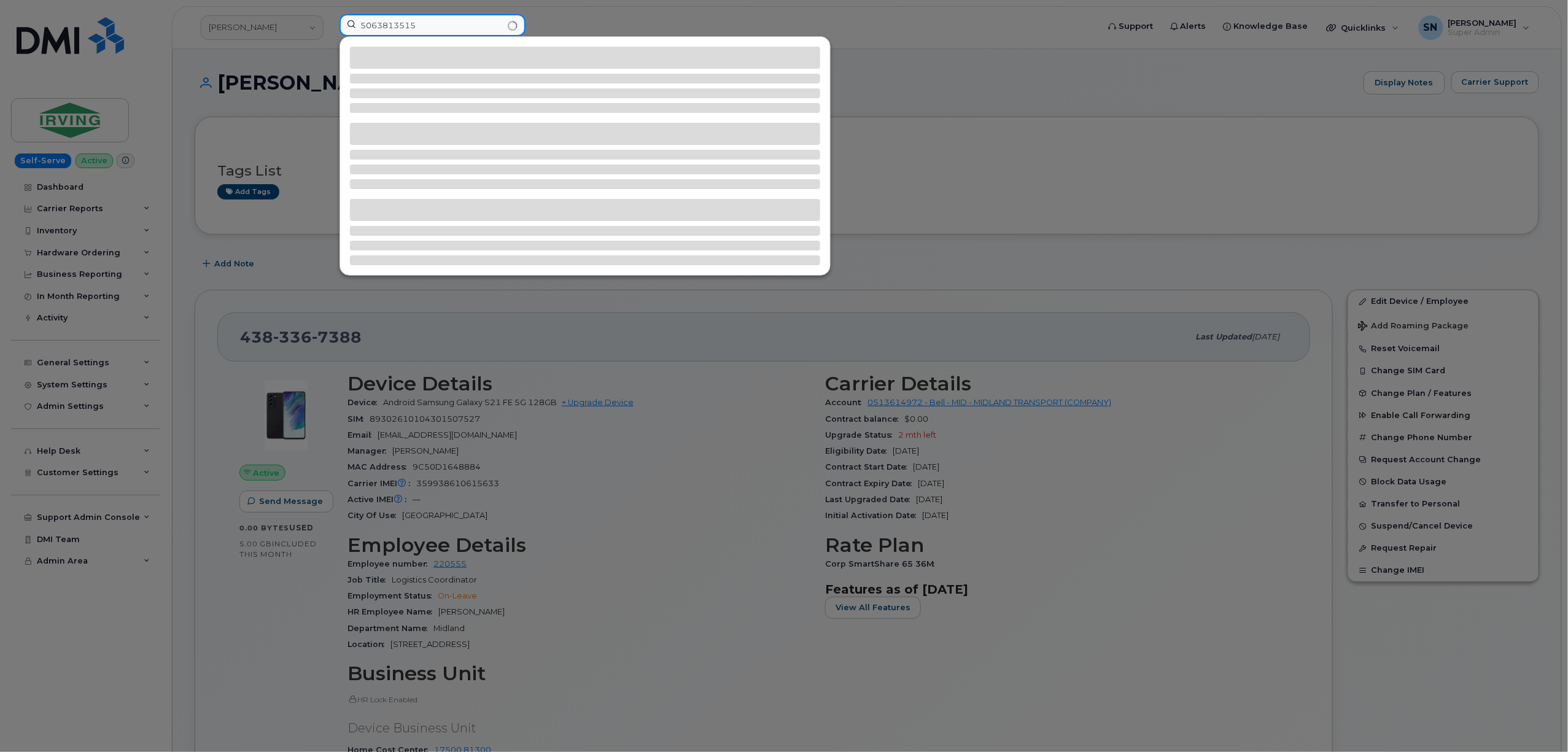
type input "5063813515"
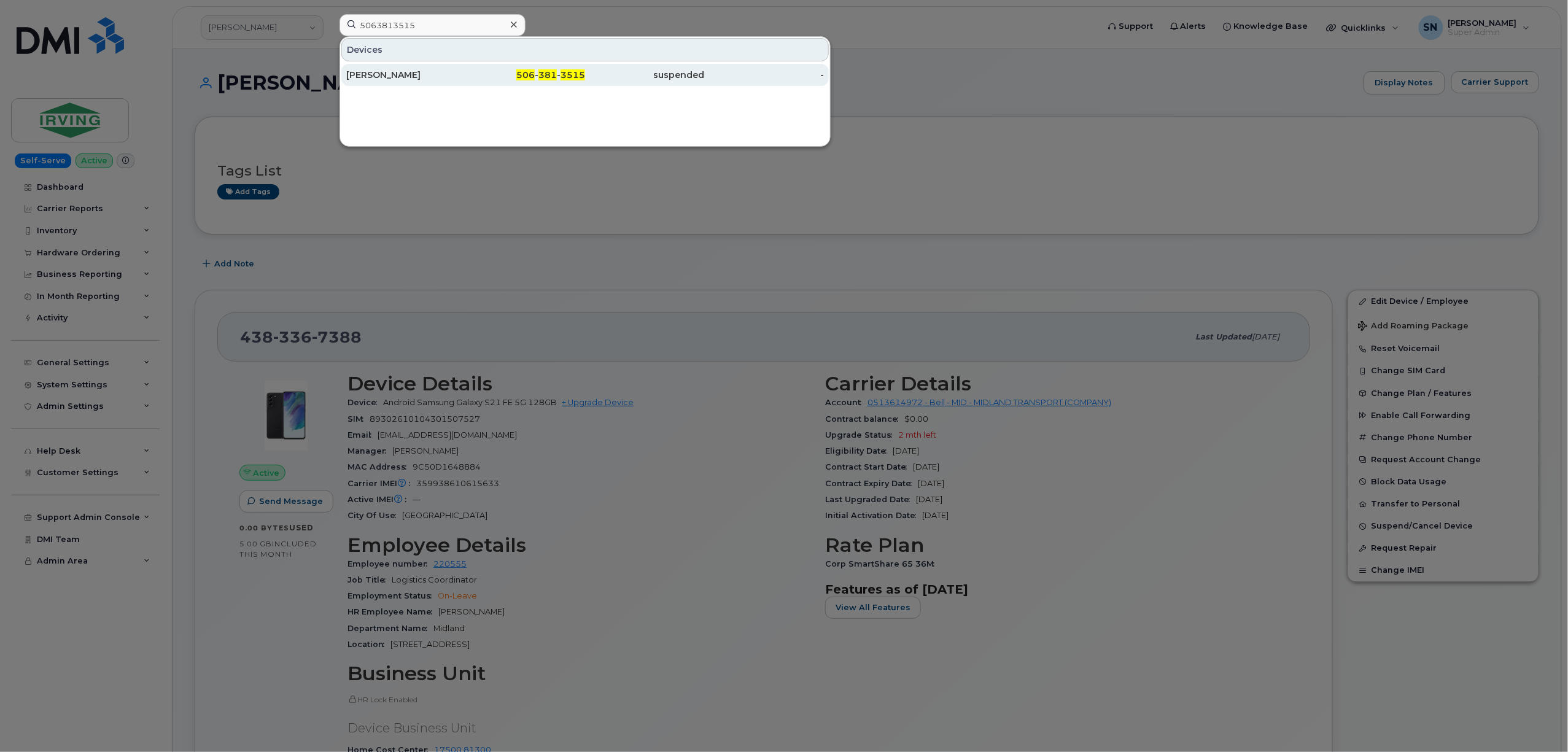
click at [585, 65] on div "suspended" at bounding box center [645, 75] width 120 height 22
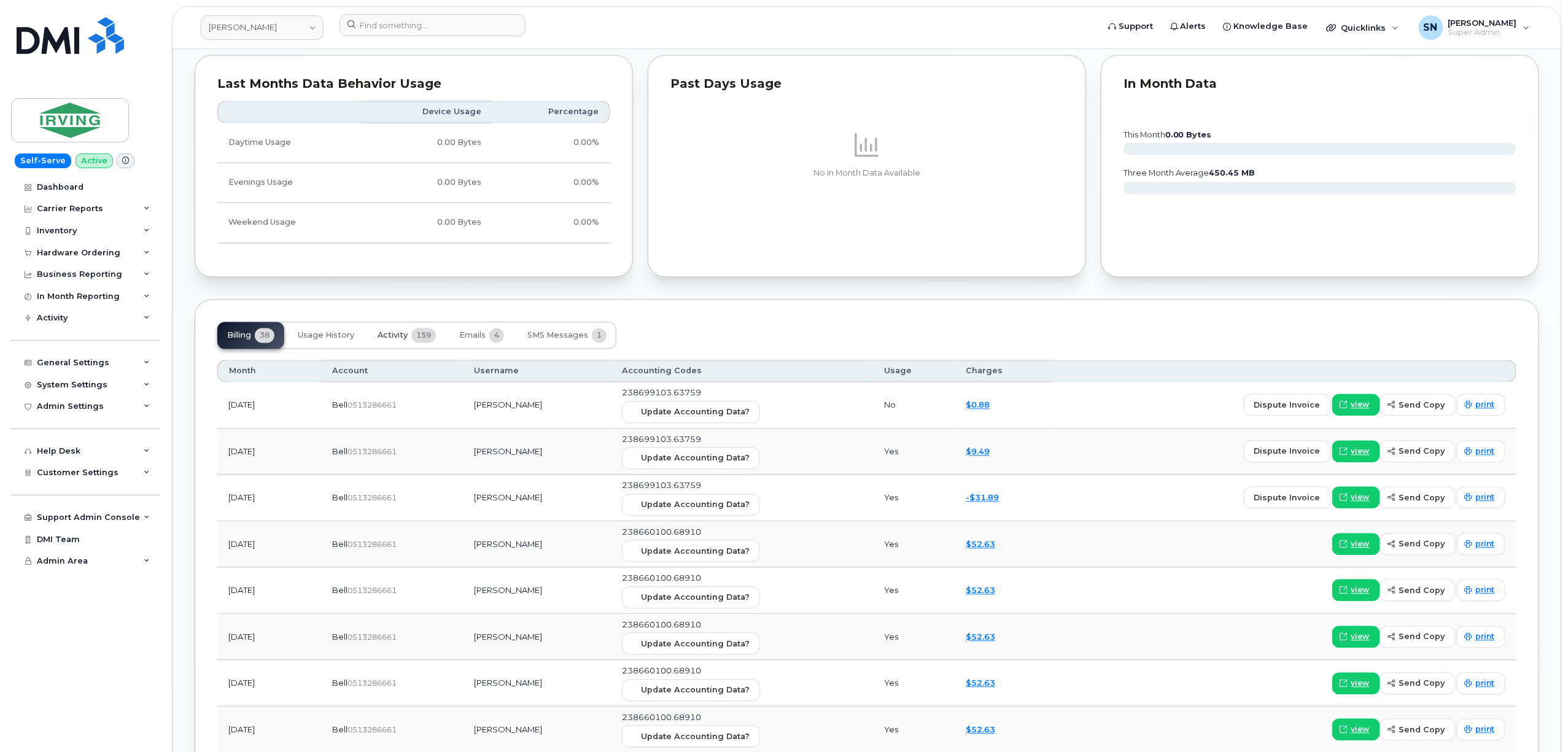
click at [389, 340] on span "Activity" at bounding box center [392, 336] width 30 height 10
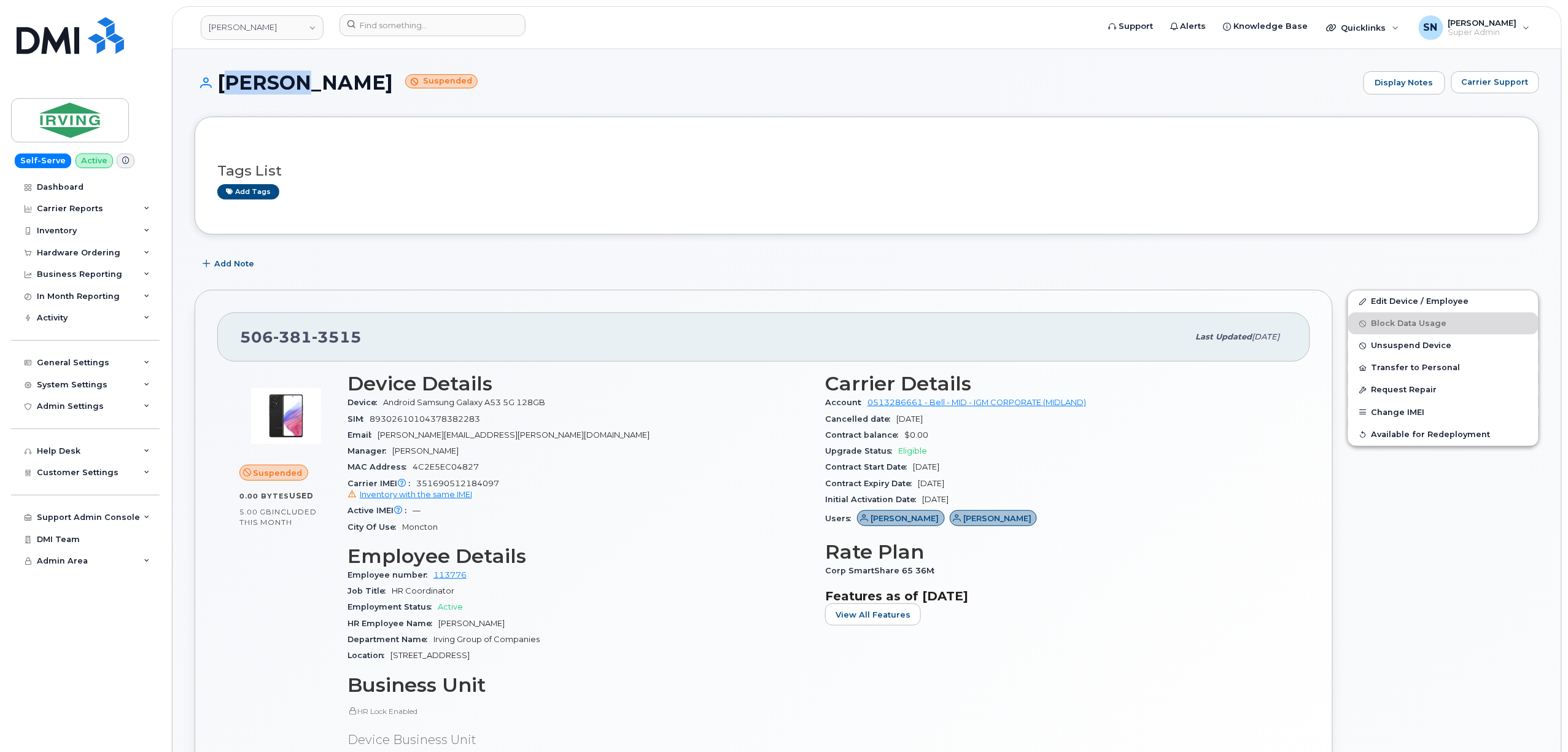
drag, startPoint x: 221, startPoint y: 75, endPoint x: 118, endPoint y: 132, distance: 117.7
click at [280, 90] on h1 "Louise Landry Suspended" at bounding box center [775, 83] width 1162 height 22
copy h1 "Louise"
click at [301, 79] on h1 "Louise Landry Suspended" at bounding box center [775, 83] width 1162 height 22
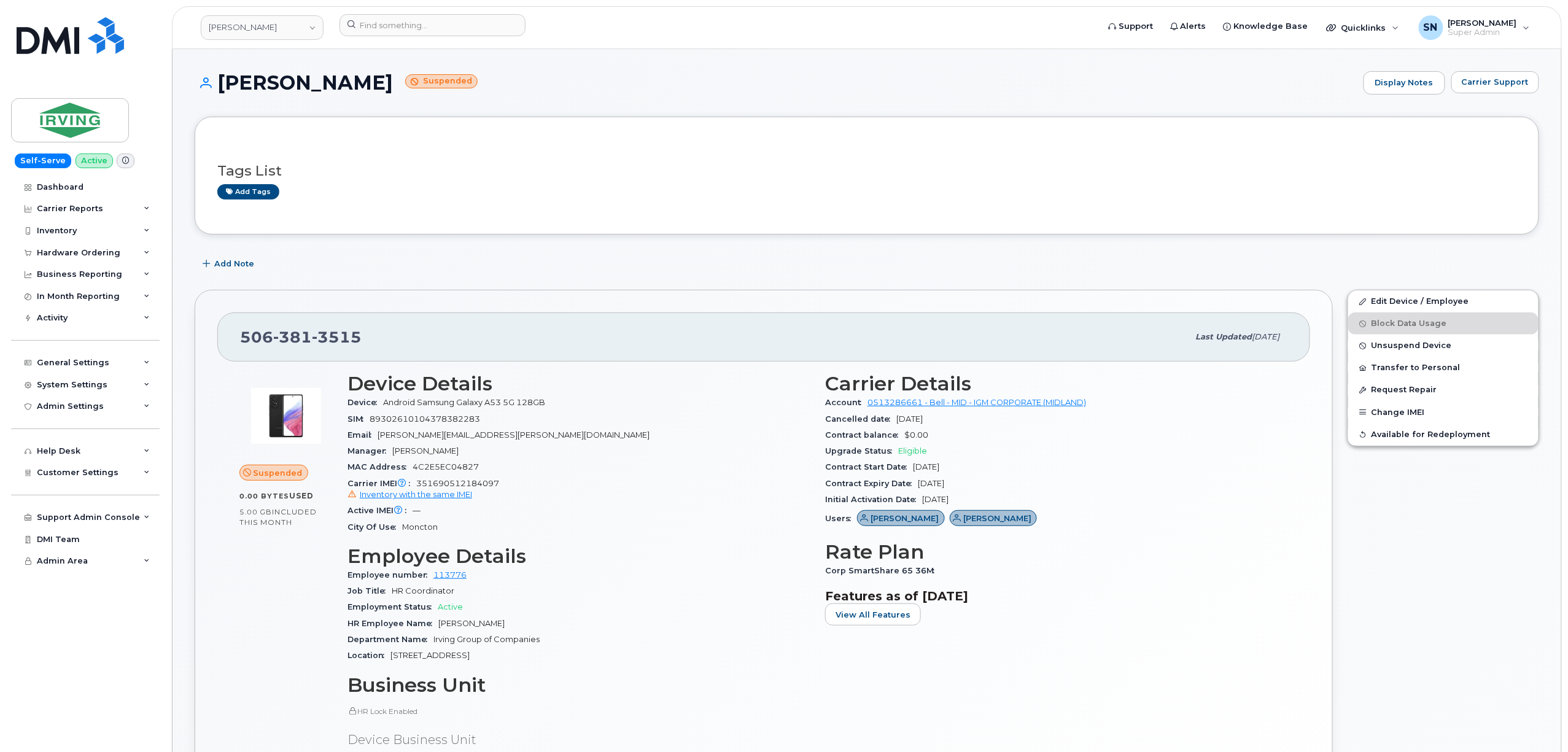
copy h1 "Landry"
click link "Edit Device / Employee"
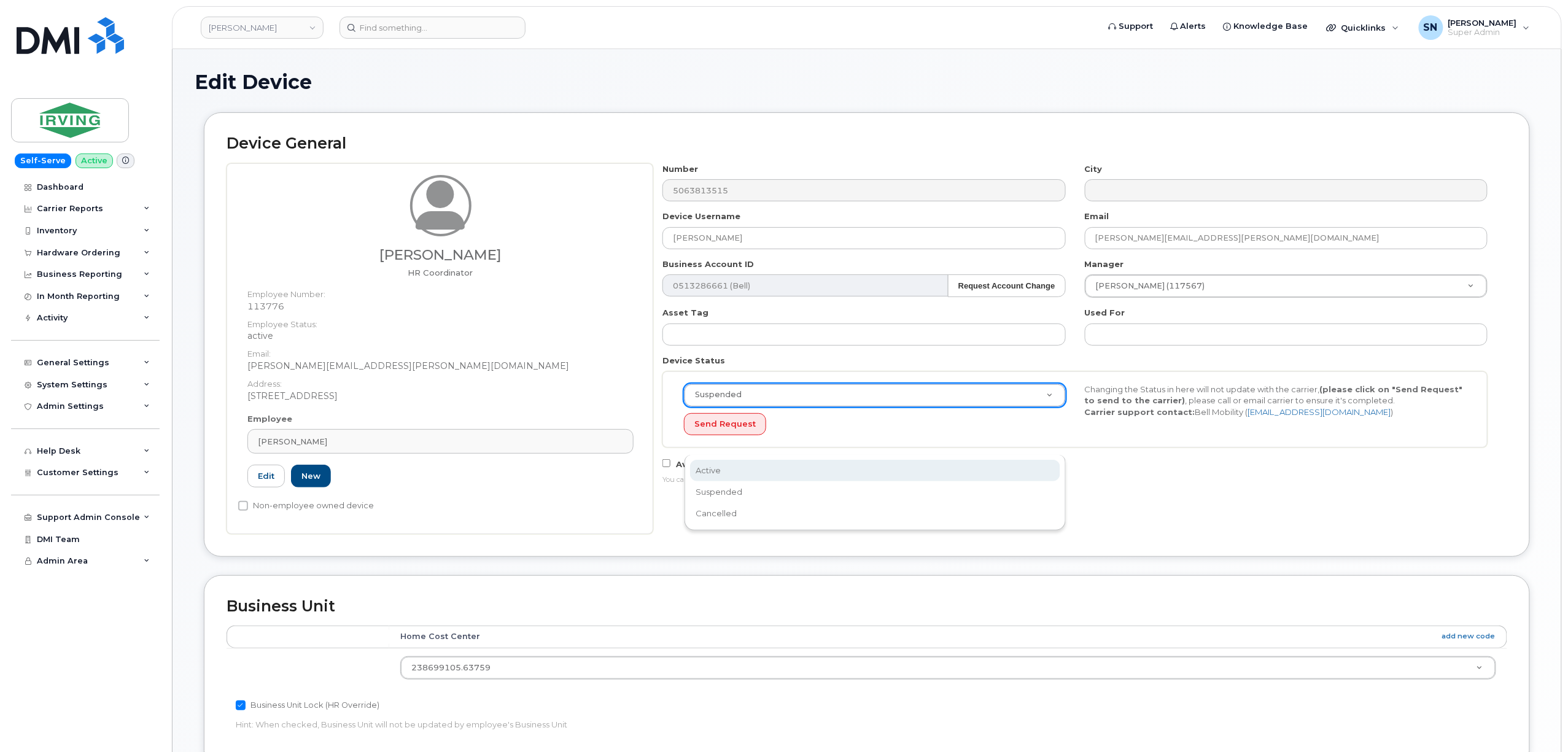
scroll to position [0, 4]
select select "active"
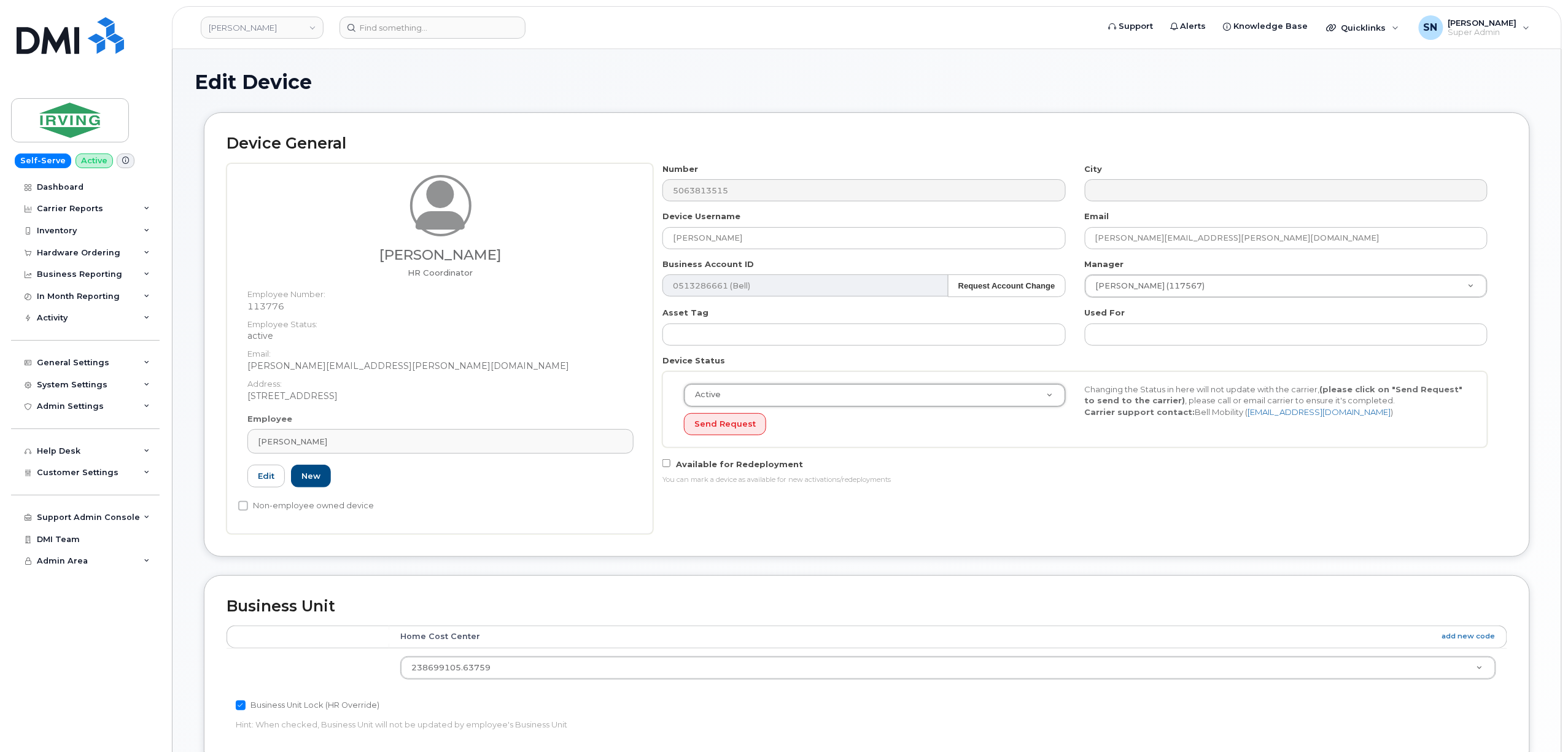
click at [1198, 500] on div "Number 5063813515 City Device Username Louise Landry Email landry.louise@midlan…" at bounding box center [1080, 349] width 854 height 371
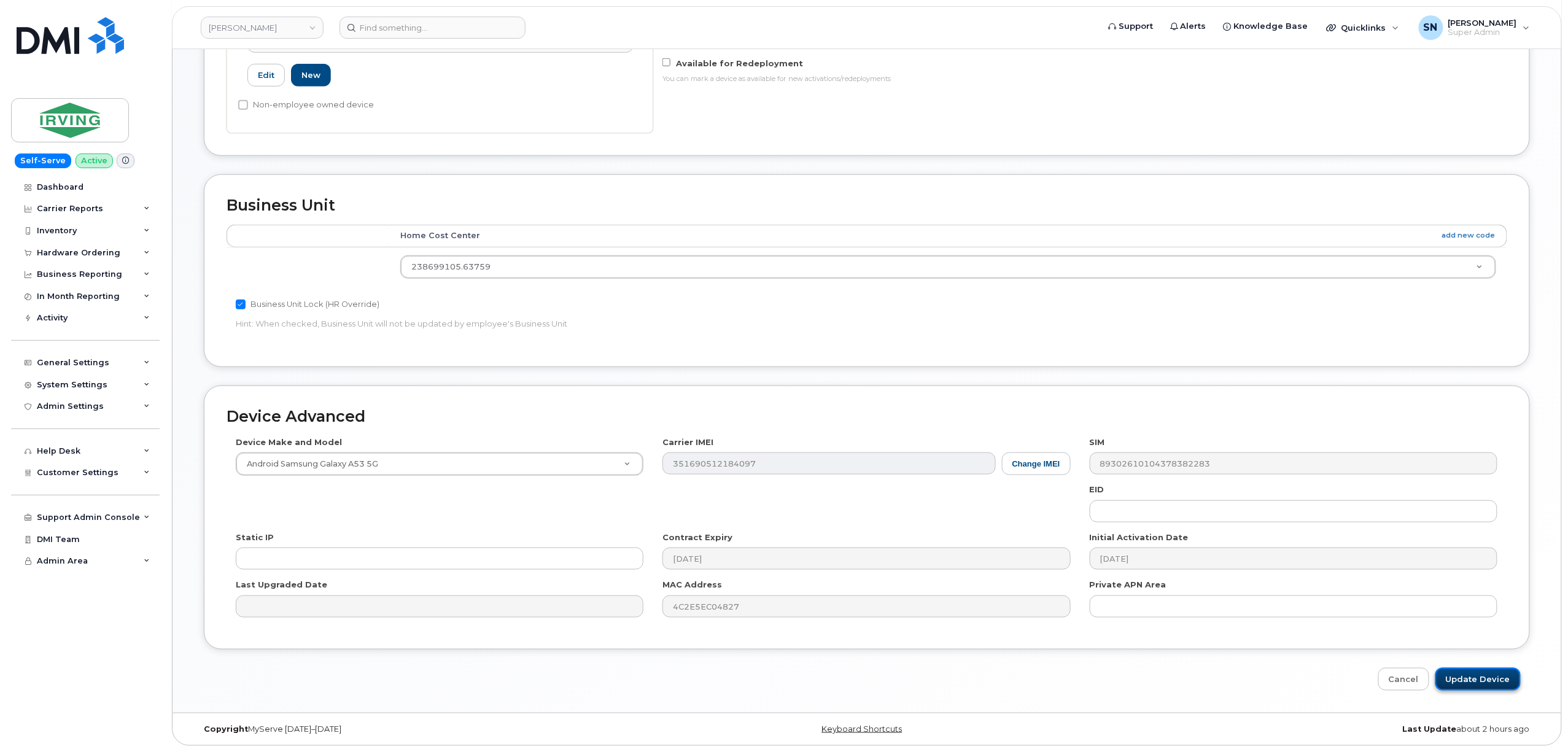
click at [1479, 683] on input "Update Device" at bounding box center [1478, 679] width 86 height 23
type input "Saving..."
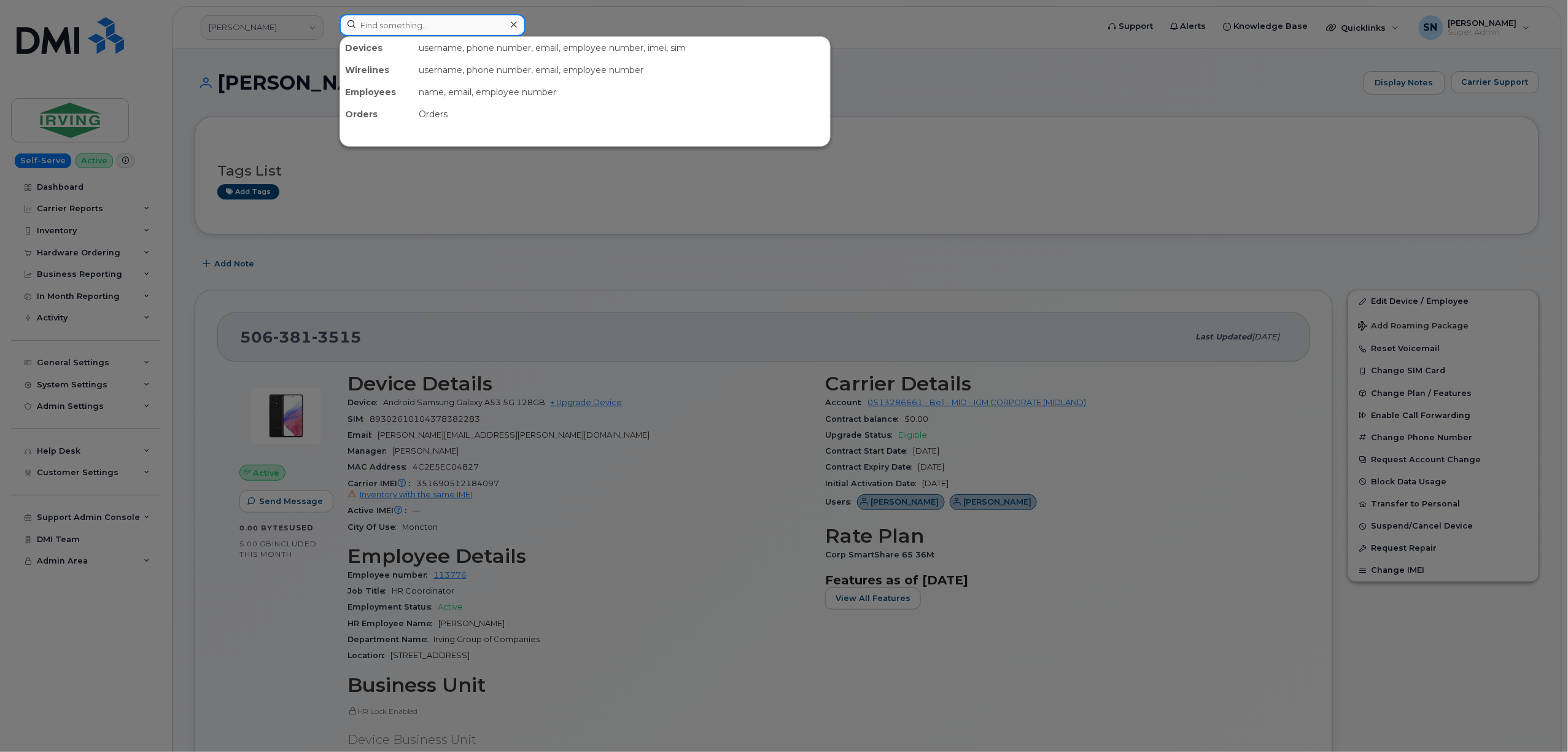
click at [440, 26] on input at bounding box center [432, 25] width 186 height 22
paste input "5873342946"
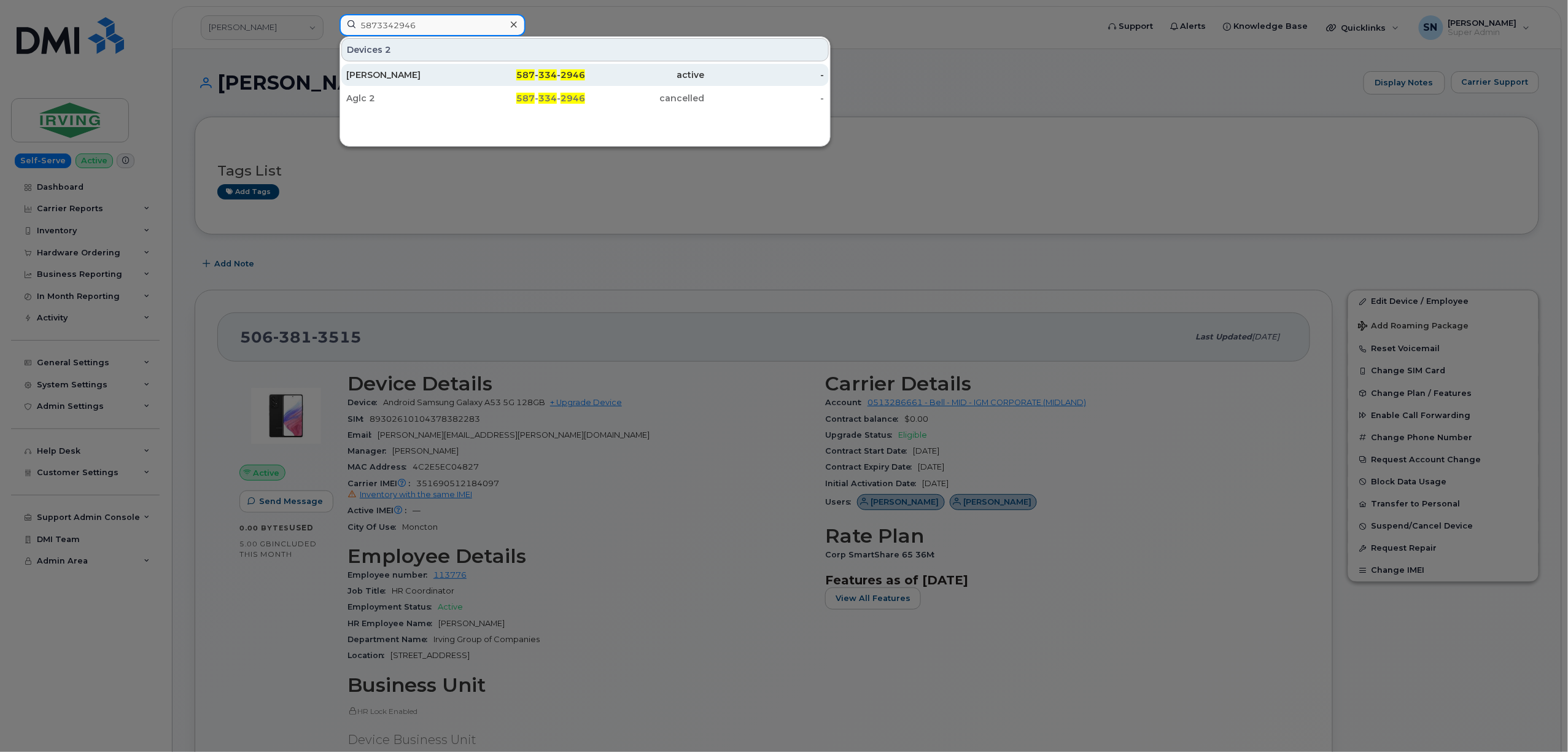
type input "5873342946"
click at [399, 79] on div "[PERSON_NAME]" at bounding box center [406, 75] width 120 height 12
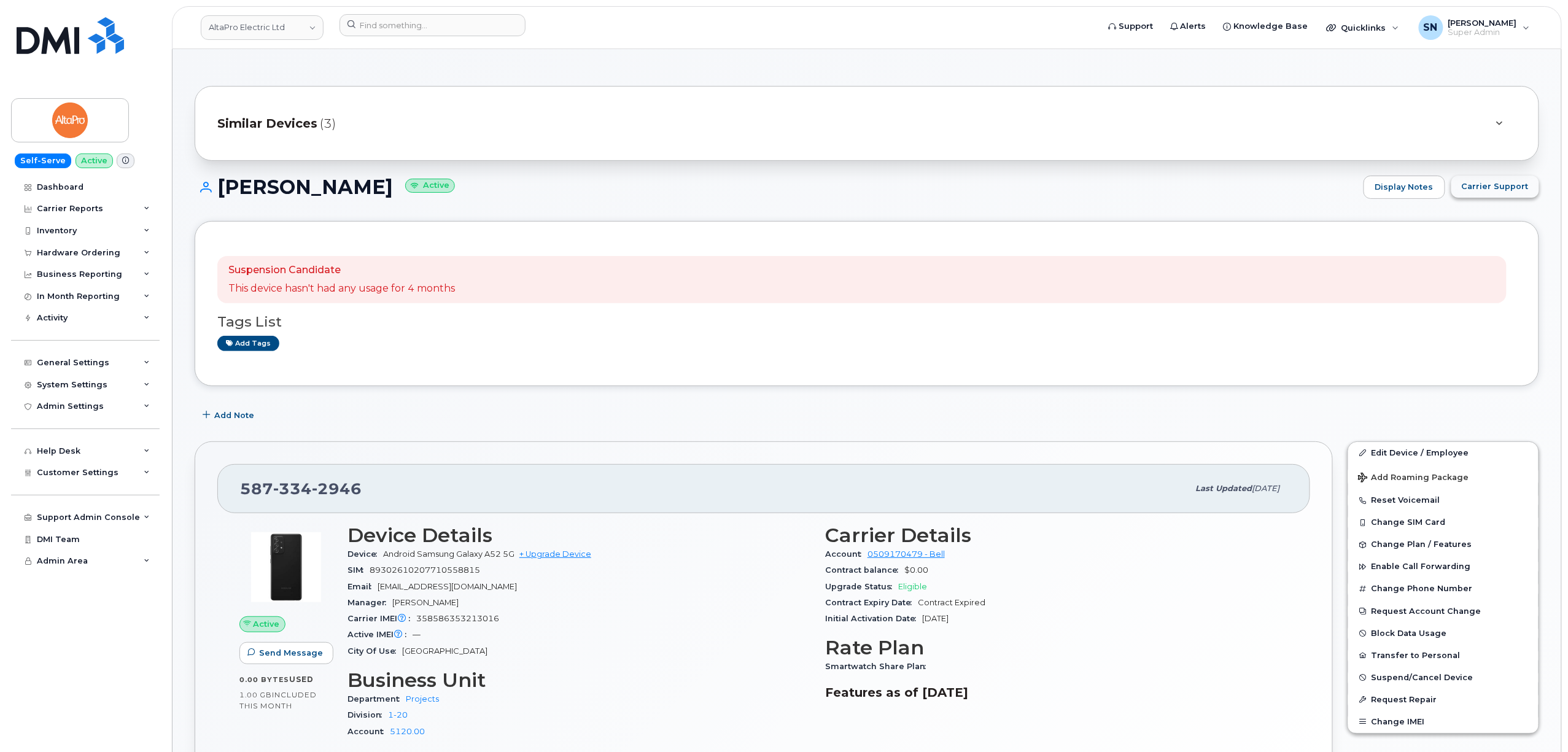
click at [1521, 195] on button "Carrier Support" at bounding box center [1495, 186] width 88 height 22
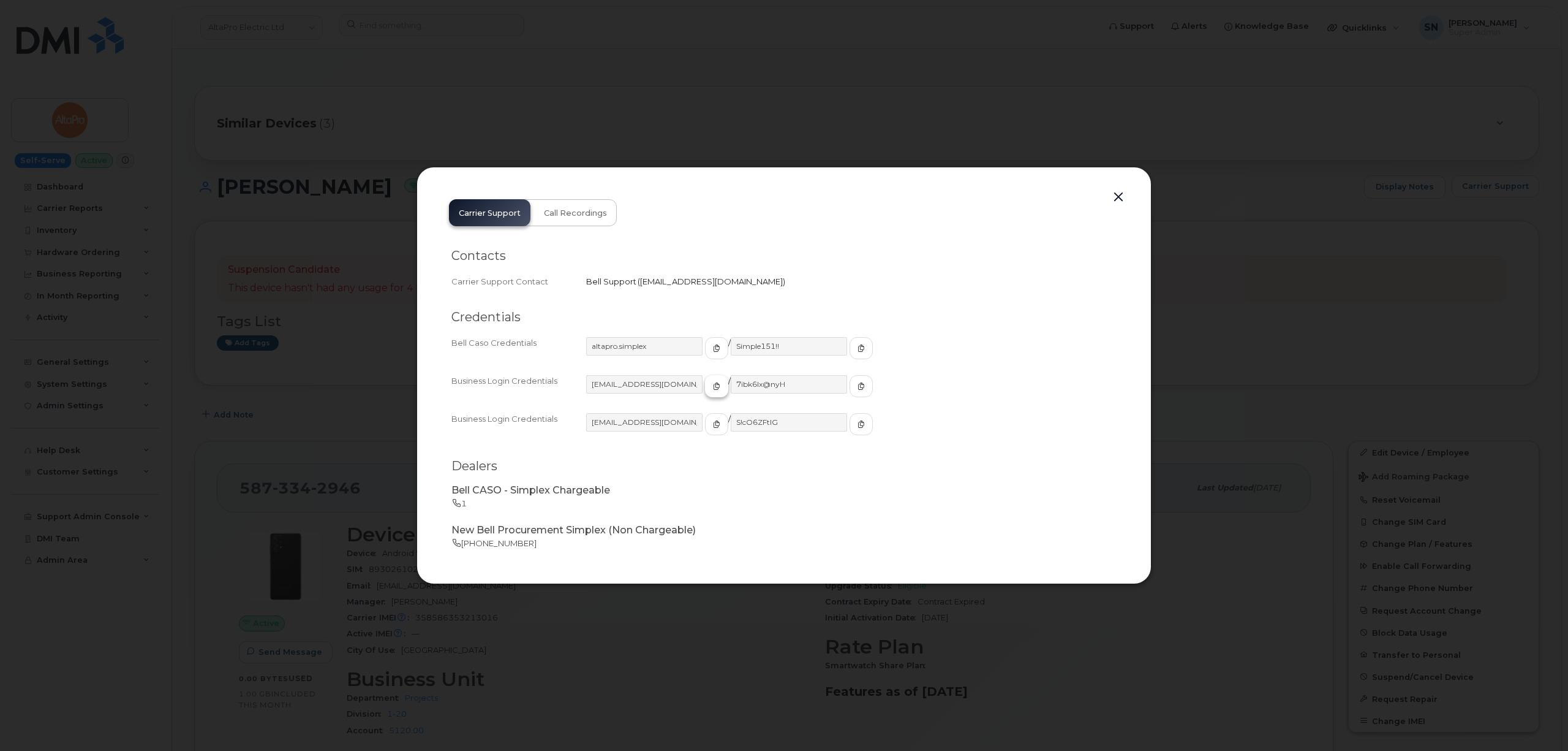
click at [711, 388] on span "button" at bounding box center [716, 386] width 11 height 11
click at [850, 393] on button "button" at bounding box center [862, 386] width 23 height 22
click at [1120, 194] on button "button" at bounding box center [1119, 197] width 19 height 17
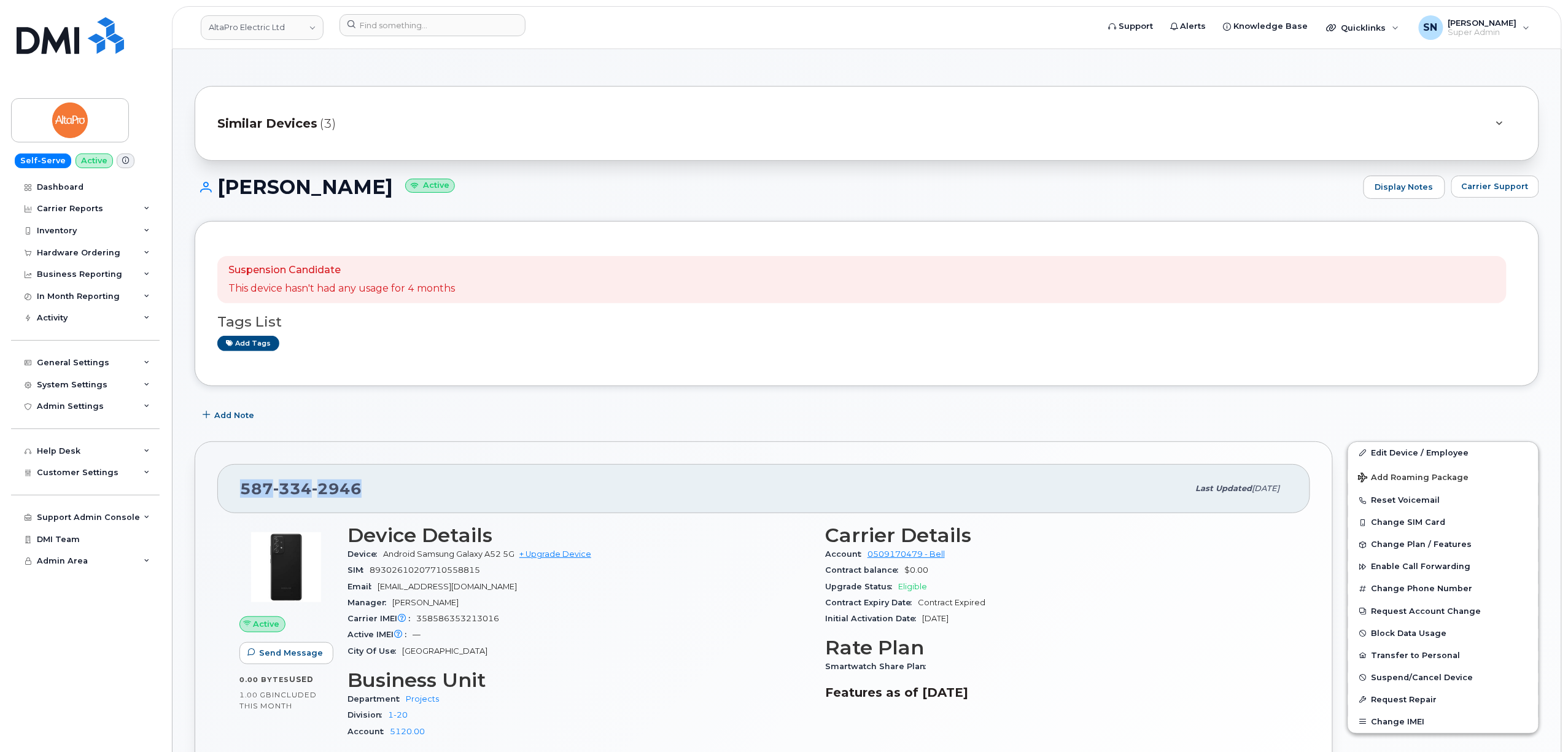
drag, startPoint x: 239, startPoint y: 487, endPoint x: 362, endPoint y: 490, distance: 123.0
click at [362, 490] on div "587 334 2946 Last updated Sep 02, 2025" at bounding box center [763, 488] width 1092 height 49
copy span "587 334 2946"
click at [251, 30] on link "AltaPro Electric Ltd" at bounding box center [262, 28] width 123 height 25
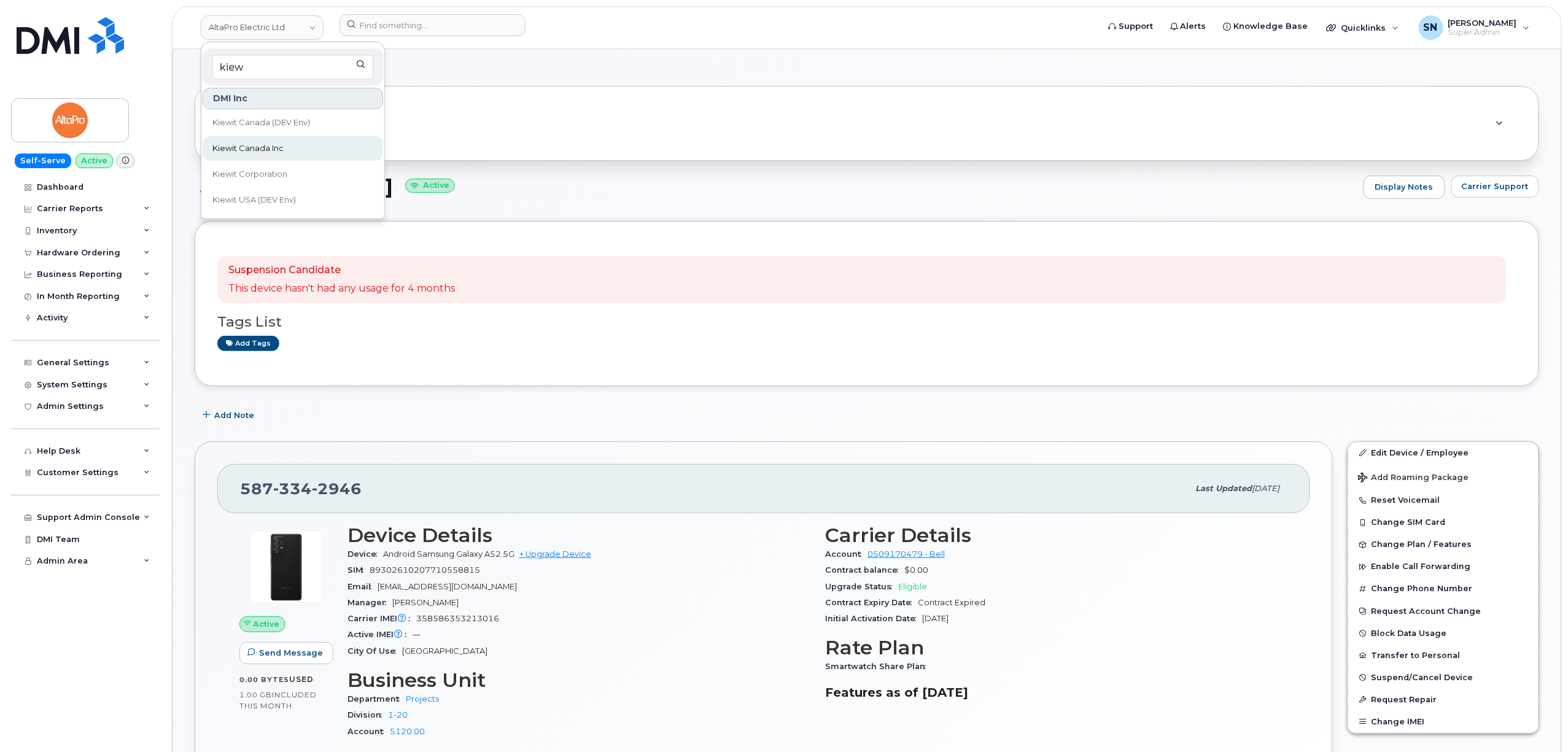
type input "kiew"
click at [278, 146] on span "Kiewit Canada Inc" at bounding box center [248, 149] width 71 height 12
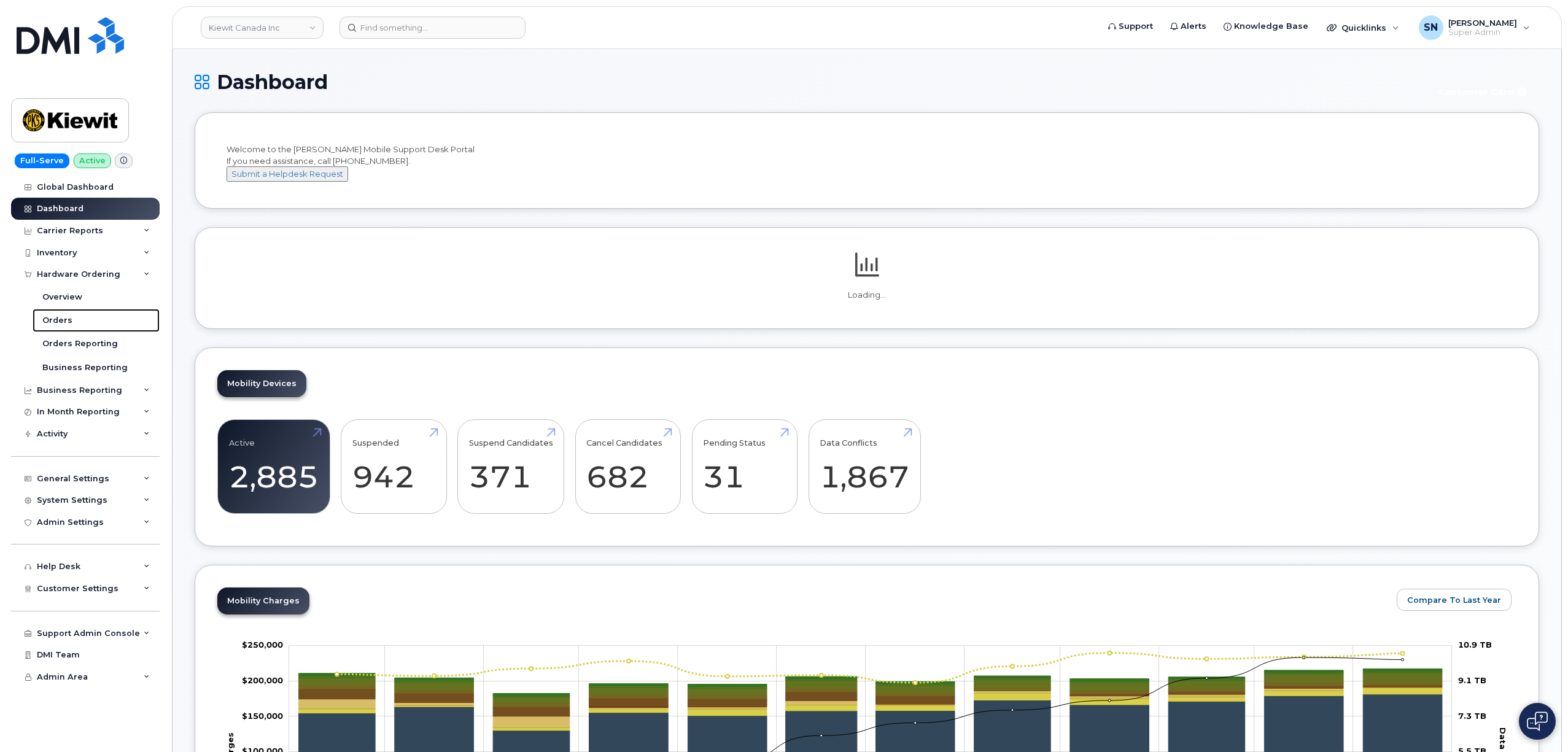
click at [74, 318] on link "Orders" at bounding box center [96, 321] width 127 height 23
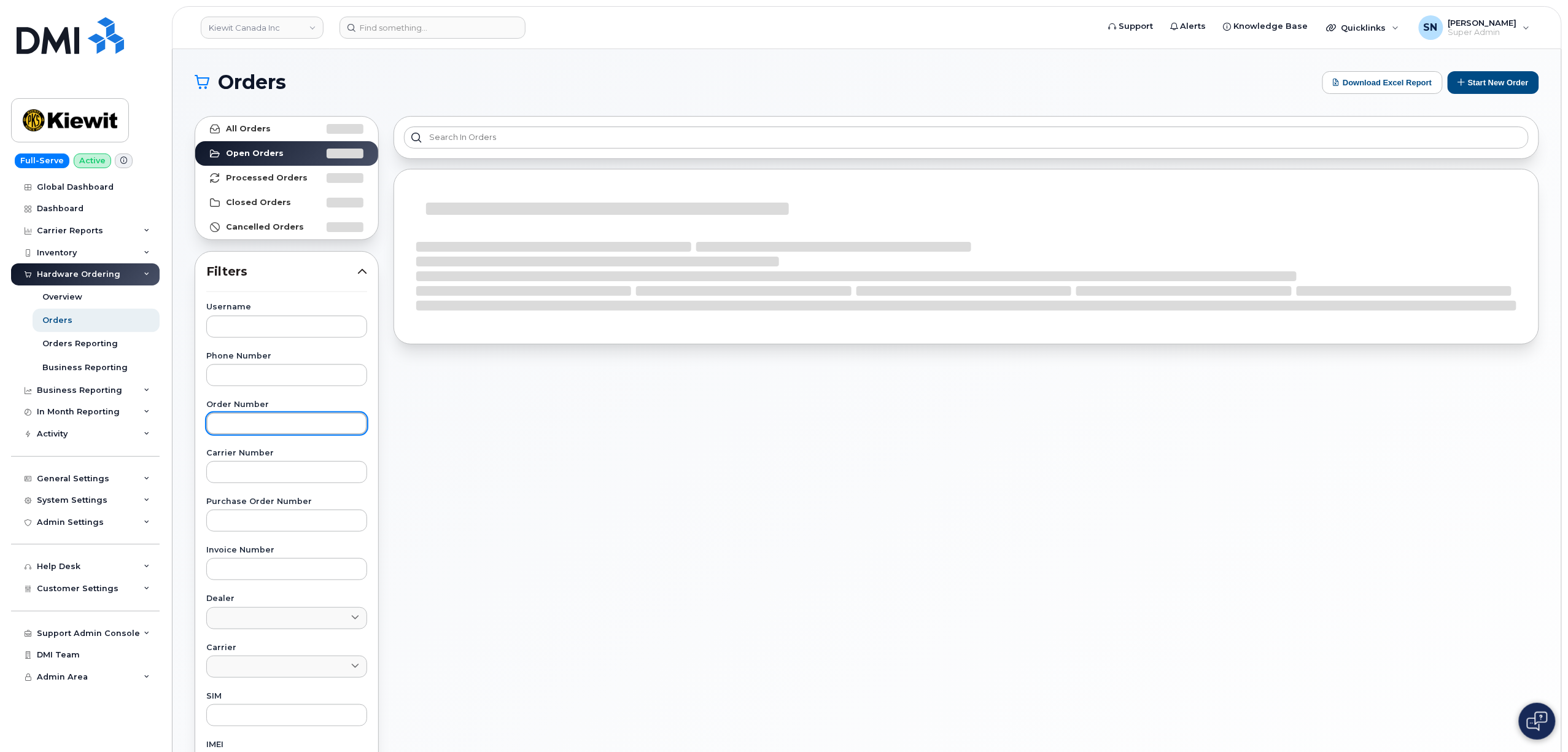
click at [291, 416] on input "text" at bounding box center [287, 423] width 161 height 22
paste input "299546"
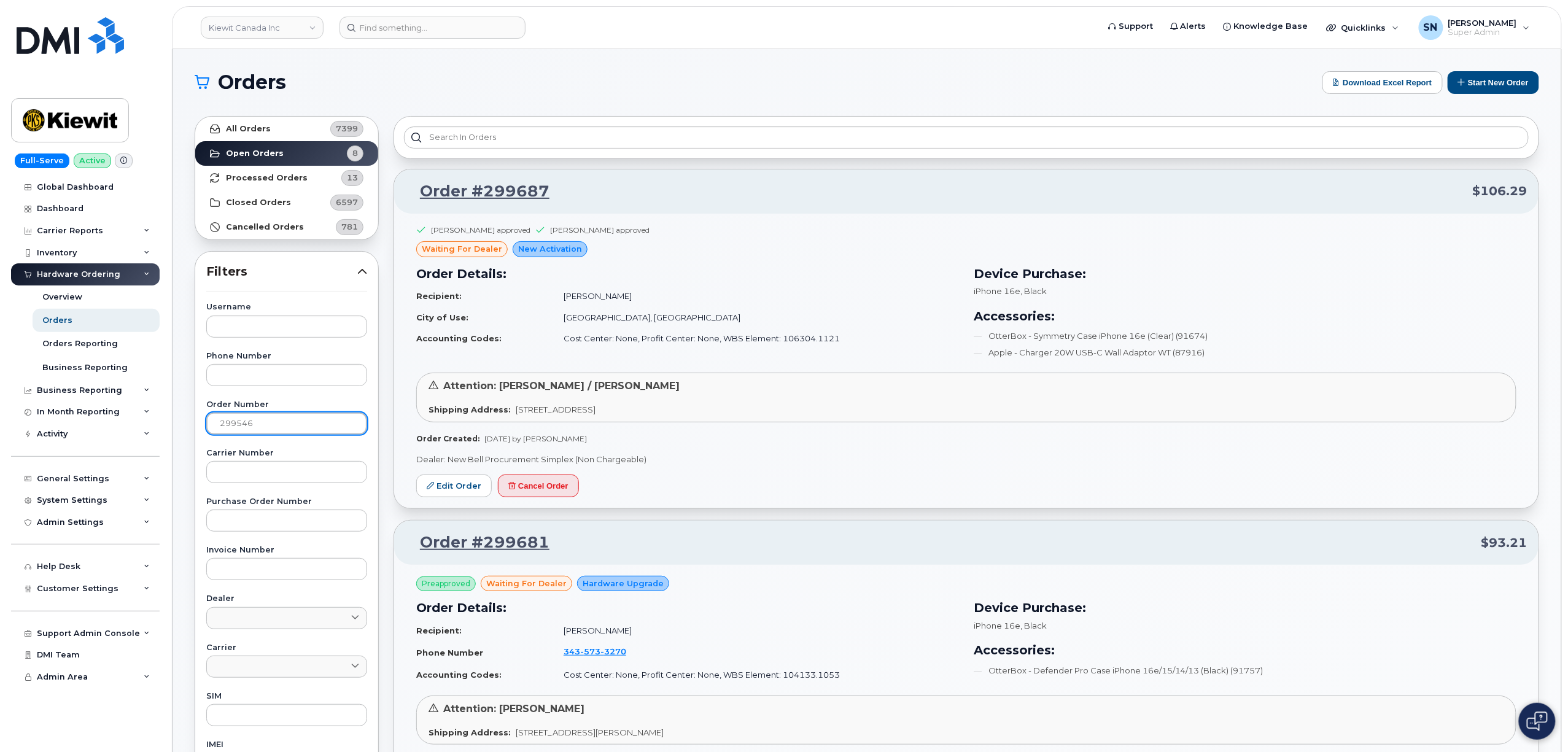
type input "299546"
click at [285, 121] on link "All Orders 7399" at bounding box center [287, 129] width 183 height 25
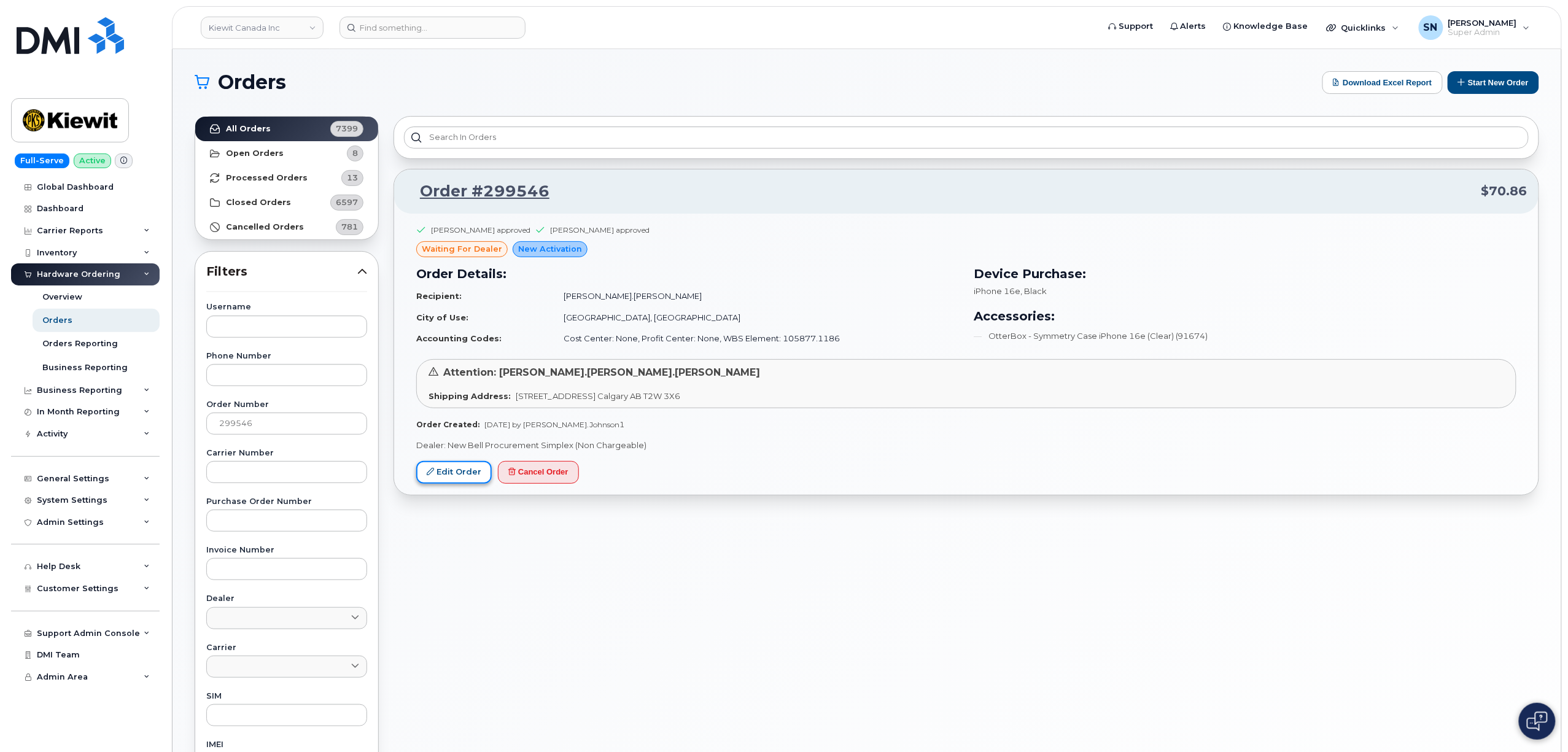
click at [458, 477] on link "Edit Order" at bounding box center [454, 472] width 76 height 23
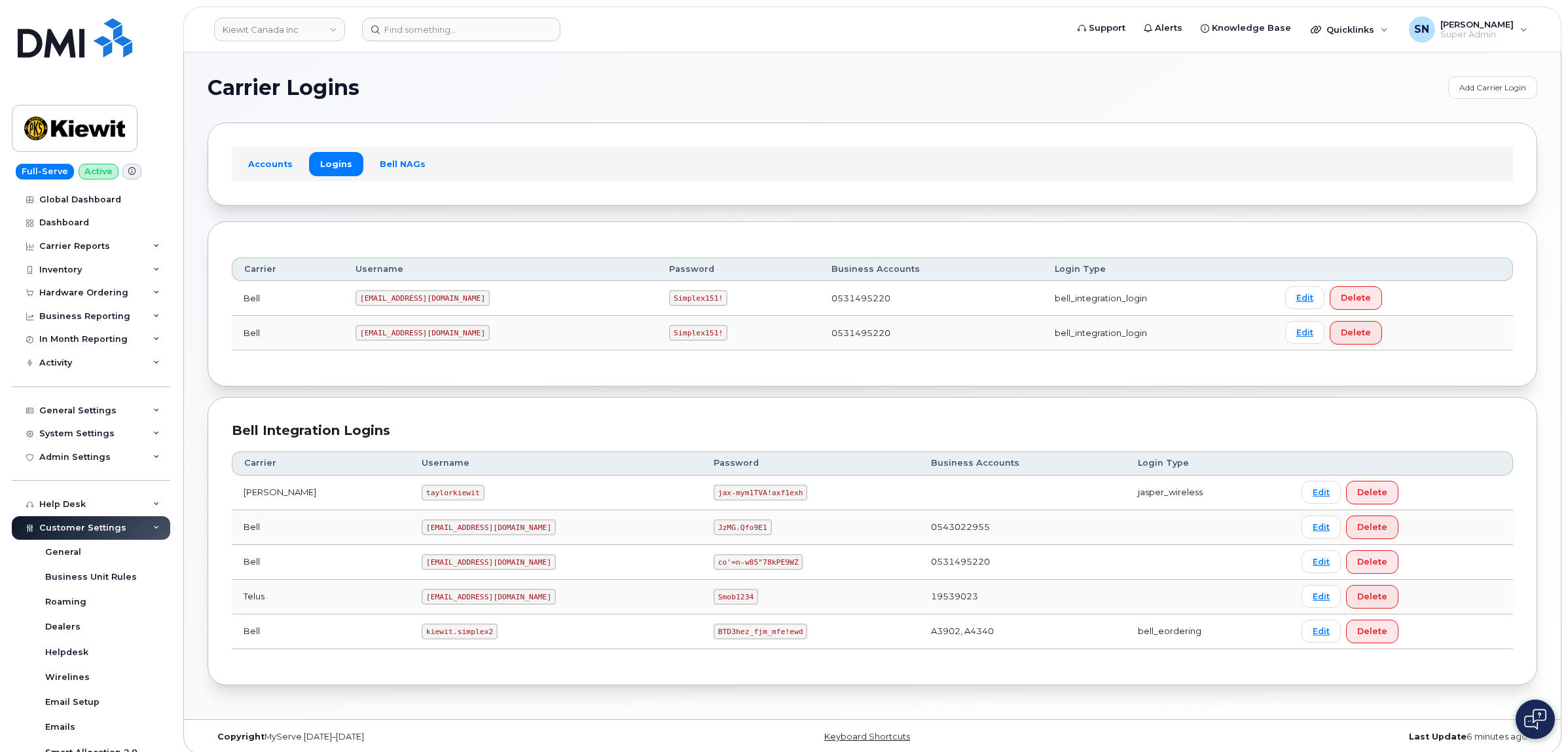
scroll to position [246, 0]
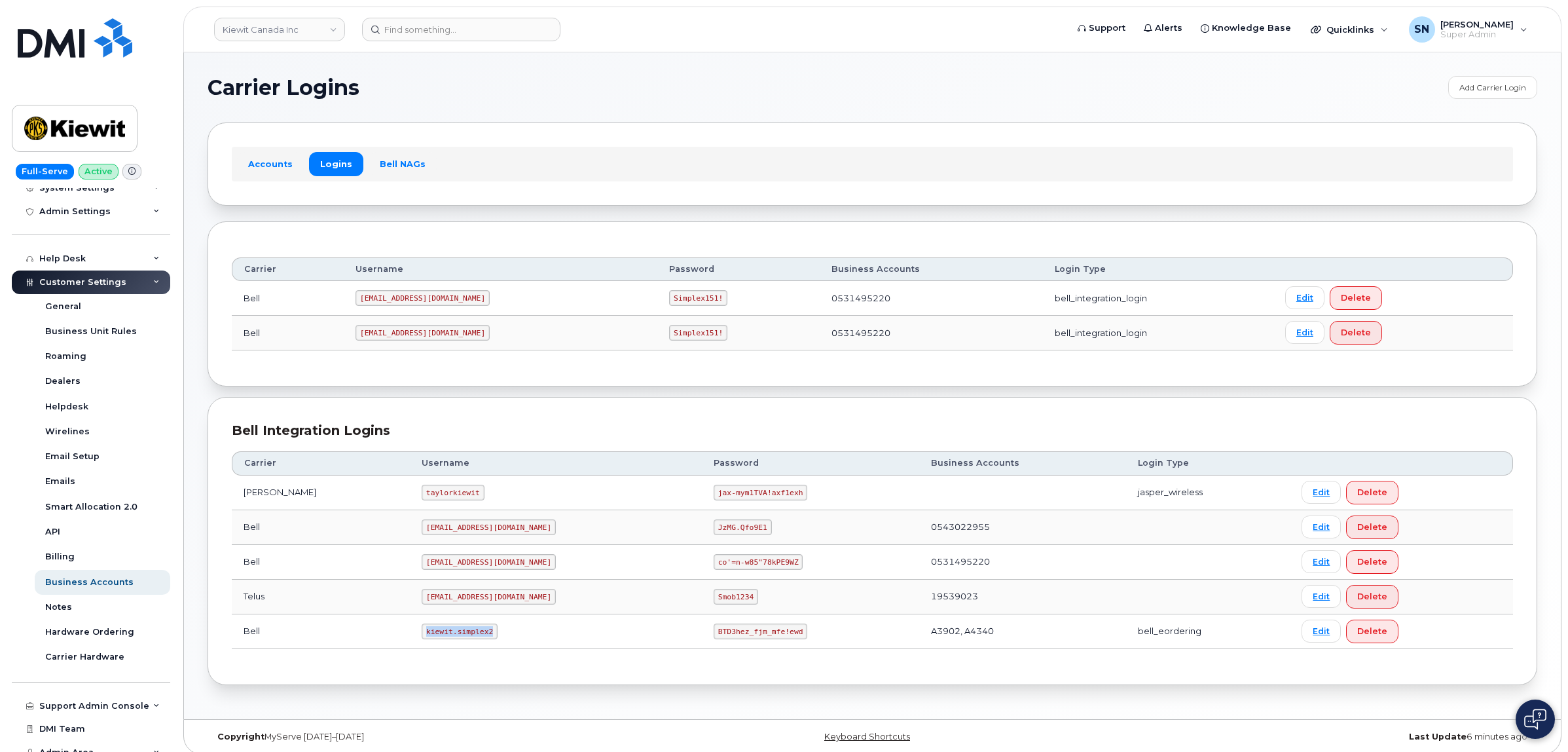
drag, startPoint x: 388, startPoint y: 637, endPoint x: 457, endPoint y: 636, distance: 69.0
click at [457, 636] on code "kiewit.simplex2" at bounding box center [459, 632] width 76 height 16
copy code "kiewit.simplex2"
drag, startPoint x: 653, startPoint y: 636, endPoint x: 735, endPoint y: 636, distance: 82.0
click at [735, 636] on code "BTD3hez_fjm_mfe!ewd" at bounding box center [760, 632] width 94 height 16
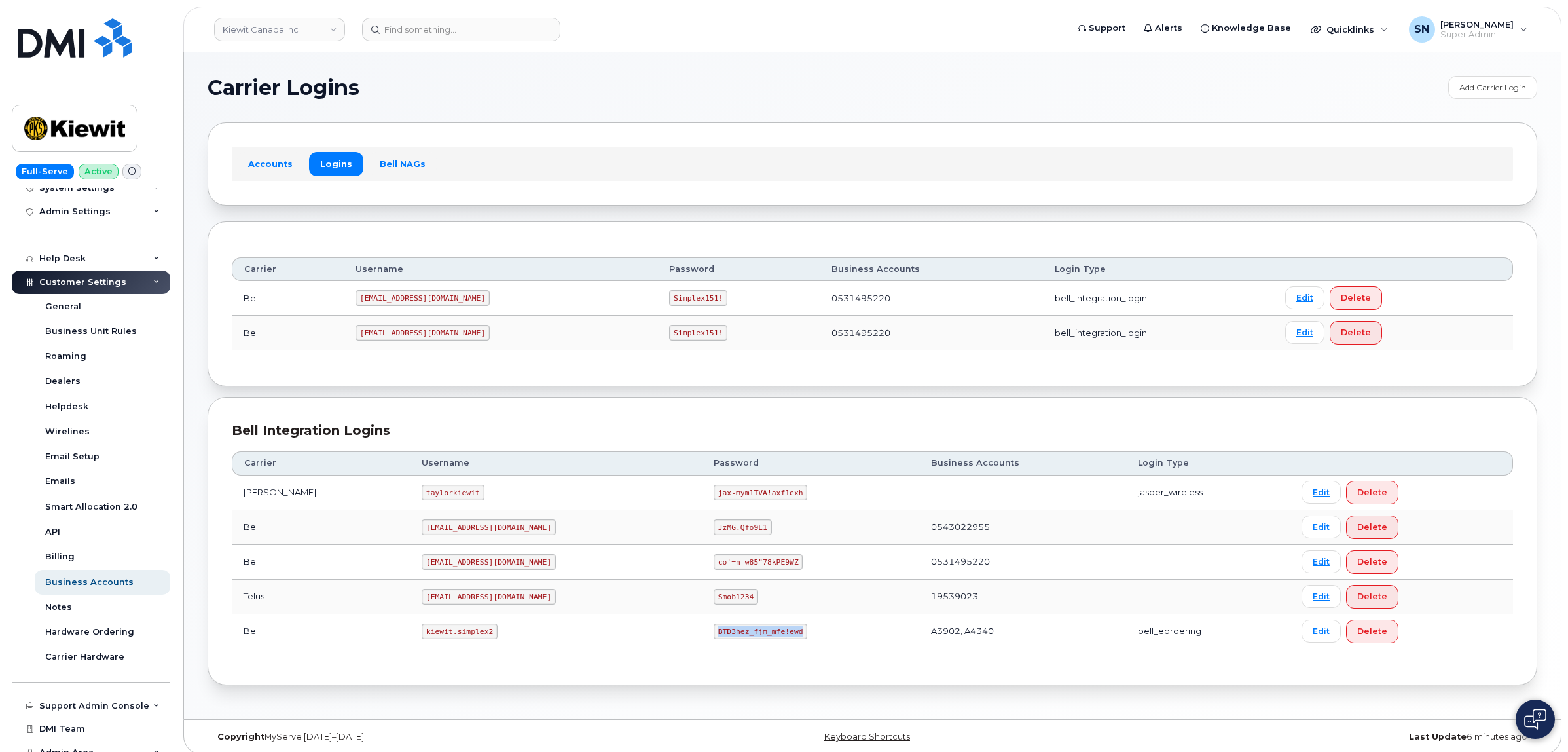
copy code "BTD3hez_fjm_mfe!ewd"
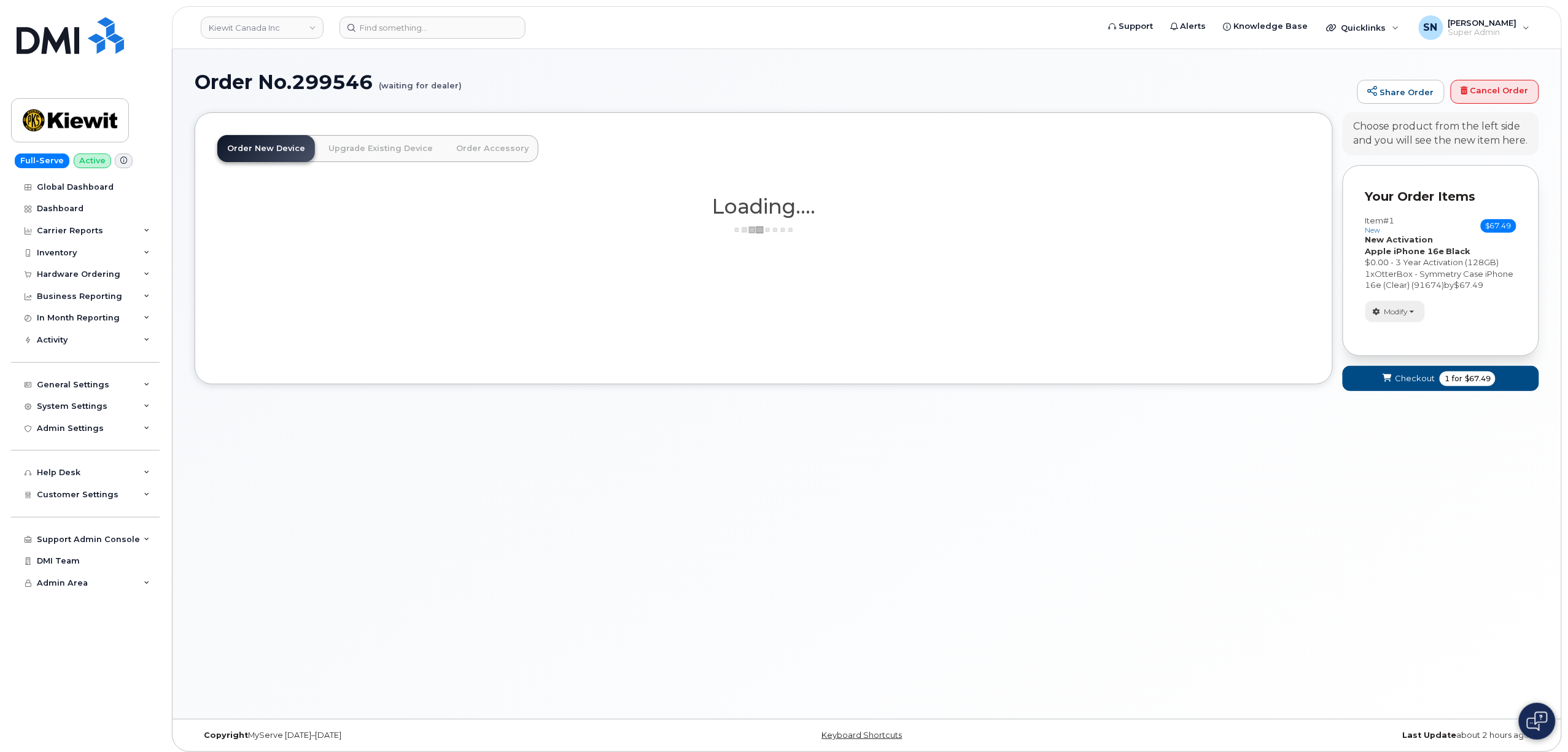
click at [1397, 318] on span "Modify" at bounding box center [1396, 311] width 24 height 11
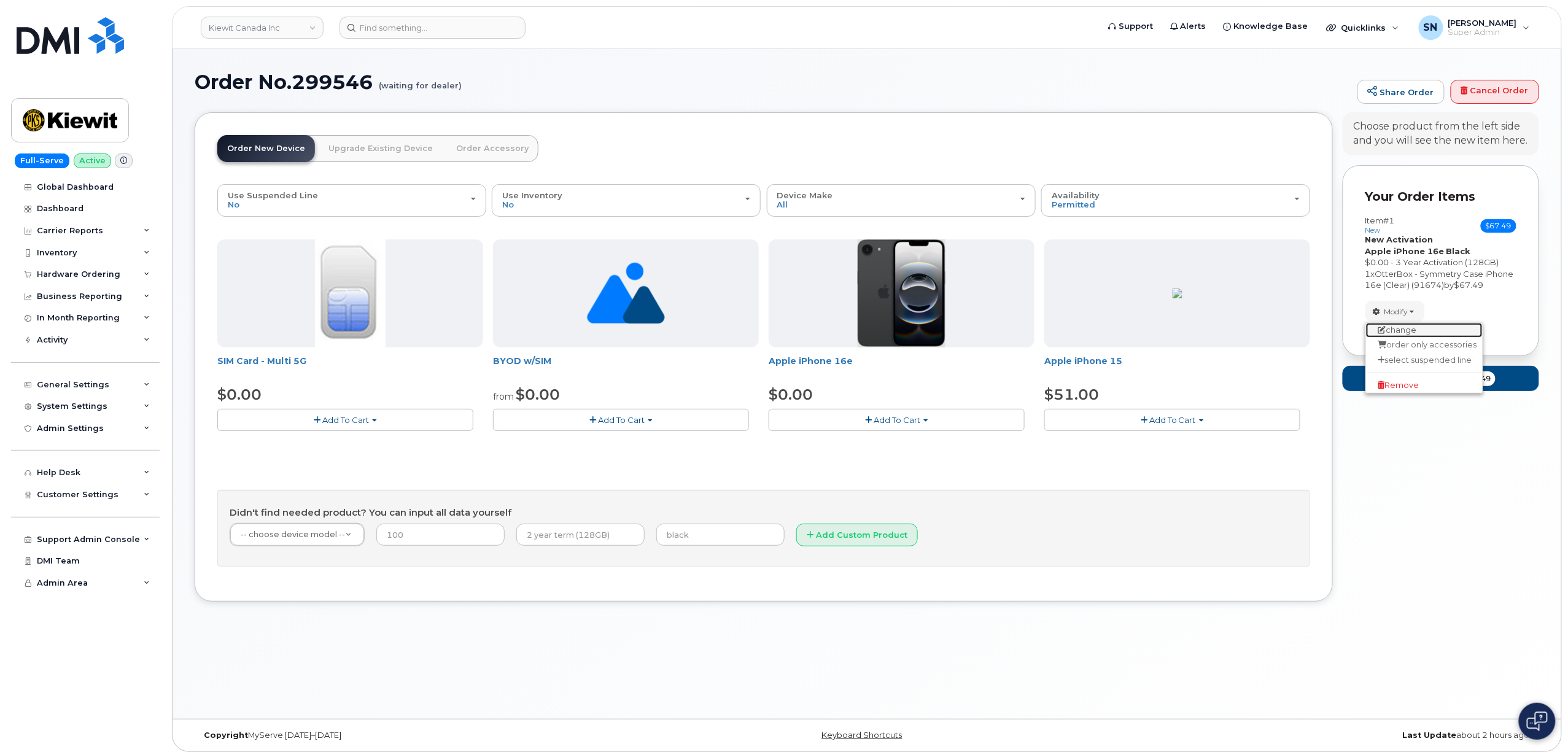
click at [1405, 338] on link "change" at bounding box center [1424, 330] width 117 height 15
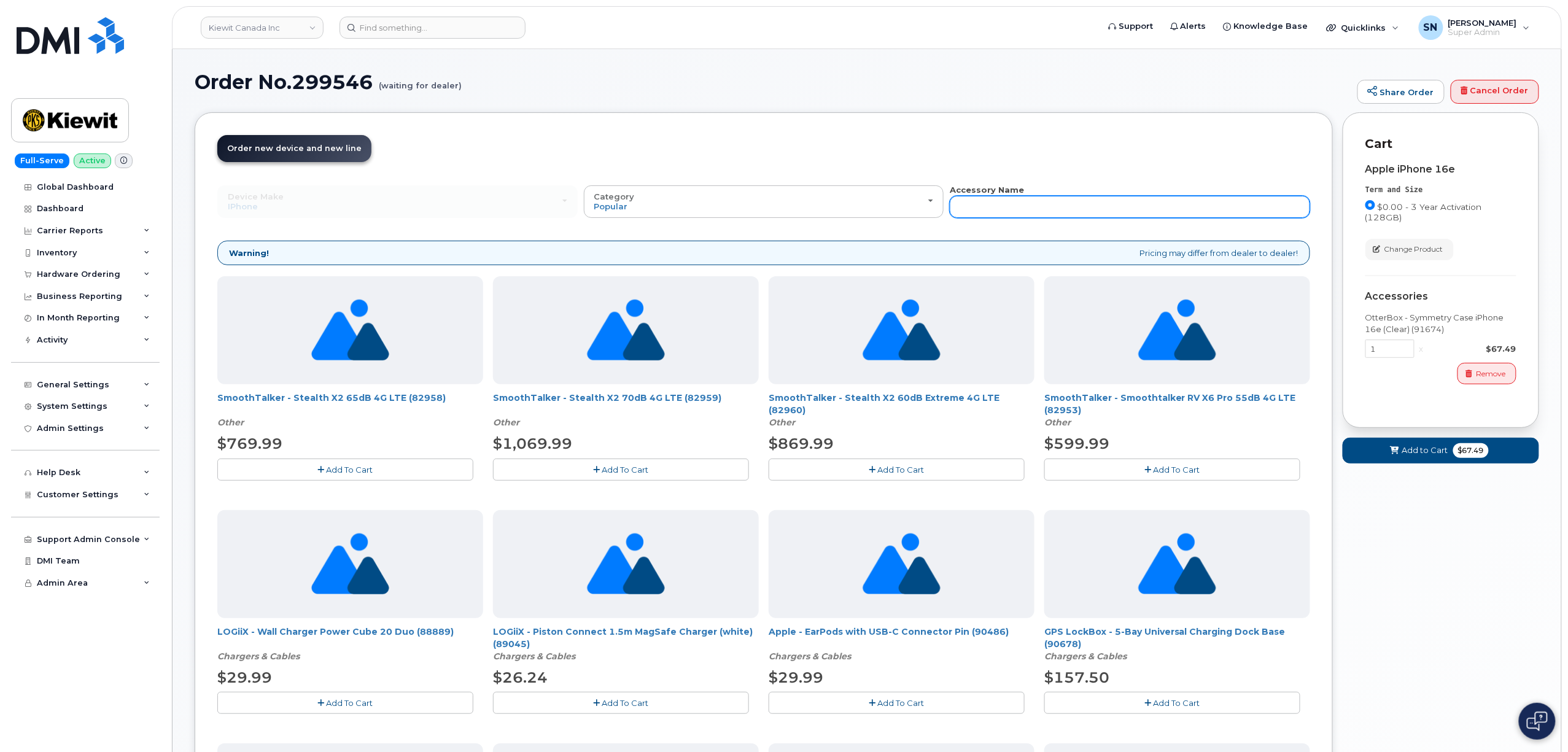
click at [1145, 209] on input "text" at bounding box center [1130, 207] width 360 height 22
type input "87916"
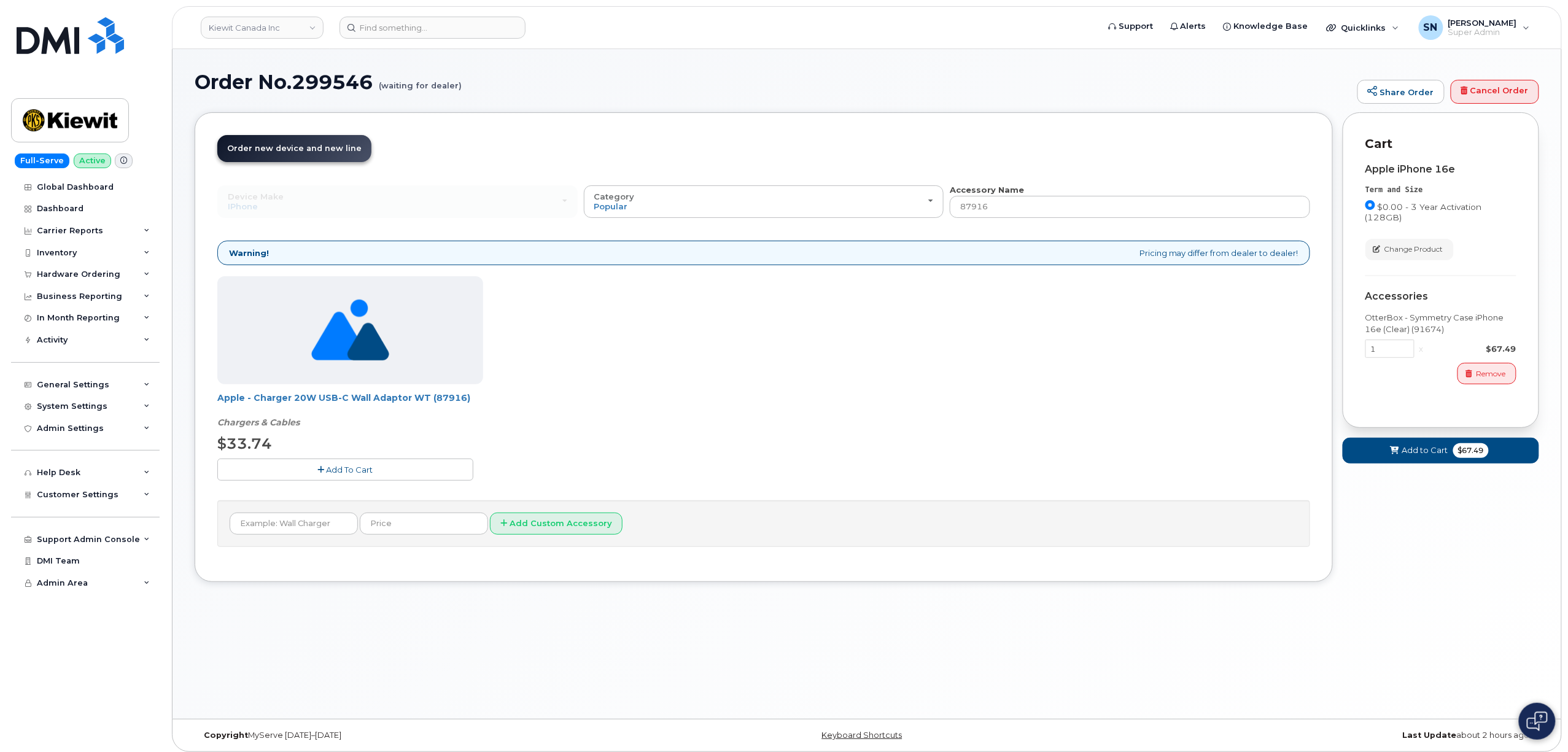
click at [327, 474] on span "Add To Cart" at bounding box center [350, 469] width 47 height 10
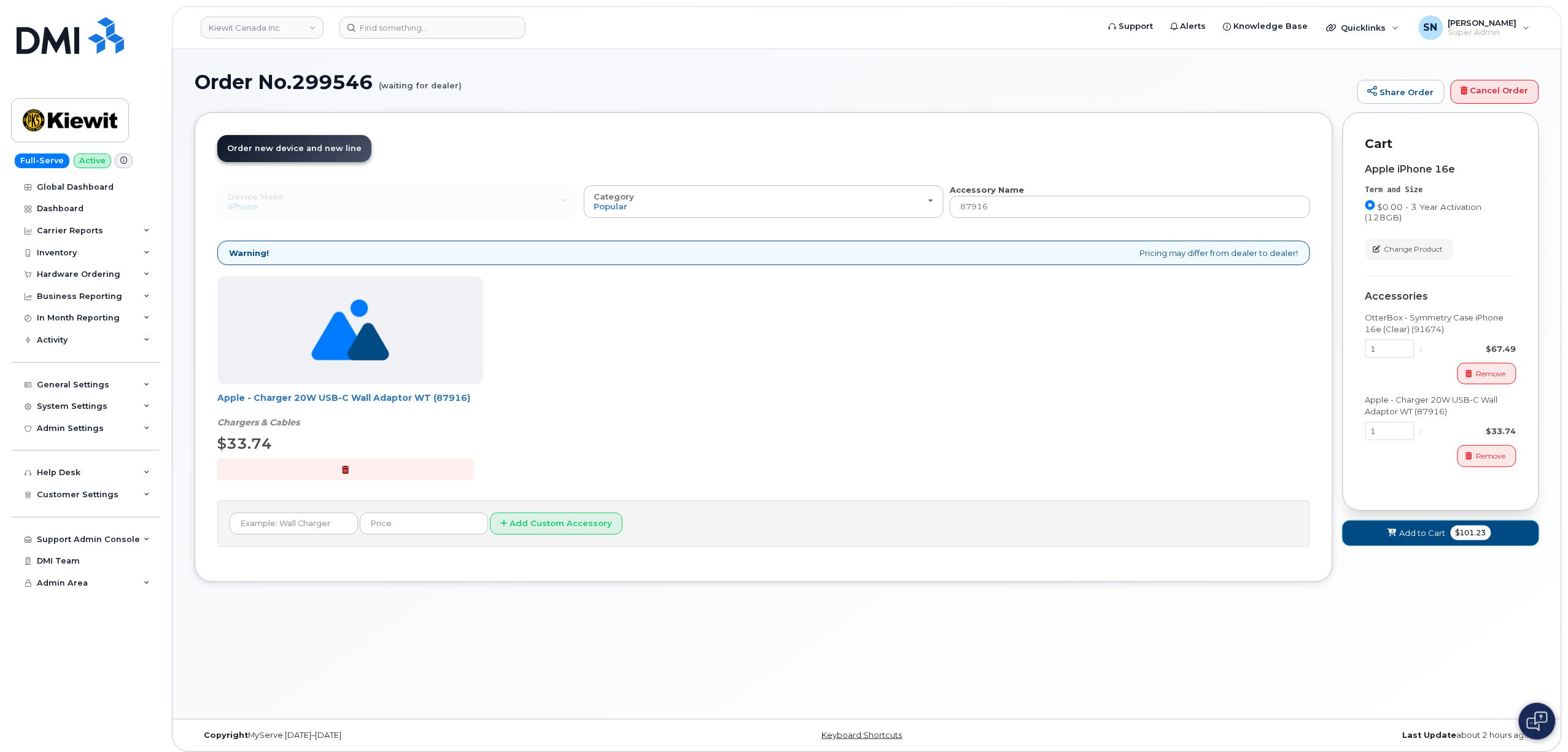
click at [1403, 536] on span "Add to Cart" at bounding box center [1422, 532] width 46 height 12
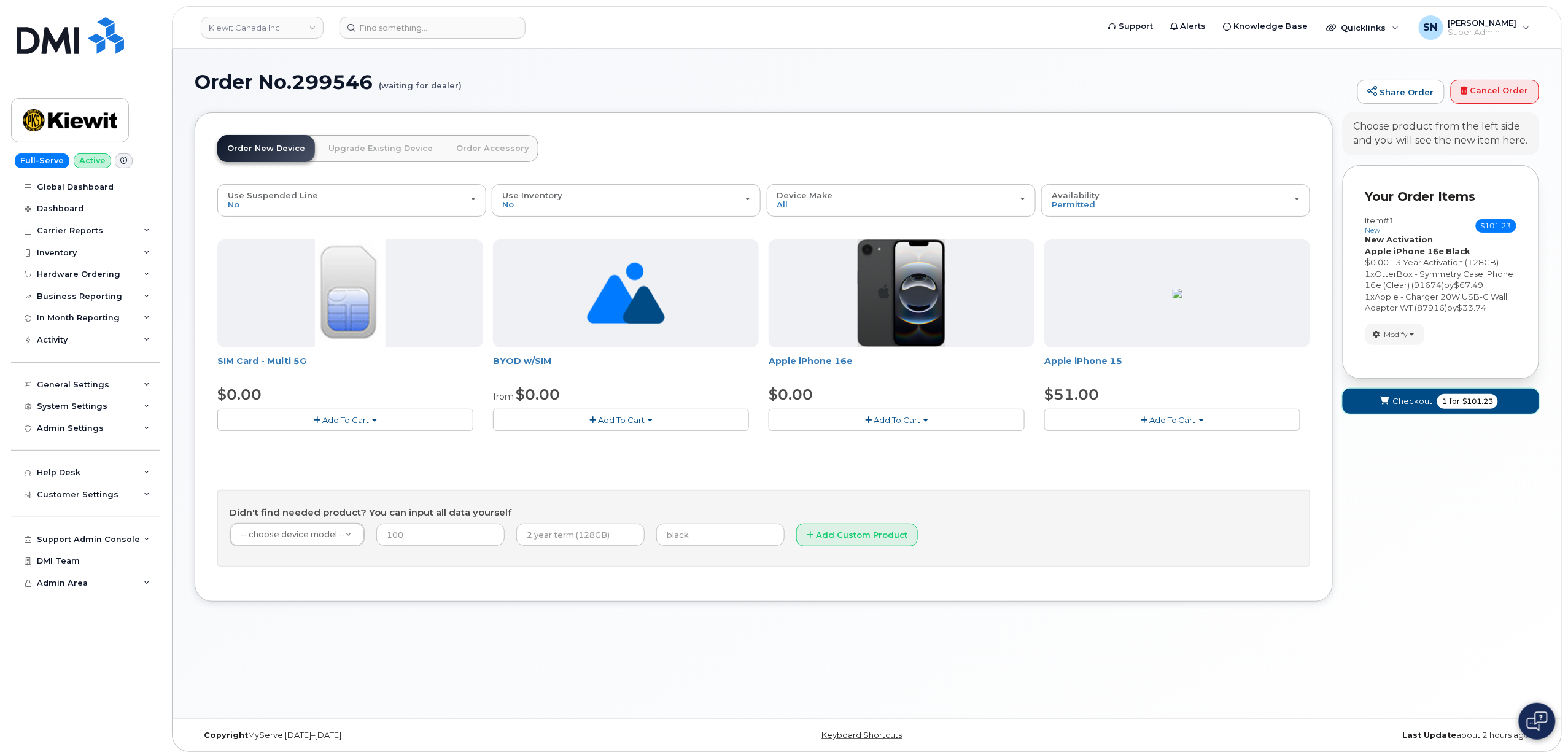
click at [1418, 406] on button "Checkout 1 for $101.23" at bounding box center [1440, 401] width 196 height 25
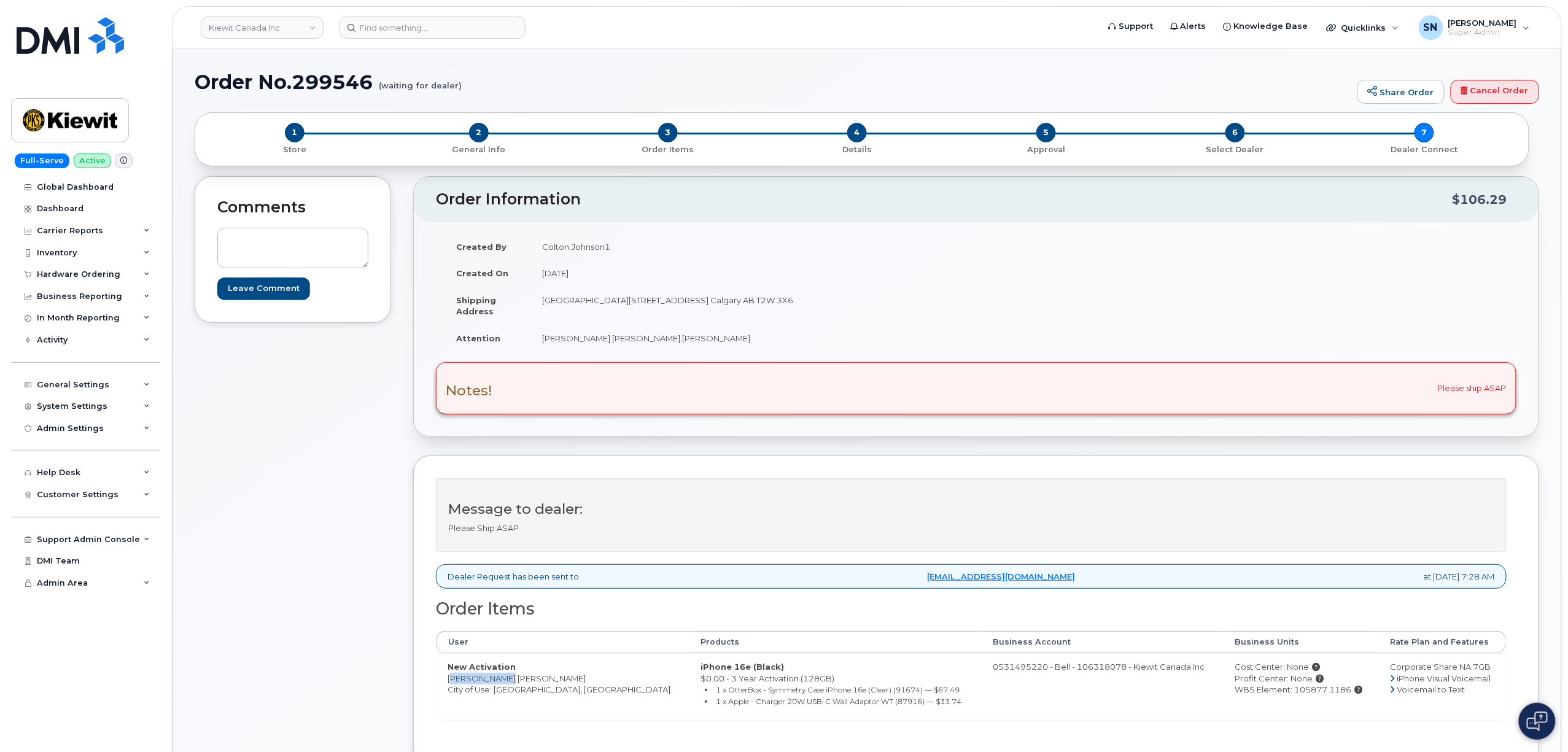
drag, startPoint x: 448, startPoint y: 683, endPoint x: 509, endPoint y: 683, distance: 61.0
click at [509, 683] on td "New Activation Ross.Moffatt City of Use: Calgary, Alberta" at bounding box center [564, 686] width 254 height 66
copy td "[PERSON_NAME].[PERSON_NAME]"
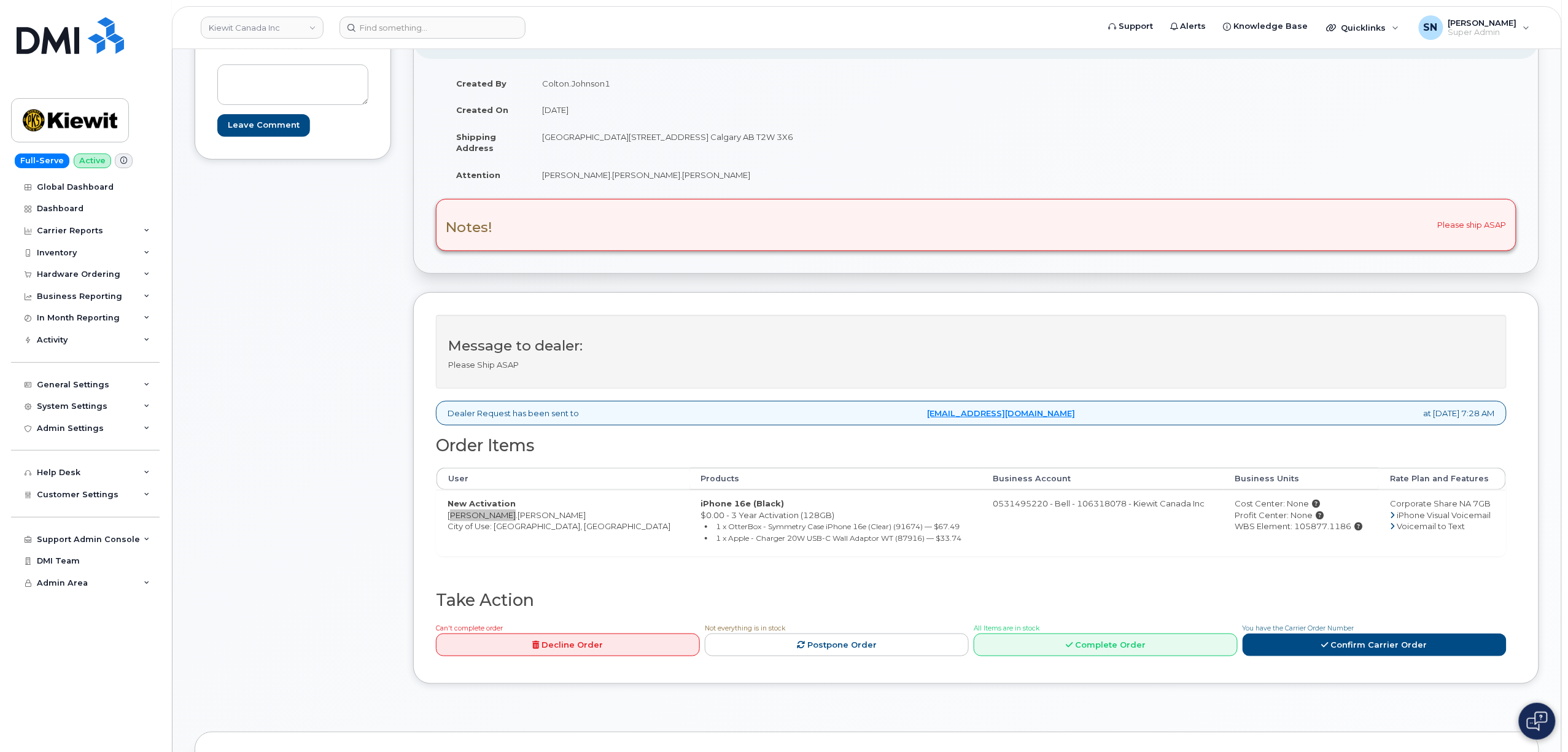
scroll to position [82, 0]
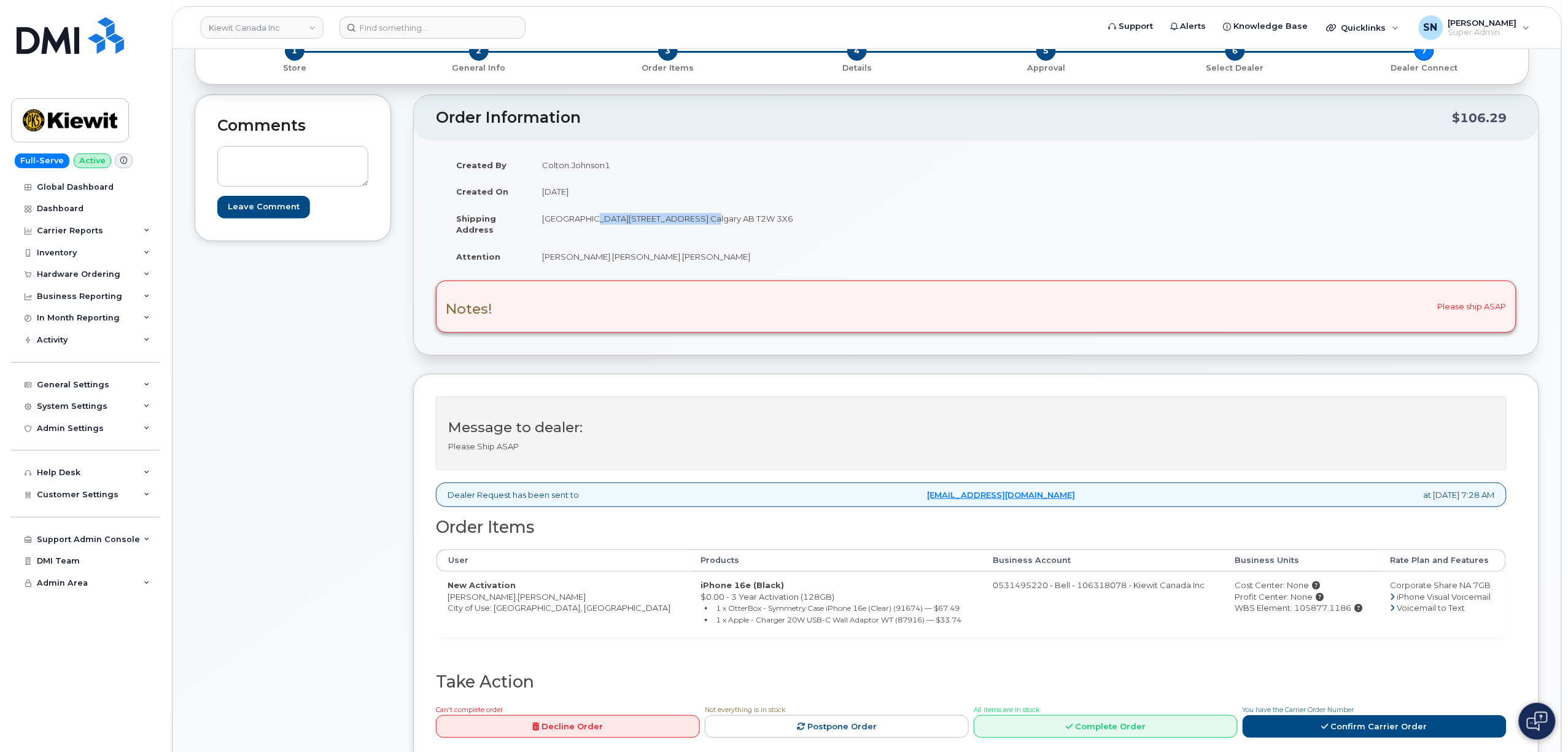
drag, startPoint x: 585, startPoint y: 216, endPoint x: 696, endPoint y: 216, distance: 111.0
click at [696, 216] on td "[GEOGRAPHIC_DATA][STREET_ADDRESS] Calgary AB T2W 3X6" at bounding box center [749, 223] width 436 height 38
copy td "10333 Southport Road S.W."
click at [536, 220] on td "[GEOGRAPHIC_DATA][STREET_ADDRESS] Calgary AB T2W 3X6" at bounding box center [749, 223] width 436 height 38
drag, startPoint x: 540, startPoint y: 220, endPoint x: 579, endPoint y: 222, distance: 39.1
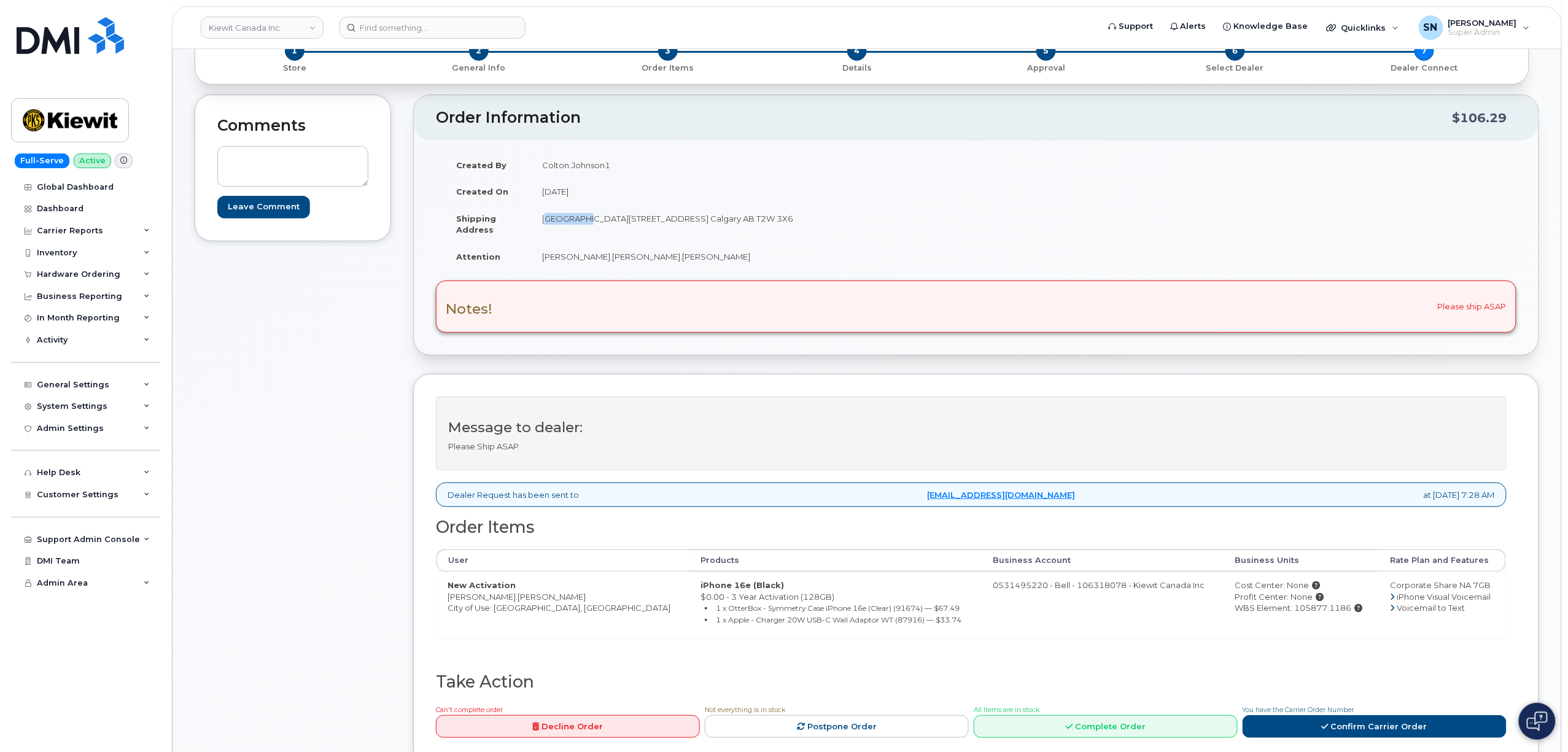
click at [579, 222] on td "[GEOGRAPHIC_DATA][STREET_ADDRESS] Calgary AB T2W 3X6" at bounding box center [749, 223] width 436 height 38
copy td "Suite 200"
click at [740, 237] on td "[GEOGRAPHIC_DATA][STREET_ADDRESS] Calgary AB T2W 3X6" at bounding box center [749, 223] width 436 height 38
drag, startPoint x: 745, startPoint y: 216, endPoint x: 779, endPoint y: 220, distance: 34.2
click at [779, 220] on td "[GEOGRAPHIC_DATA][STREET_ADDRESS] Calgary AB T2W 3X6" at bounding box center [749, 223] width 436 height 38
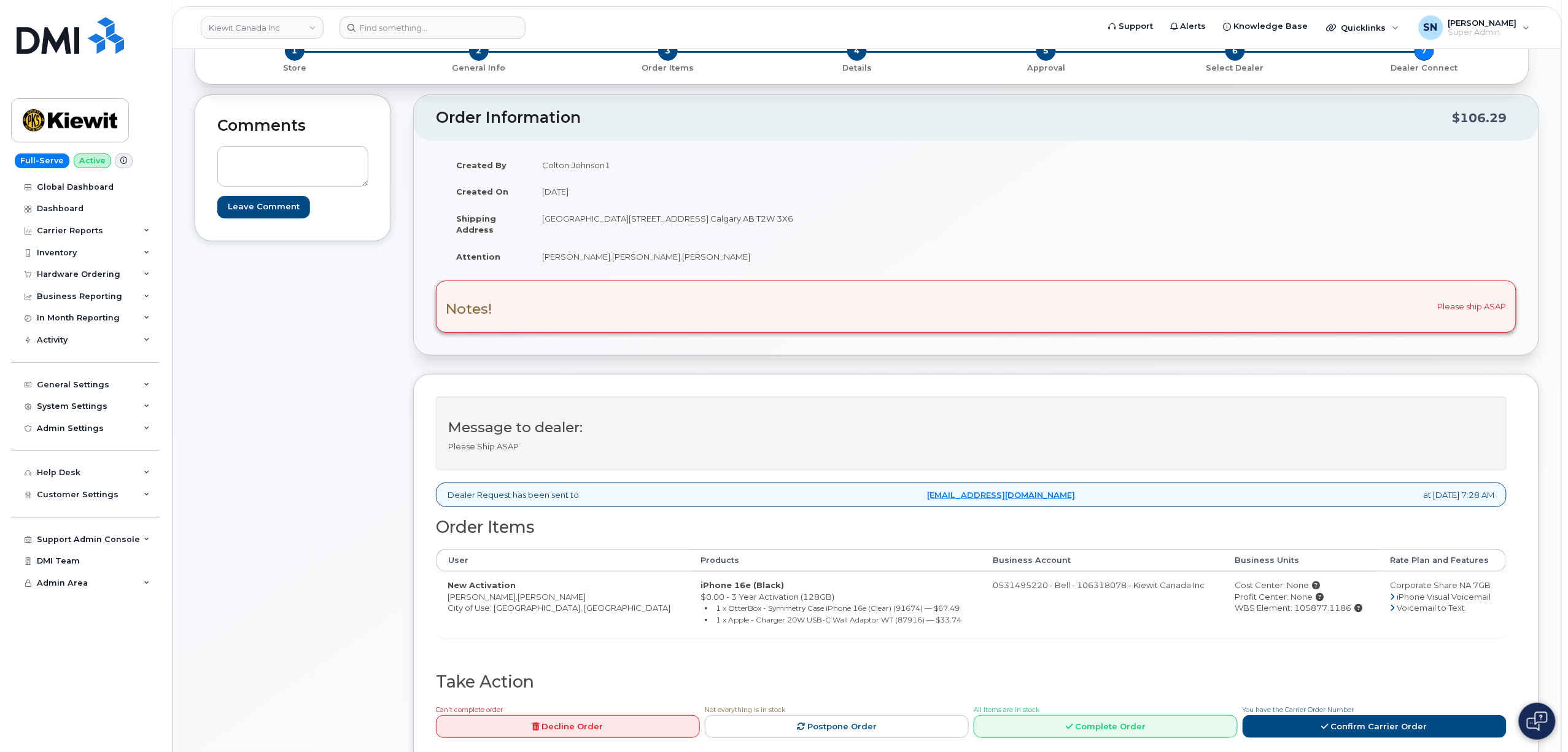
click at [747, 217] on td "[GEOGRAPHIC_DATA][STREET_ADDRESS] Calgary AB T2W 3X6" at bounding box center [749, 223] width 436 height 38
drag, startPoint x: 747, startPoint y: 217, endPoint x: 785, endPoint y: 219, distance: 38.1
click at [785, 219] on td "Suite 200 10333 Southport Road S.W. Calgary AB T2W 3X6" at bounding box center [749, 223] width 436 height 38
copy td "T2W 3X6"
click at [547, 265] on td "Ross.Moffatt Michael.Norris" at bounding box center [749, 256] width 436 height 27
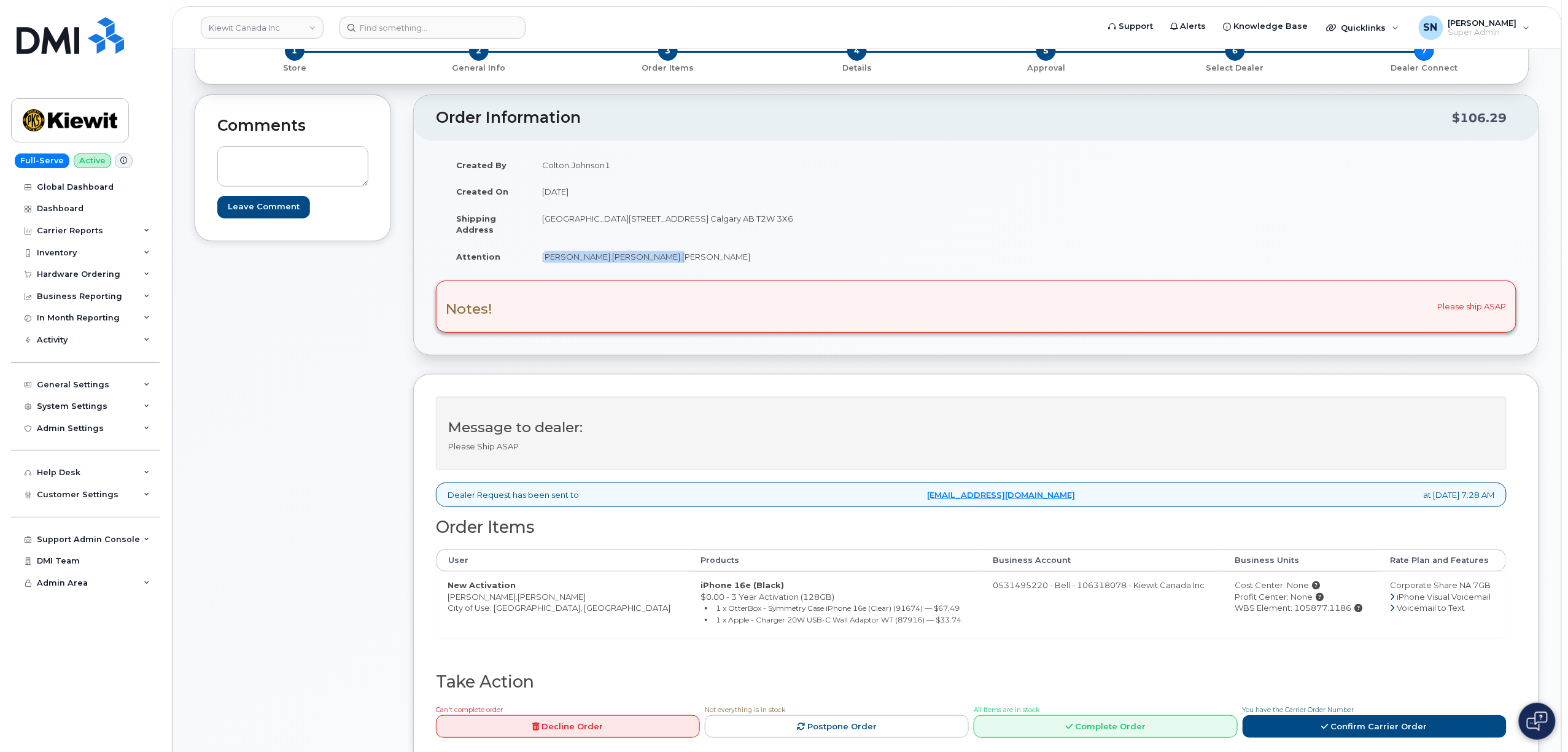
drag, startPoint x: 541, startPoint y: 258, endPoint x: 649, endPoint y: 262, distance: 108.1
click at [649, 262] on td "Ross.Moffatt Michael.Norris" at bounding box center [749, 256] width 436 height 27
copy td "Ross.Moffatt Michael.Norris"
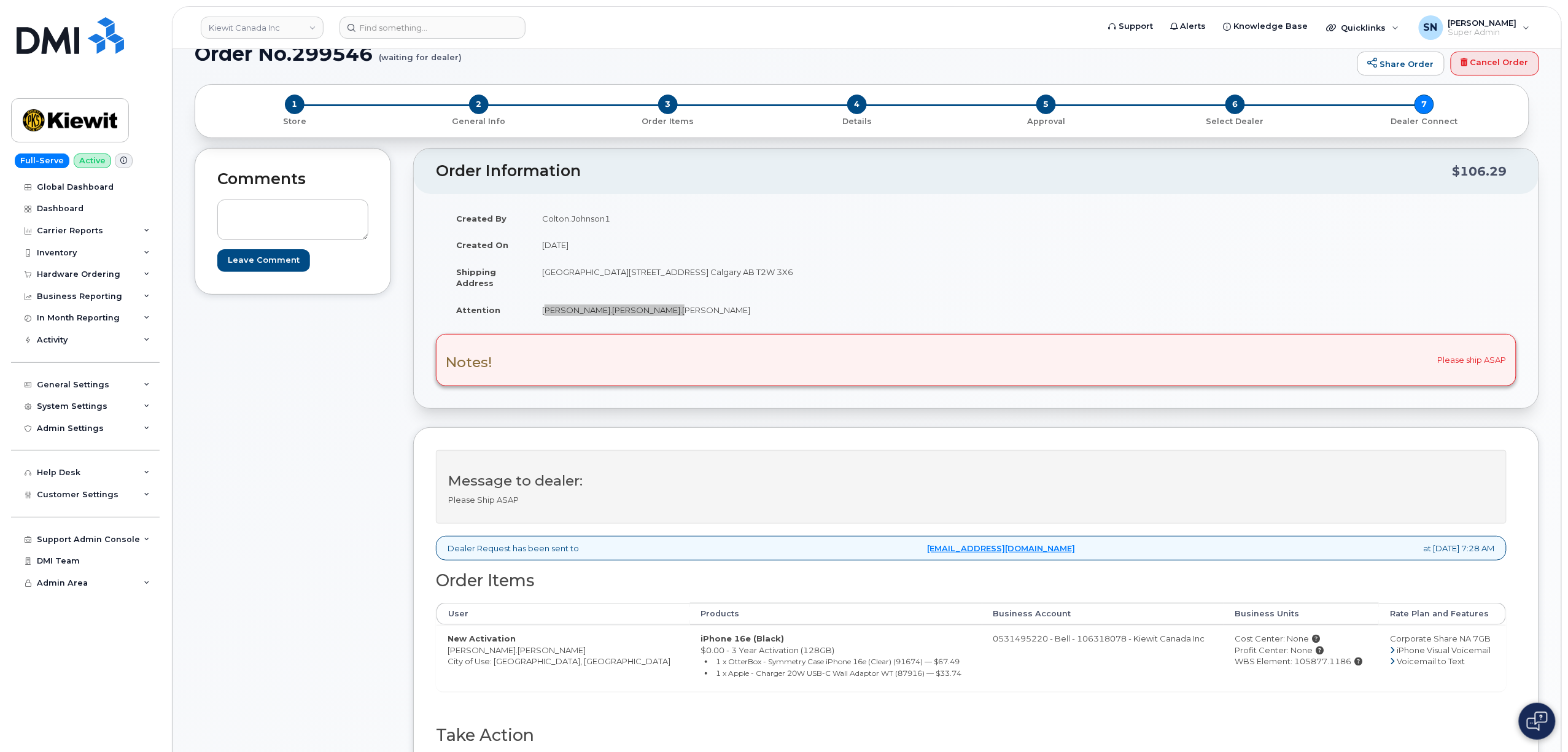
scroll to position [0, 0]
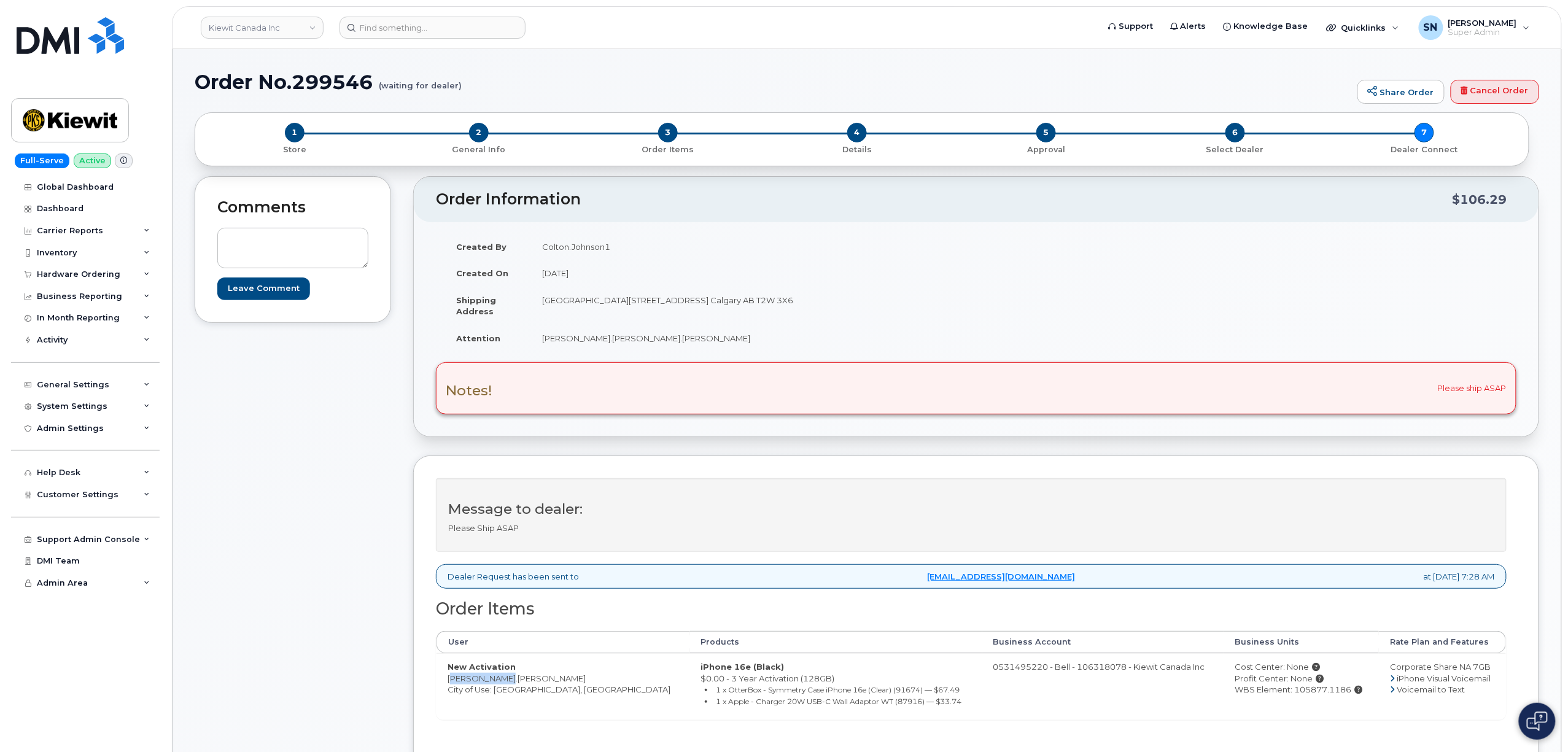
drag, startPoint x: 449, startPoint y: 681, endPoint x: 509, endPoint y: 683, distance: 60.0
click at [509, 683] on td "New Activation Ross.Moffatt City of Use: Calgary, Alberta" at bounding box center [564, 686] width 254 height 66
copy td "Ross.Moffatt"
drag, startPoint x: 793, startPoint y: 501, endPoint x: 824, endPoint y: 497, distance: 31.3
click at [793, 501] on div "Message to dealer: Please Ship ASAP" at bounding box center [971, 515] width 1071 height 74
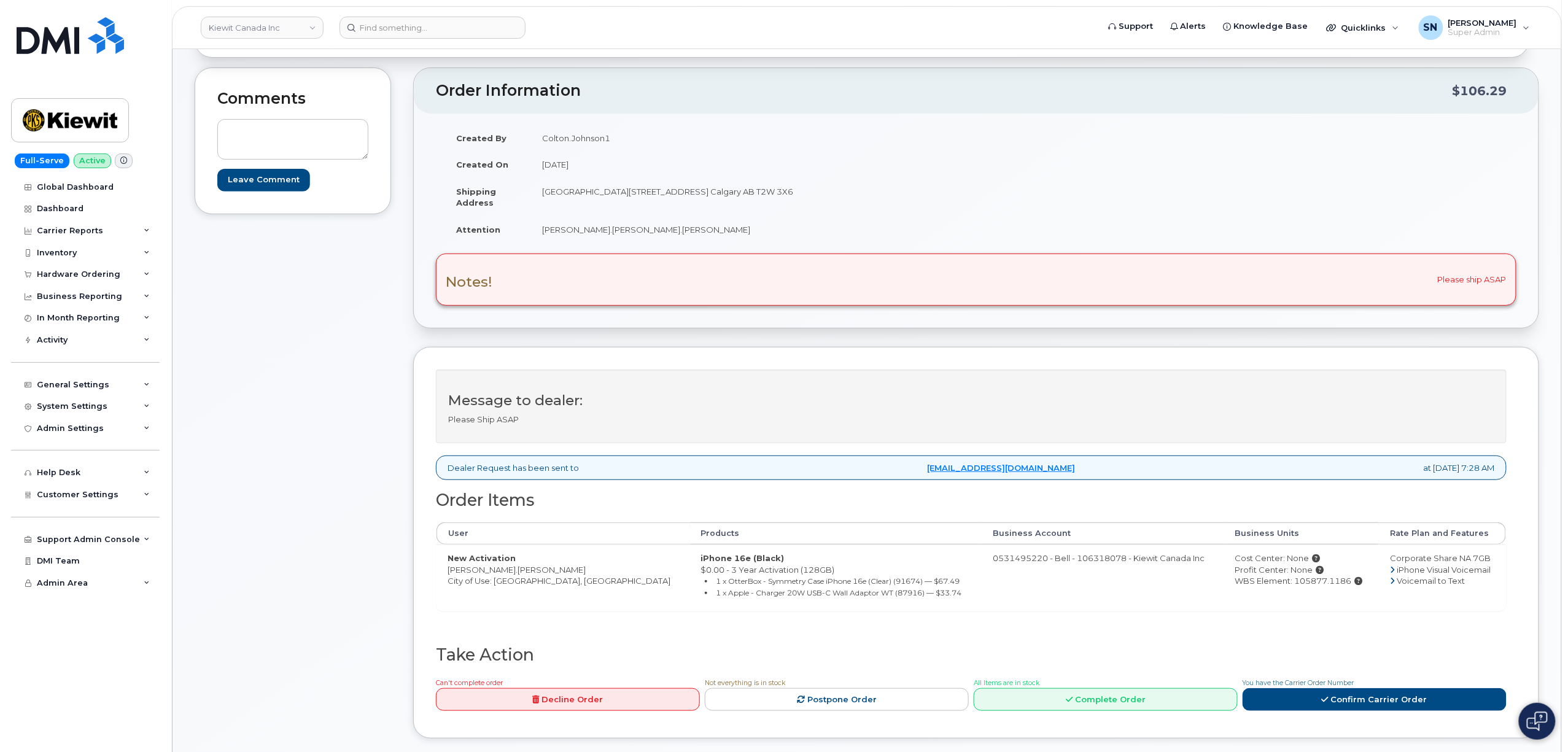
scroll to position [327, 0]
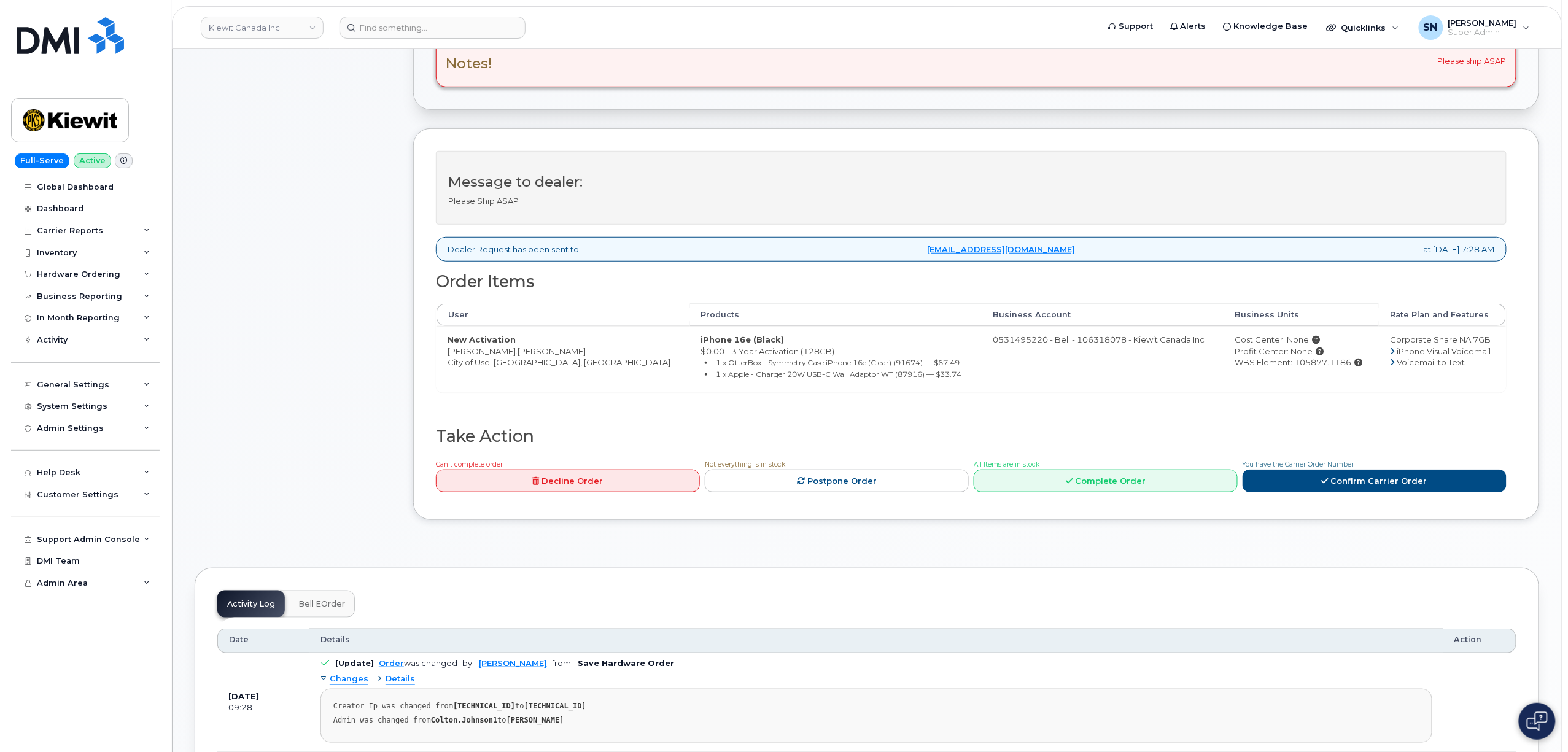
drag, startPoint x: 1319, startPoint y: 367, endPoint x: 1262, endPoint y: 371, distance: 57.1
click at [1262, 368] on div "WBS Element: 105877.1186" at bounding box center [1301, 362] width 132 height 12
copy div "105877.1186"
click at [1334, 473] on div "You have the Carrier Order Number Confirm Carrier Order" at bounding box center [1374, 475] width 264 height 34
click at [1267, 487] on link "Confirm Carrier Order" at bounding box center [1374, 480] width 264 height 23
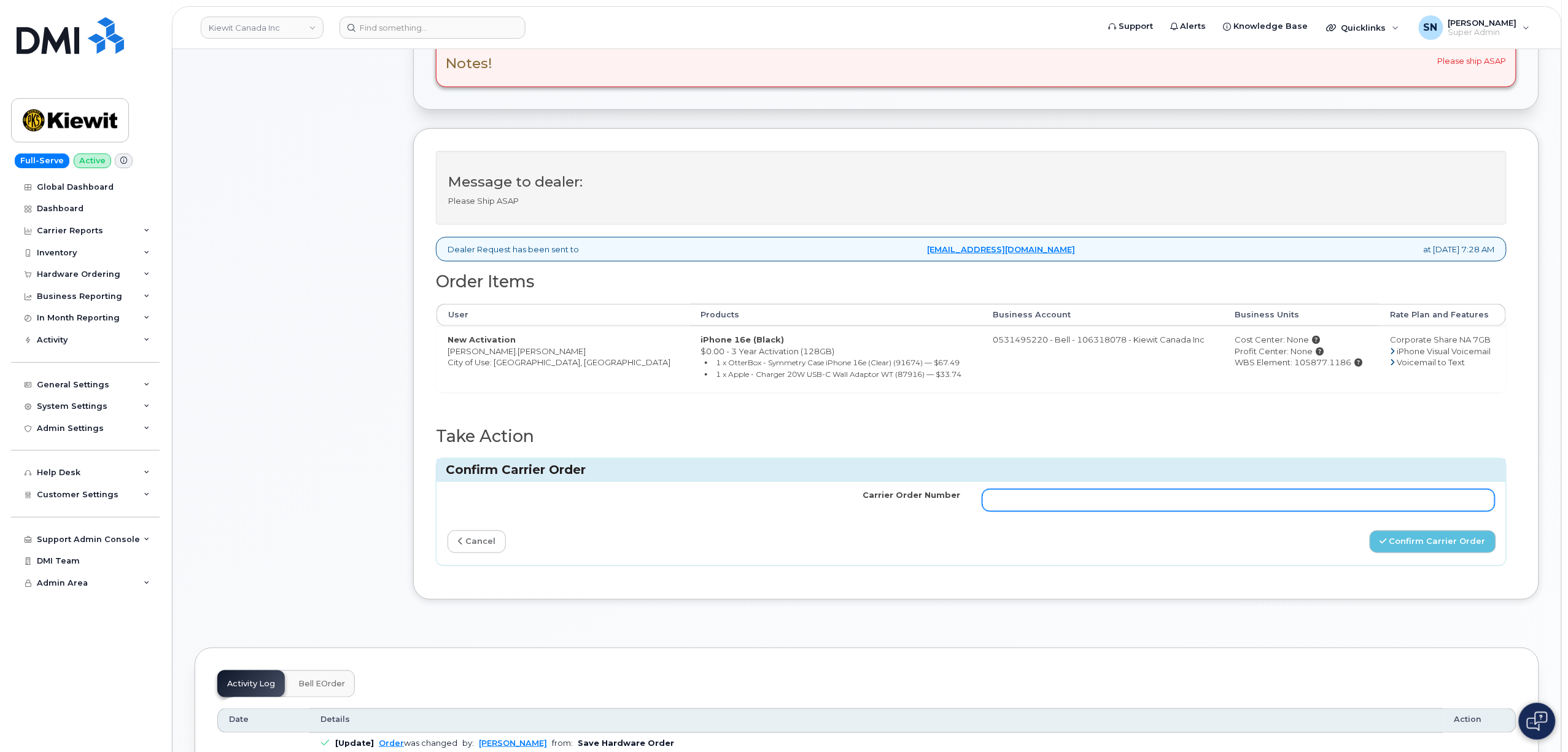
click at [1190, 508] on input "Carrier Order Number" at bounding box center [1238, 500] width 512 height 22
paste input "3011617"
type input "3011617"
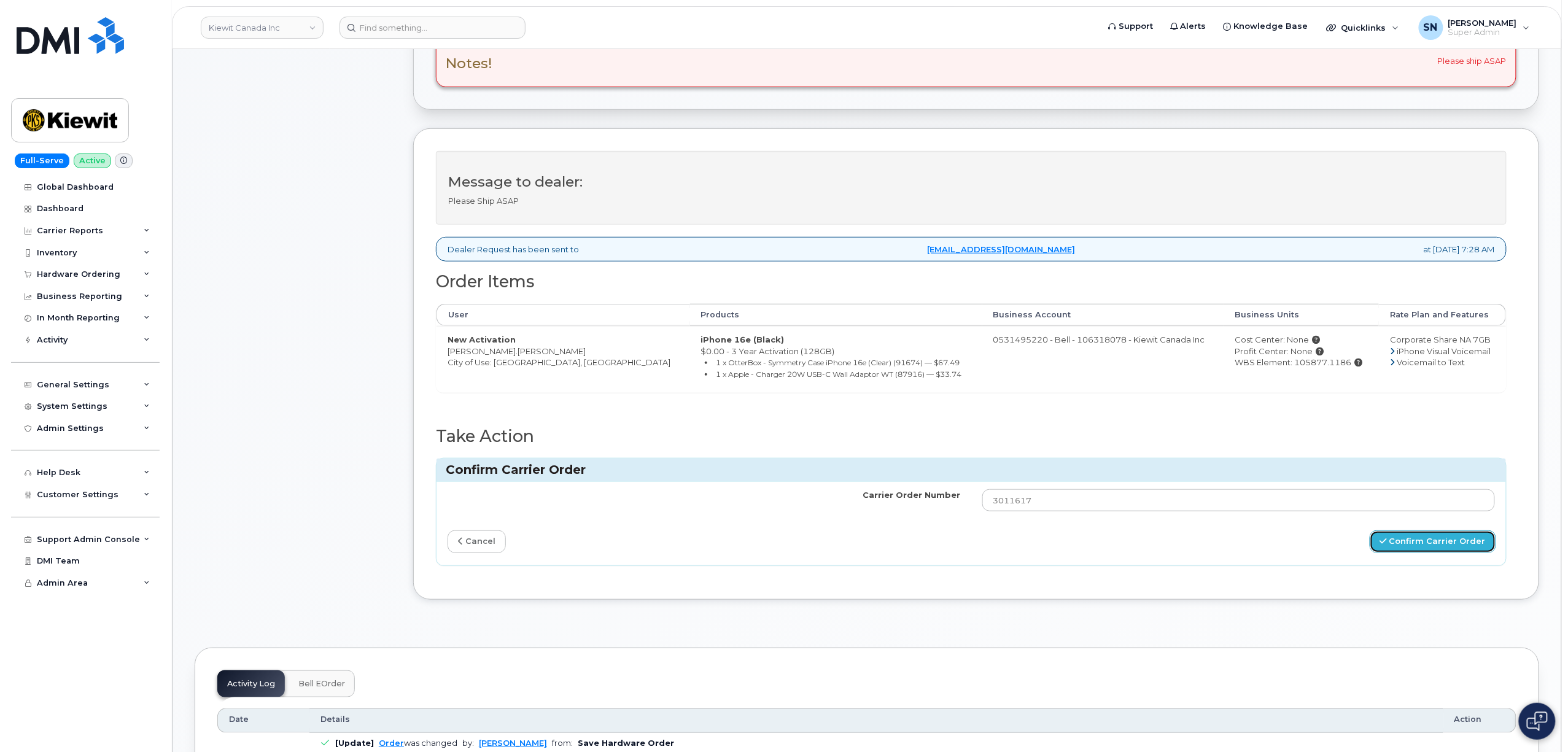
click at [1411, 545] on button "Confirm Carrier Order" at bounding box center [1433, 541] width 126 height 23
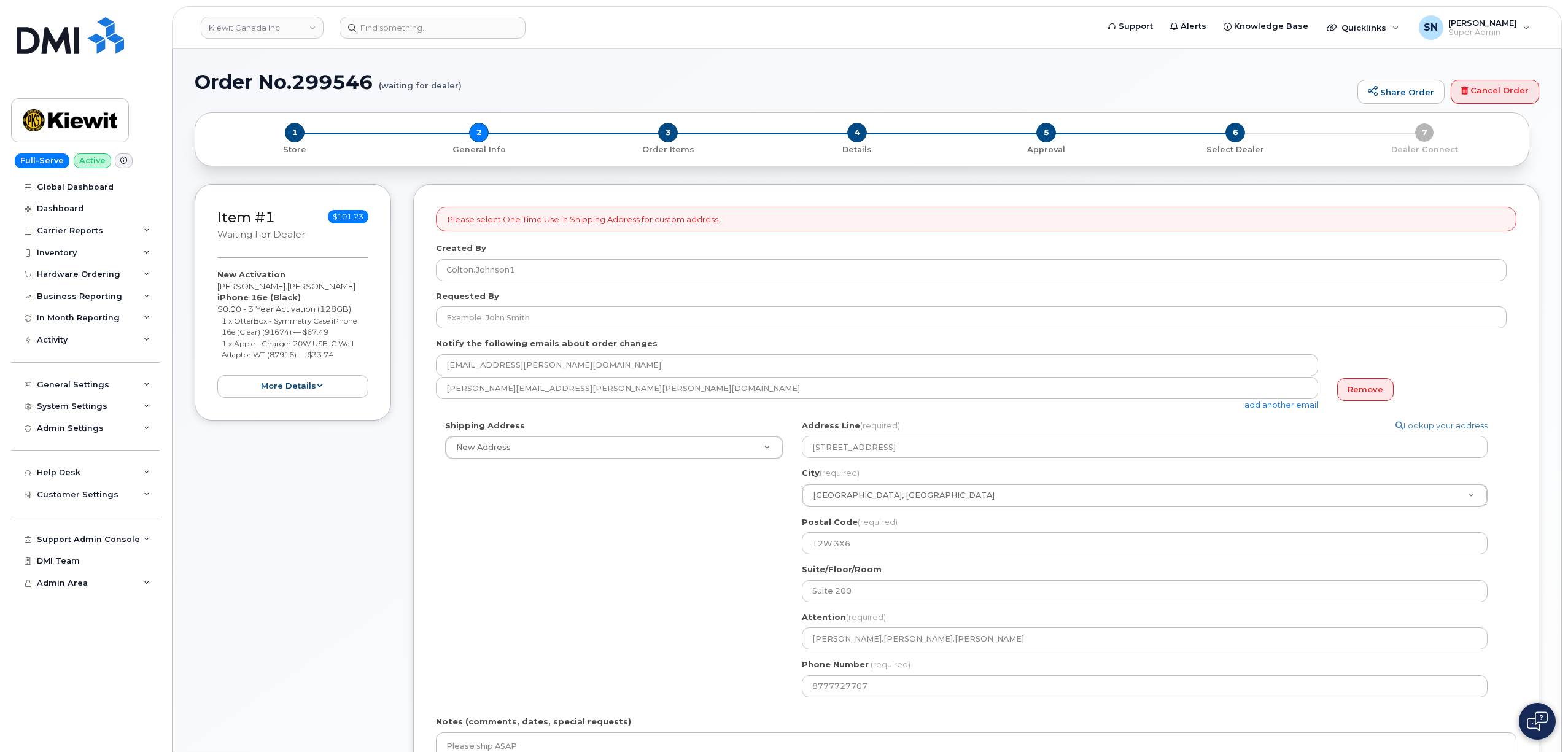
select select
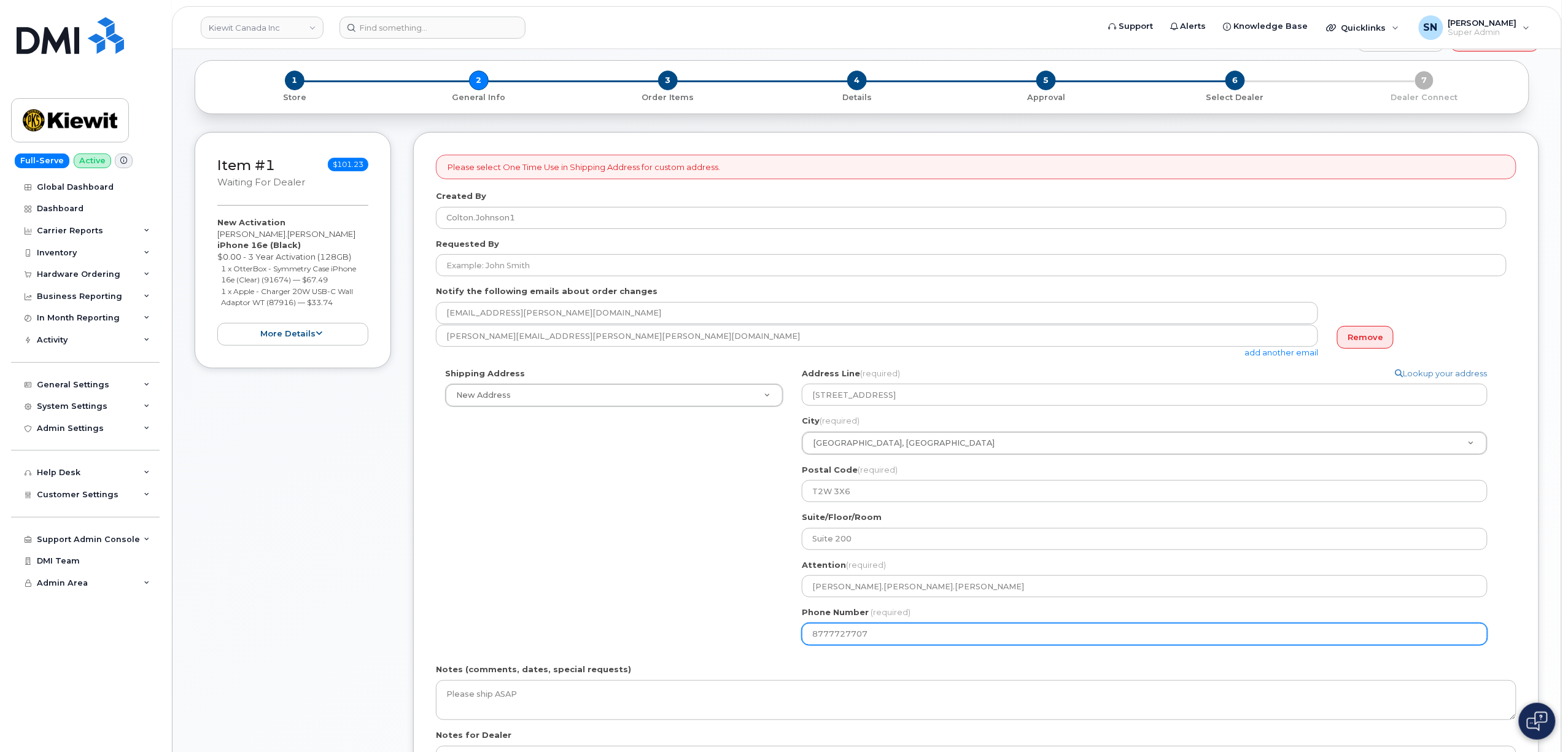
scroll to position [82, 0]
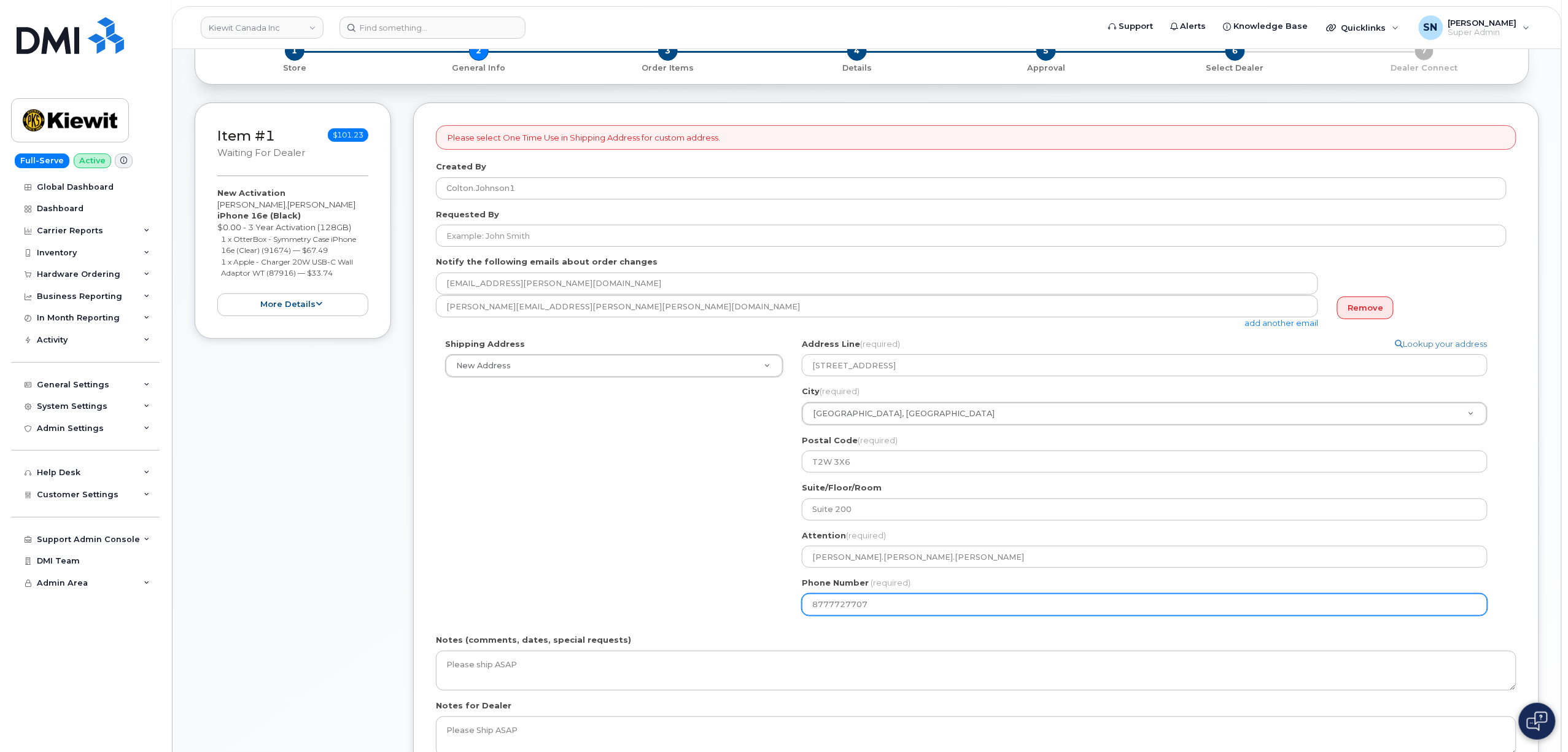
drag, startPoint x: 881, startPoint y: 606, endPoint x: 741, endPoint y: 614, distance: 140.2
click at [744, 614] on div "Shipping Address New Address New Address [STREET_ADDRESS][GEOGRAPHIC_DATA][PERS…" at bounding box center [971, 481] width 1071 height 286
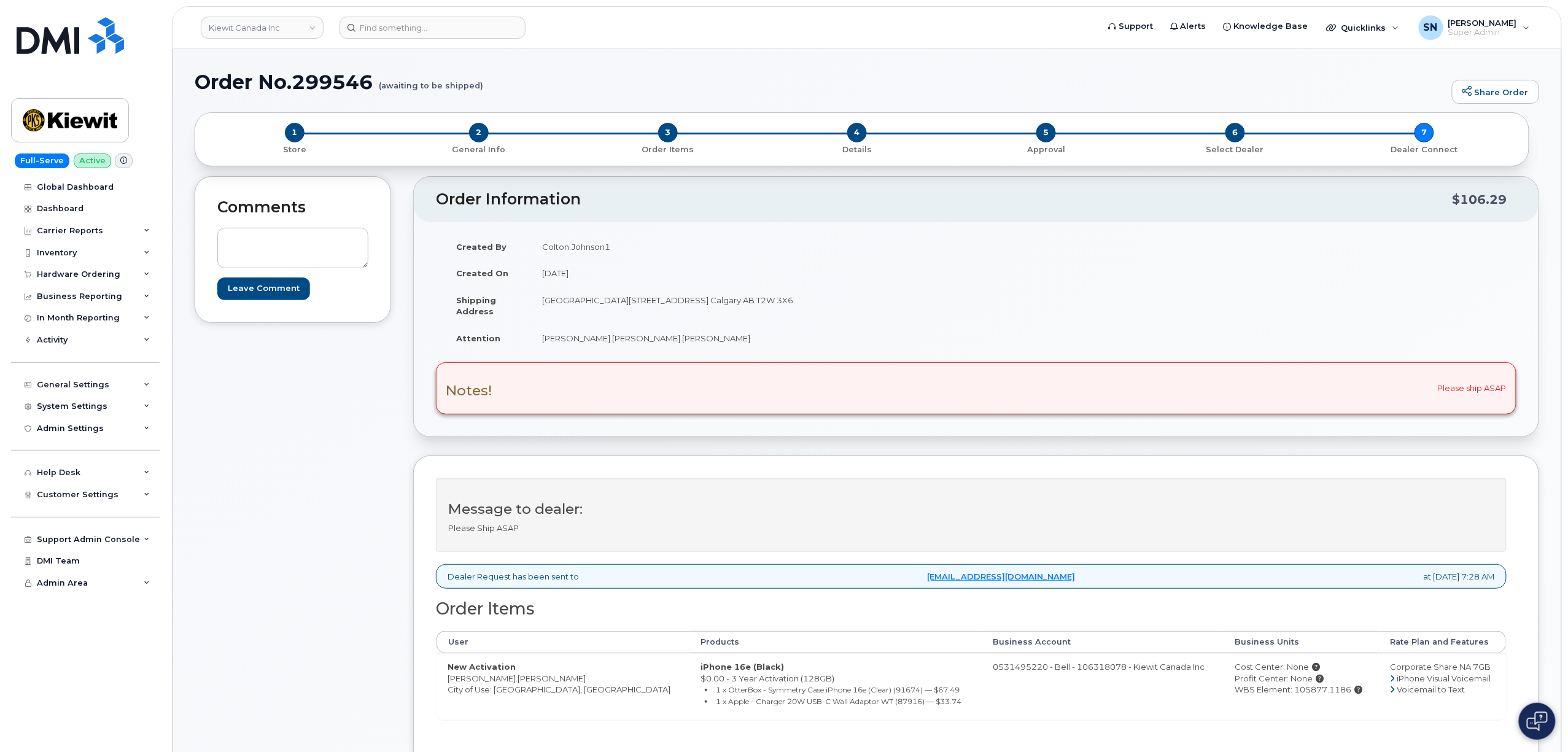
click at [353, 408] on div "Comments Leave Comment" at bounding box center [293, 538] width 196 height 725
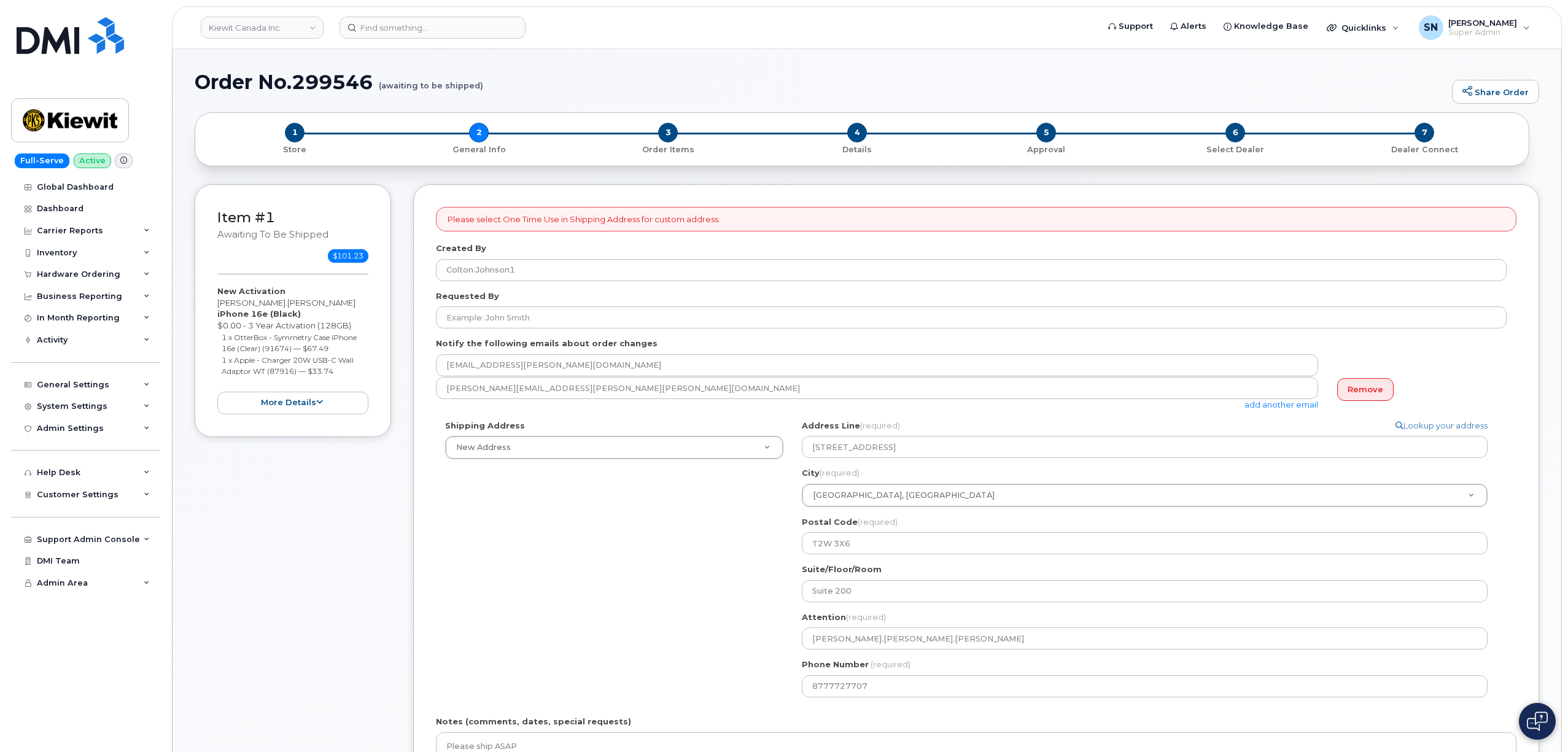
select select
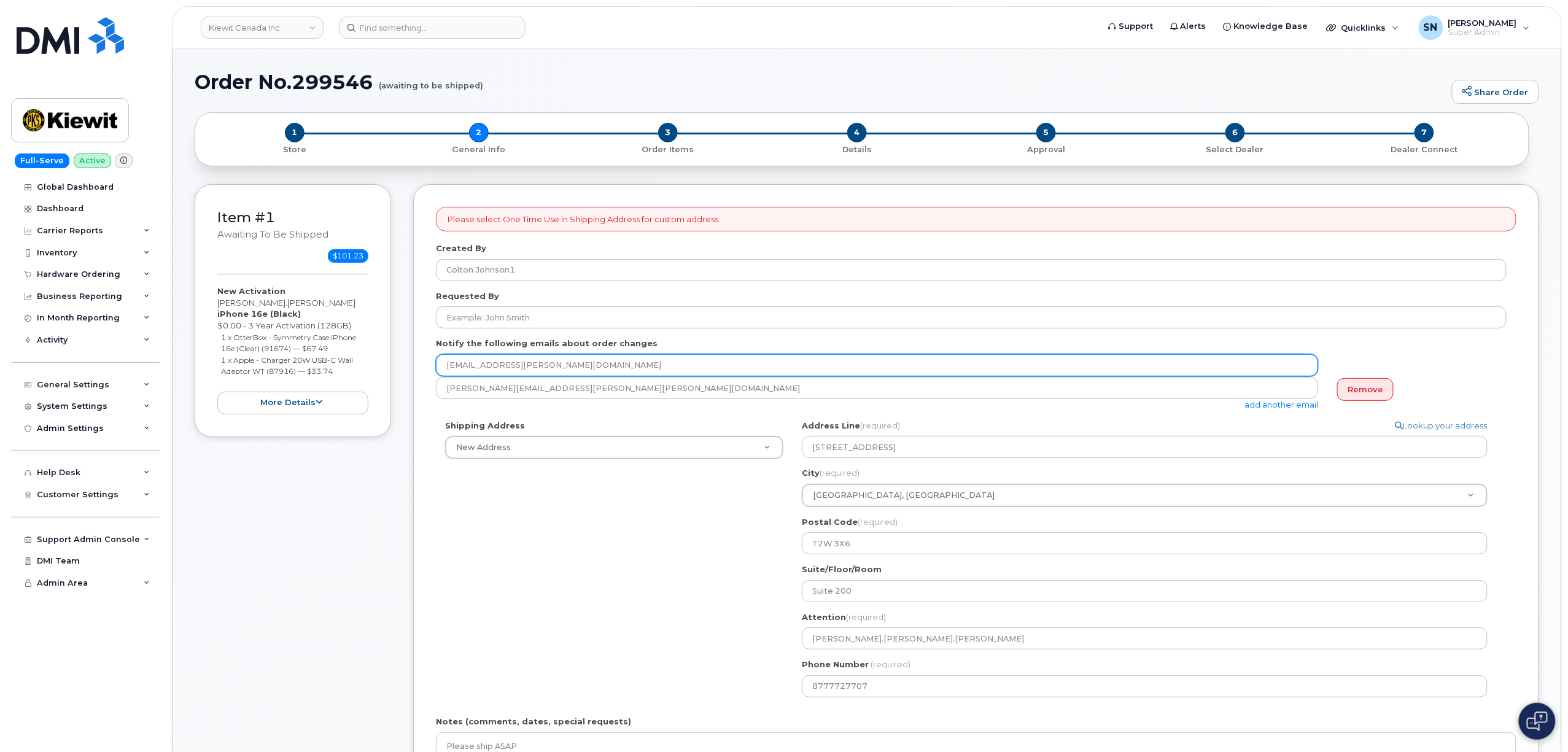
drag, startPoint x: 563, startPoint y: 364, endPoint x: 425, endPoint y: 366, distance: 138.0
click at [425, 366] on div "Please select One Time Use in Shipping Address for custom address. Created By C…" at bounding box center [976, 539] width 1126 height 708
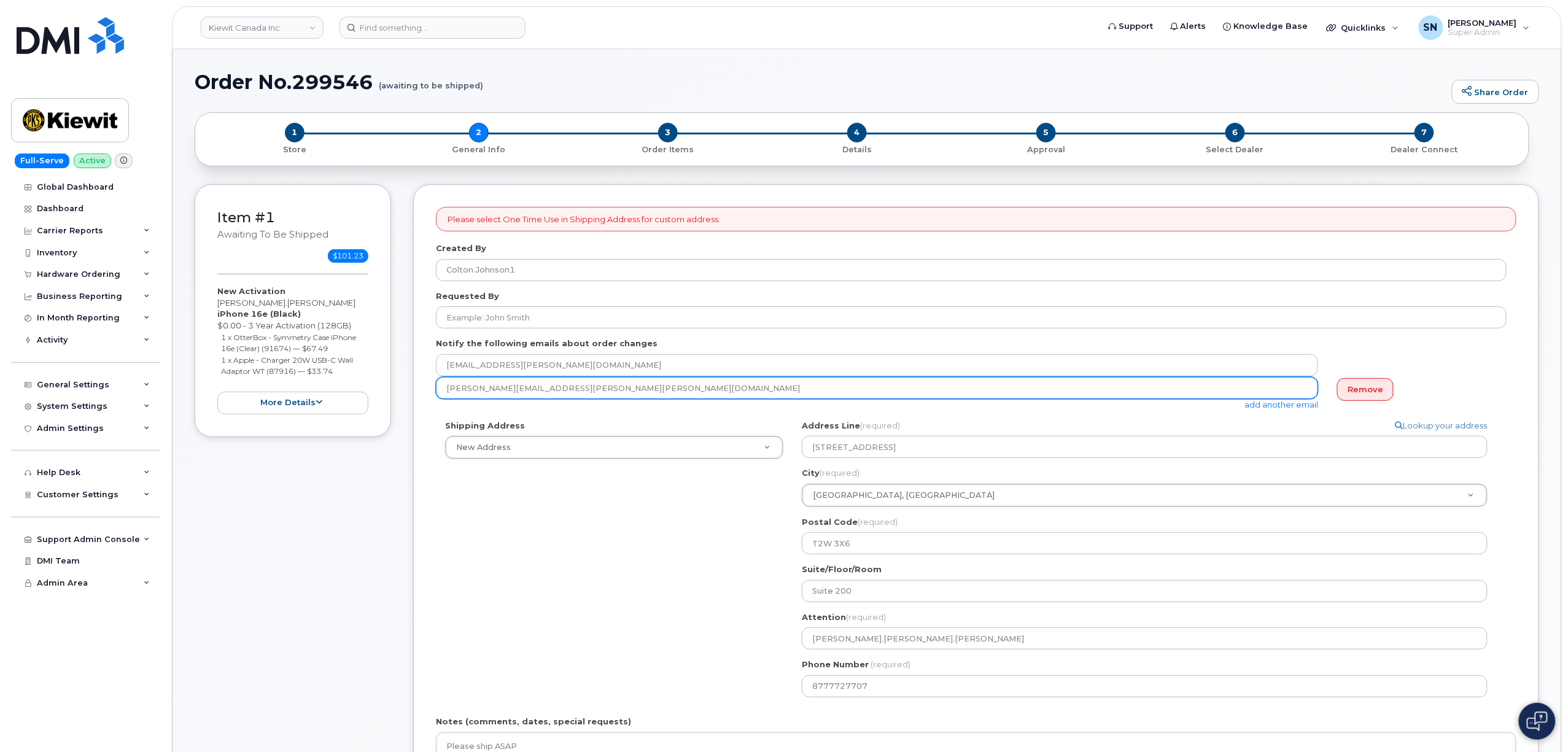
drag, startPoint x: 554, startPoint y: 387, endPoint x: 442, endPoint y: 385, distance: 112.0
click at [442, 385] on input "[PERSON_NAME][EMAIL_ADDRESS][PERSON_NAME][PERSON_NAME][DOMAIN_NAME]" at bounding box center [877, 388] width 882 height 22
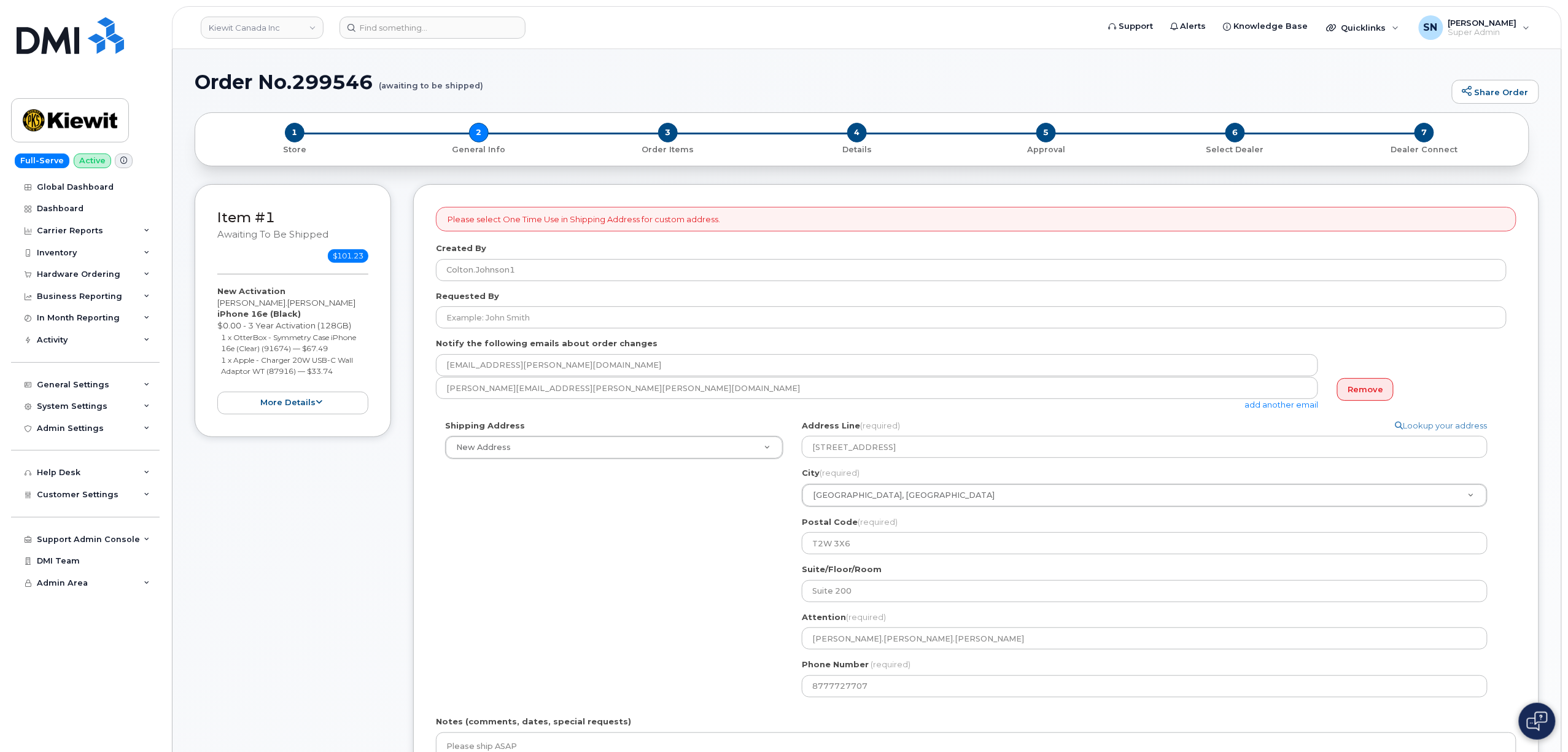
click at [357, 539] on div "Item #1 awaiting to be shipped $101.23 New Activation Ross.Moffatt iPhone 16e (…" at bounding box center [293, 548] width 196 height 727
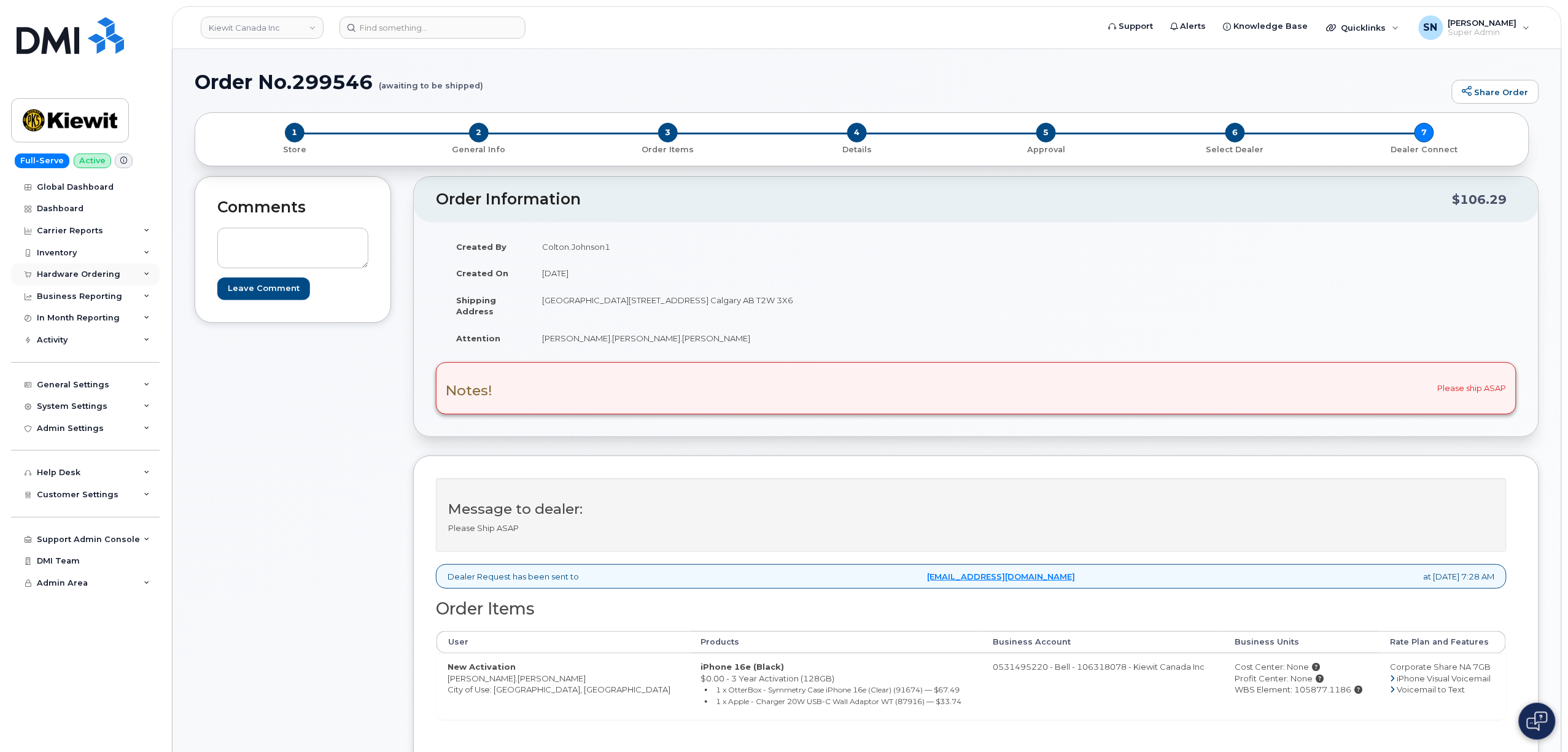
click at [97, 280] on div "Hardware Ordering" at bounding box center [85, 274] width 149 height 22
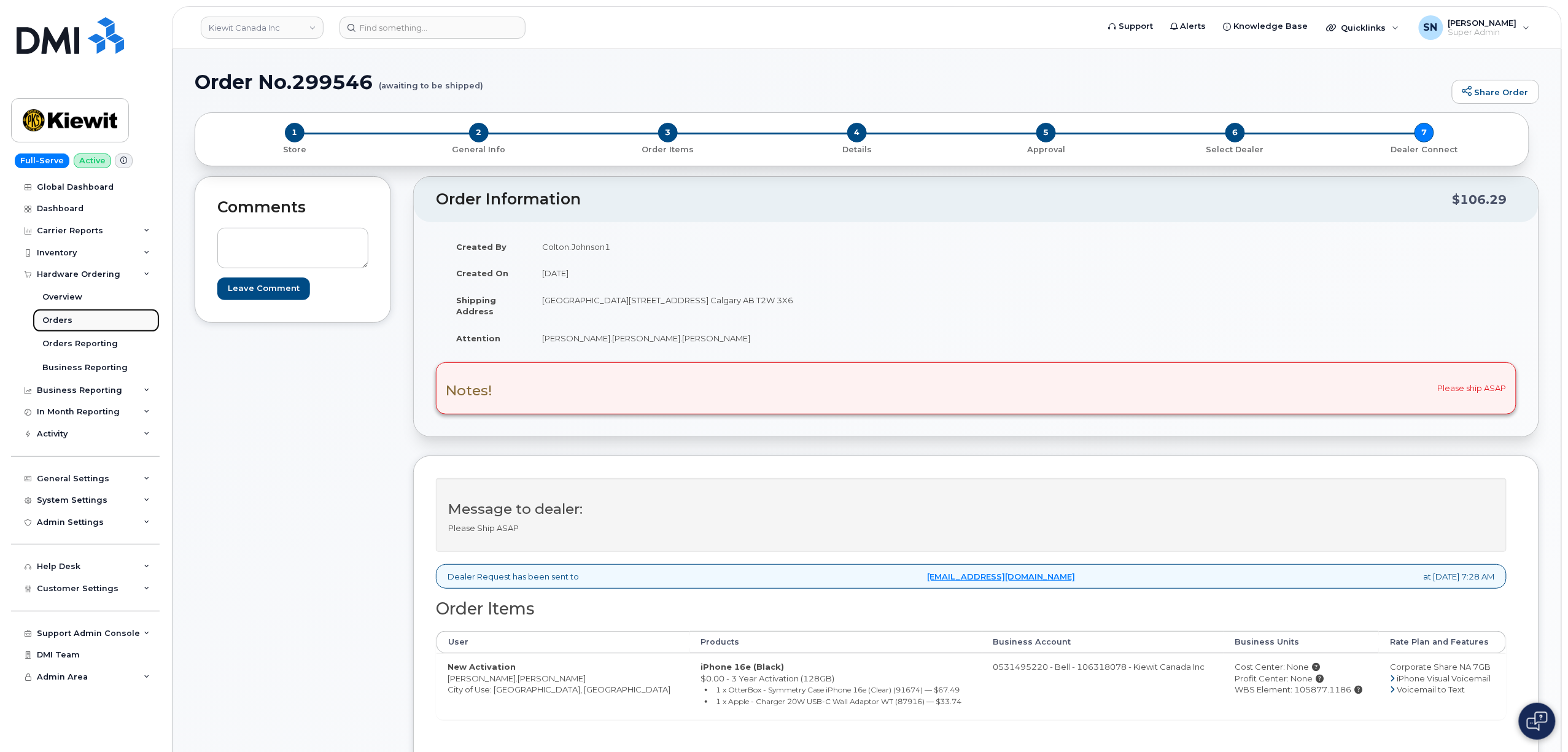
click at [74, 322] on link "Orders" at bounding box center [96, 321] width 127 height 23
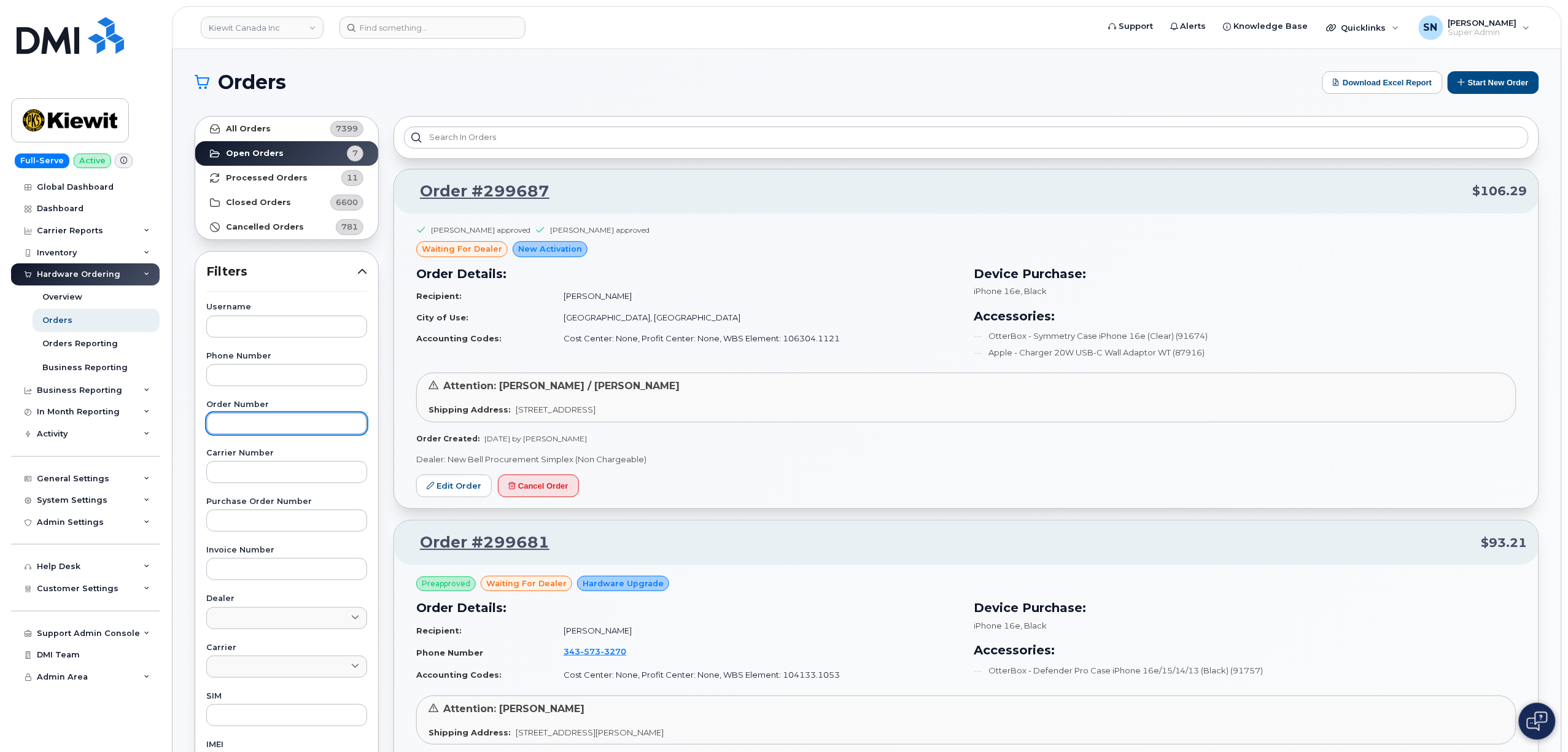
click at [266, 422] on input "text" at bounding box center [287, 423] width 161 height 22
paste input "299669"
click at [279, 125] on link "All Orders 7399" at bounding box center [287, 129] width 183 height 25
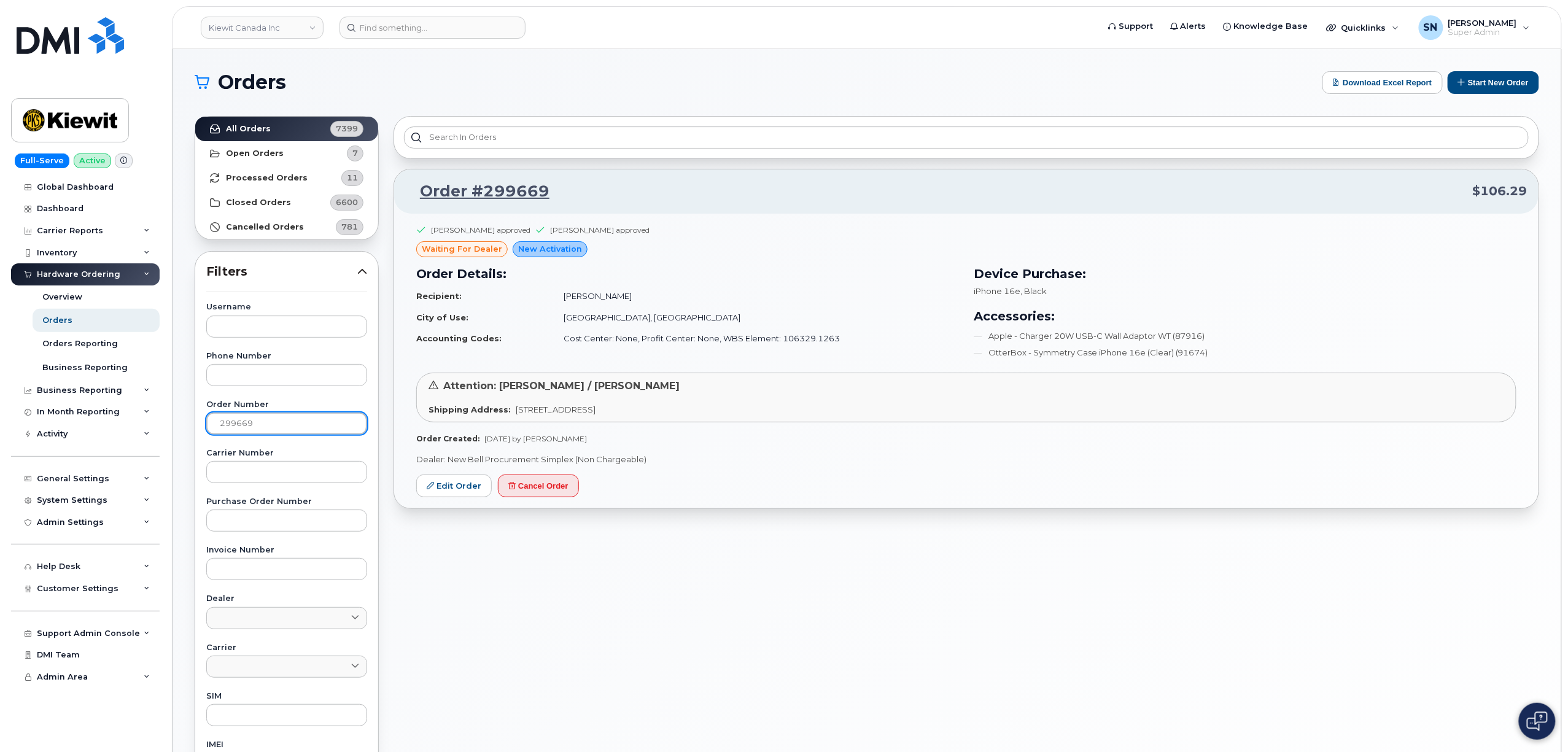
drag, startPoint x: 227, startPoint y: 421, endPoint x: 192, endPoint y: 420, distance: 35.0
click at [194, 420] on div "Username Phone Number Order Number 299669 Carrier Number Purchase Order Number …" at bounding box center [287, 587] width 190 height 568
paste input "546"
click at [271, 123] on link "All Orders 7399" at bounding box center [287, 129] width 183 height 25
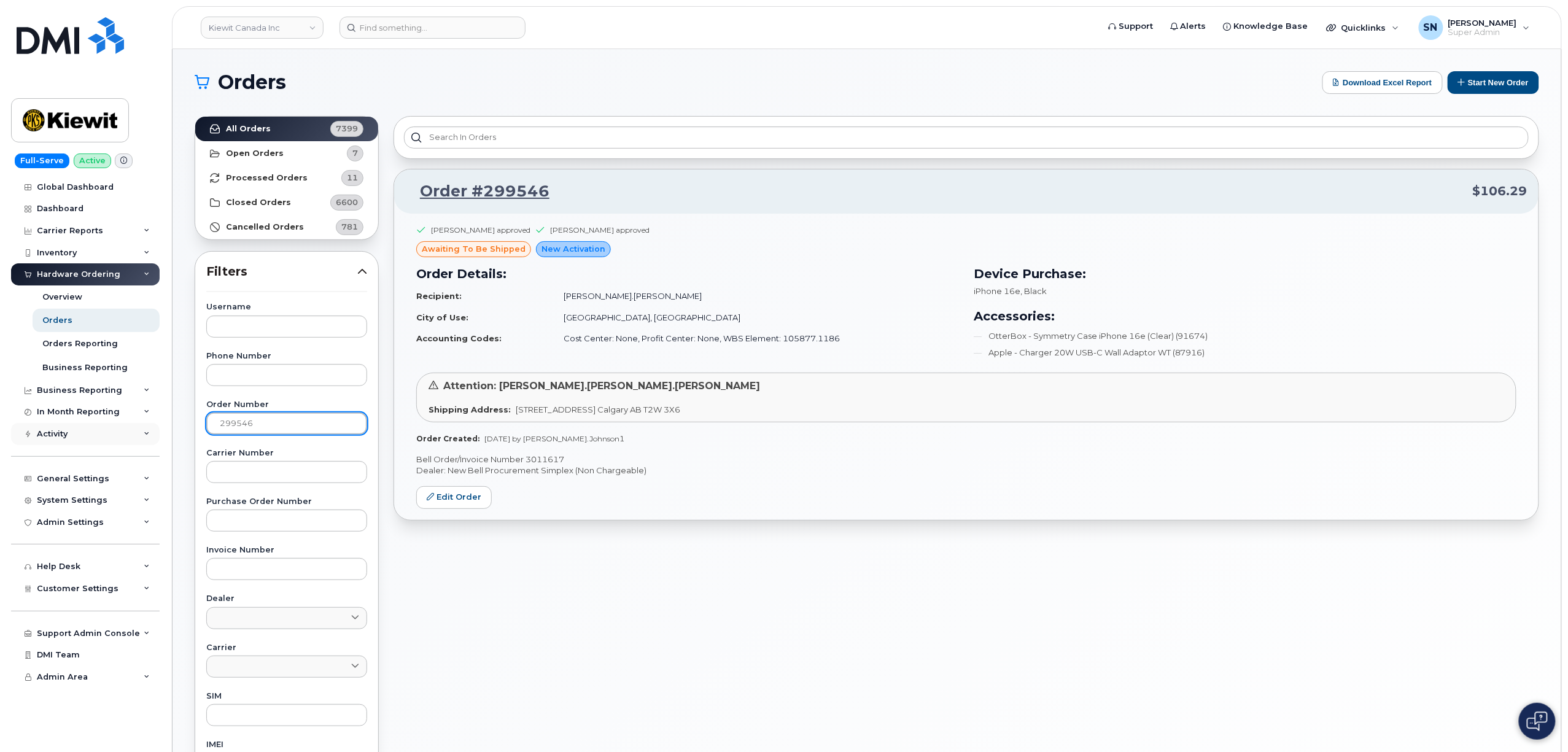
drag, startPoint x: 251, startPoint y: 421, endPoint x: 134, endPoint y: 425, distance: 117.1
click at [173, 425] on div "Kiewit Canada Inc Support Alerts Knowledge Base Quicklinks Suspend / Cancel Dev…" at bounding box center [867, 517] width 1388 height 936
paste input "669"
type input "299669"
click at [241, 129] on strong "All Orders" at bounding box center [248, 128] width 45 height 10
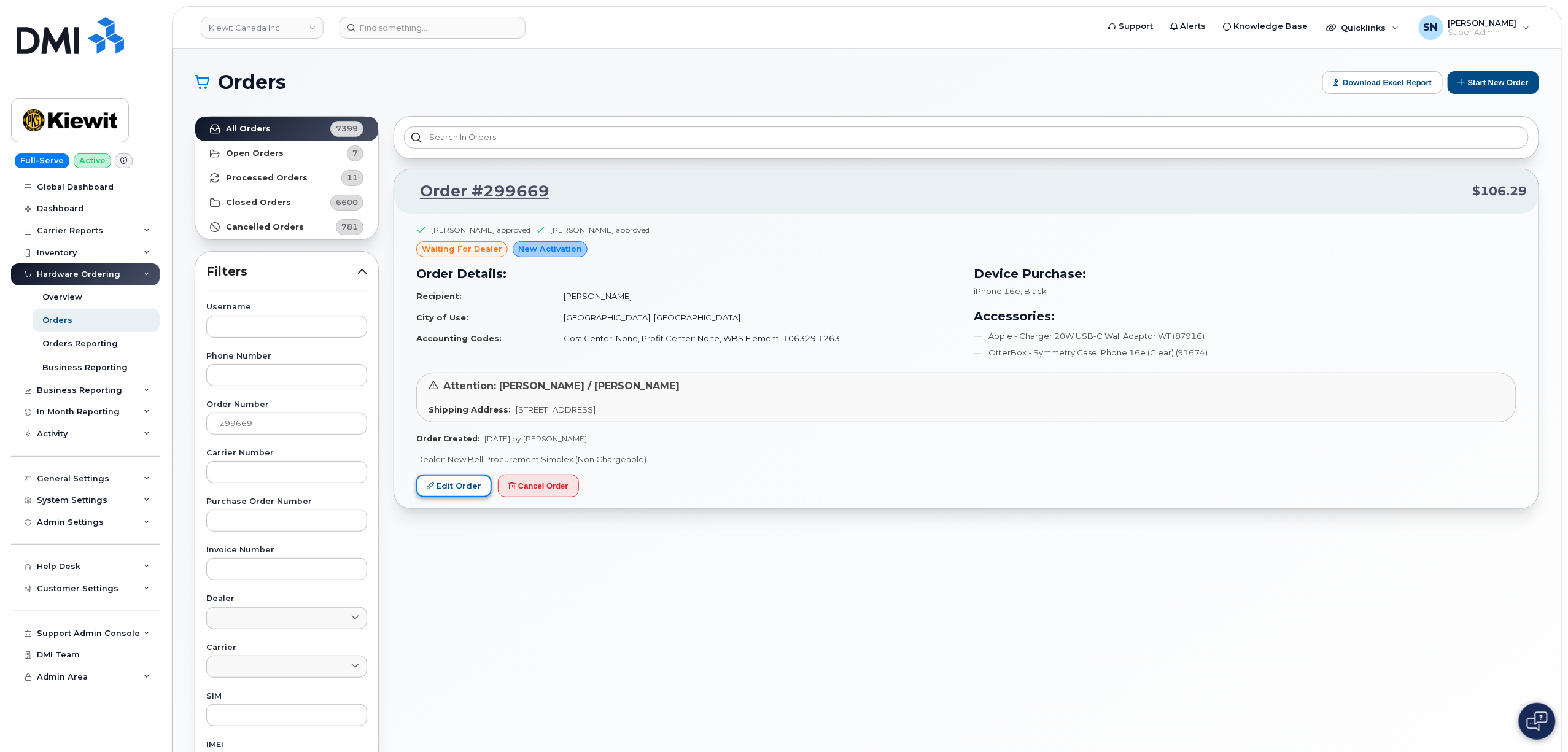
click at [449, 491] on link "Edit Order" at bounding box center [454, 485] width 76 height 23
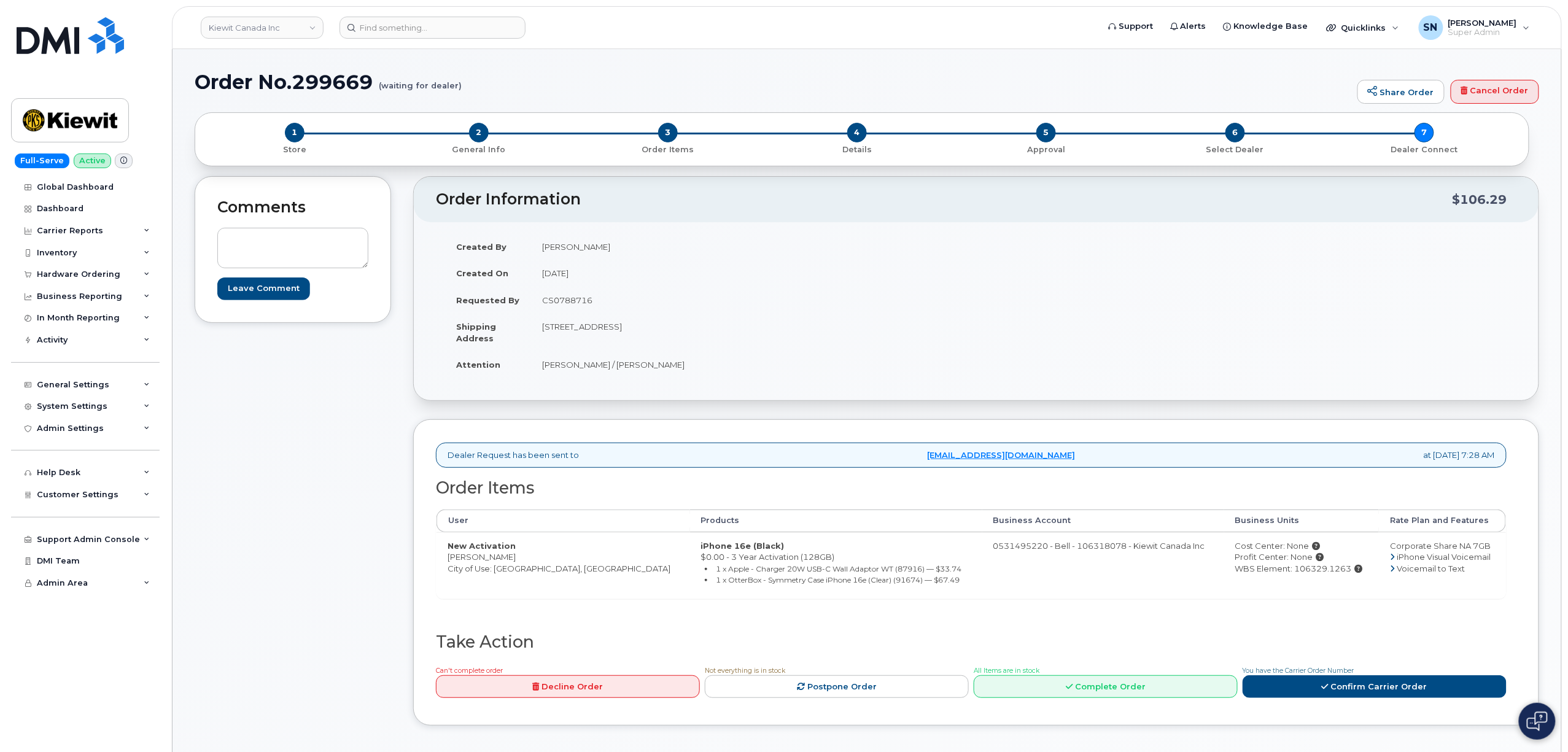
drag, startPoint x: 448, startPoint y: 557, endPoint x: 519, endPoint y: 560, distance: 71.1
click at [519, 560] on td "New Activation Antonio Chinni City of Use: Edmonton, Alberta" at bounding box center [564, 565] width 254 height 66
click at [355, 413] on div "Comments Leave Comment" at bounding box center [293, 460] width 196 height 568
drag, startPoint x: 539, startPoint y: 329, endPoint x: 606, endPoint y: 336, distance: 67.4
click at [606, 336] on td "[STREET_ADDRESS]" at bounding box center [749, 332] width 436 height 38
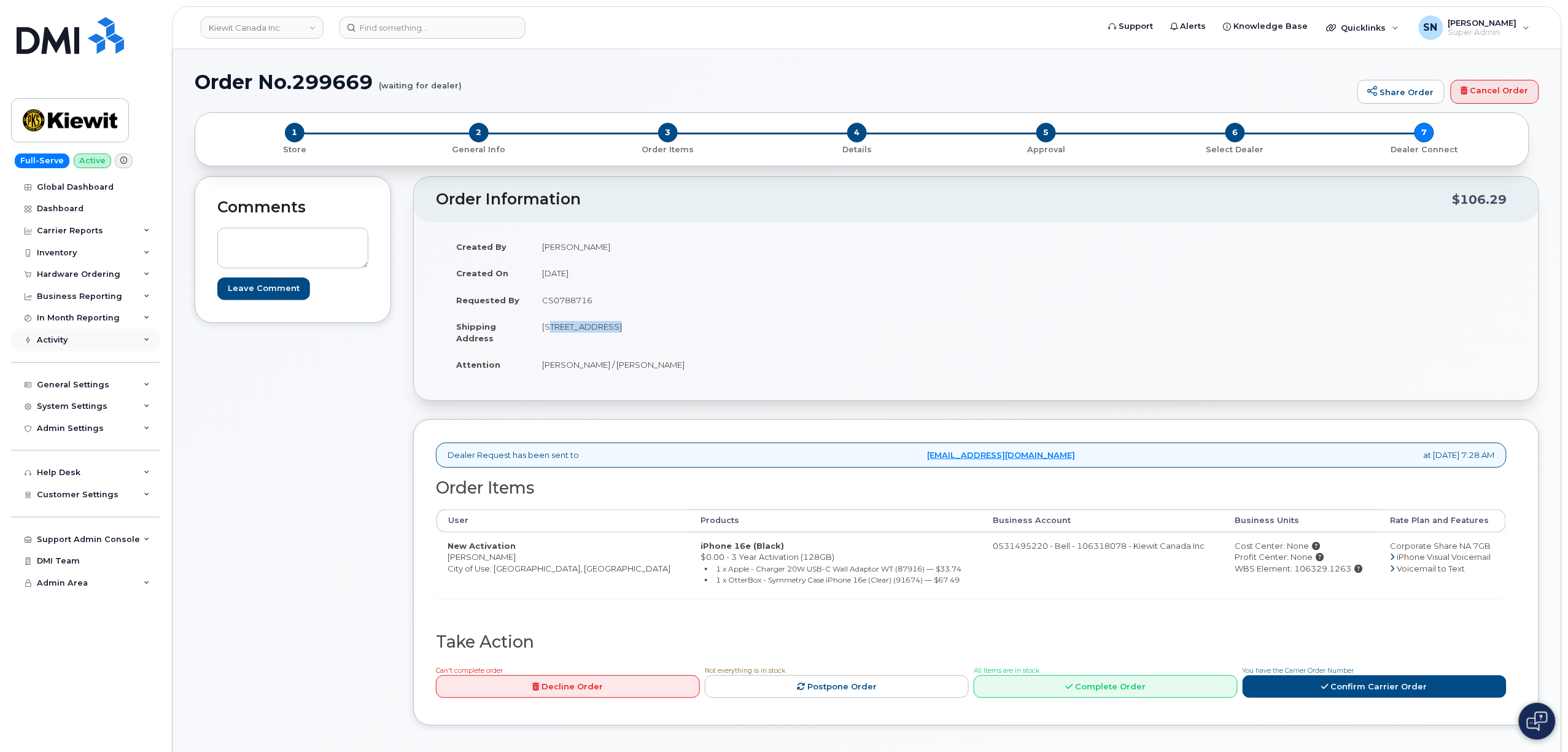
copy td "12250 33 St NE"
drag, startPoint x: 782, startPoint y: 344, endPoint x: 741, endPoint y: 337, distance: 41.6
click at [781, 344] on td "[STREET_ADDRESS]" at bounding box center [749, 332] width 436 height 38
drag, startPoint x: 677, startPoint y: 327, endPoint x: 711, endPoint y: 329, distance: 34.1
click at [711, 329] on td "[STREET_ADDRESS]" at bounding box center [749, 332] width 436 height 38
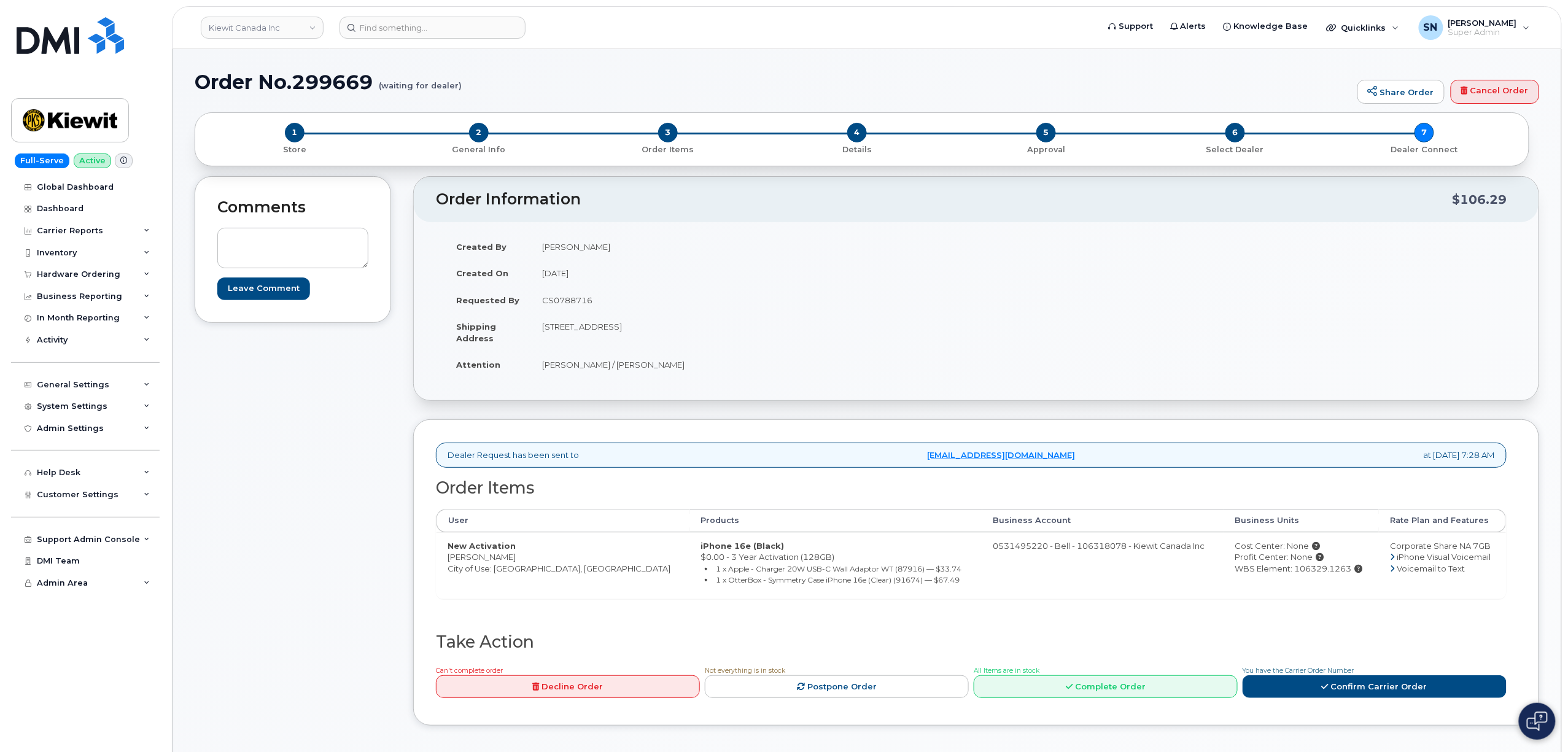
copy td "T6S 1H6"
click at [528, 389] on div "Created By John Helwagen Created On September 1, 2025 Requested By CS0788716 Sh…" at bounding box center [706, 311] width 540 height 156
drag, startPoint x: 541, startPoint y: 366, endPoint x: 727, endPoint y: 372, distance: 186.1
click at [727, 372] on td "[PERSON_NAME] / [PERSON_NAME]" at bounding box center [749, 364] width 436 height 27
copy td "[PERSON_NAME] / [PERSON_NAME]"
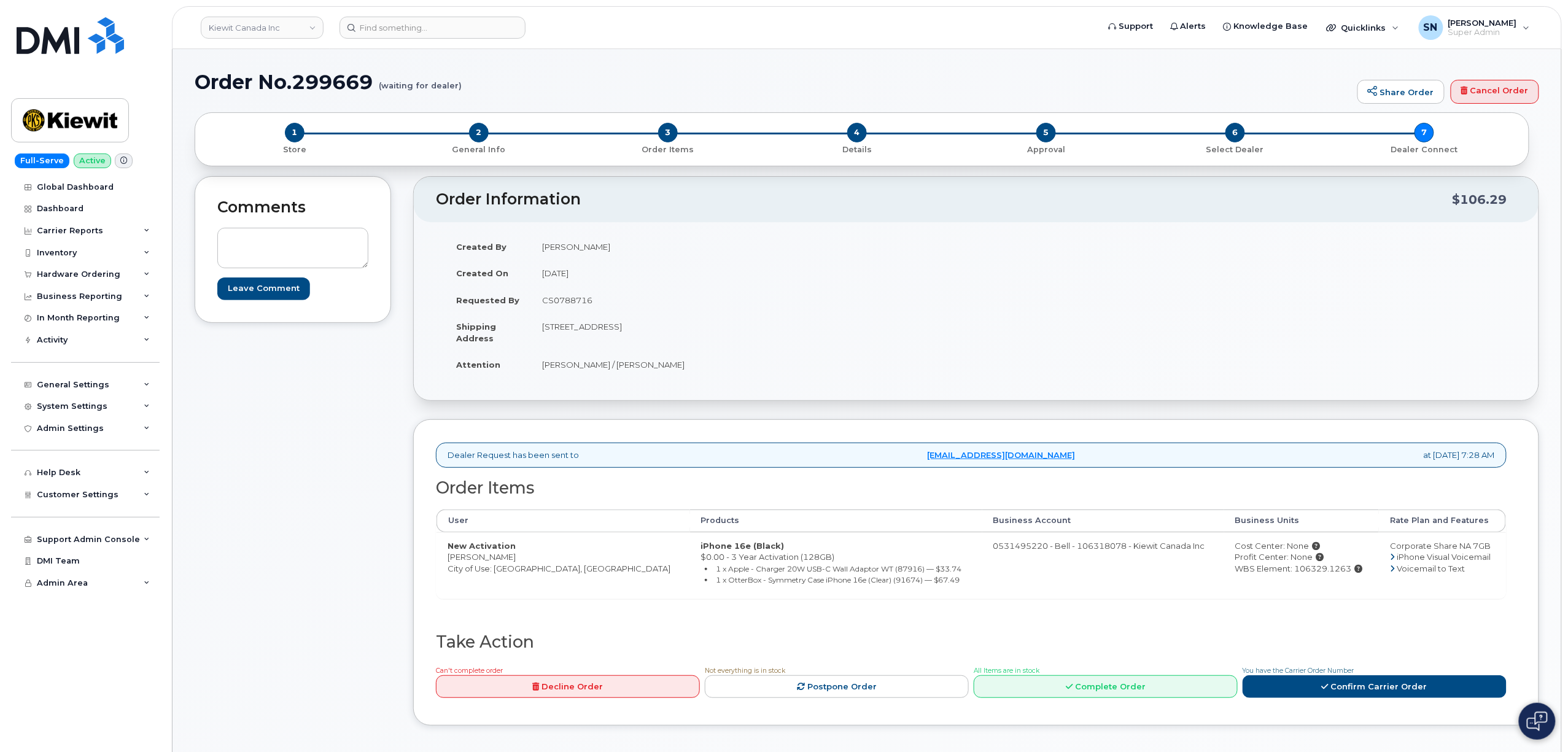
drag, startPoint x: 789, startPoint y: 404, endPoint x: 489, endPoint y: 269, distance: 329.0
click at [789, 404] on div "Order Information $106.29 Created By John Helwagen Created On September 1, 2025…" at bounding box center [976, 460] width 1126 height 568
drag, startPoint x: 449, startPoint y: 560, endPoint x: 511, endPoint y: 563, distance: 62.1
click at [511, 563] on td "New Activation [PERSON_NAME] City of Use: [GEOGRAPHIC_DATA], [GEOGRAPHIC_DATA]" at bounding box center [564, 565] width 254 height 66
copy td "[PERSON_NAME]"
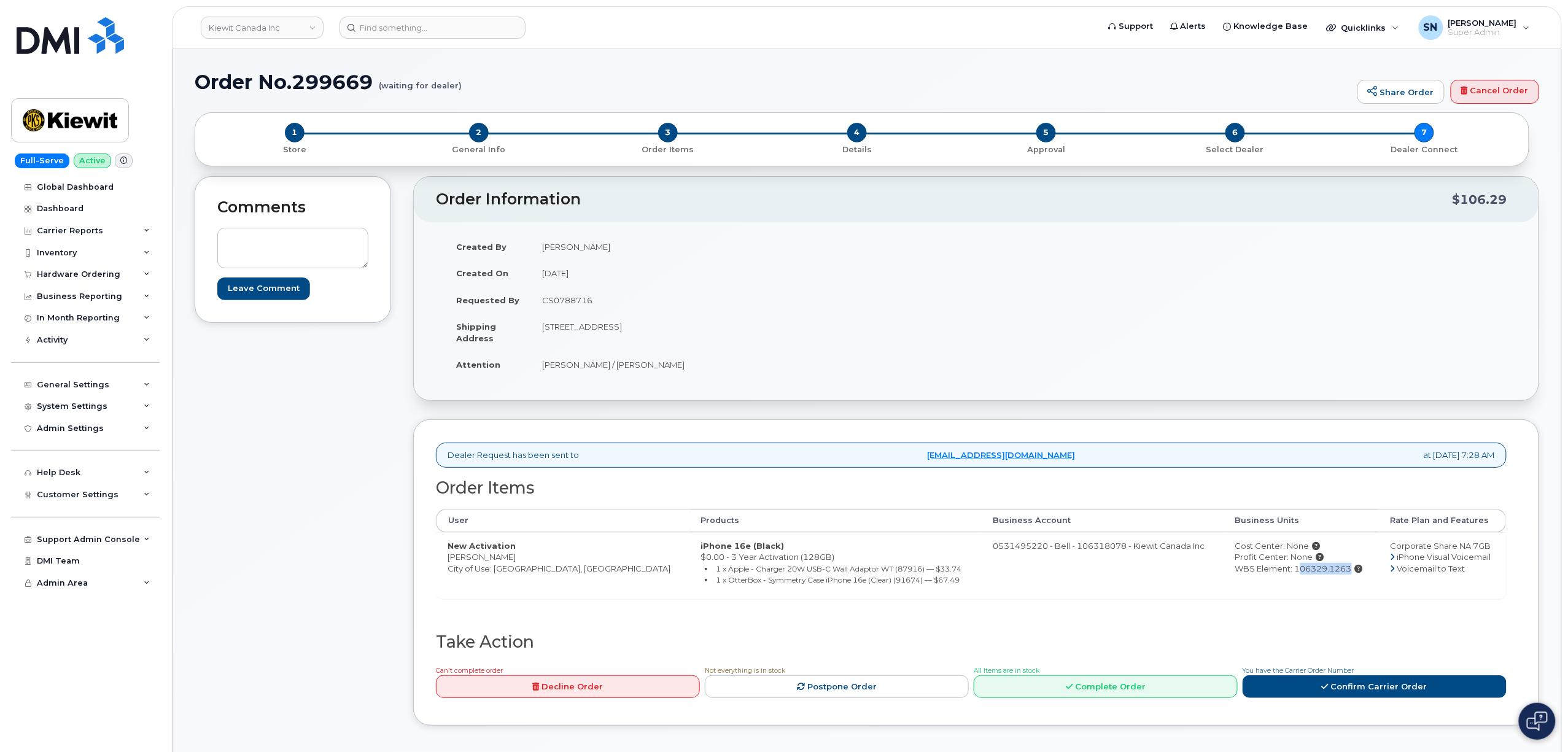
drag, startPoint x: 1319, startPoint y: 573, endPoint x: 1264, endPoint y: 577, distance: 55.1
click at [1264, 575] on div "WBS Element: 106329.1263" at bounding box center [1301, 568] width 132 height 12
copy div "106329.126"
click at [1320, 575] on div "WBS Element: 106329.1263" at bounding box center [1301, 568] width 132 height 12
drag, startPoint x: 1320, startPoint y: 575, endPoint x: 1282, endPoint y: 592, distance: 41.6
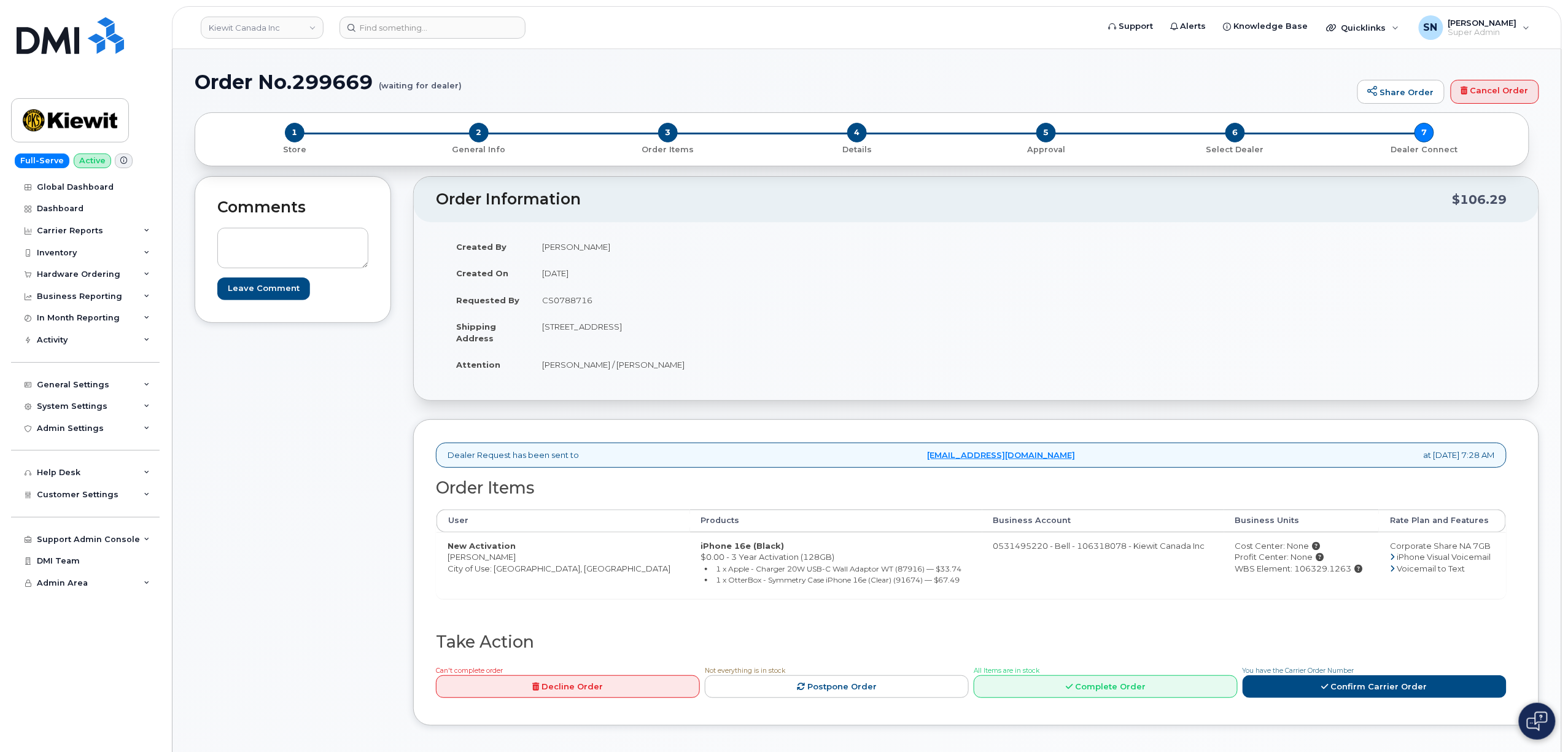
click at [1262, 575] on div "WBS Element: 106329.1263" at bounding box center [1301, 568] width 132 height 12
click at [1321, 575] on div "WBS Element: 106329.1263" at bounding box center [1301, 568] width 132 height 12
drag, startPoint x: 1319, startPoint y: 570, endPoint x: 1265, endPoint y: 575, distance: 54.2
click at [1265, 575] on div "WBS Element: 106329.1263" at bounding box center [1301, 568] width 132 height 12
copy div "106329.1263"
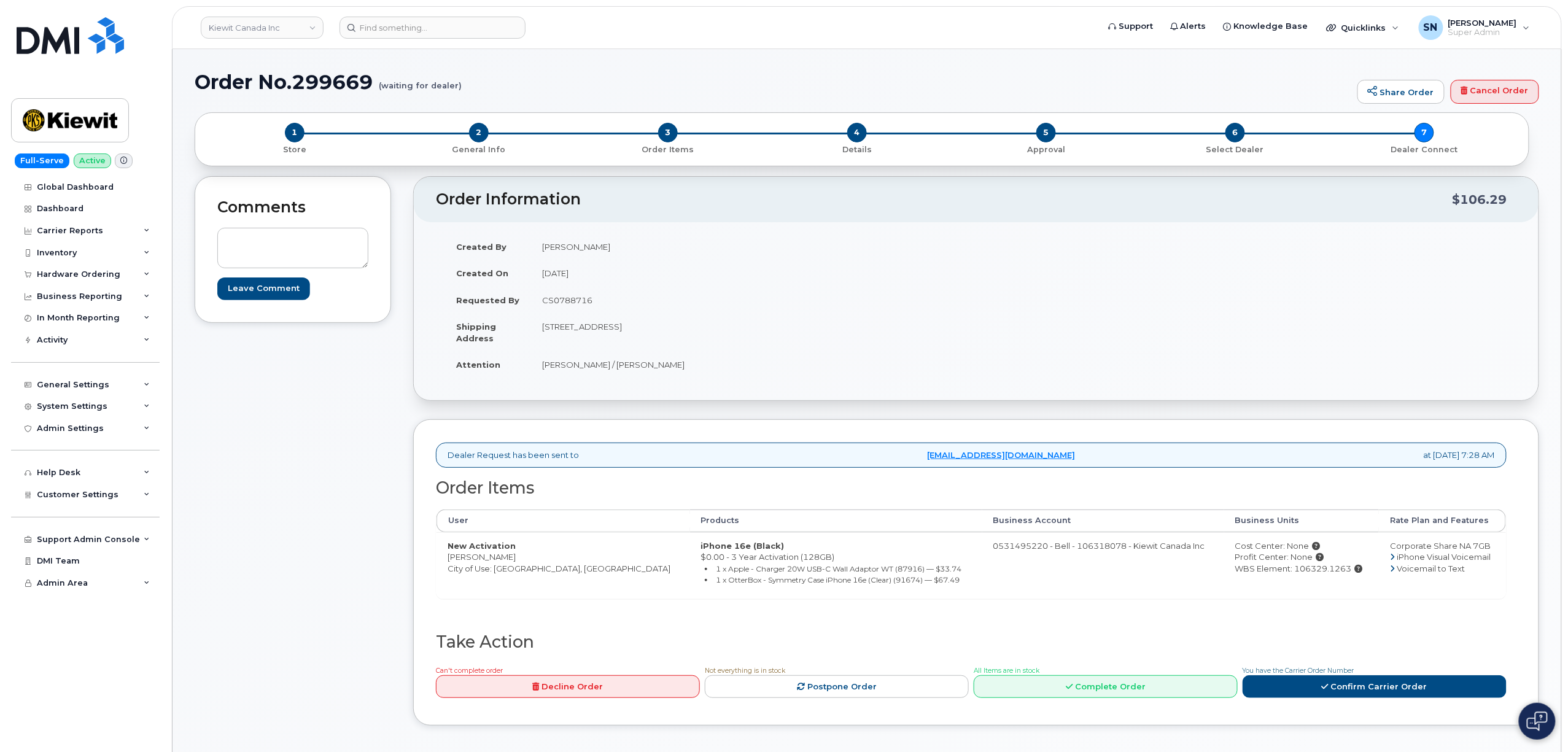
scroll to position [245, 0]
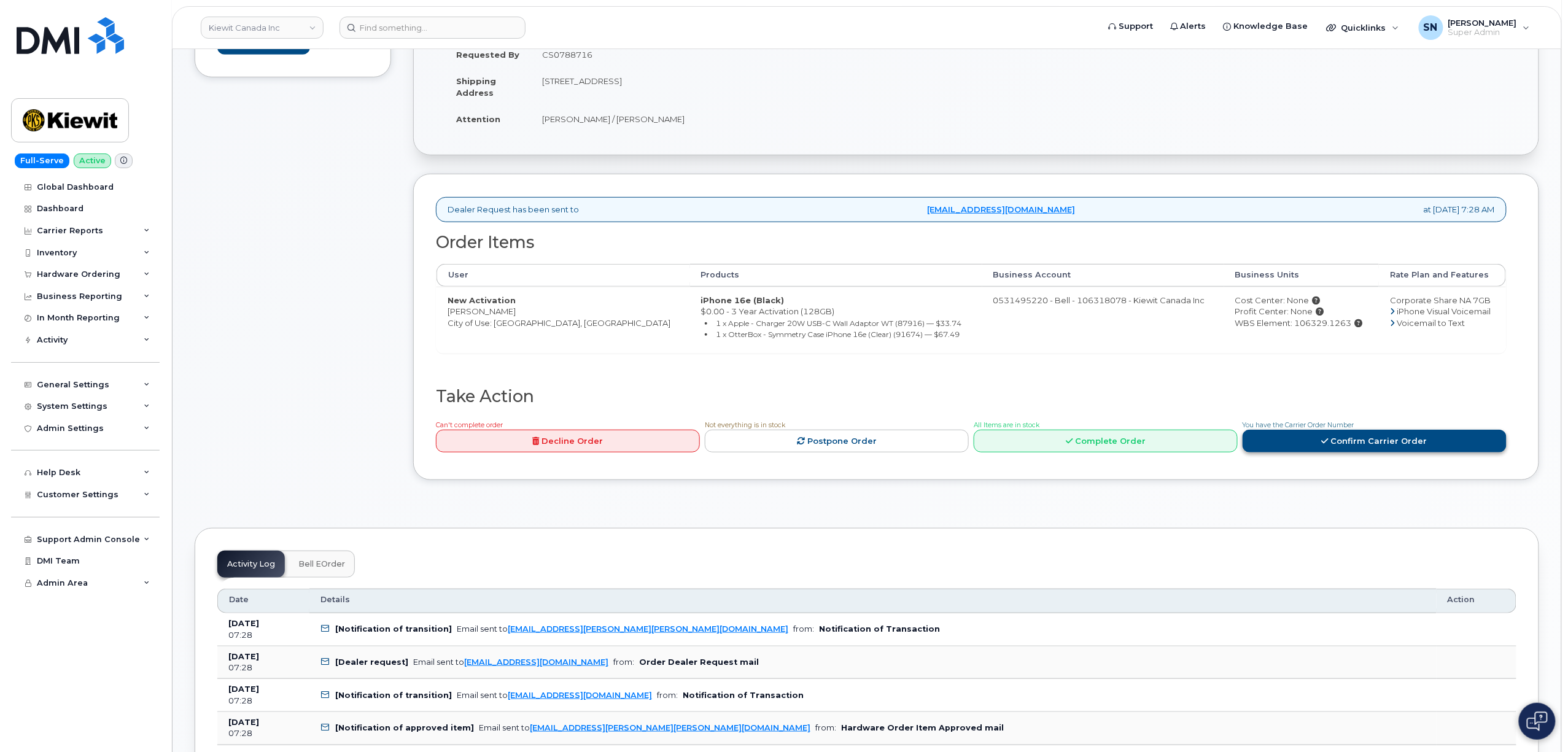
click at [1432, 448] on link "Confirm Carrier Order" at bounding box center [1374, 441] width 264 height 23
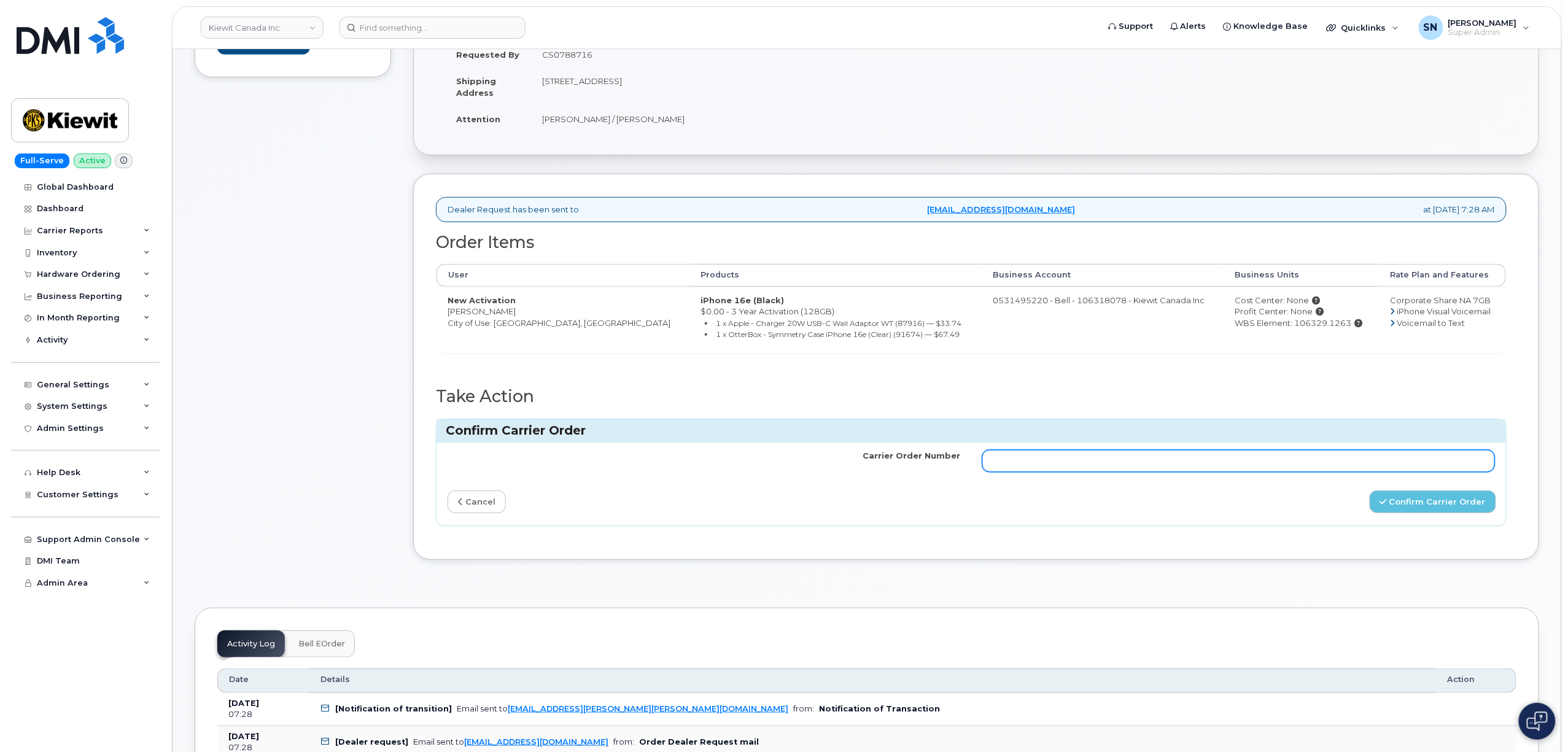
click at [1160, 465] on input "Carrier Order Number" at bounding box center [1238, 461] width 512 height 22
paste input "3011626"
type input "3011626"
click at [1460, 494] on button "Confirm Carrier Order" at bounding box center [1433, 501] width 126 height 23
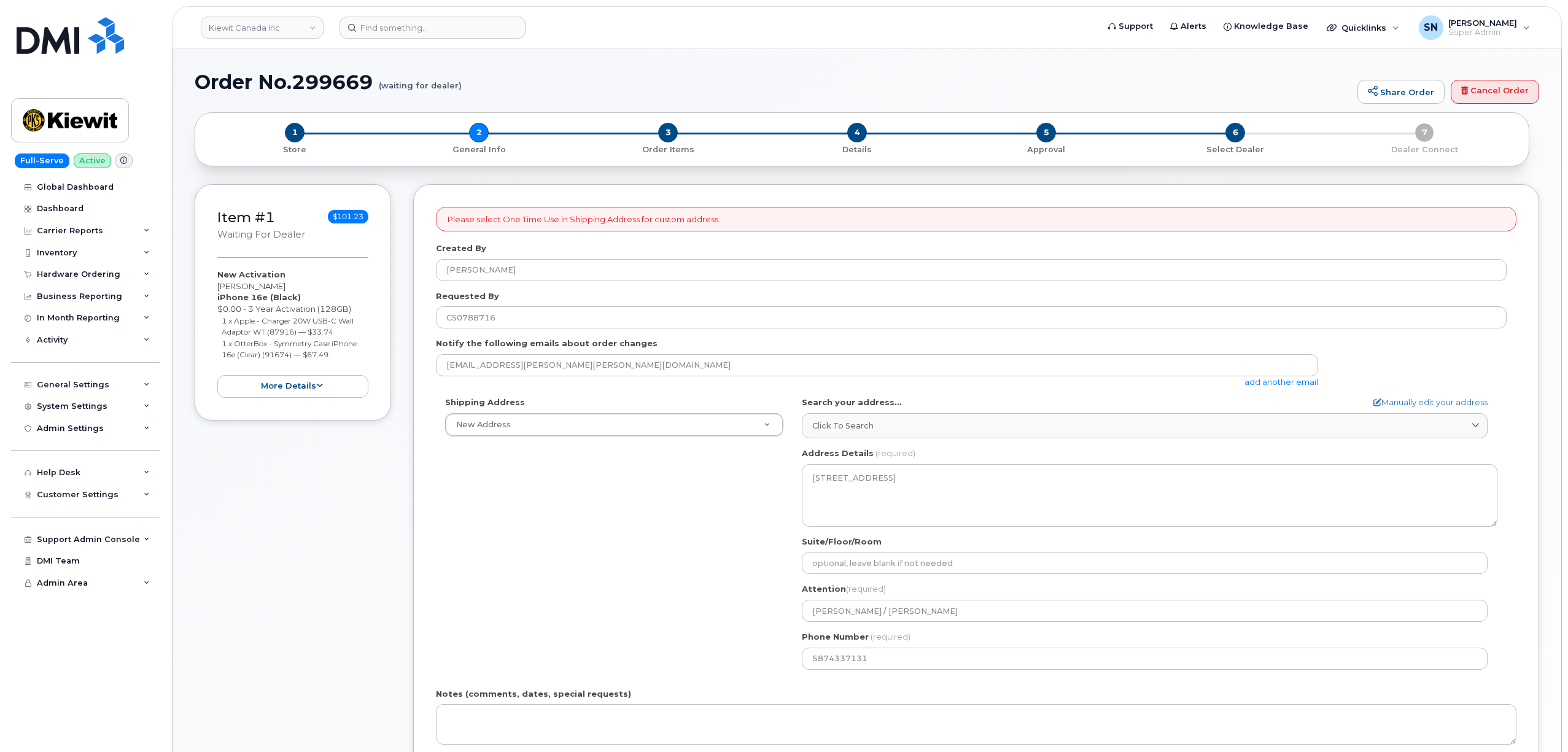
select select
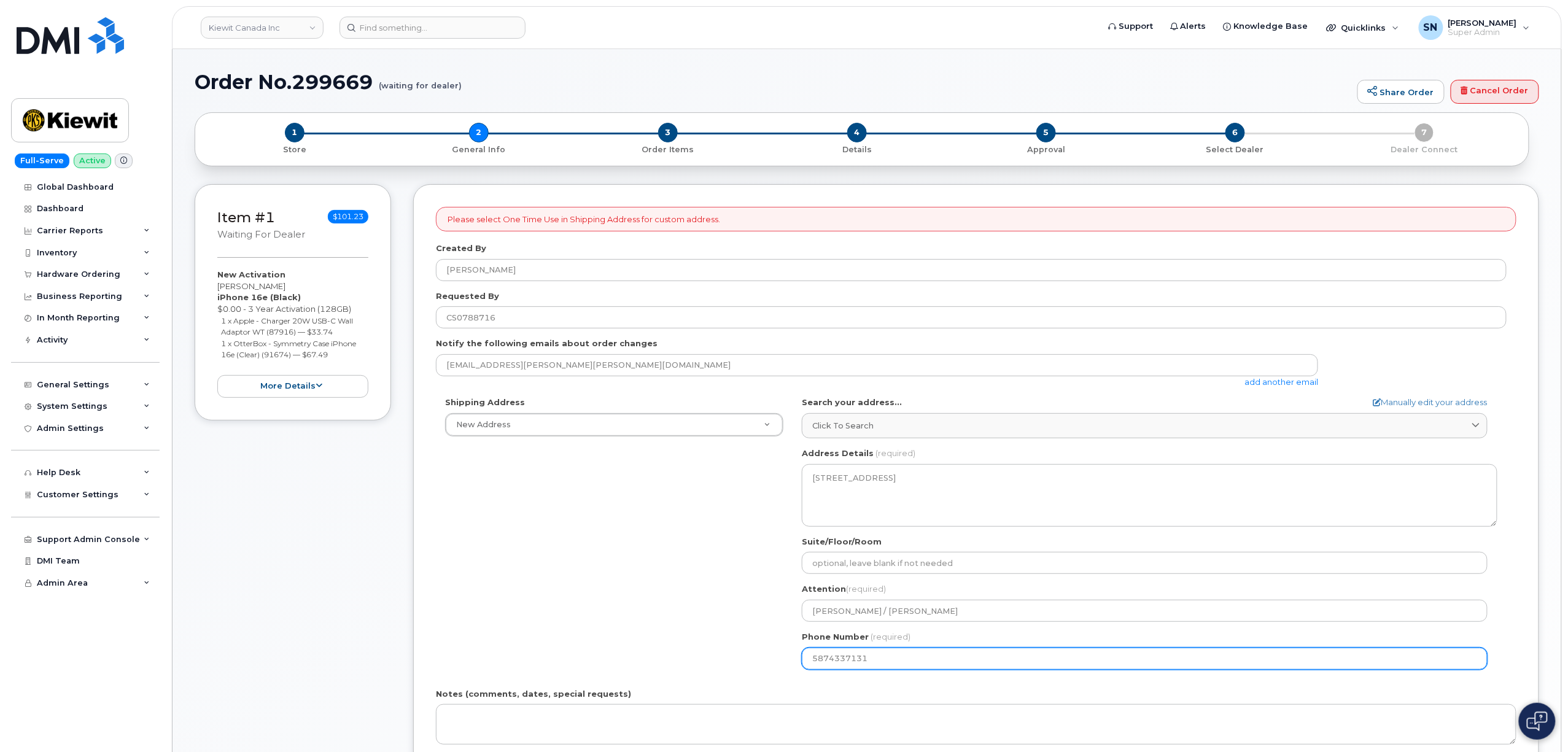
drag, startPoint x: 874, startPoint y: 657, endPoint x: 479, endPoint y: 628, distance: 396.1
click at [752, 645] on div "Shipping Address New Address New Address [STREET_ADDRESS][GEOGRAPHIC_DATA][PERS…" at bounding box center [971, 537] width 1071 height 282
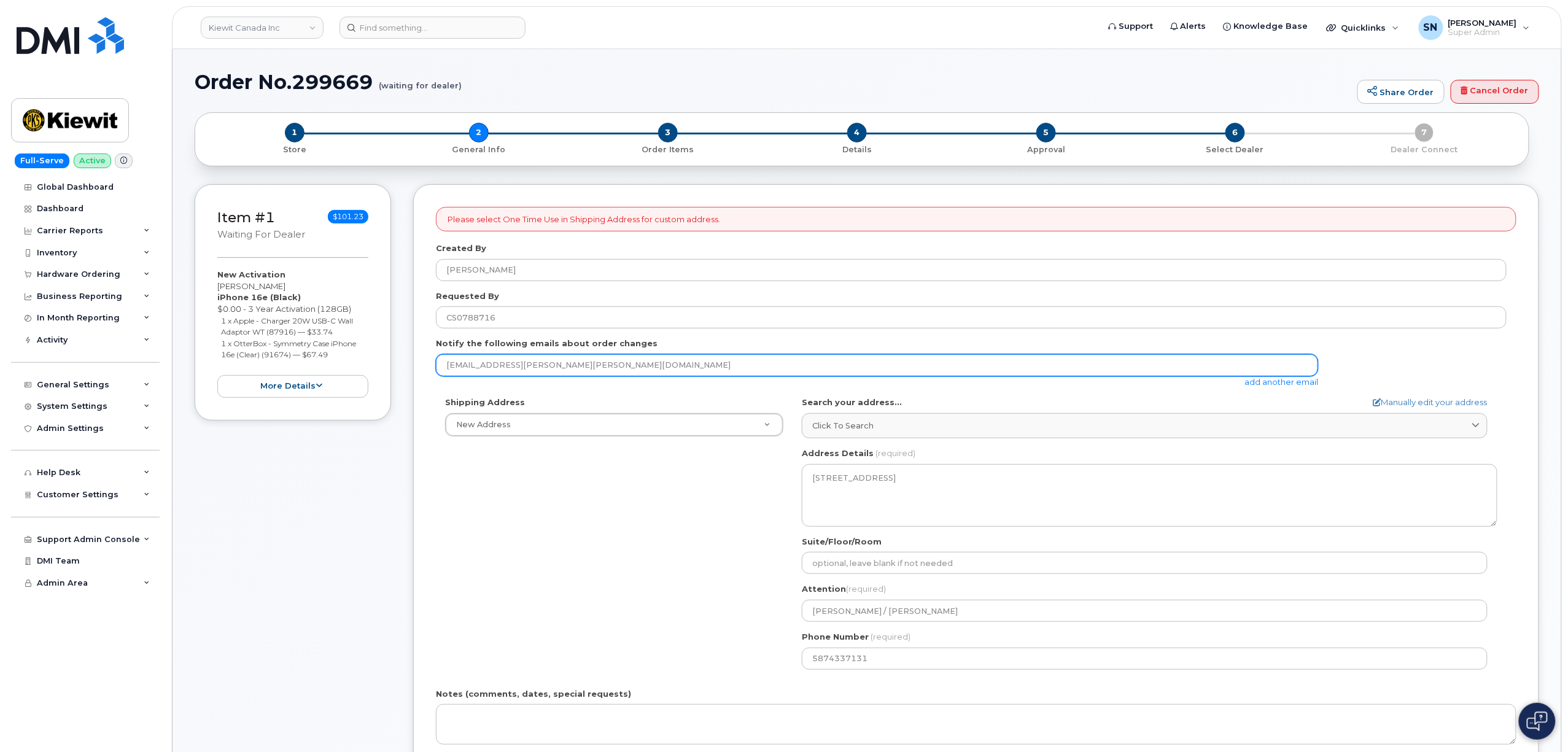
drag, startPoint x: 570, startPoint y: 367, endPoint x: 435, endPoint y: 359, distance: 135.2
click at [435, 359] on div "Please select One Time Use in Shipping Address for custom address. Created By […" at bounding box center [976, 525] width 1126 height 680
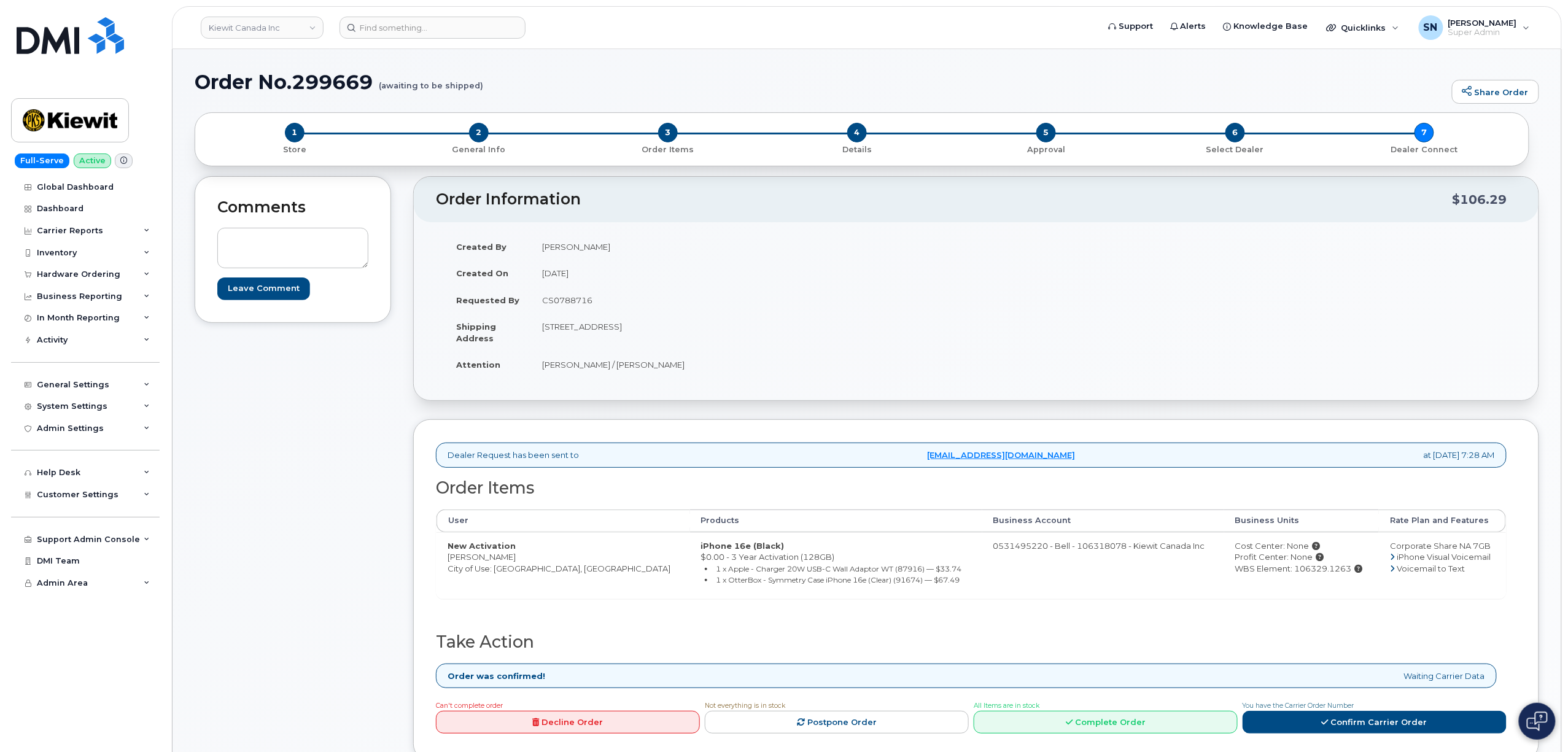
drag, startPoint x: 450, startPoint y: 561, endPoint x: 512, endPoint y: 564, distance: 62.1
click at [512, 564] on td "New Activation [PERSON_NAME] City of Use: [GEOGRAPHIC_DATA], [GEOGRAPHIC_DATA]" at bounding box center [564, 565] width 254 height 66
copy td "[PERSON_NAME]"
click at [945, 290] on td "CS0788716" at bounding box center [749, 300] width 436 height 27
click at [423, 202] on header "Order Information $106.29" at bounding box center [976, 199] width 1124 height 45
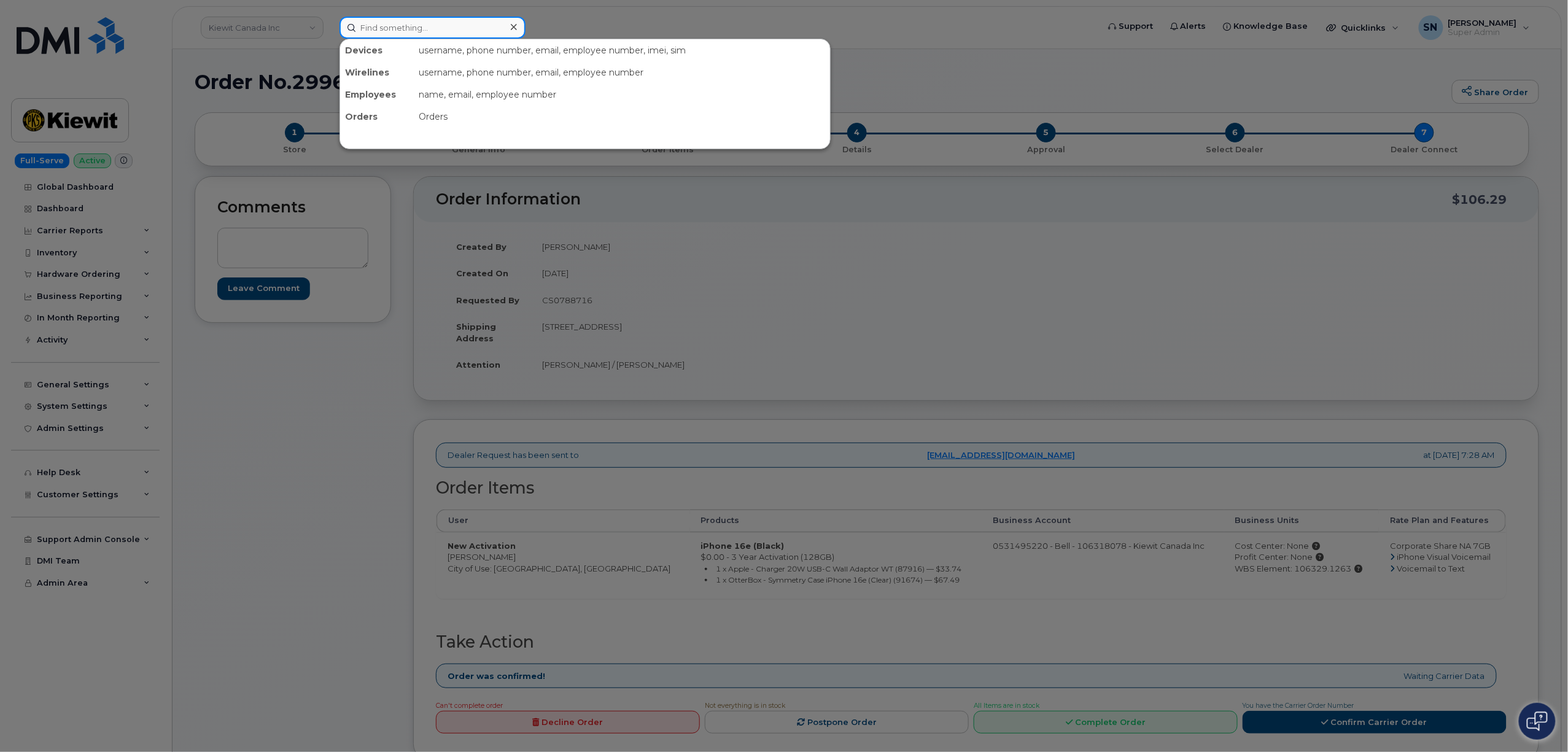
click at [474, 30] on input at bounding box center [432, 27] width 186 height 22
paste input "5063813515"
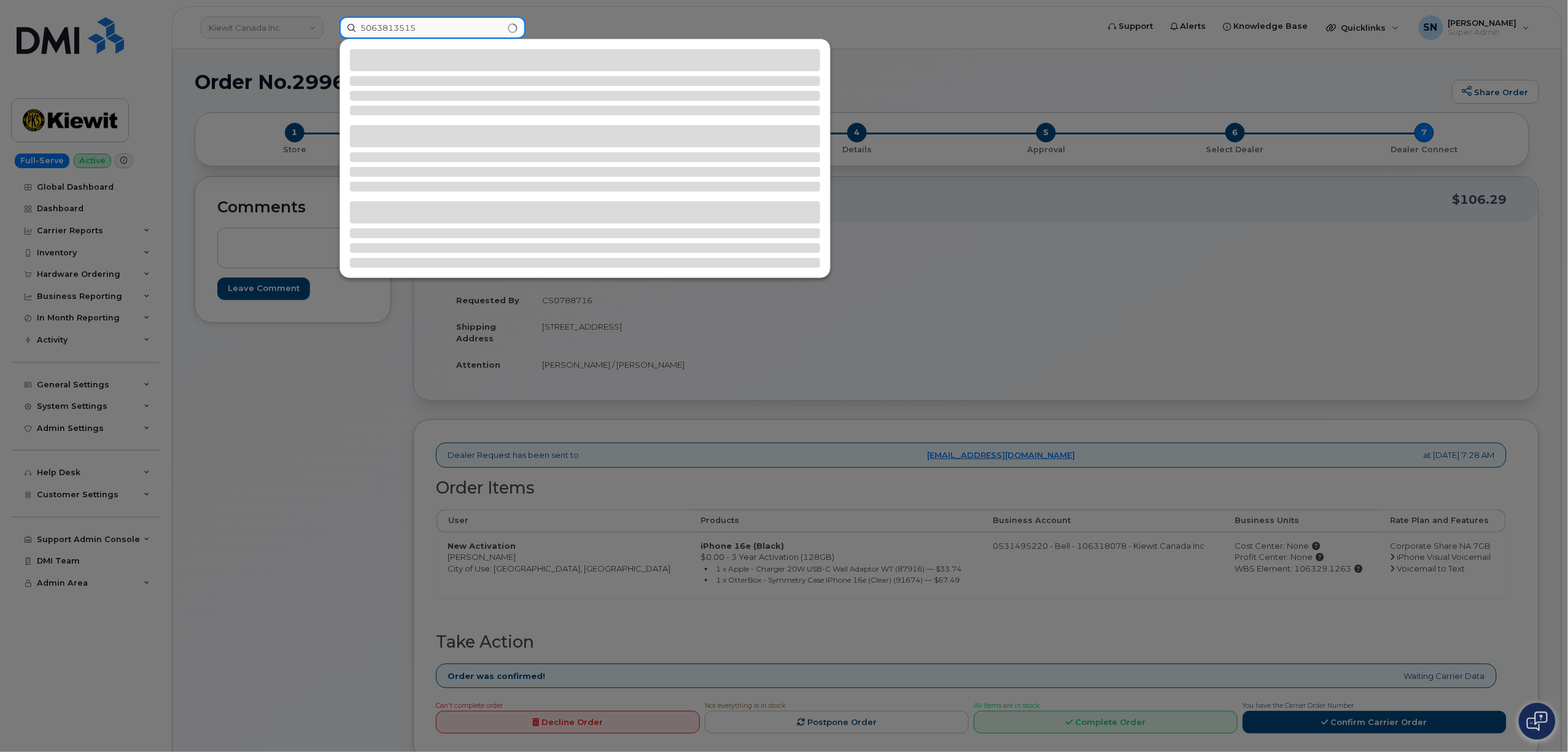
type input "5063813515"
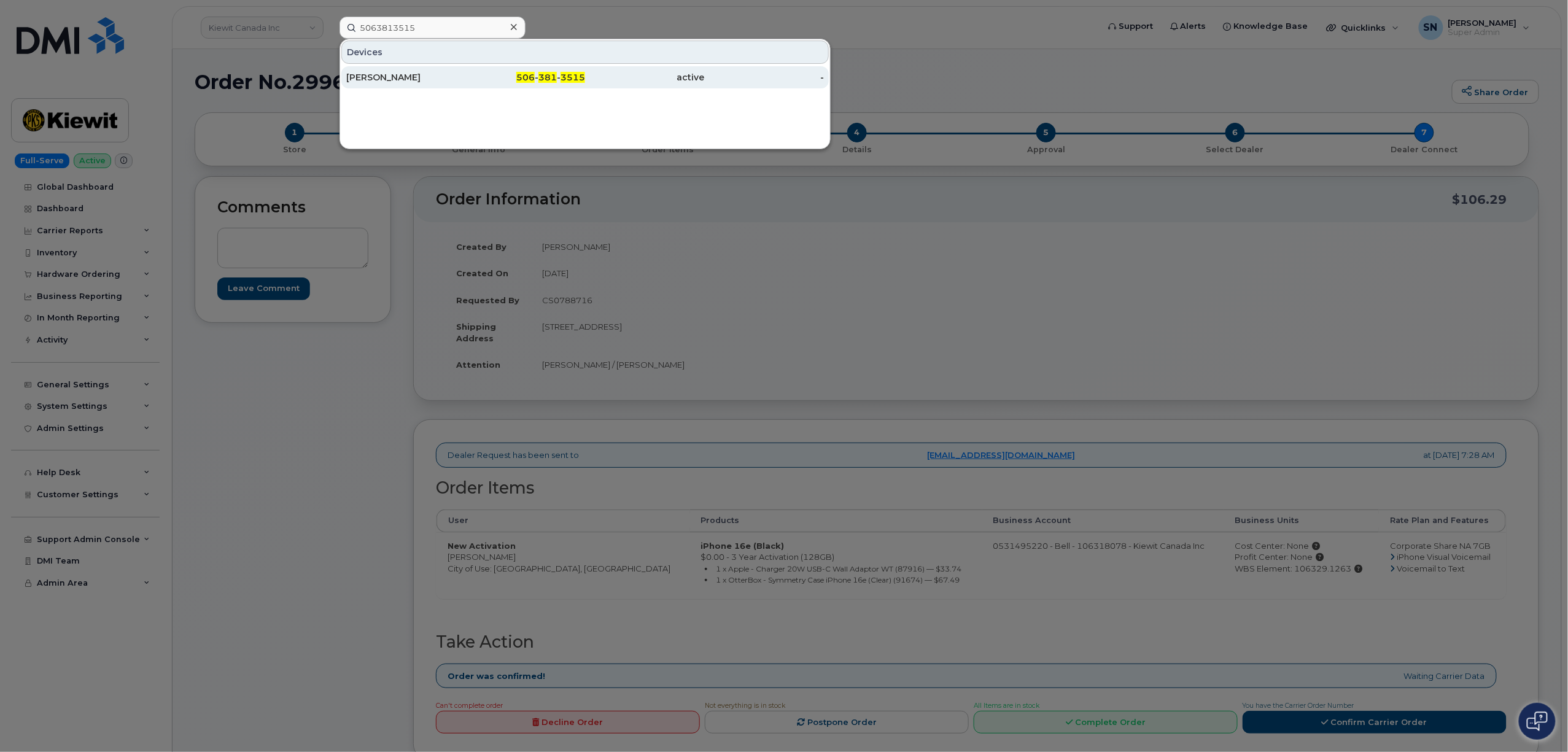
click at [497, 69] on div "506 - 381 - 3515" at bounding box center [526, 77] width 120 height 22
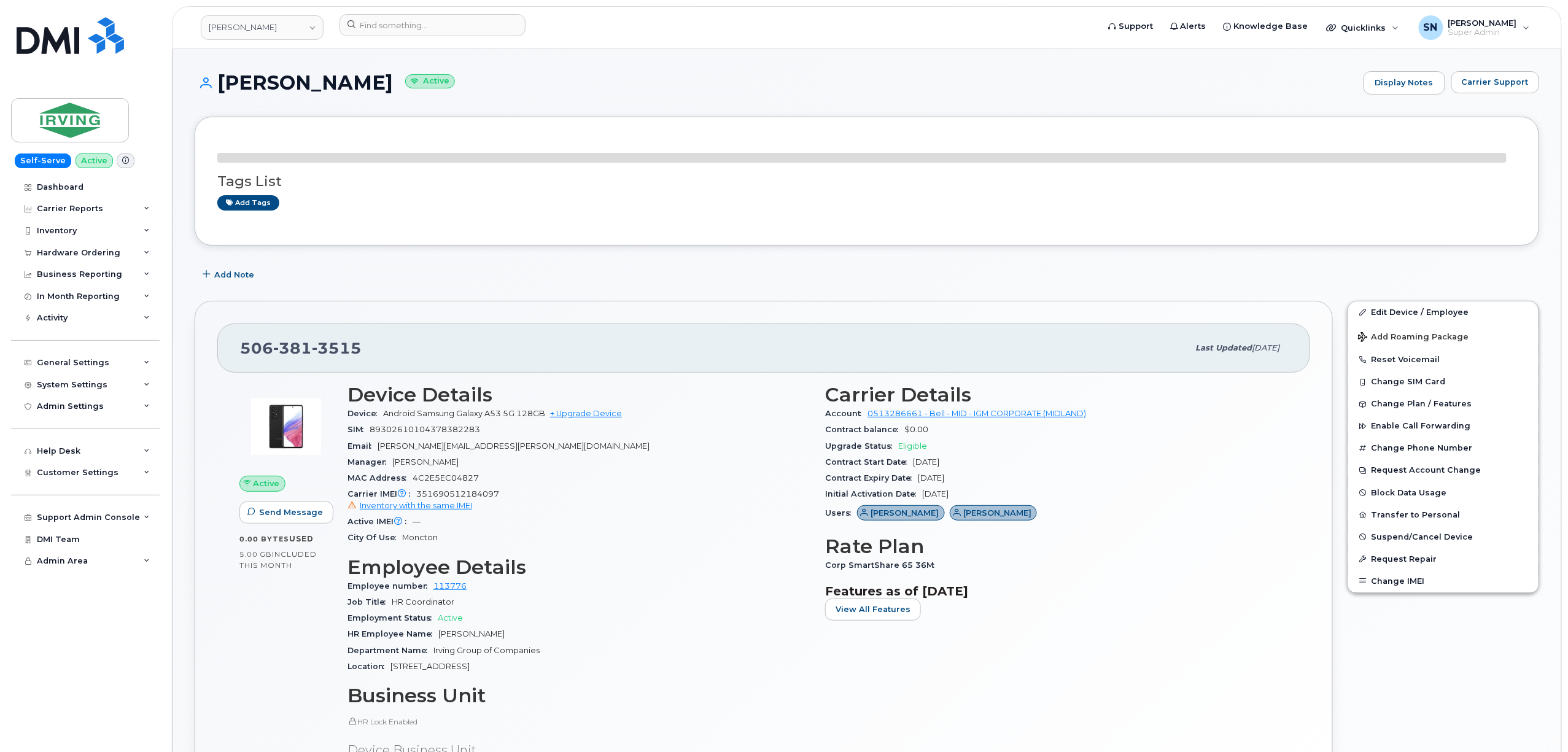
click at [536, 104] on div "Louise Landry Active Display Notes Carrier Support" at bounding box center [867, 93] width 1345 height 45
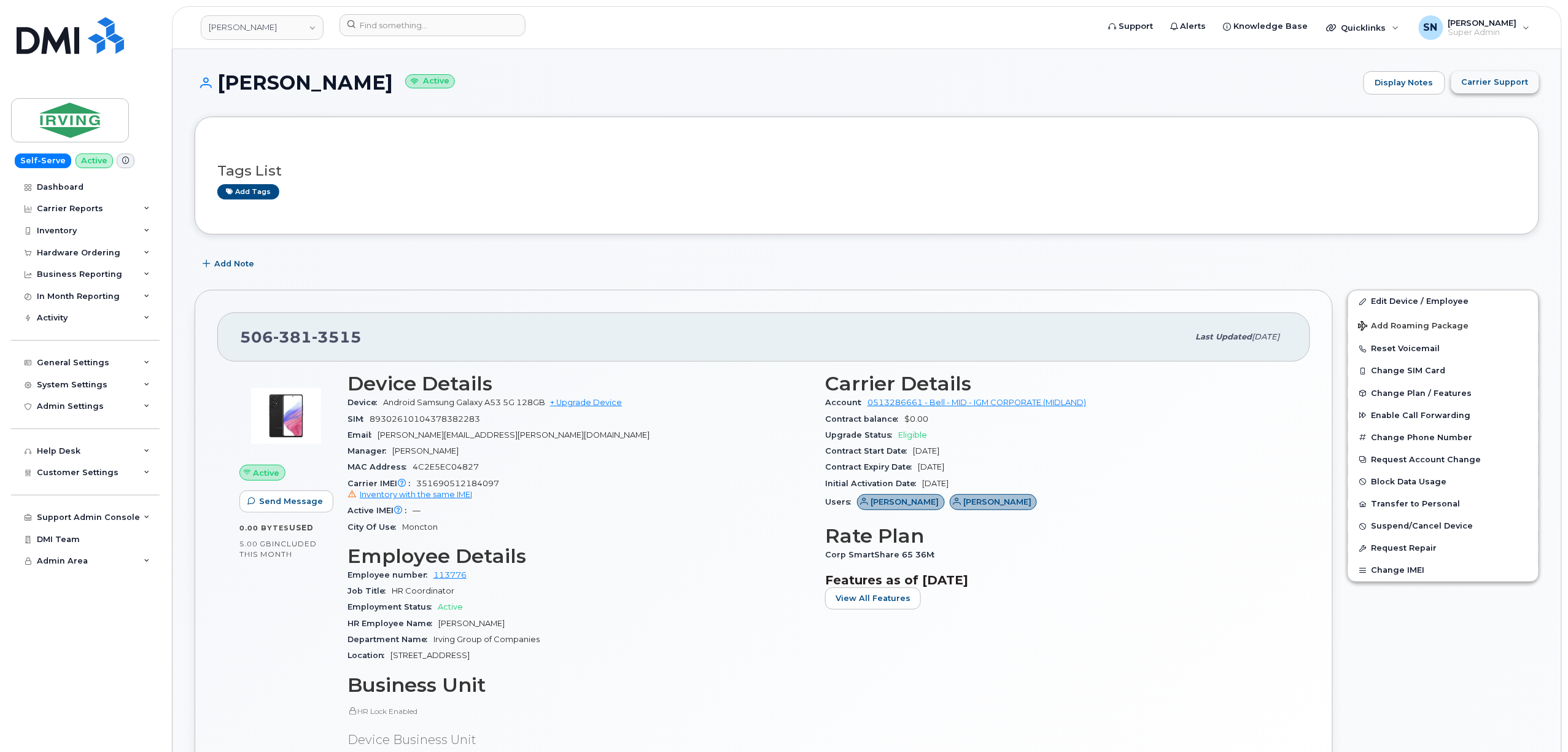
click at [1484, 79] on span "Carrier Support" at bounding box center [1495, 82] width 67 height 12
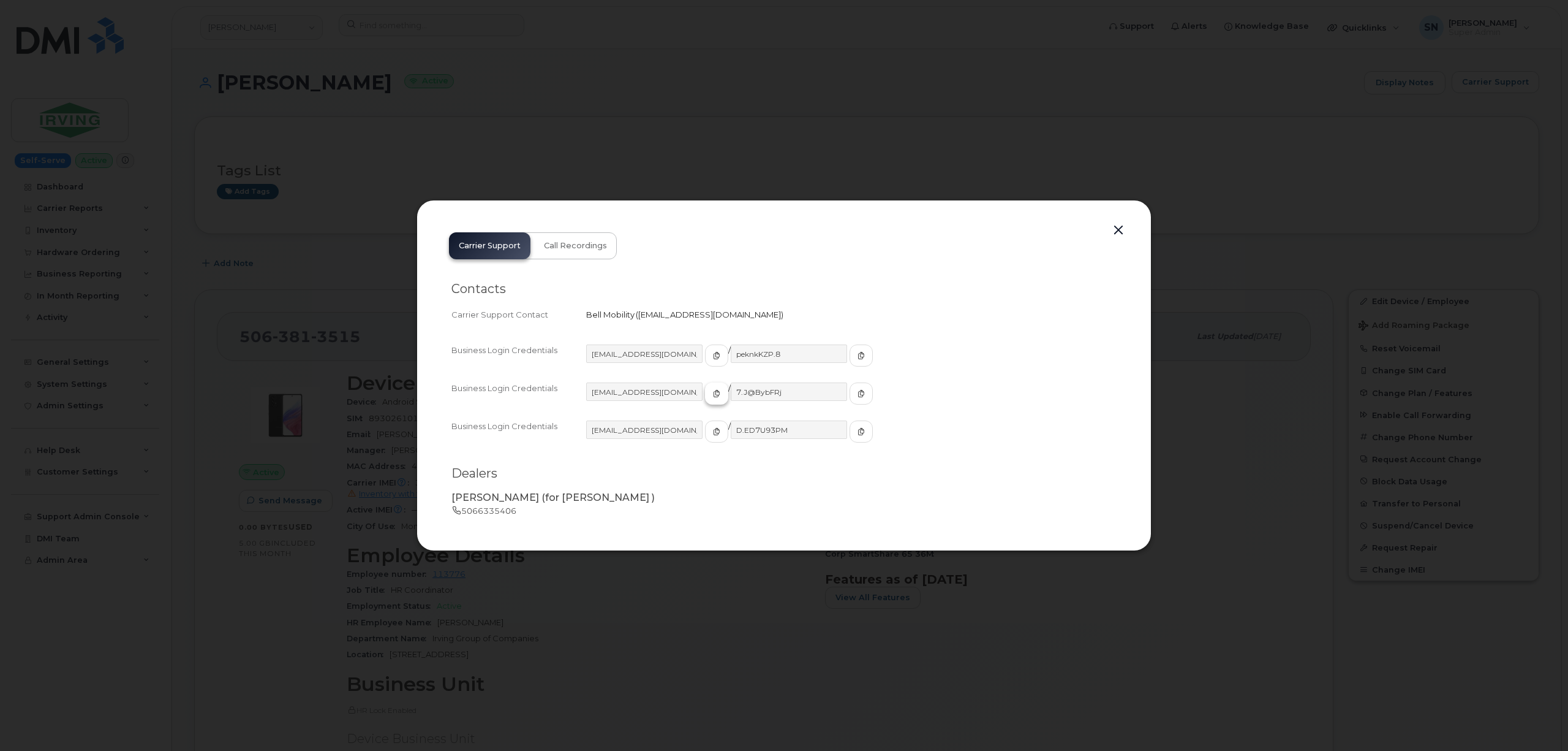
click at [705, 400] on button "button" at bounding box center [716, 393] width 23 height 22
click at [858, 395] on icon "button" at bounding box center [861, 393] width 7 height 7
click at [1119, 233] on button "button" at bounding box center [1119, 230] width 19 height 17
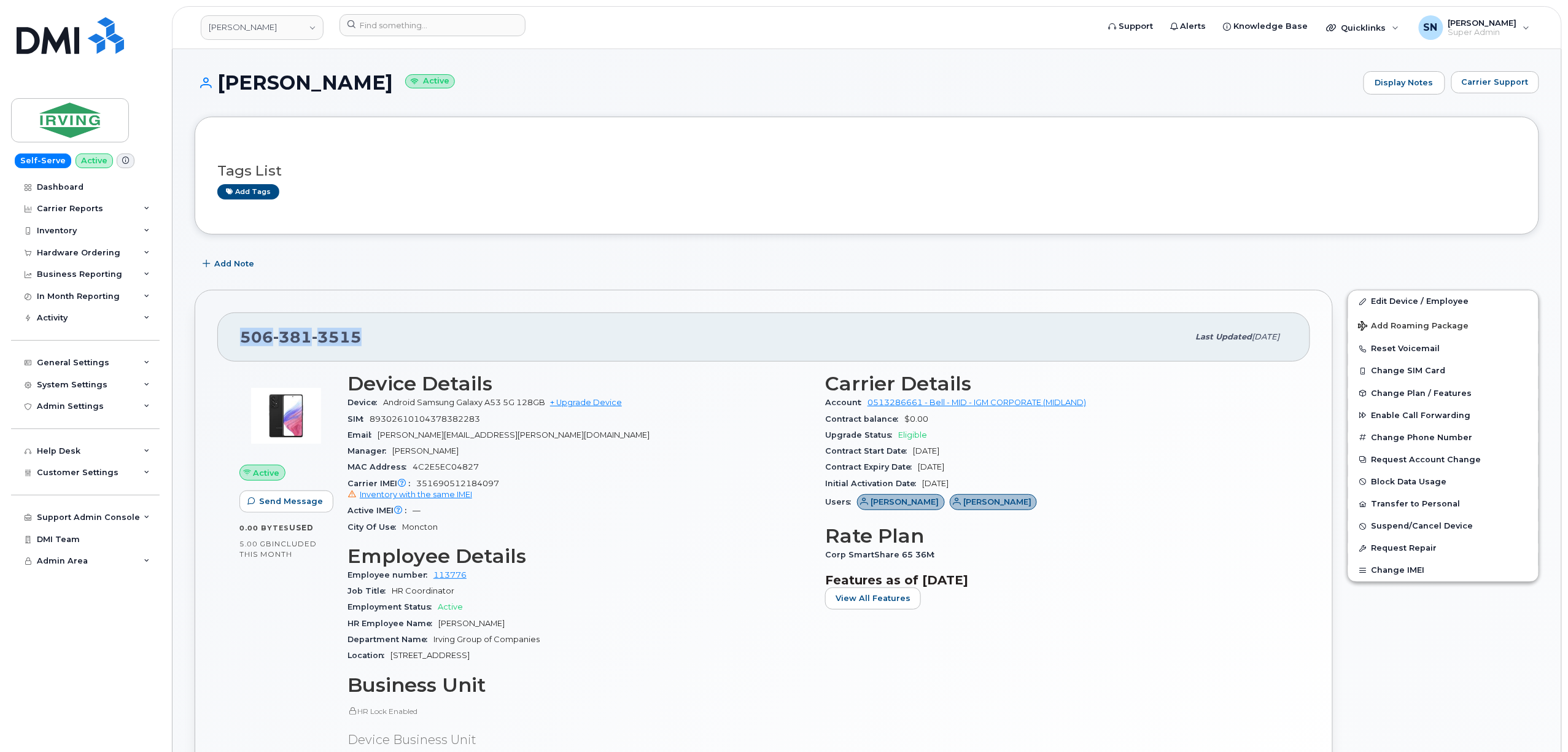
drag, startPoint x: 241, startPoint y: 334, endPoint x: 357, endPoint y: 338, distance: 116.1
click at [357, 338] on span "506 381 3515" at bounding box center [301, 337] width 121 height 19
copy span "506 381 3515"
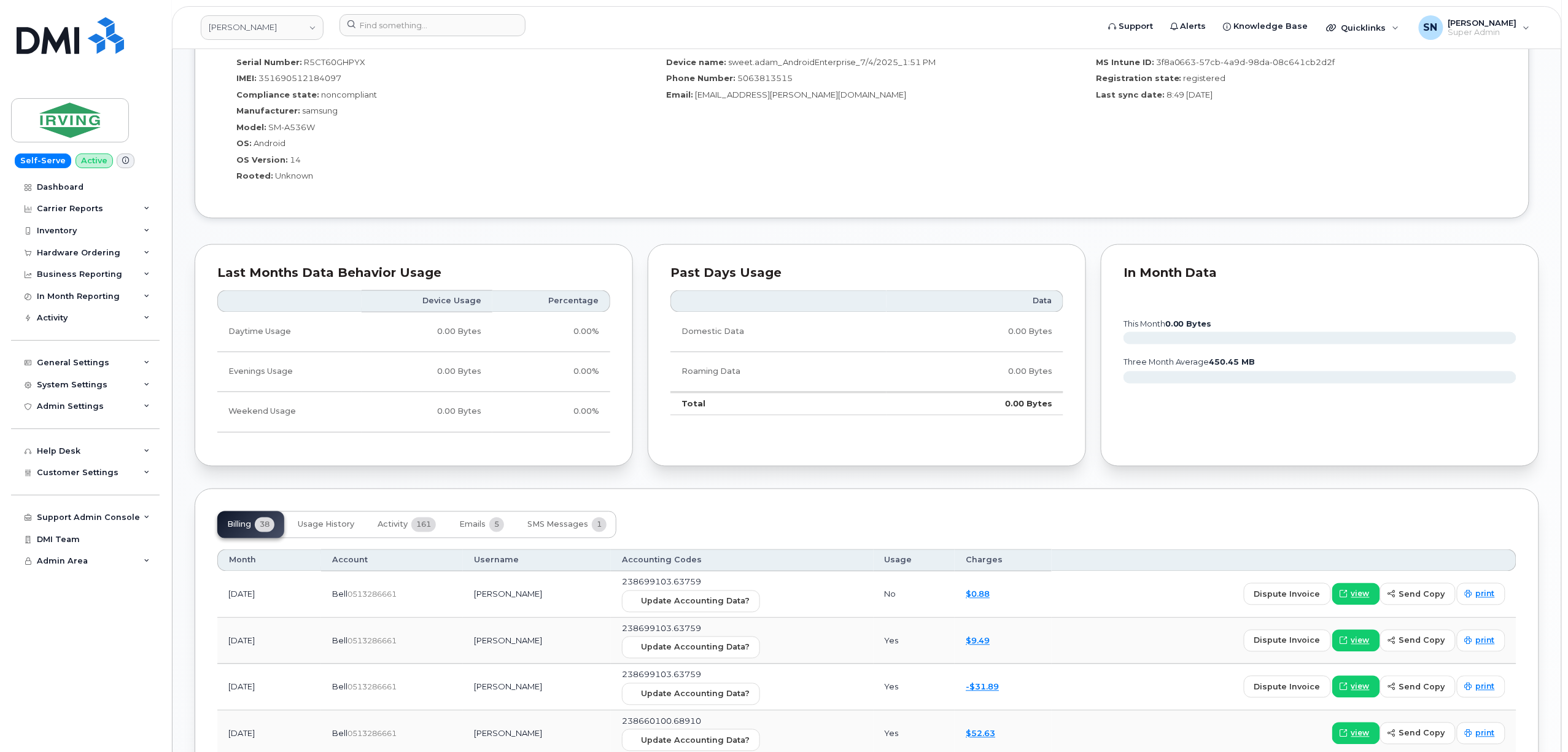
scroll to position [900, 0]
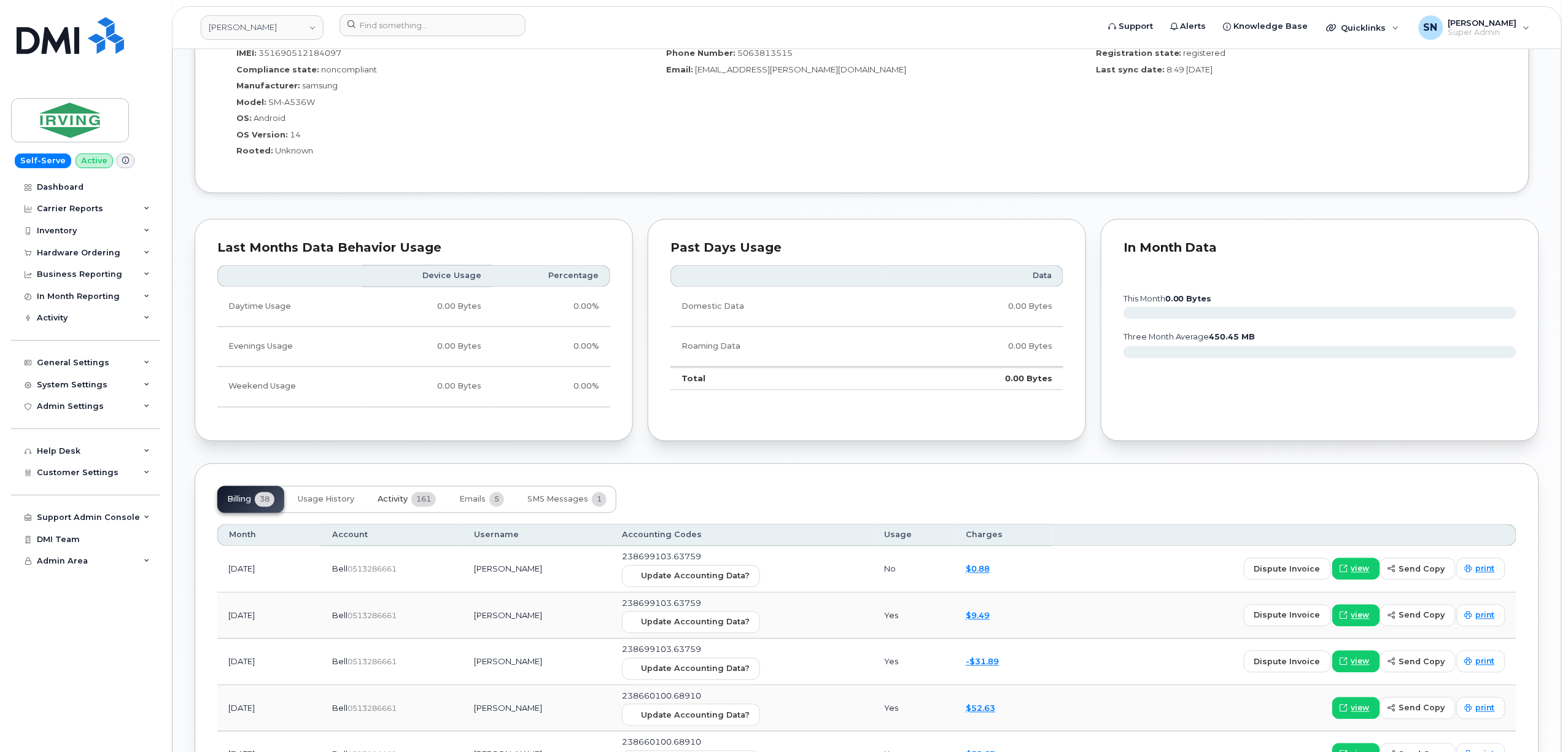
click at [399, 504] on span "Activity" at bounding box center [392, 499] width 30 height 10
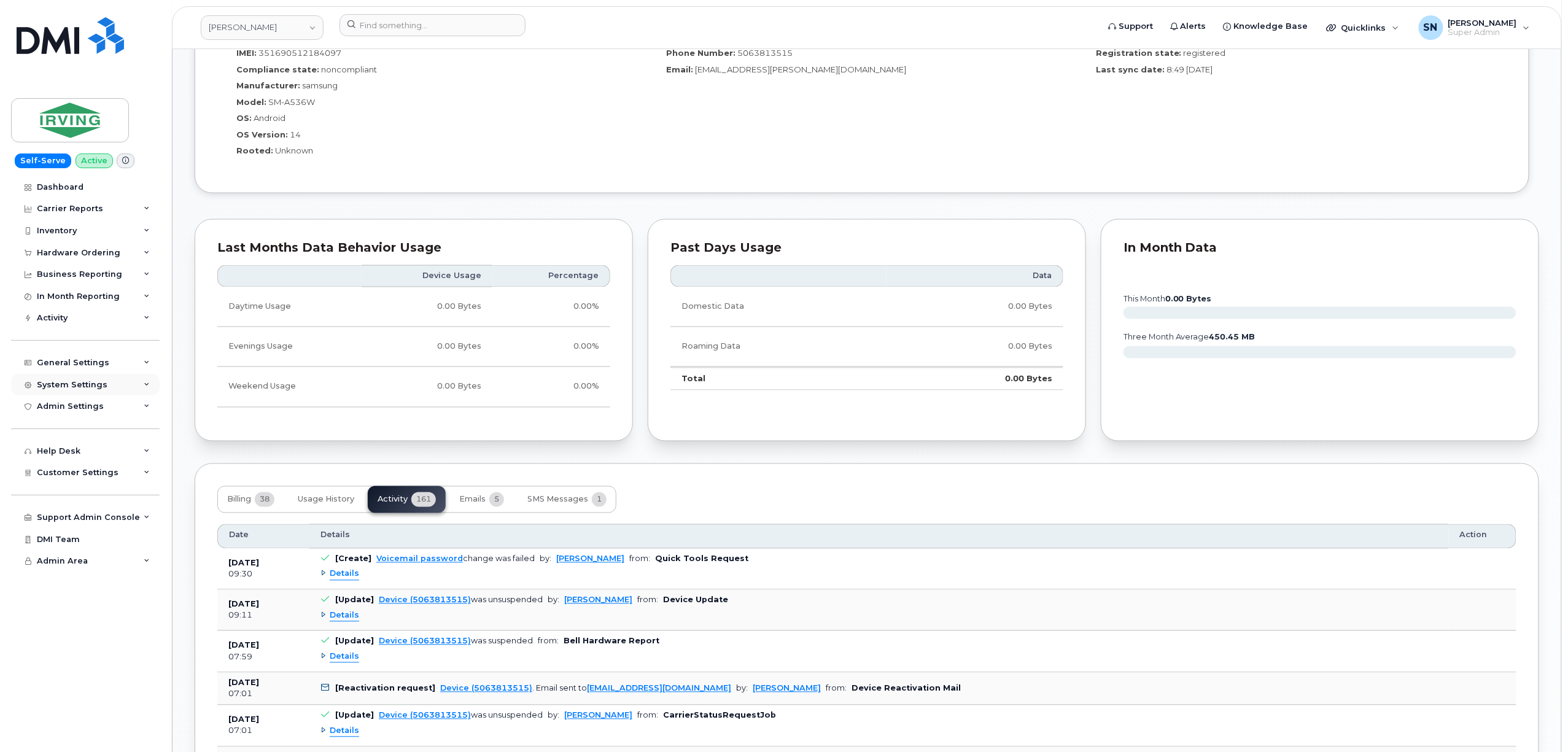
click at [77, 383] on div "System Settings" at bounding box center [72, 385] width 71 height 10
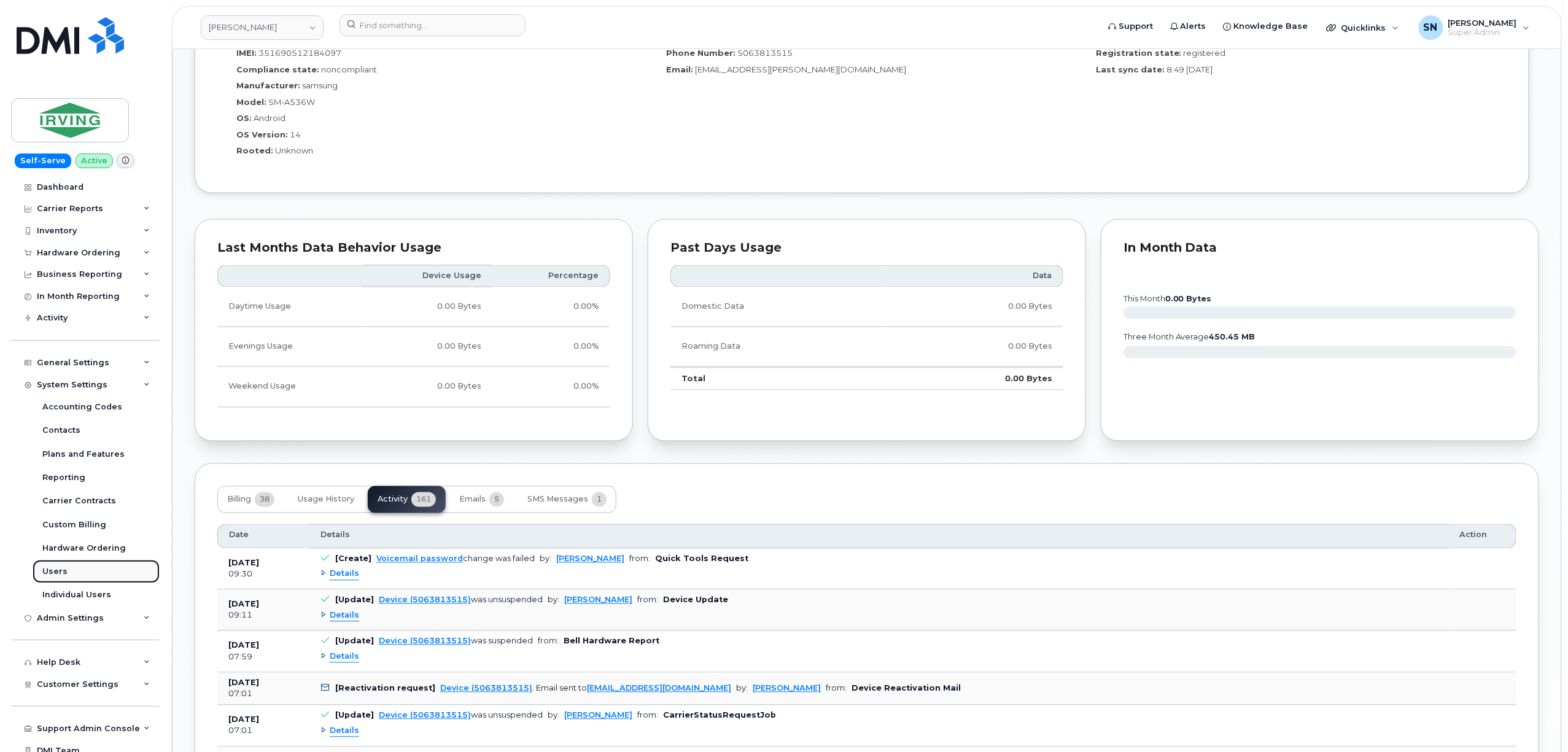
click at [64, 568] on div "Users" at bounding box center [54, 571] width 25 height 11
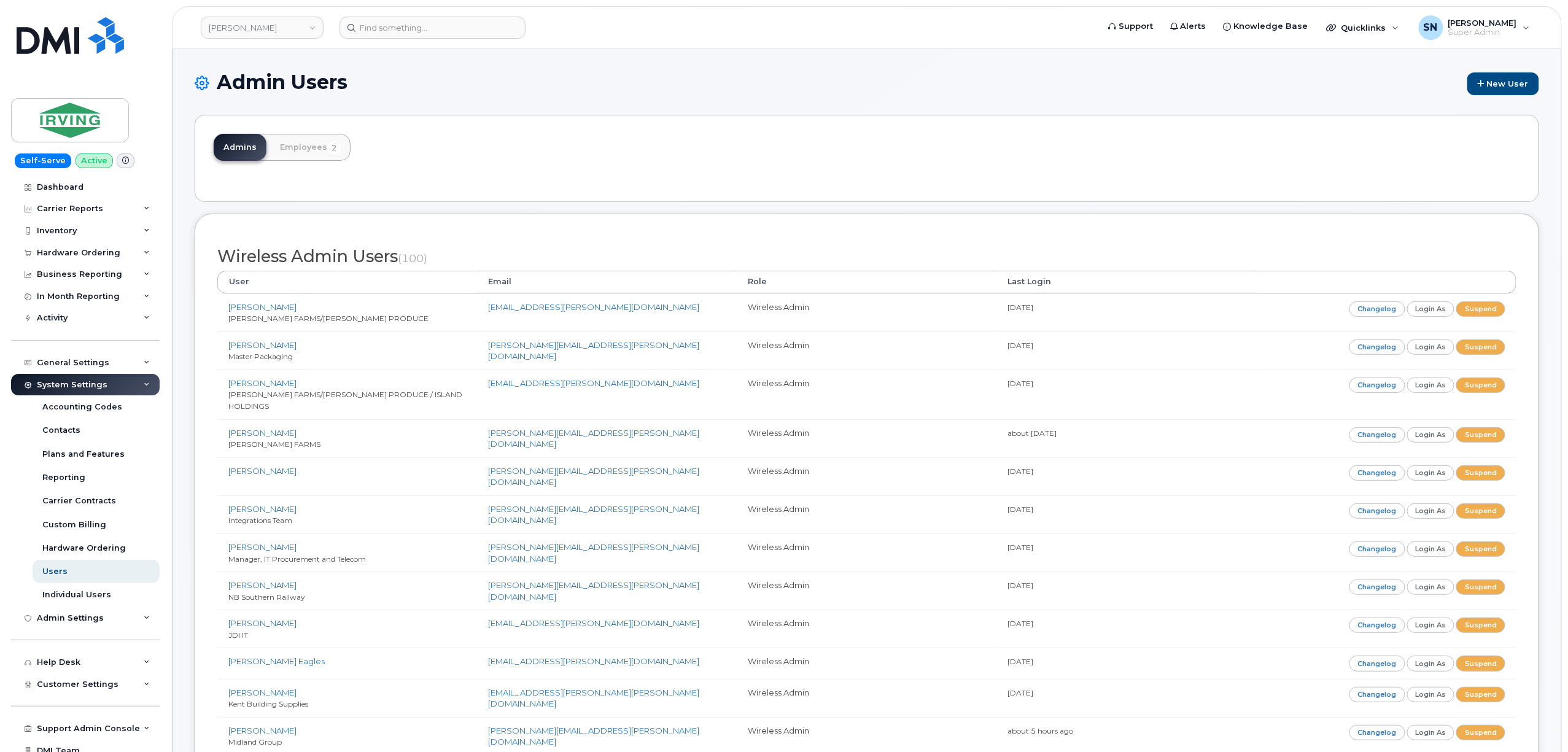
scroll to position [1320, 0]
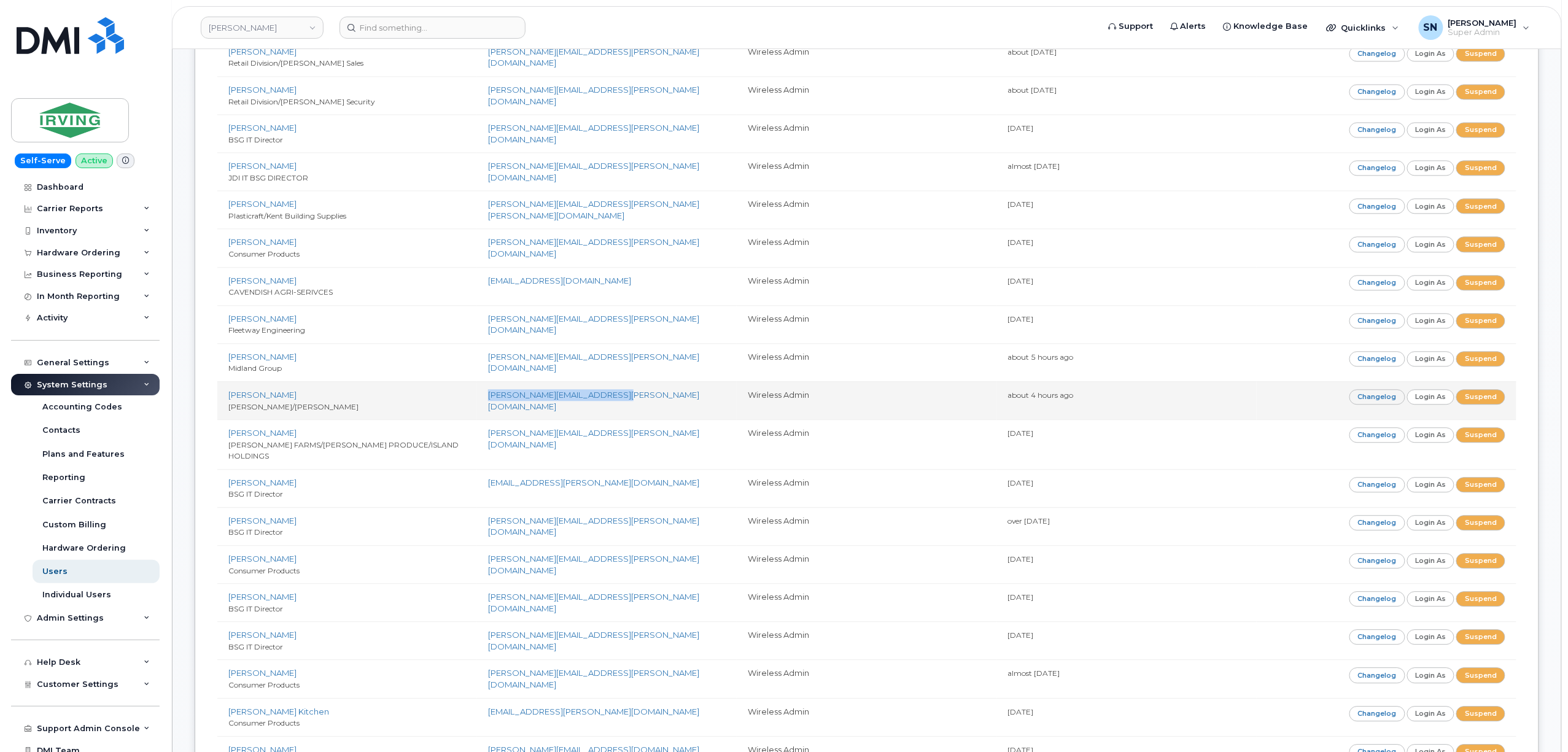
drag, startPoint x: 487, startPoint y: 378, endPoint x: 620, endPoint y: 386, distance: 133.2
click at [620, 386] on td "briggs.jim@cavendishfarms.com" at bounding box center [607, 400] width 260 height 38
copy link "briggs.jim@cavendishfarms.com"
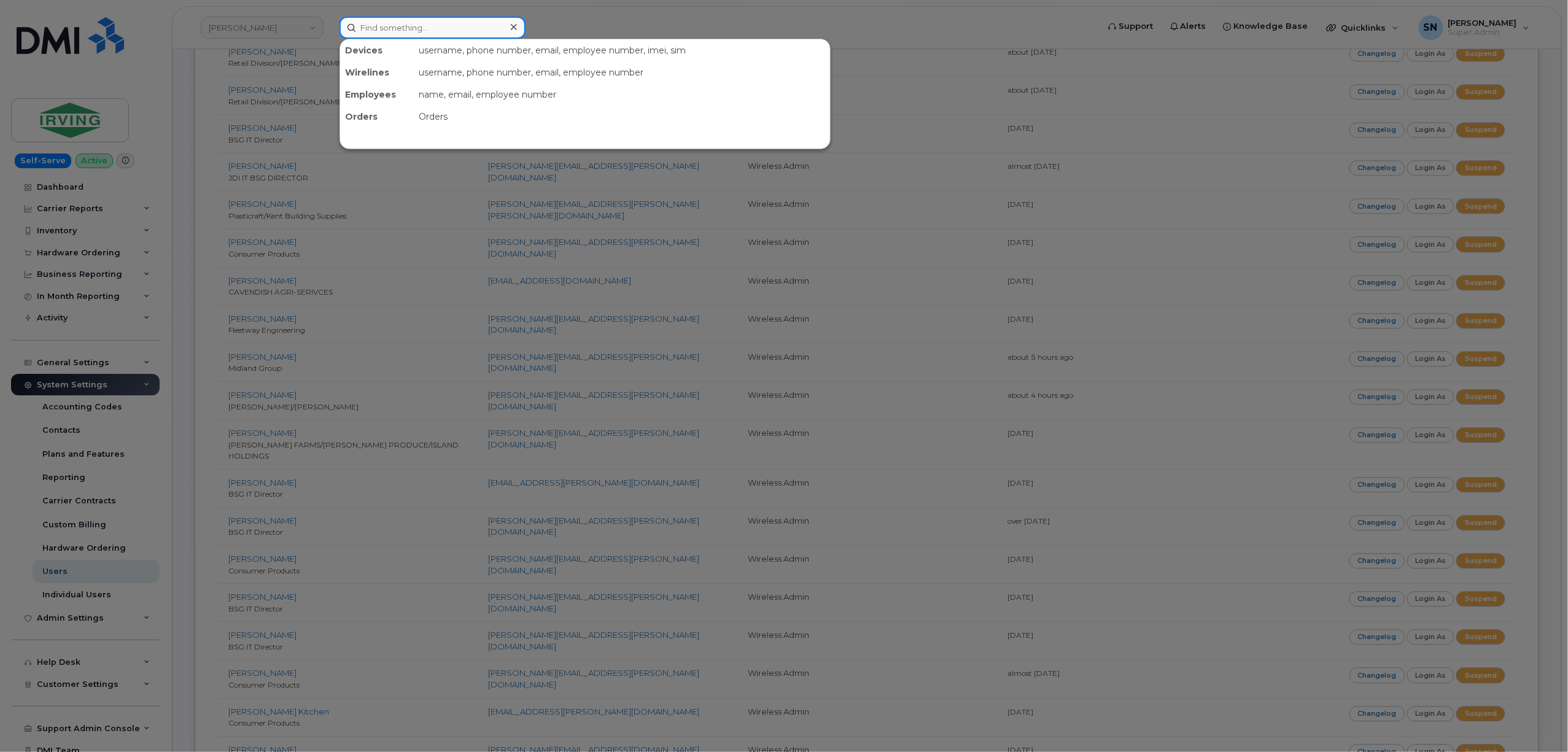
click at [416, 30] on input at bounding box center [432, 27] width 186 height 22
paste input "506.381.3515"
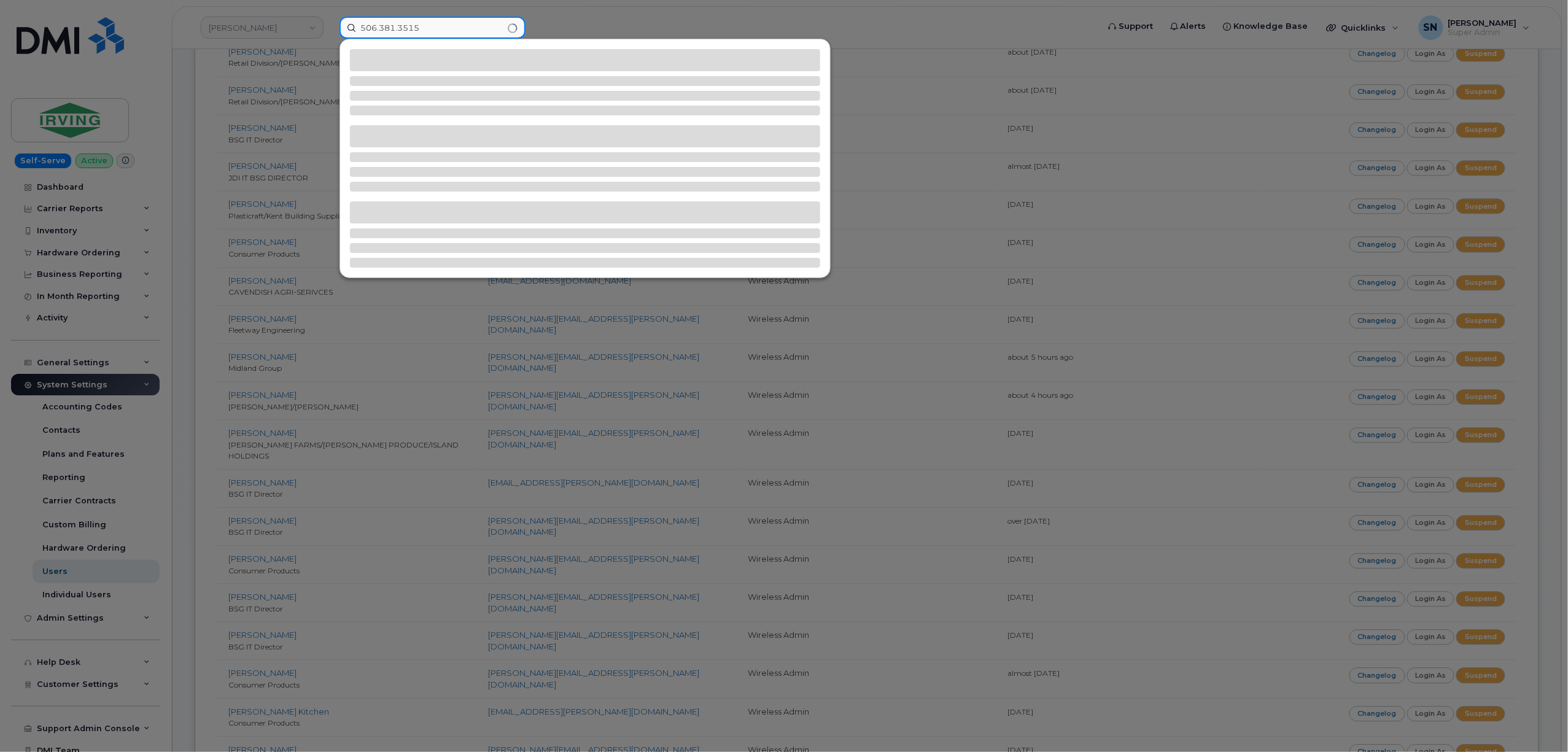
type input "506.381.3515"
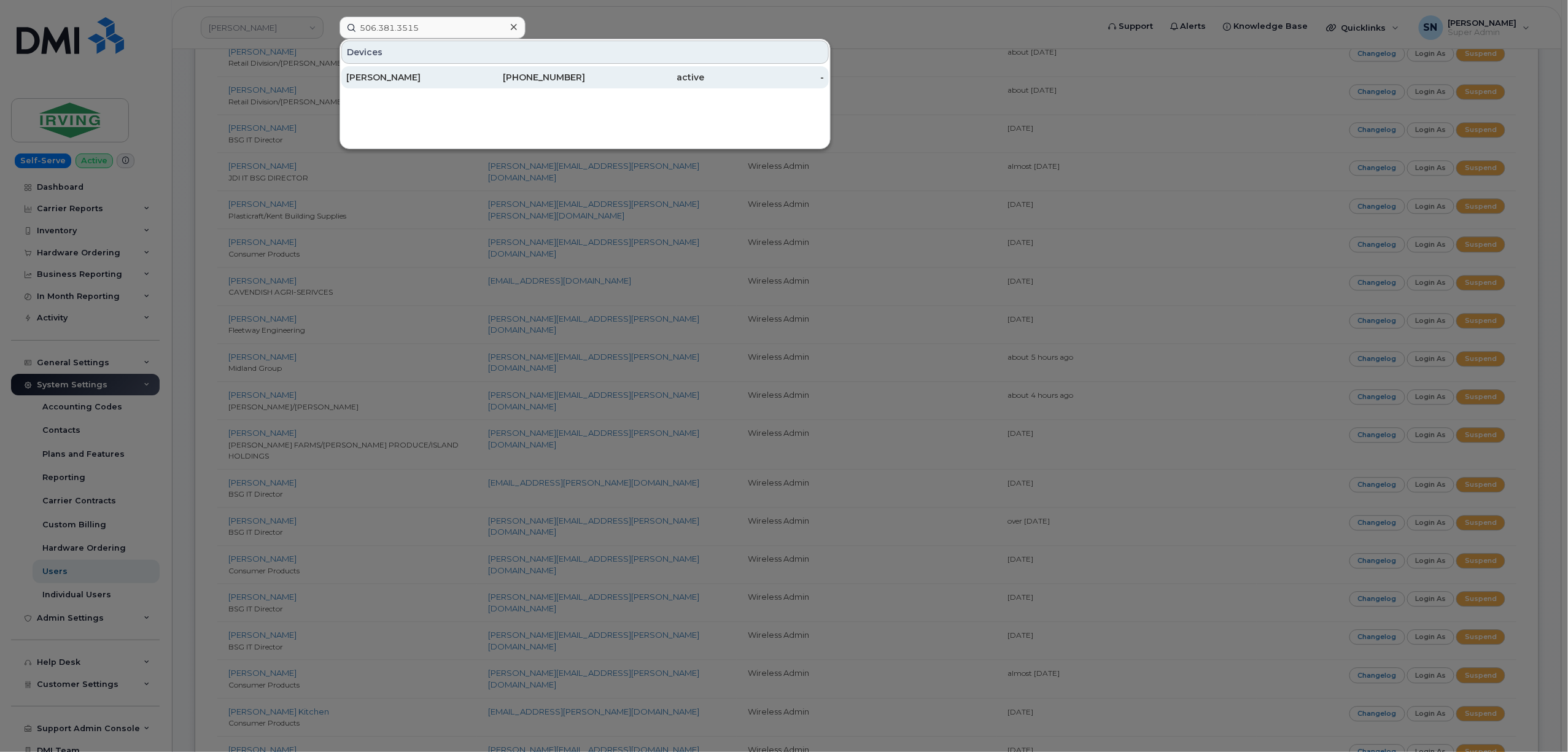
drag, startPoint x: 393, startPoint y: 90, endPoint x: 388, endPoint y: 79, distance: 12.1
click at [392, 89] on div "Devices Louise Landry 506-381-3515 active -" at bounding box center [585, 94] width 491 height 111
click at [388, 79] on div "Louise Landry" at bounding box center [406, 77] width 120 height 12
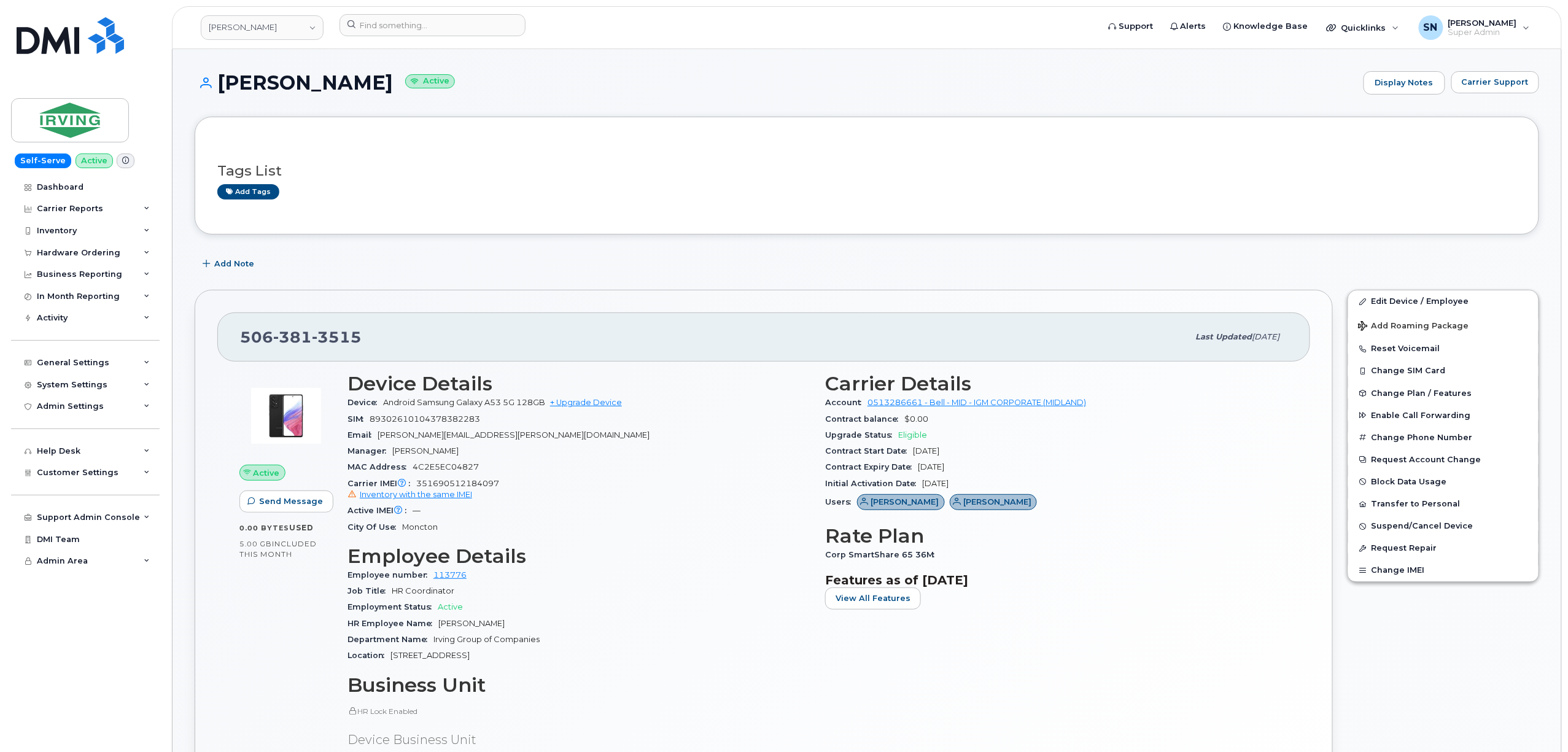
click at [512, 187] on div "Add tags" at bounding box center [862, 192] width 1289 height 16
click at [245, 32] on link "JD Irving" at bounding box center [262, 28] width 123 height 25
type input "r"
type input "jazz"
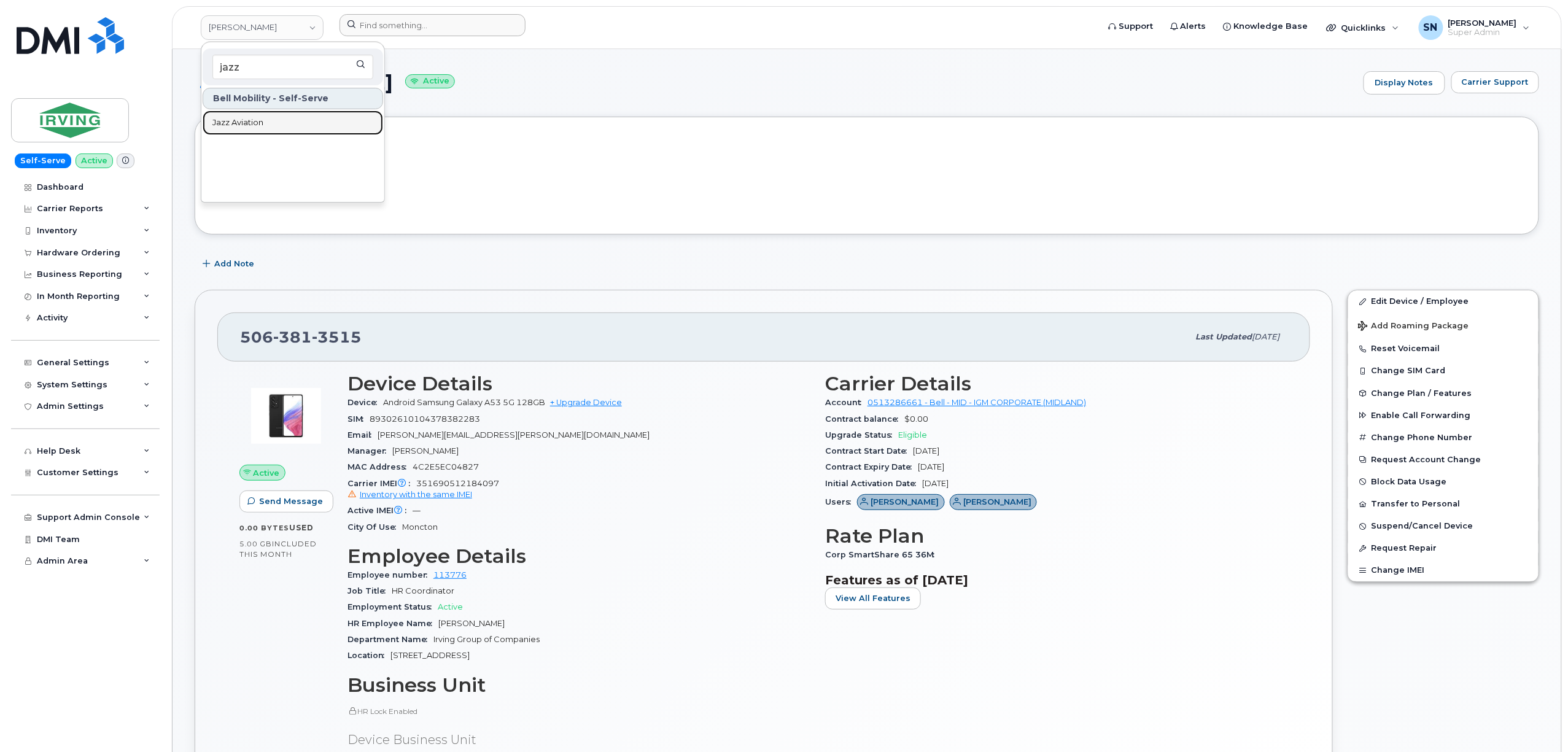
drag, startPoint x: 271, startPoint y: 123, endPoint x: 477, endPoint y: 16, distance: 232.1
click at [271, 123] on link "Jazz Aviation" at bounding box center [293, 123] width 181 height 25
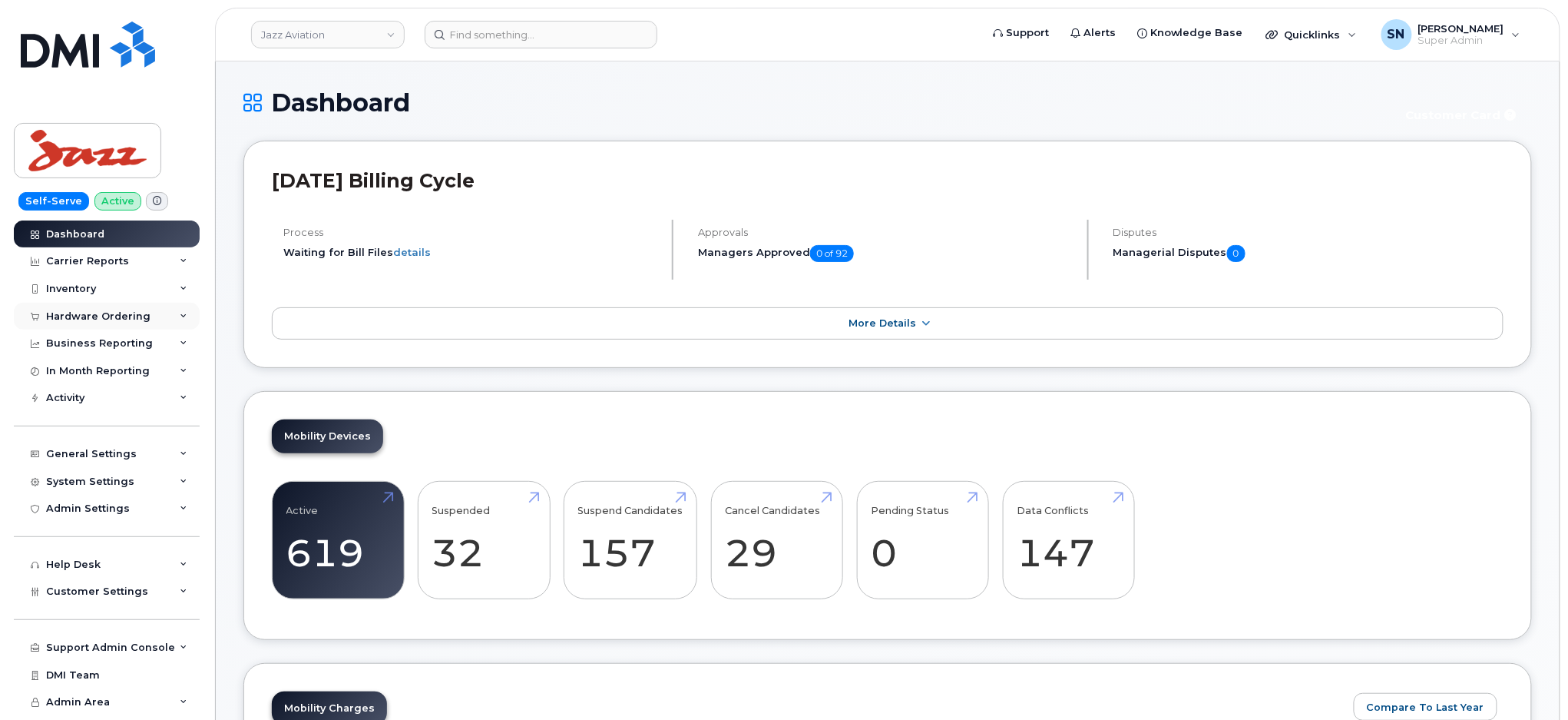
click at [111, 316] on div "Hardware Ordering" at bounding box center [97, 317] width 104 height 13
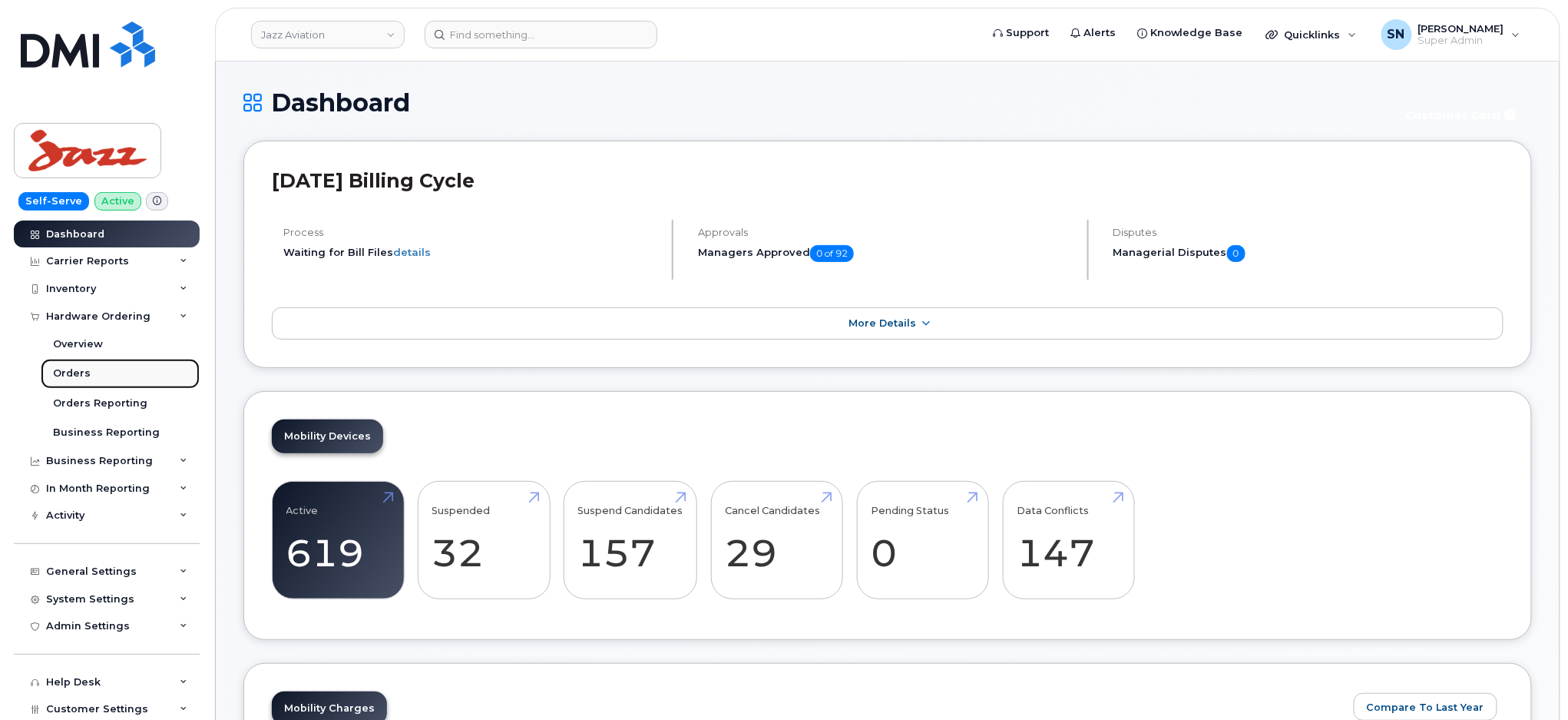
click at [96, 368] on link "Orders" at bounding box center [120, 373] width 159 height 29
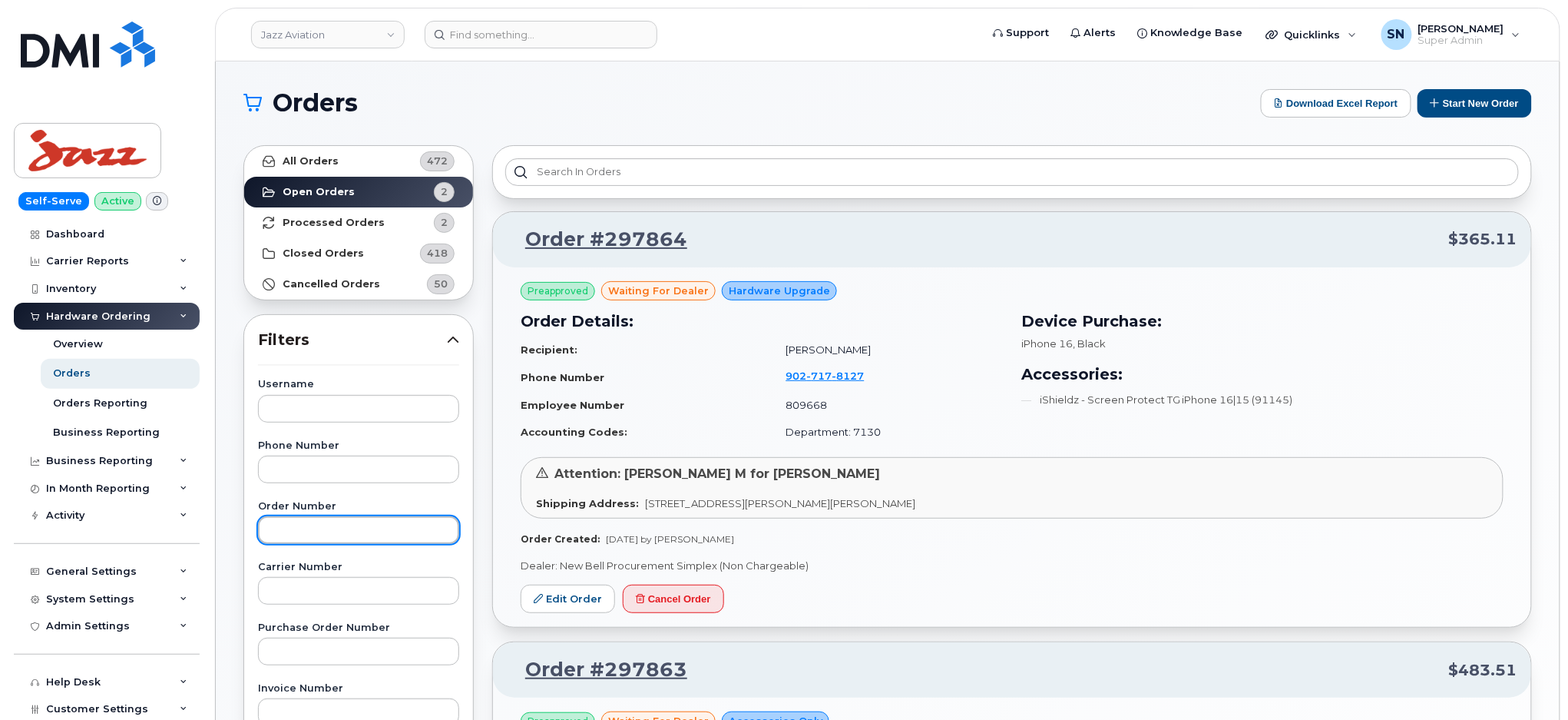
click at [335, 521] on input "text" at bounding box center [358, 530] width 202 height 27
paste input "297854"
type input "297854"
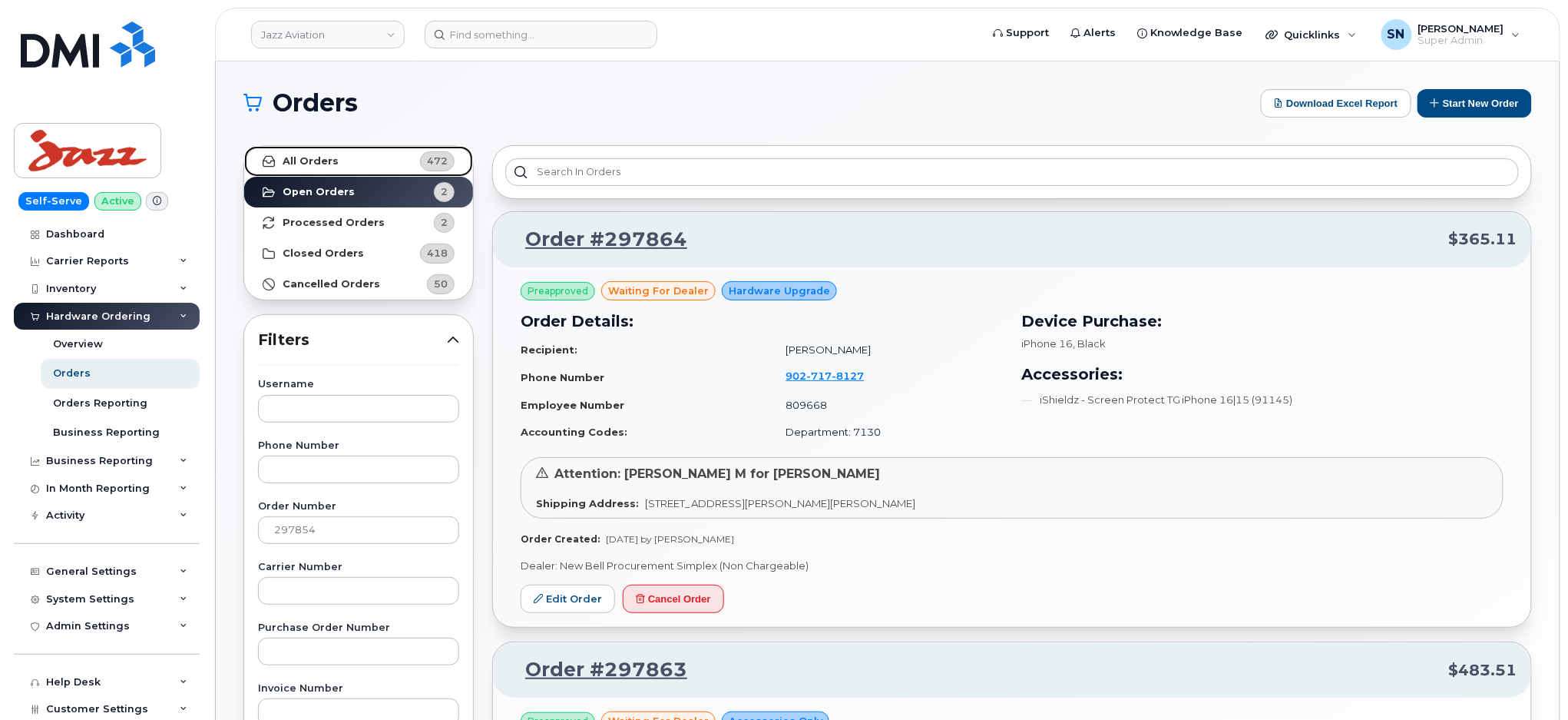
click at [359, 148] on link "All Orders 472" at bounding box center [358, 162] width 229 height 31
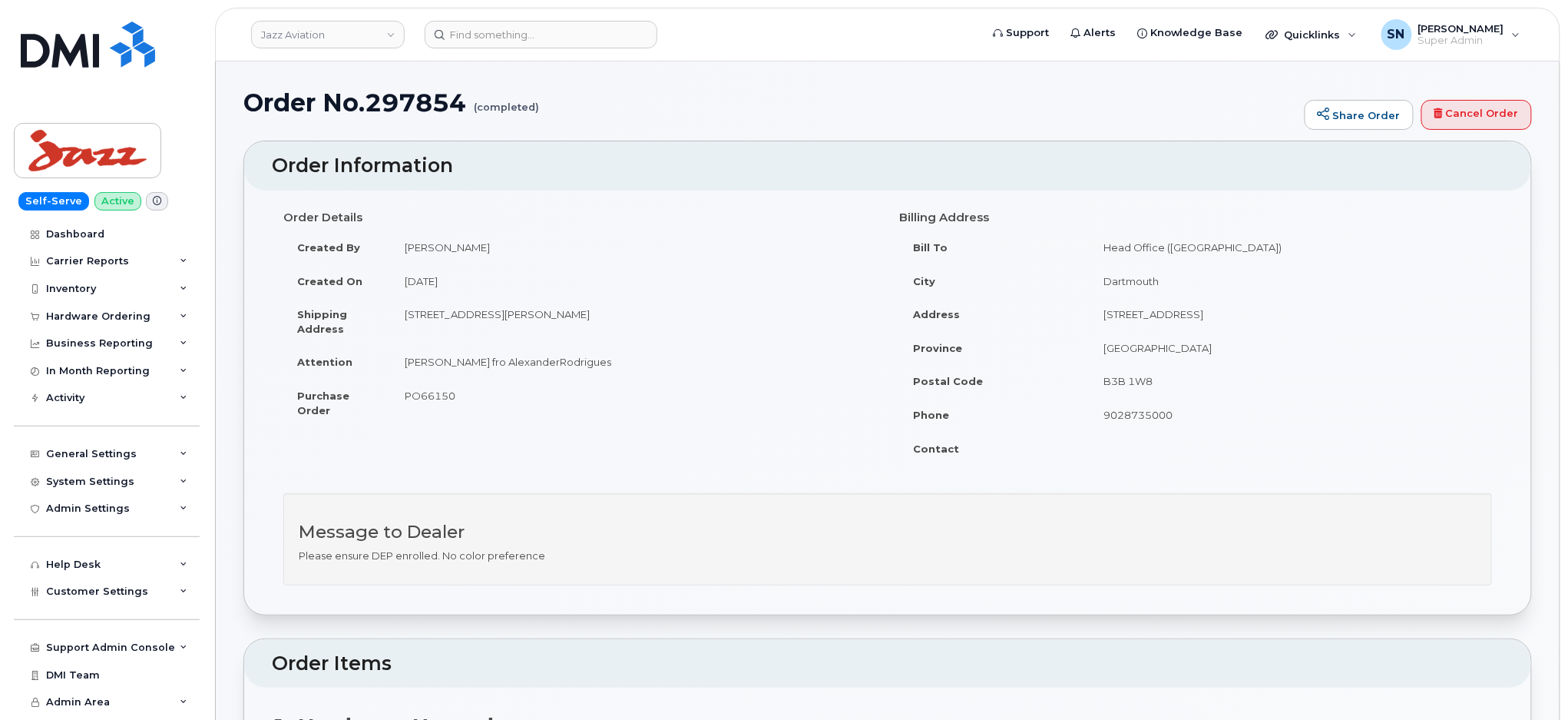
click at [663, 308] on td "[STREET_ADDRESS][PERSON_NAME]" at bounding box center [633, 321] width 485 height 48
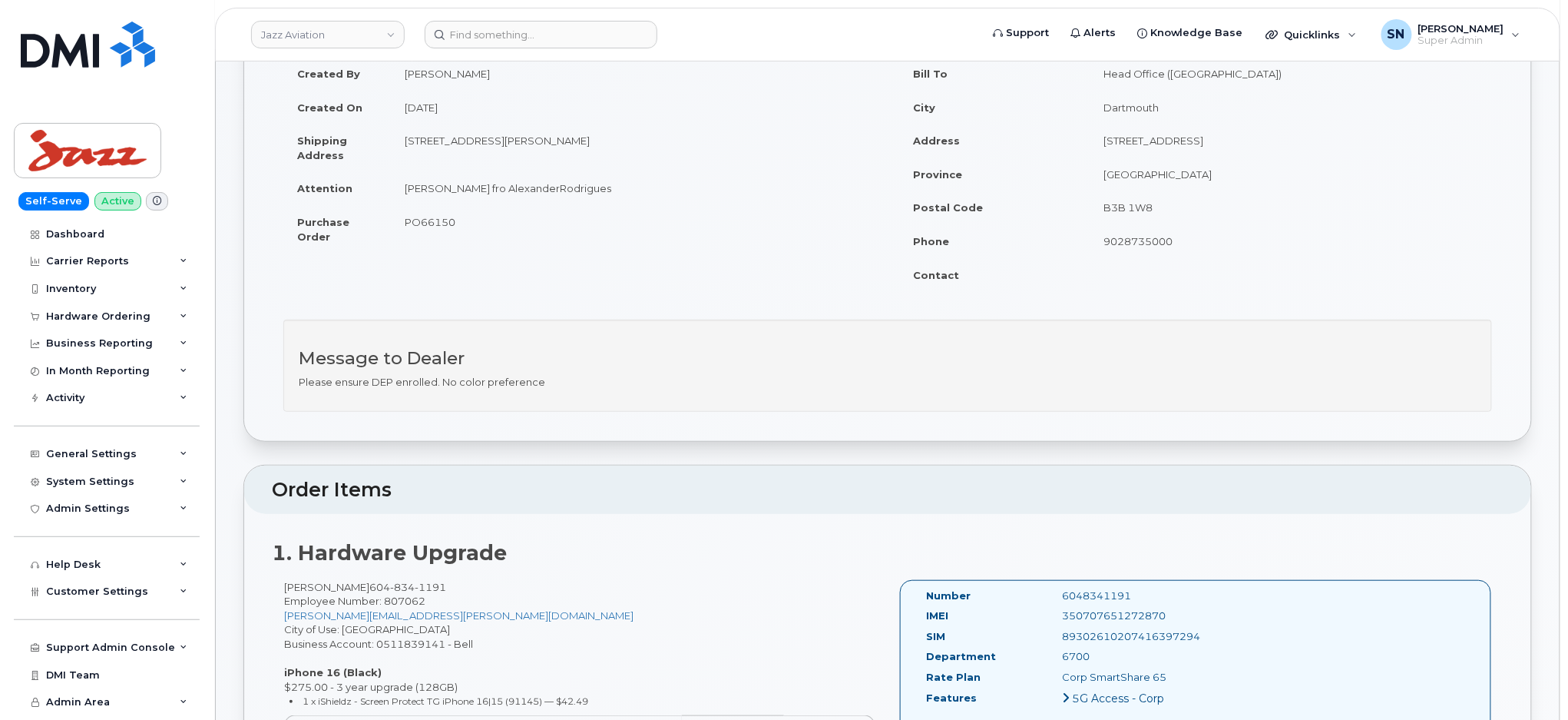
scroll to position [205, 0]
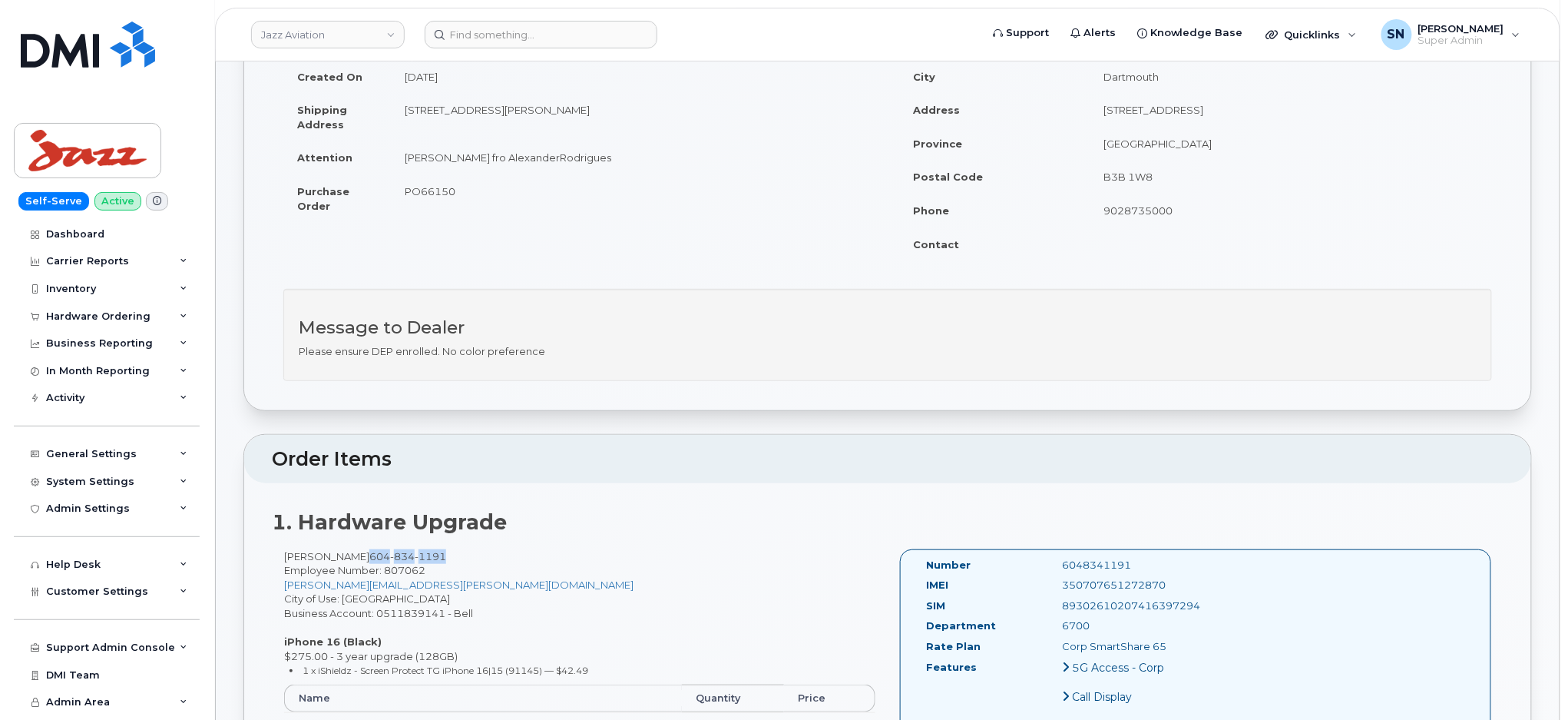
drag, startPoint x: 393, startPoint y: 552, endPoint x: 467, endPoint y: 554, distance: 74.0
click at [446, 554] on span "[PHONE_NUMBER]" at bounding box center [407, 556] width 77 height 13
copy span "[PHONE_NUMBER]"
click at [747, 264] on div "Order Details Created By [PERSON_NAME] Created On [DATE] Shipping Address [STRE…" at bounding box center [887, 136] width 1232 height 274
click at [429, 187] on span "PO66150" at bounding box center [430, 191] width 51 height 13
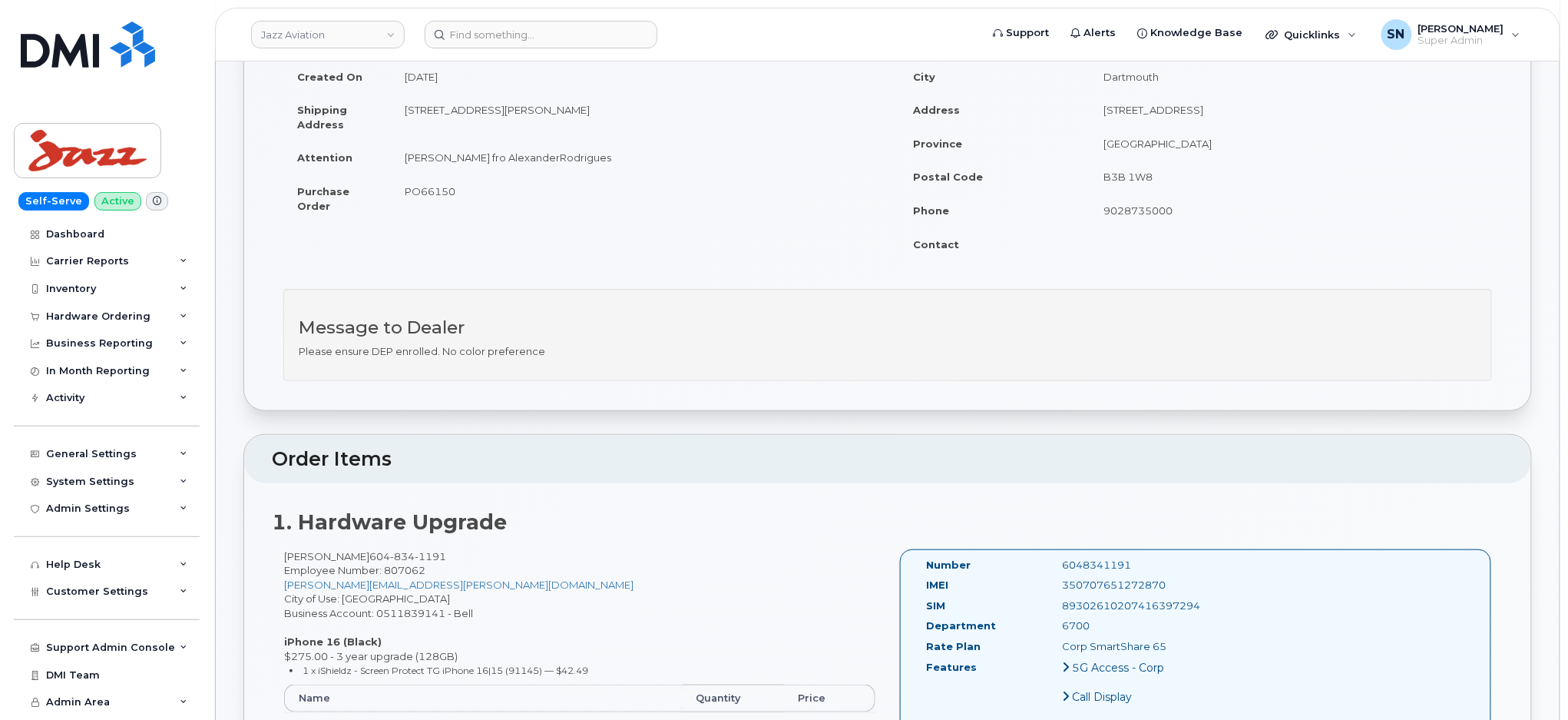
click at [429, 187] on span "PO66150" at bounding box center [430, 191] width 51 height 13
copy span "PO66150"
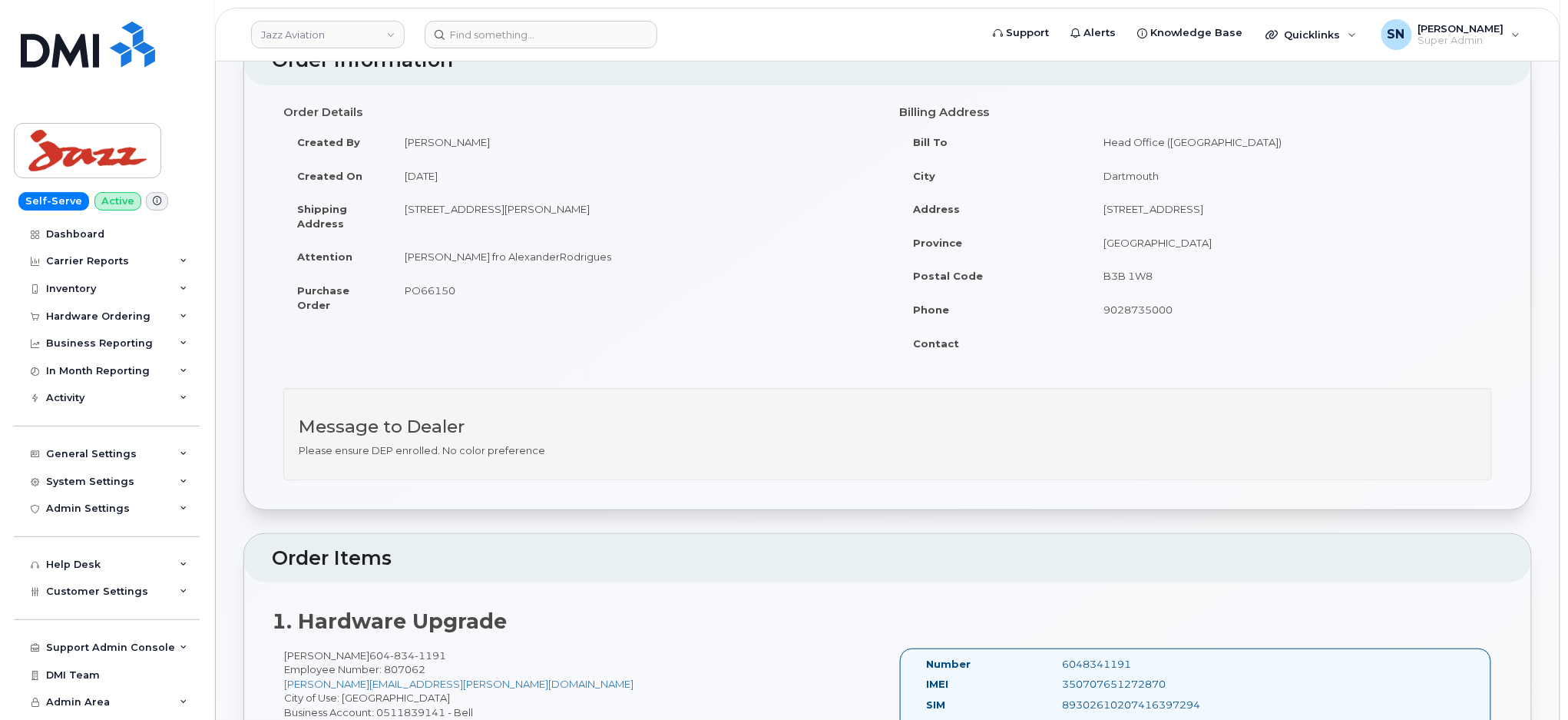
scroll to position [0, 0]
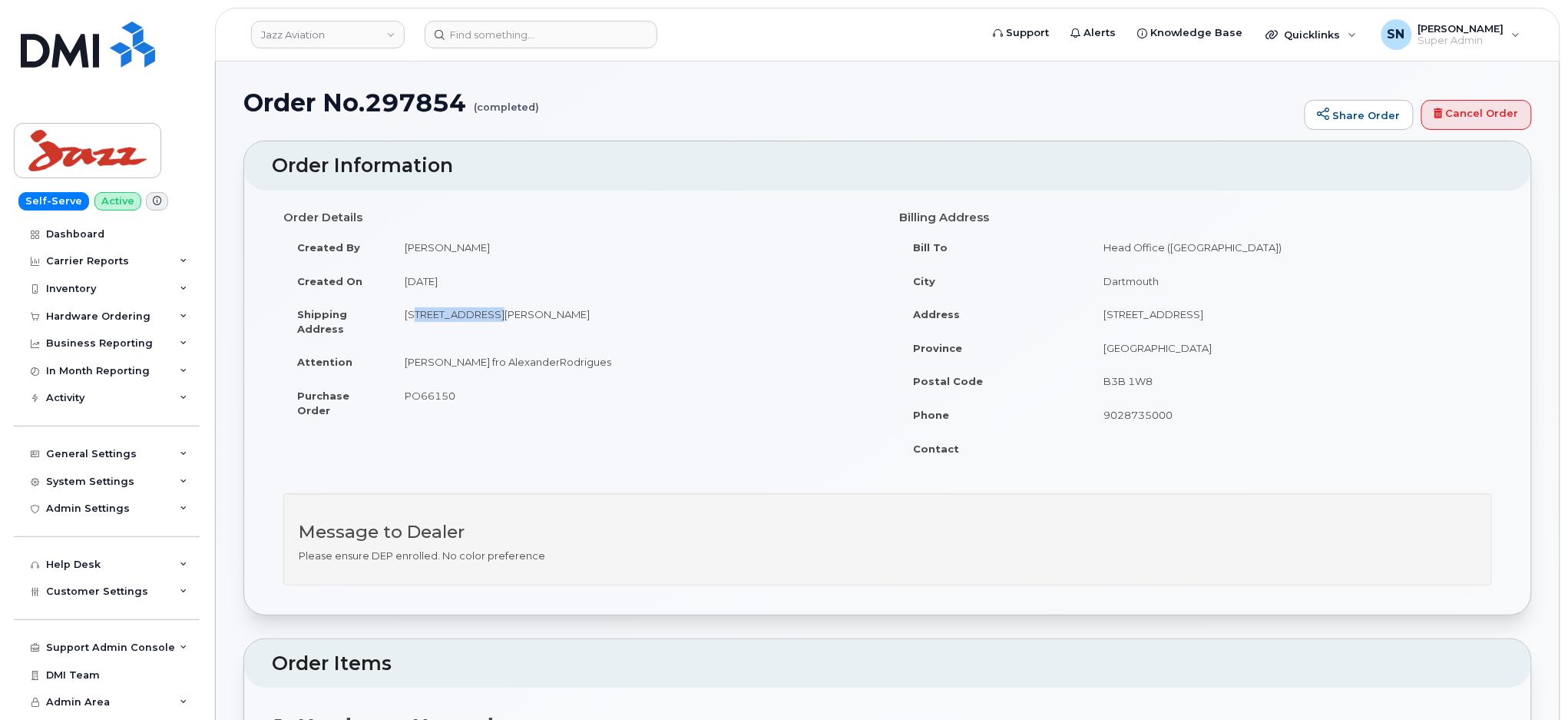
drag, startPoint x: 407, startPoint y: 319, endPoint x: 479, endPoint y: 322, distance: 72.1
click at [479, 322] on td "[STREET_ADDRESS][PERSON_NAME]" at bounding box center [633, 321] width 485 height 48
copy td "[STREET_ADDRESS][PERSON_NAME]"
drag, startPoint x: 582, startPoint y: 350, endPoint x: 598, endPoint y: 328, distance: 27.2
click at [583, 348] on td "[PERSON_NAME] fro AlexanderRodrigues" at bounding box center [633, 361] width 485 height 34
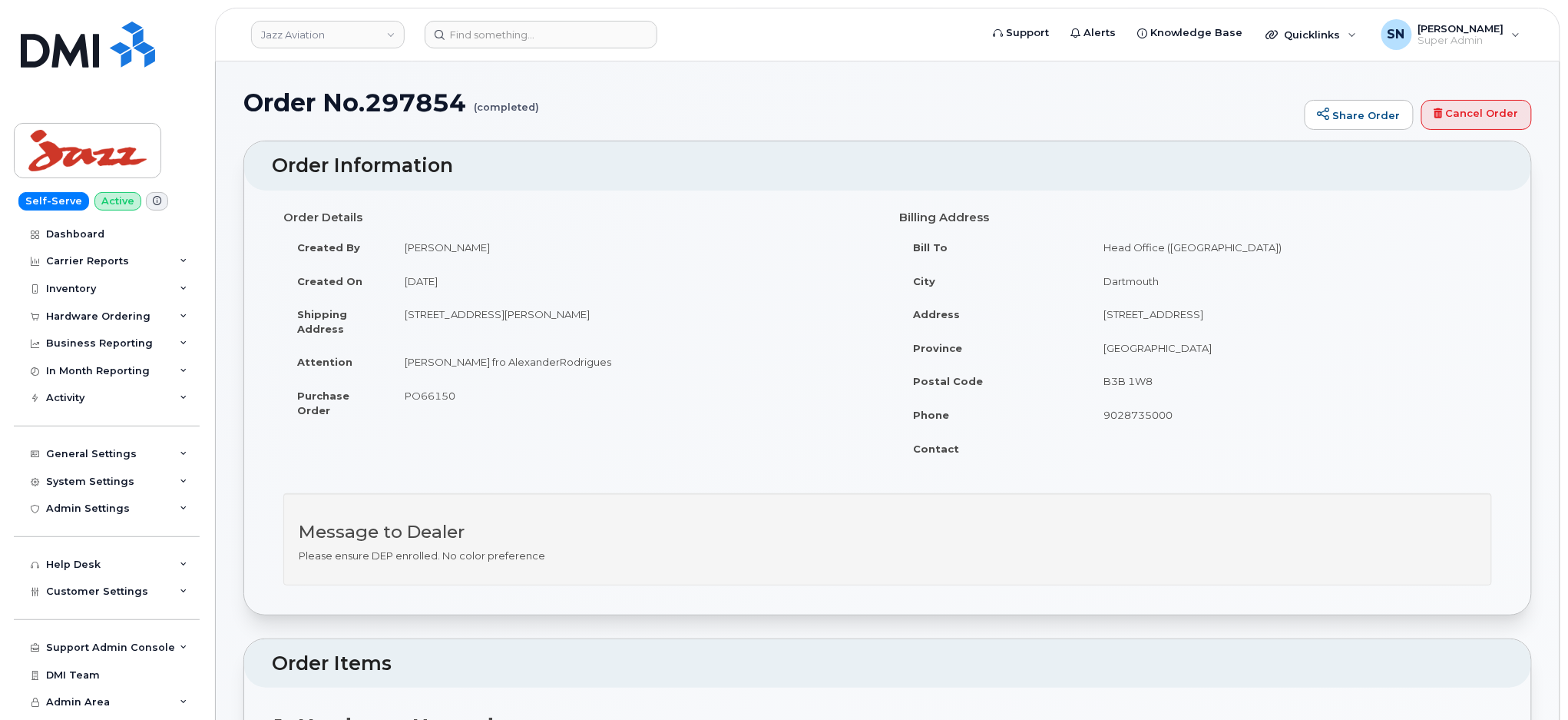
drag, startPoint x: 626, startPoint y: 313, endPoint x: 665, endPoint y: 316, distance: 39.1
click at [665, 316] on td "[STREET_ADDRESS][PERSON_NAME]" at bounding box center [633, 321] width 485 height 48
copy td "V7B 1L9"
drag, startPoint x: 407, startPoint y: 360, endPoint x: 551, endPoint y: 370, distance: 144.3
click at [551, 370] on td "[PERSON_NAME] fro AlexanderRodrigues" at bounding box center [633, 361] width 485 height 34
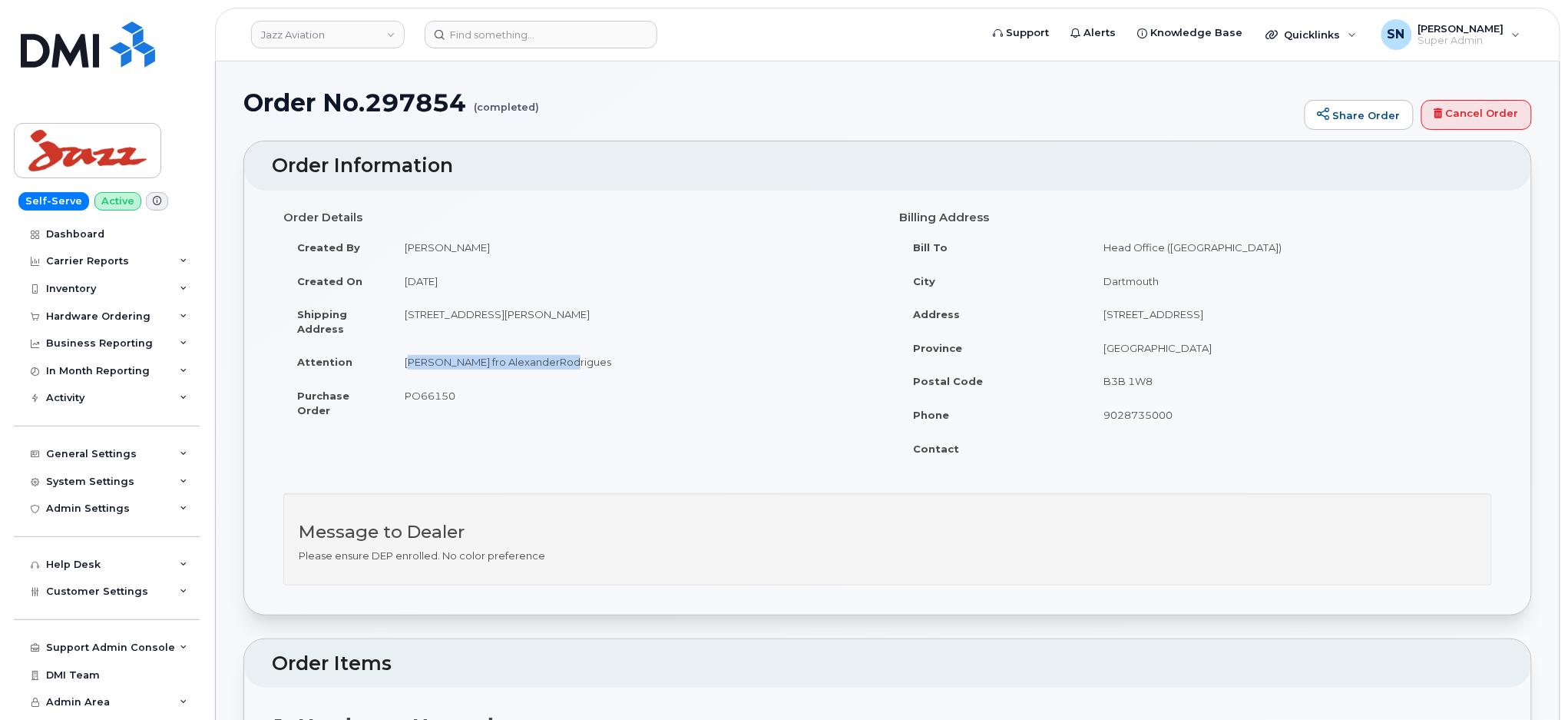
copy td "[PERSON_NAME] fro AlexanderRodrigues"
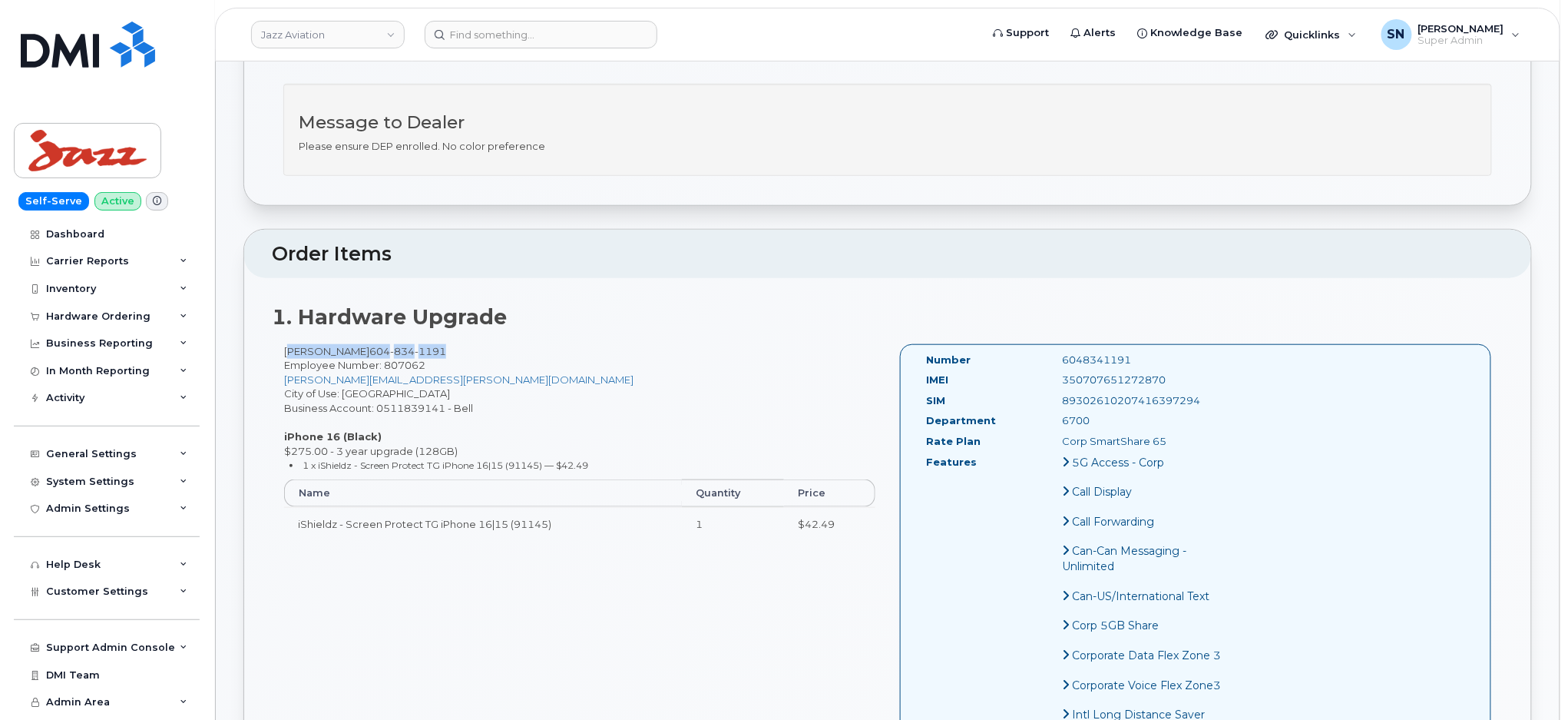
drag, startPoint x: 285, startPoint y: 350, endPoint x: 513, endPoint y: 353, distance: 228.0
click at [513, 353] on div "[PERSON_NAME] [PHONE_NUMBER] Employee Number: 807062 [PERSON_NAME][EMAIL_ADDRES…" at bounding box center [579, 449] width 616 height 210
copy div "[PERSON_NAME] [PHONE_NUMBER]"
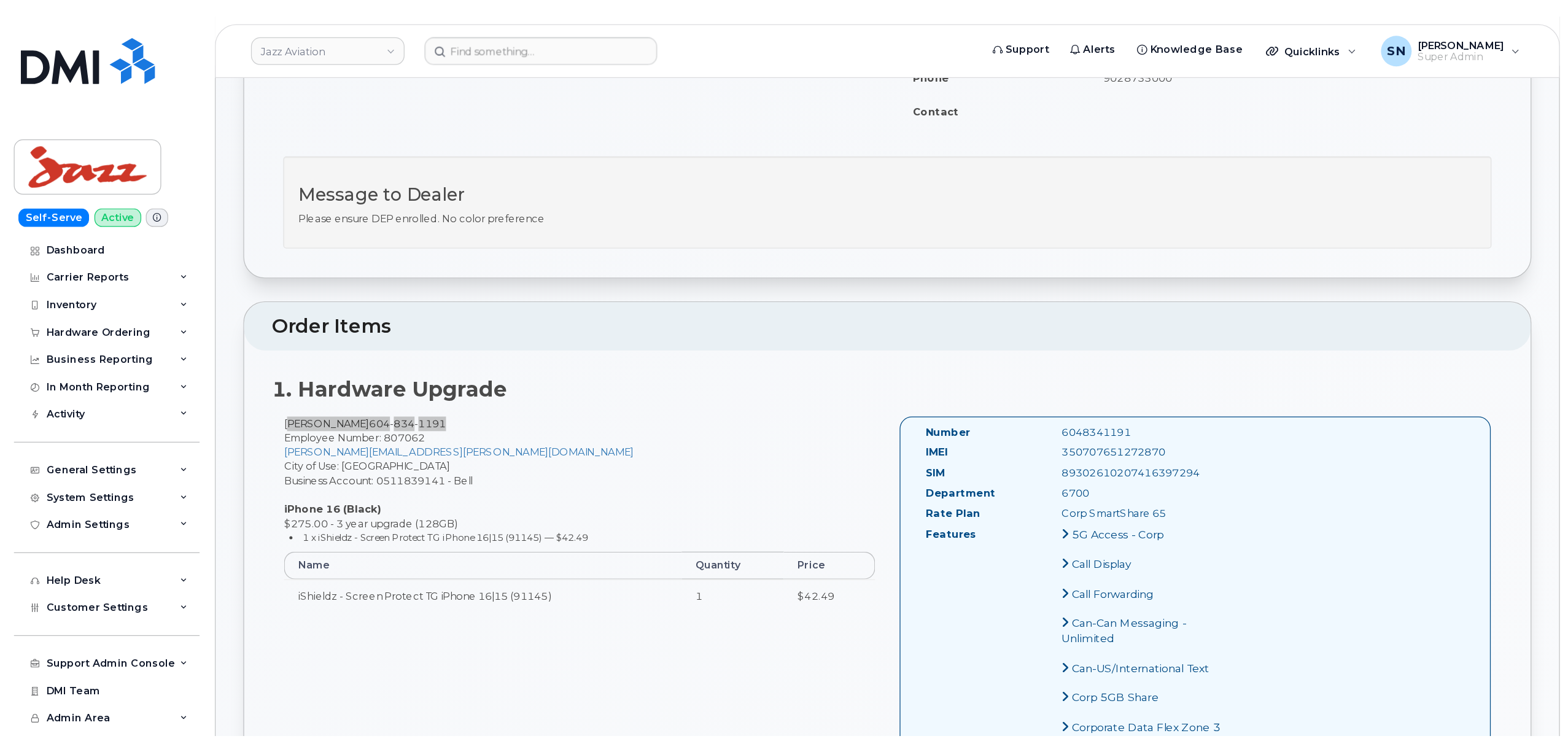
scroll to position [163, 0]
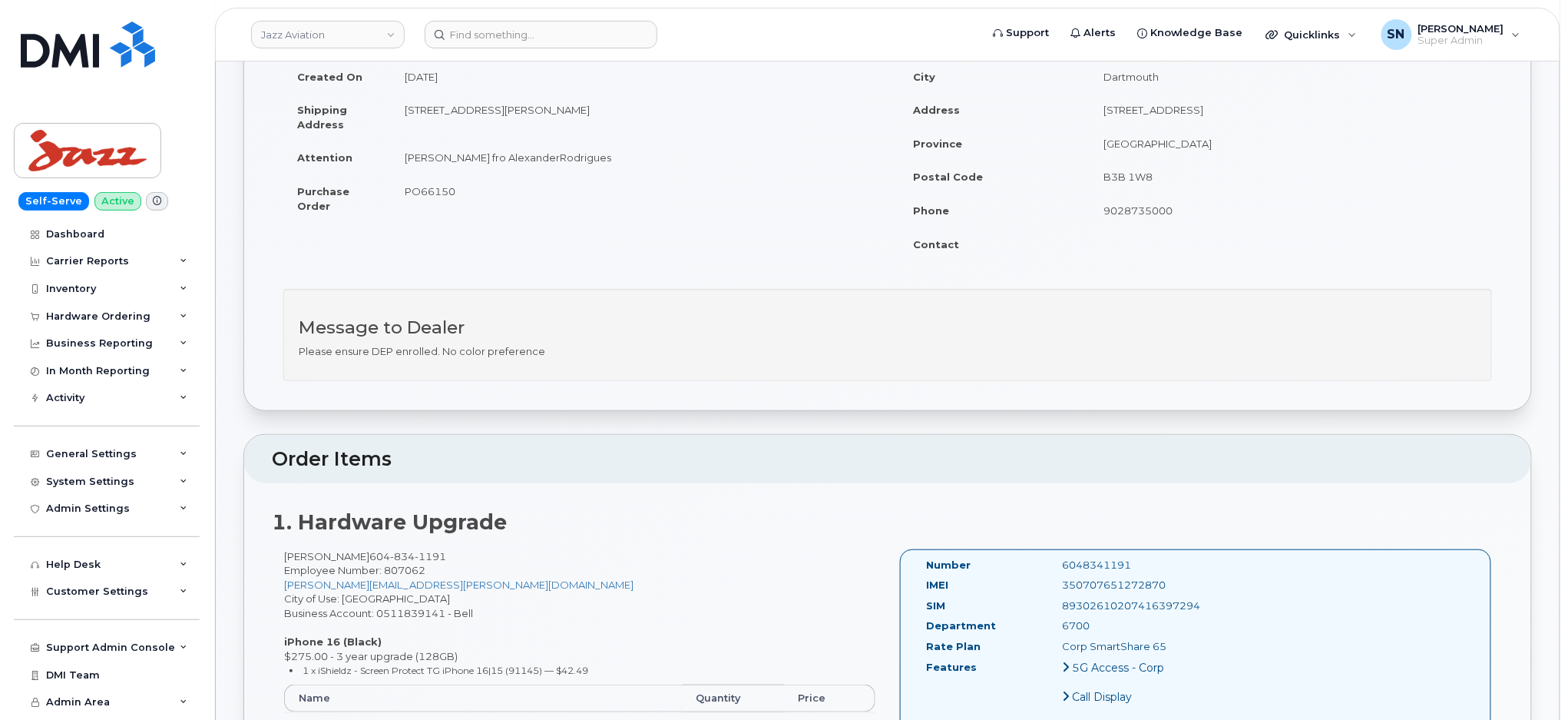
click at [415, 192] on span "PO66150" at bounding box center [430, 191] width 51 height 13
copy span "PO66150"
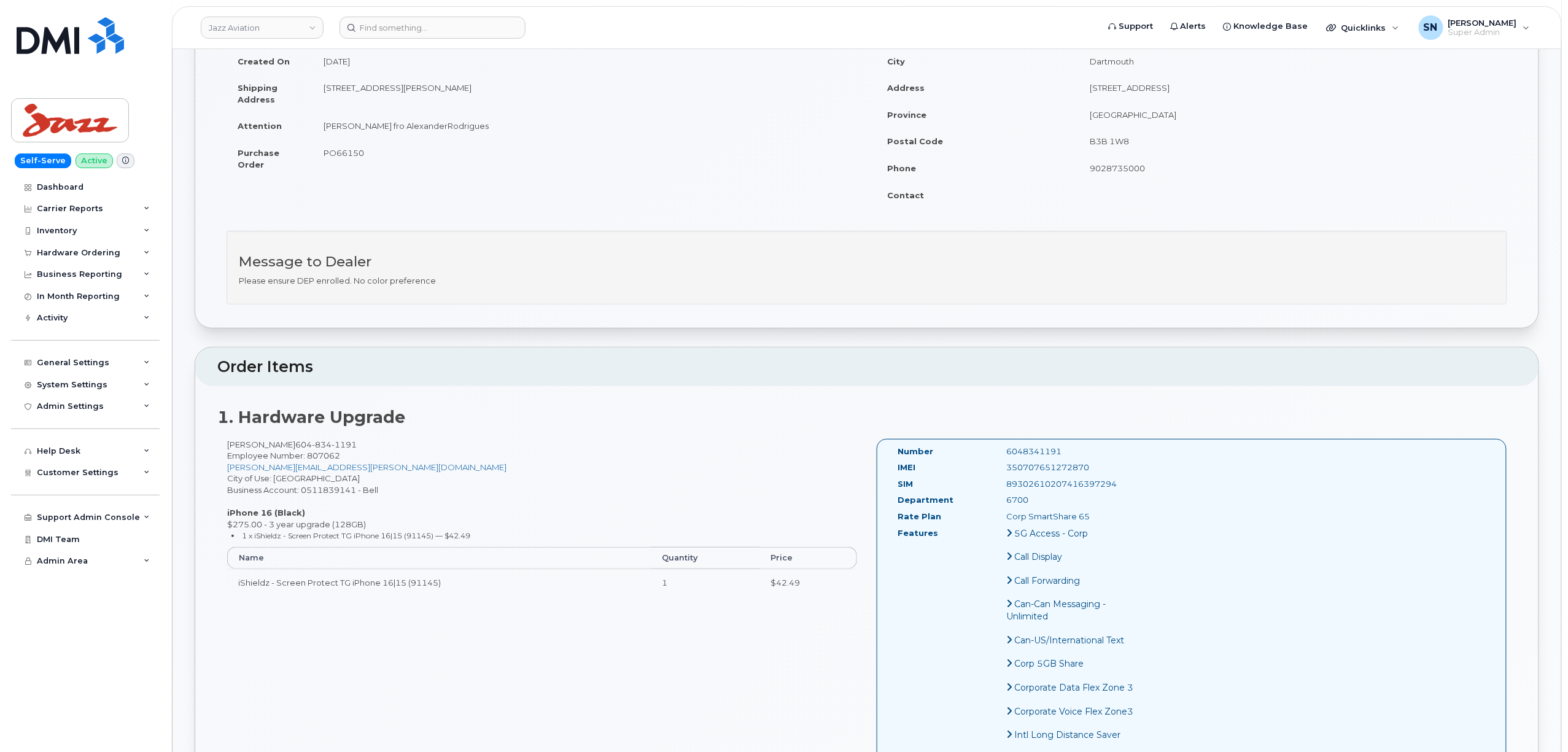
drag, startPoint x: 226, startPoint y: 445, endPoint x: 312, endPoint y: 448, distance: 86.1
click at [312, 448] on div "[PERSON_NAME] [PHONE_NUMBER] Employee Number: 807062 [PERSON_NAME][EMAIL_ADDRES…" at bounding box center [542, 523] width 649 height 168
copy div "[PERSON_NAME]"
click at [580, 312] on div "Message to Dealer Please ensure DEP enrolled. No color preference" at bounding box center [867, 273] width 1299 height 86
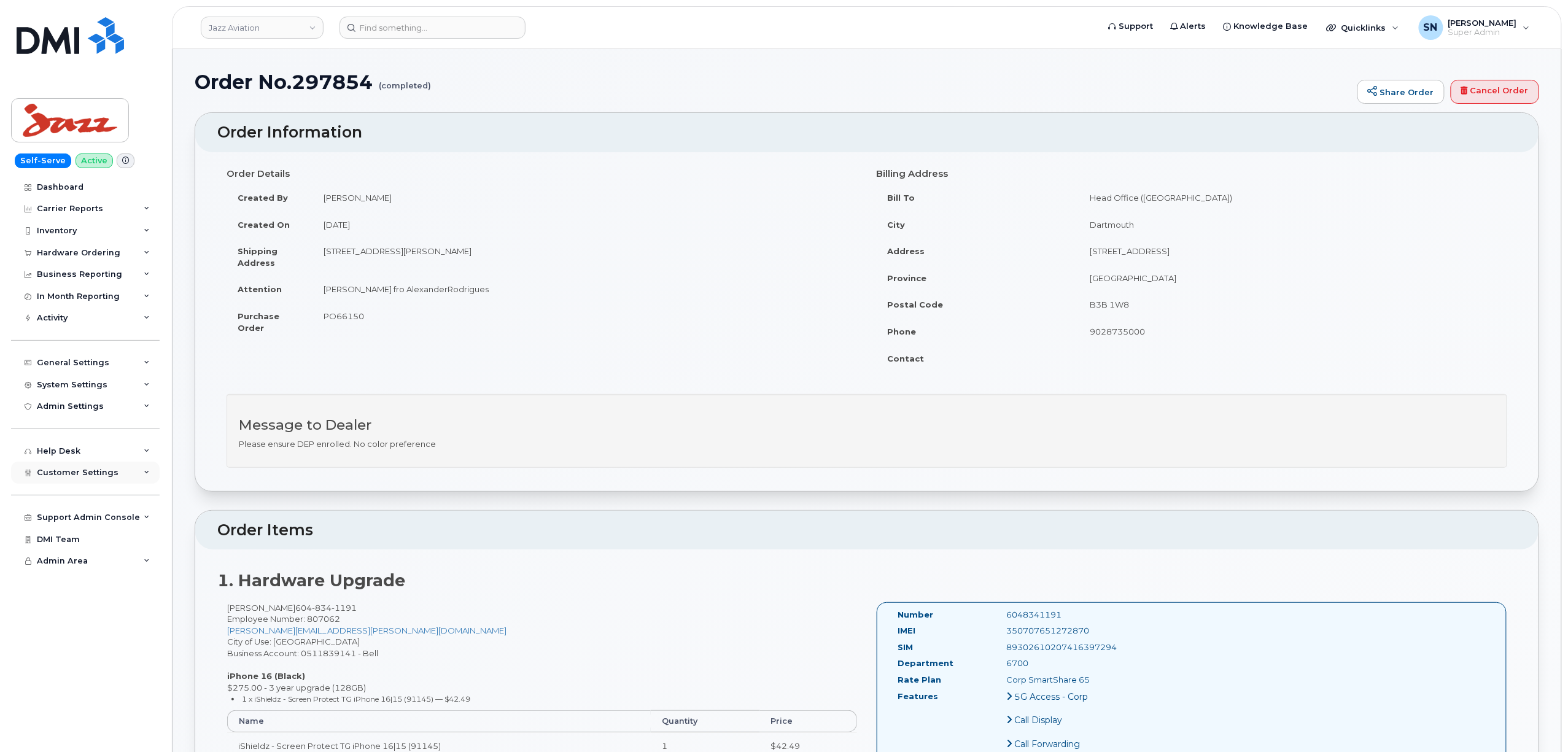
click at [123, 472] on div "Customer Settings" at bounding box center [85, 473] width 149 height 22
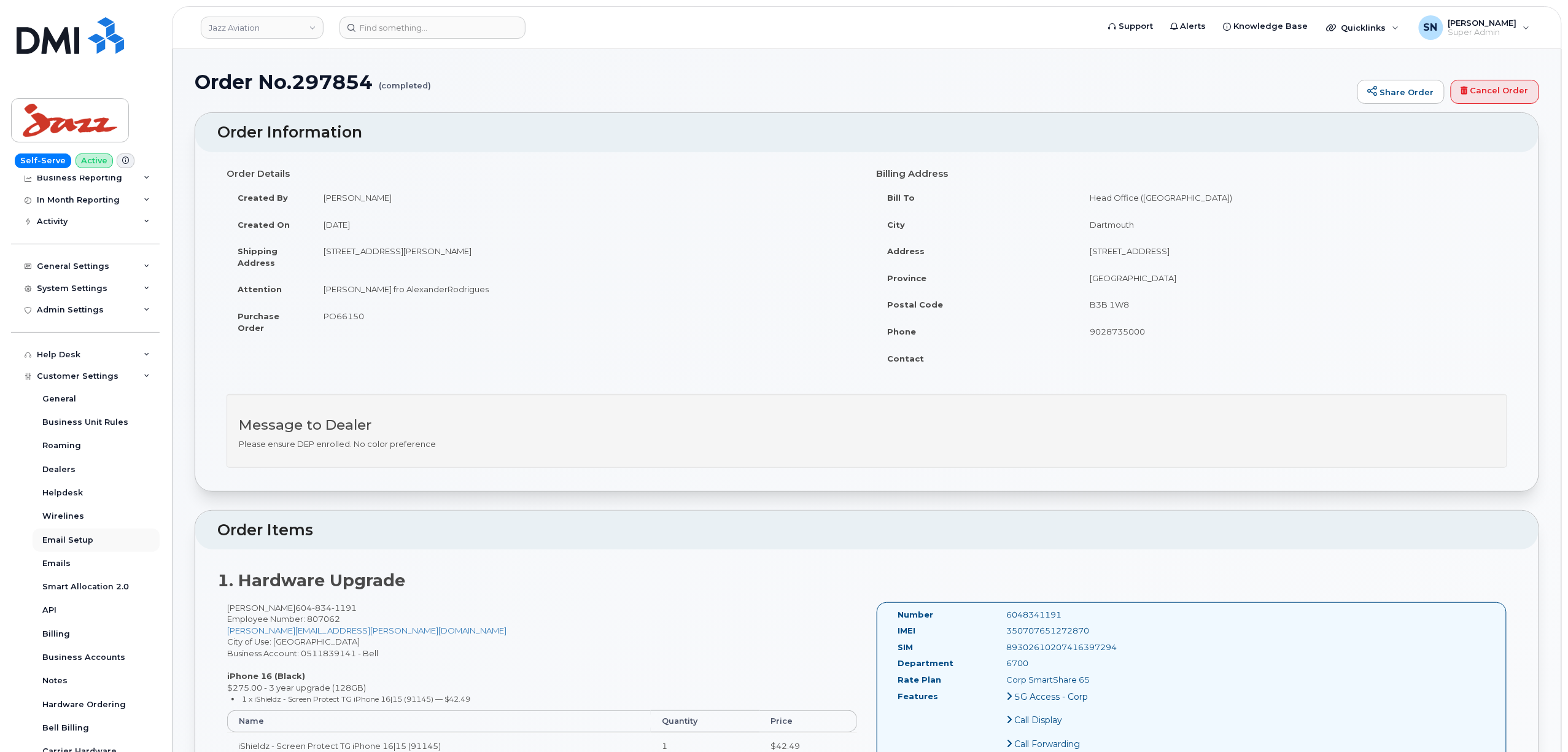
scroll to position [195, 0]
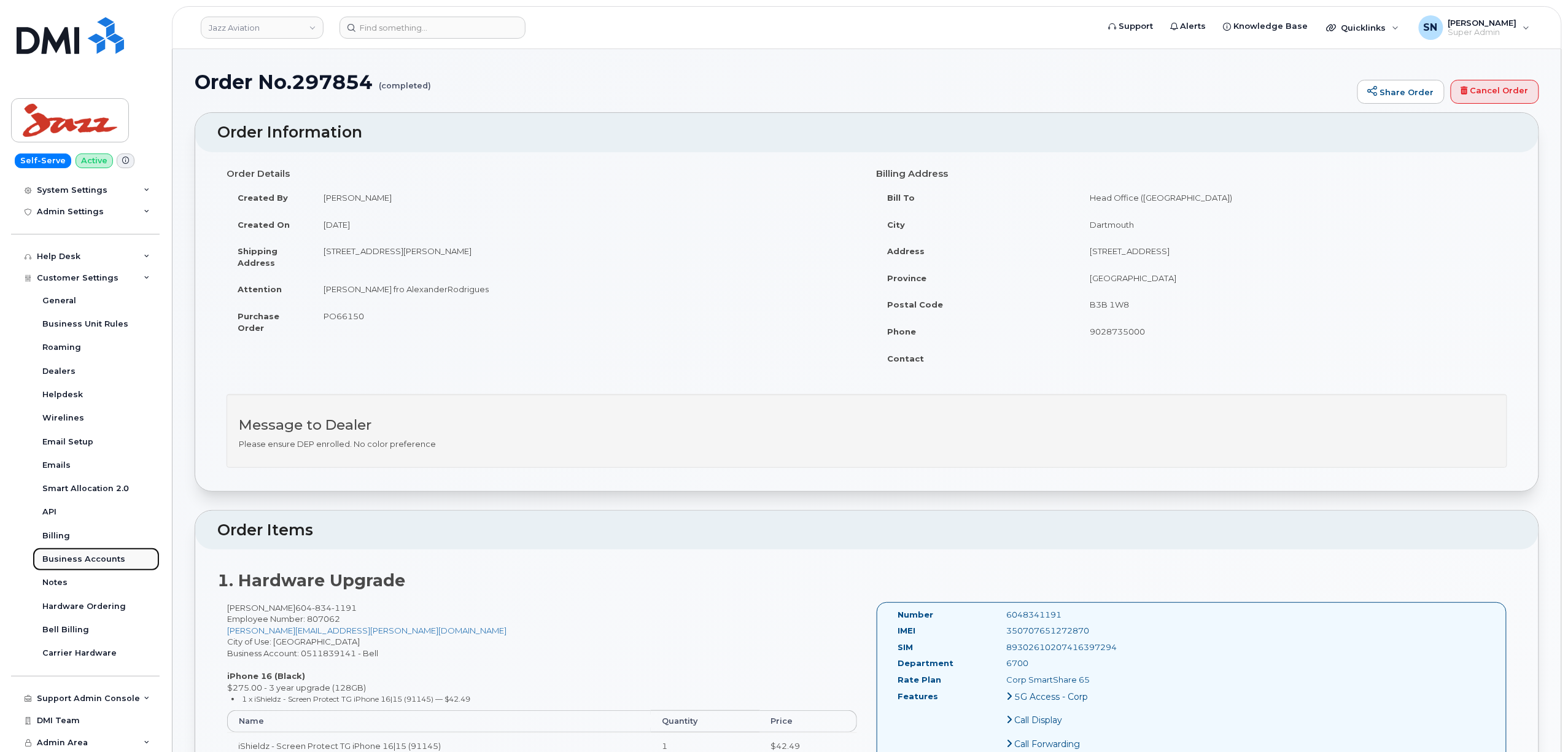
click at [115, 562] on div "Business Accounts" at bounding box center [83, 559] width 83 height 11
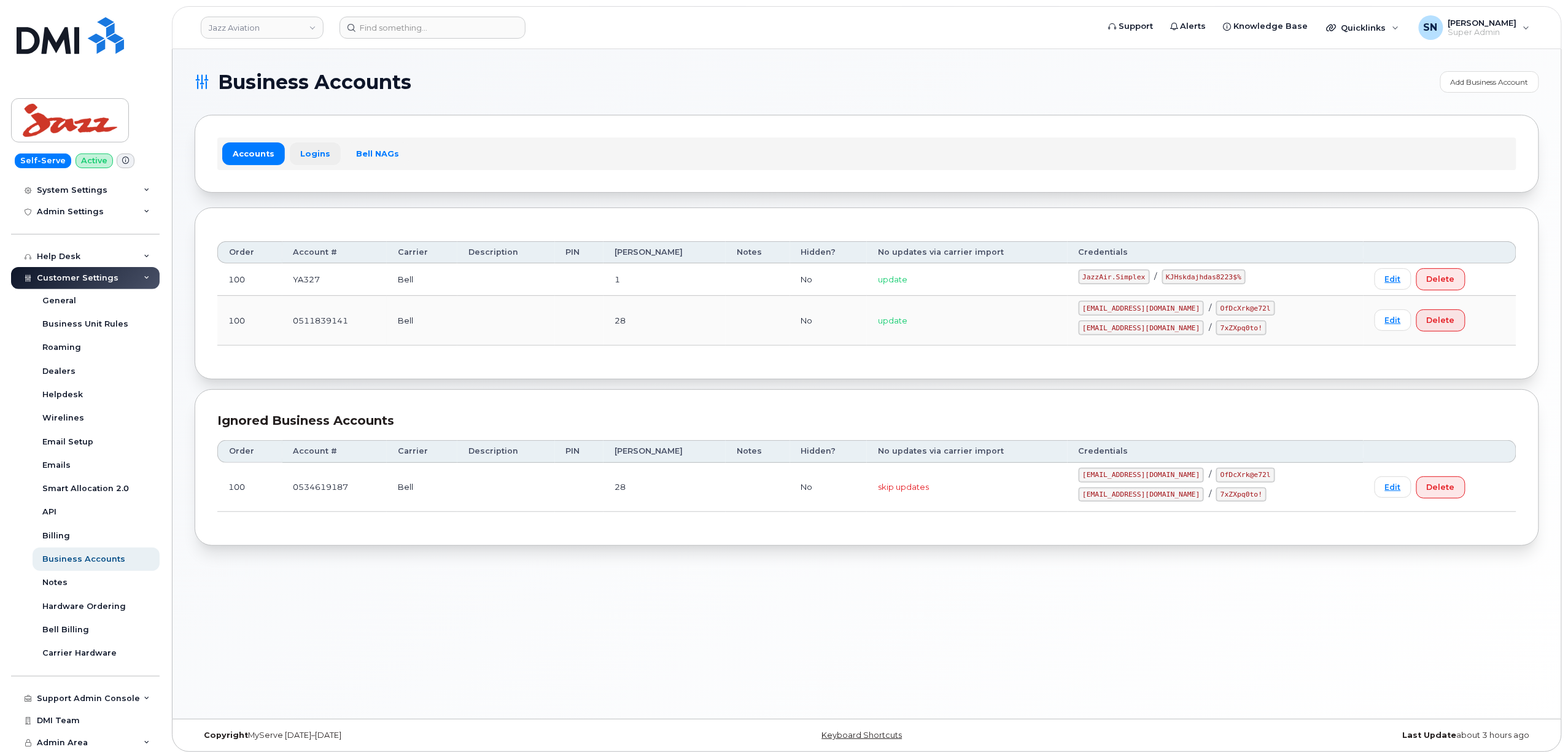
click at [317, 151] on link "Logins" at bounding box center [315, 153] width 51 height 22
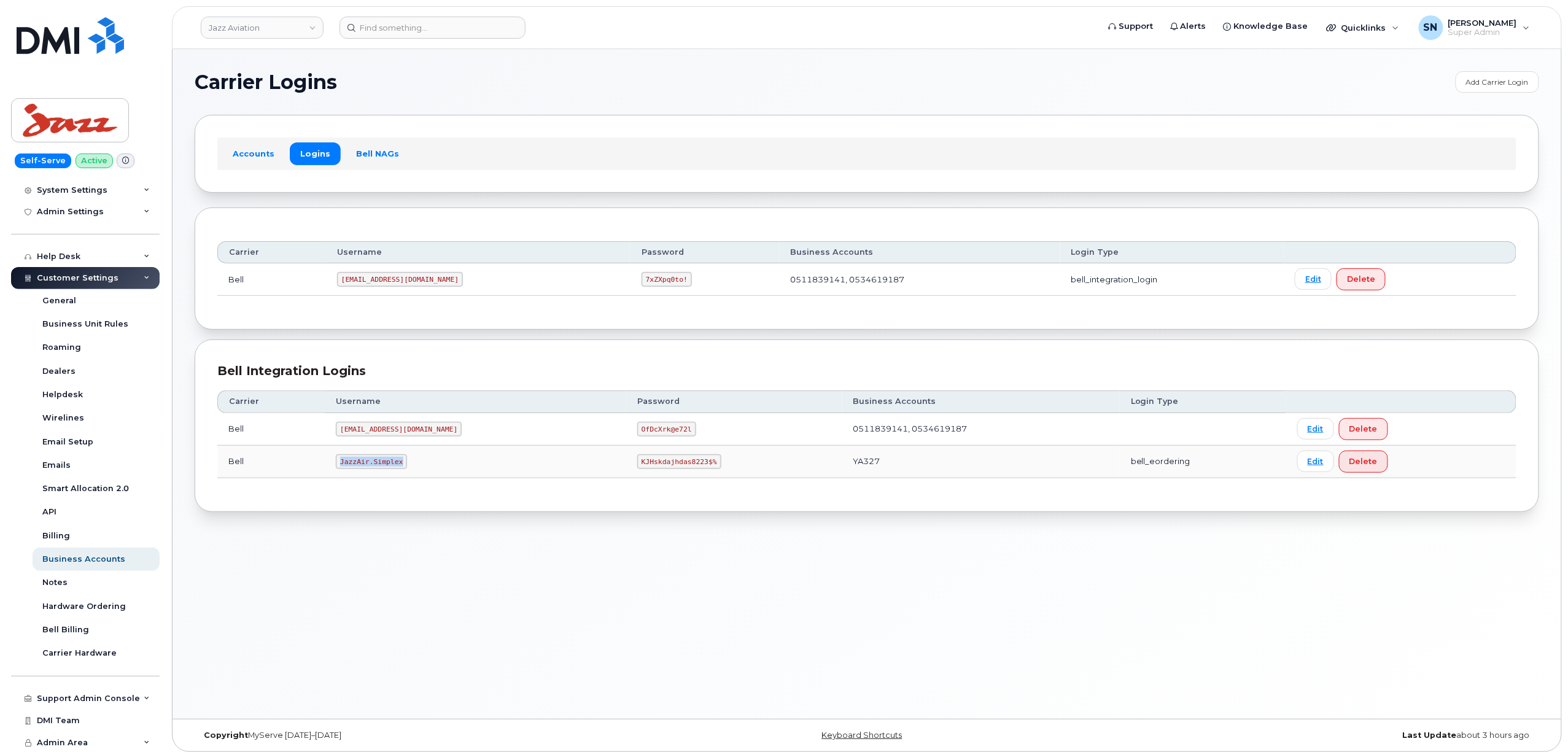
drag, startPoint x: 343, startPoint y: 464, endPoint x: 403, endPoint y: 469, distance: 60.2
click at [403, 469] on code "JazzAir.Simplex" at bounding box center [371, 461] width 71 height 15
copy code "JazzAir.Simplex"
drag, startPoint x: 587, startPoint y: 466, endPoint x: 660, endPoint y: 466, distance: 73.0
click at [662, 468] on code "KJHskdajhdas8223$%" at bounding box center [678, 461] width 83 height 15
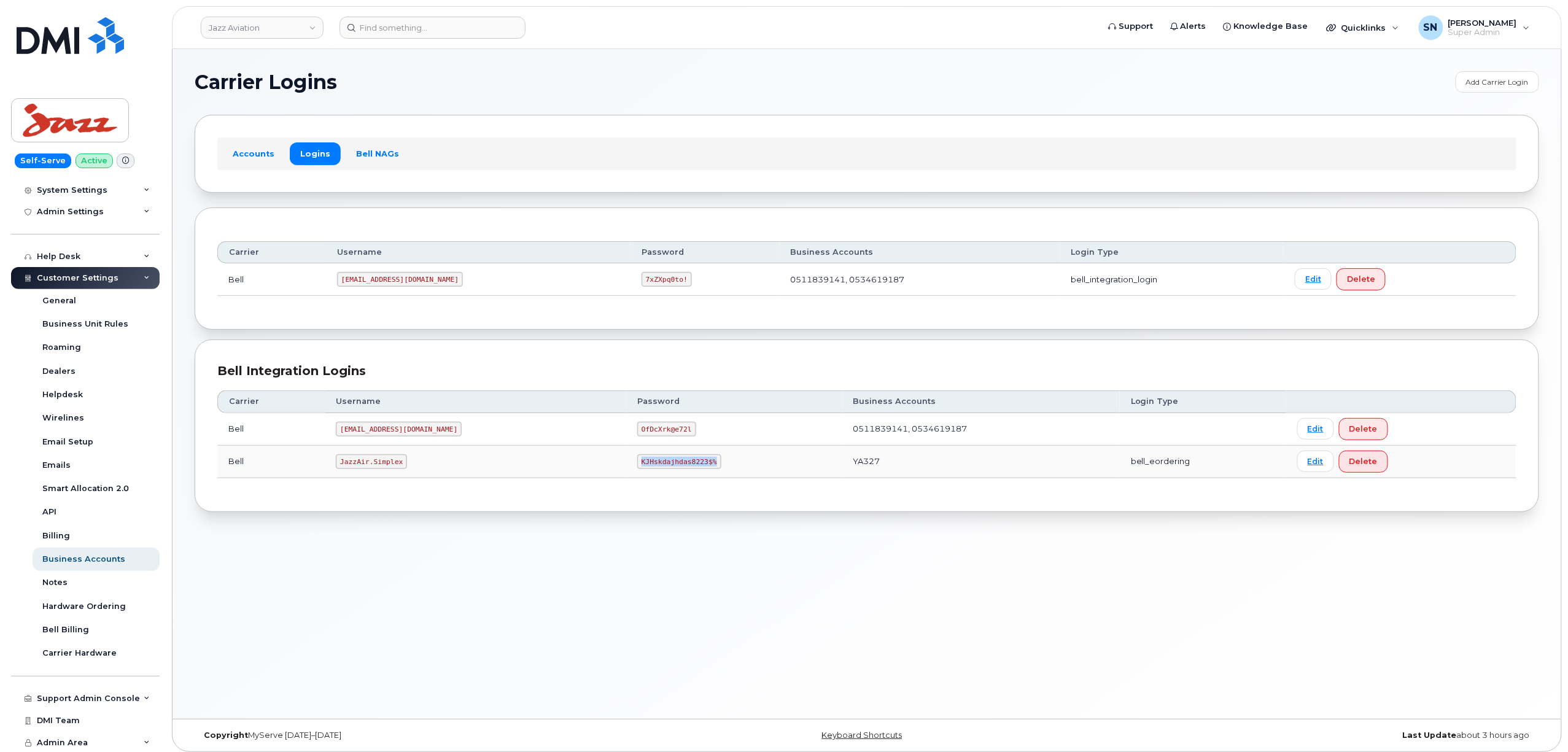
copy code "KJHskdajhdas8223$%"
drag, startPoint x: 476, startPoint y: 658, endPoint x: 470, endPoint y: 634, distance: 24.7
click at [476, 575] on div "Carrier Logins Add Carrier Login Accounts Logins Bell NAGs Carrier Username Pas…" at bounding box center [867, 384] width 1388 height 669
